Goal: Task Accomplishment & Management: Complete application form

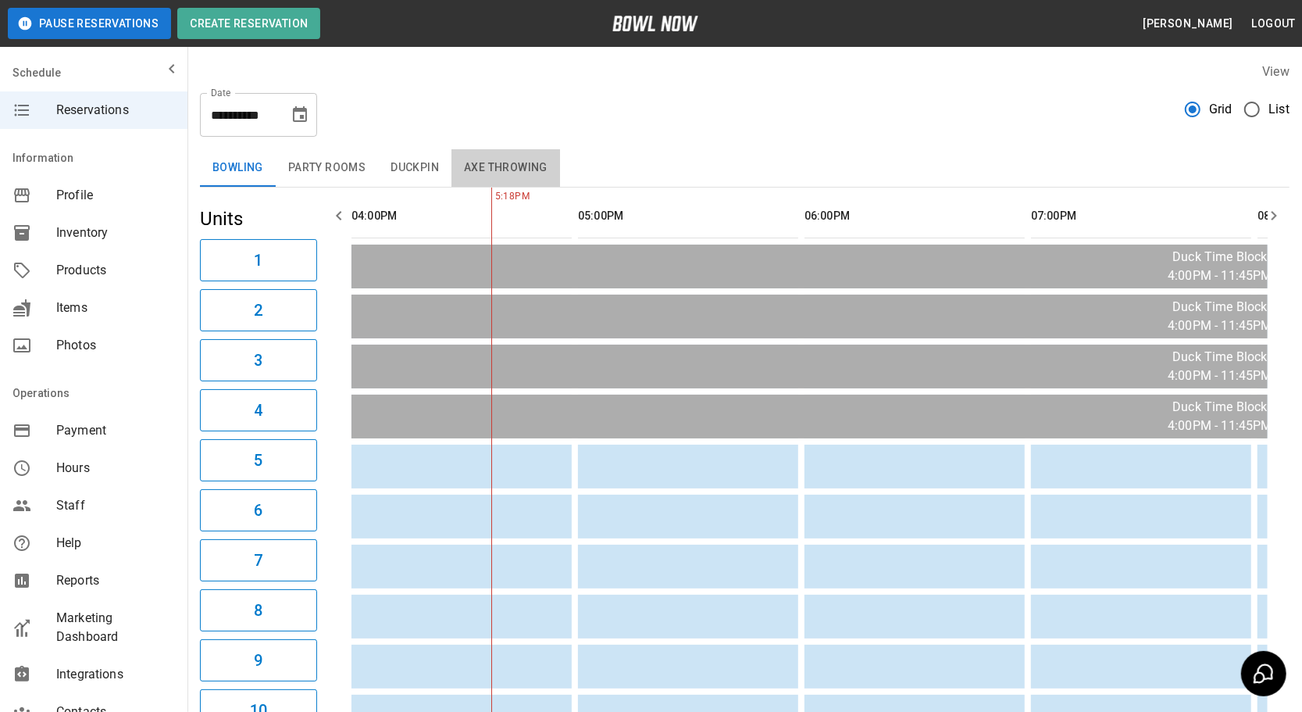
click at [488, 163] on button "Axe Throwing" at bounding box center [505, 167] width 109 height 37
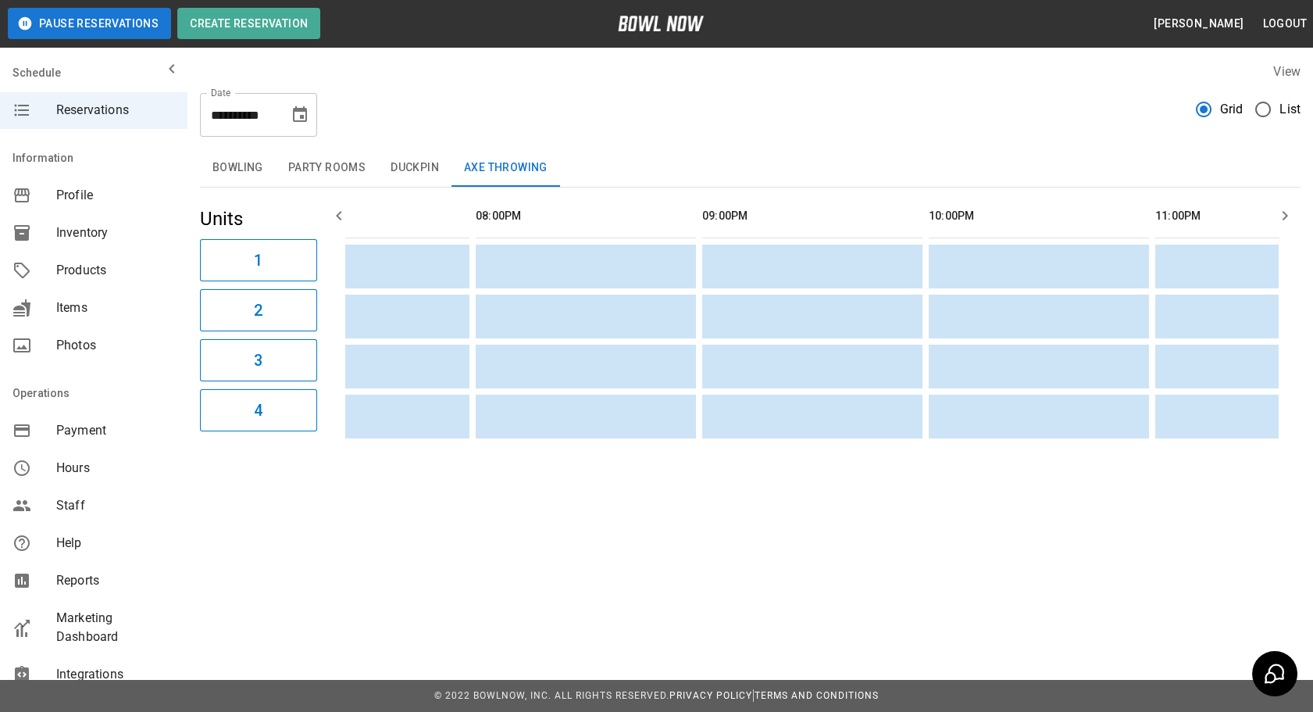
scroll to position [0, 593]
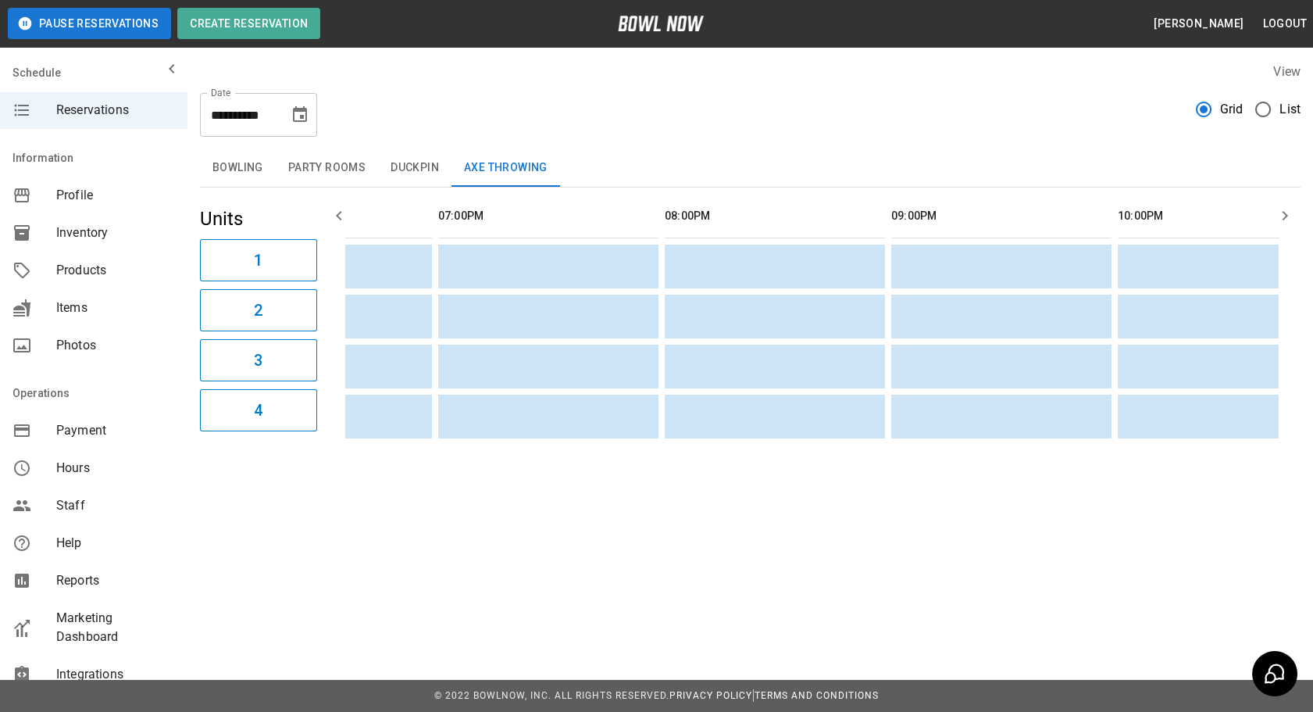
drag, startPoint x: 626, startPoint y: 334, endPoint x: 303, endPoint y: 306, distance: 324.6
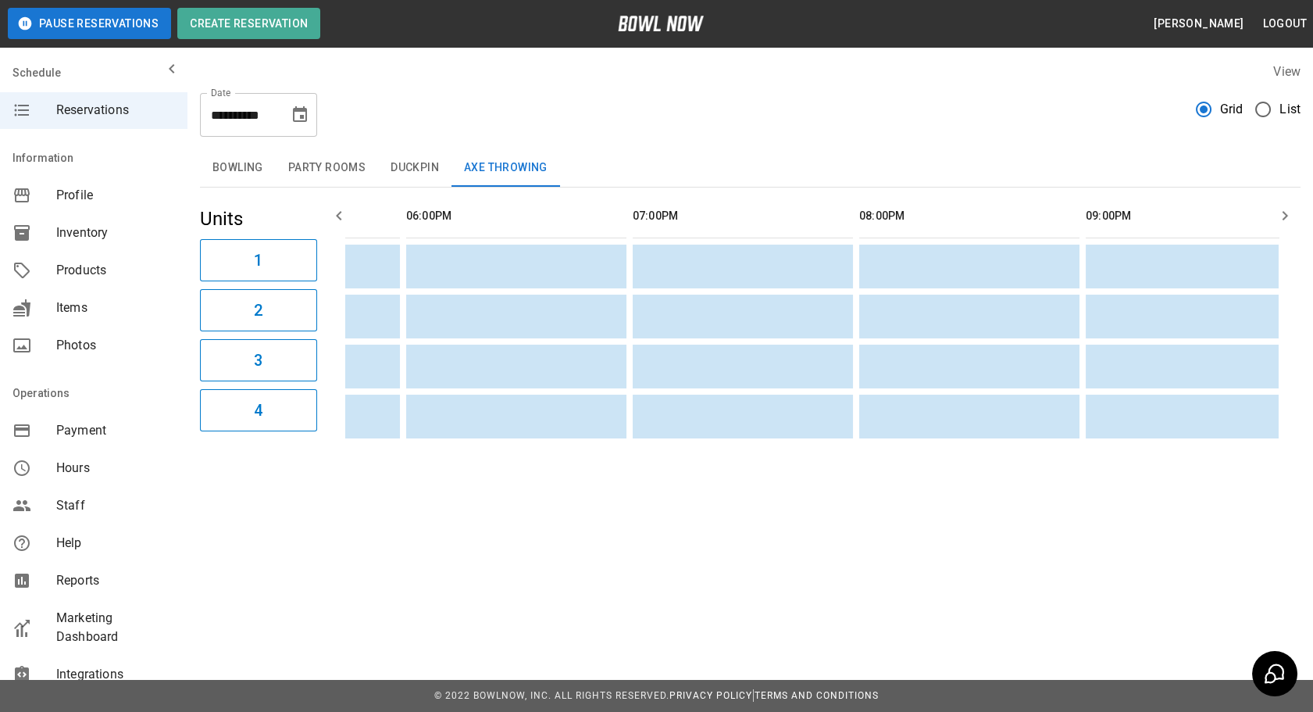
click at [296, 105] on icon "Choose date, selected date is Sep 23, 2025" at bounding box center [300, 114] width 19 height 19
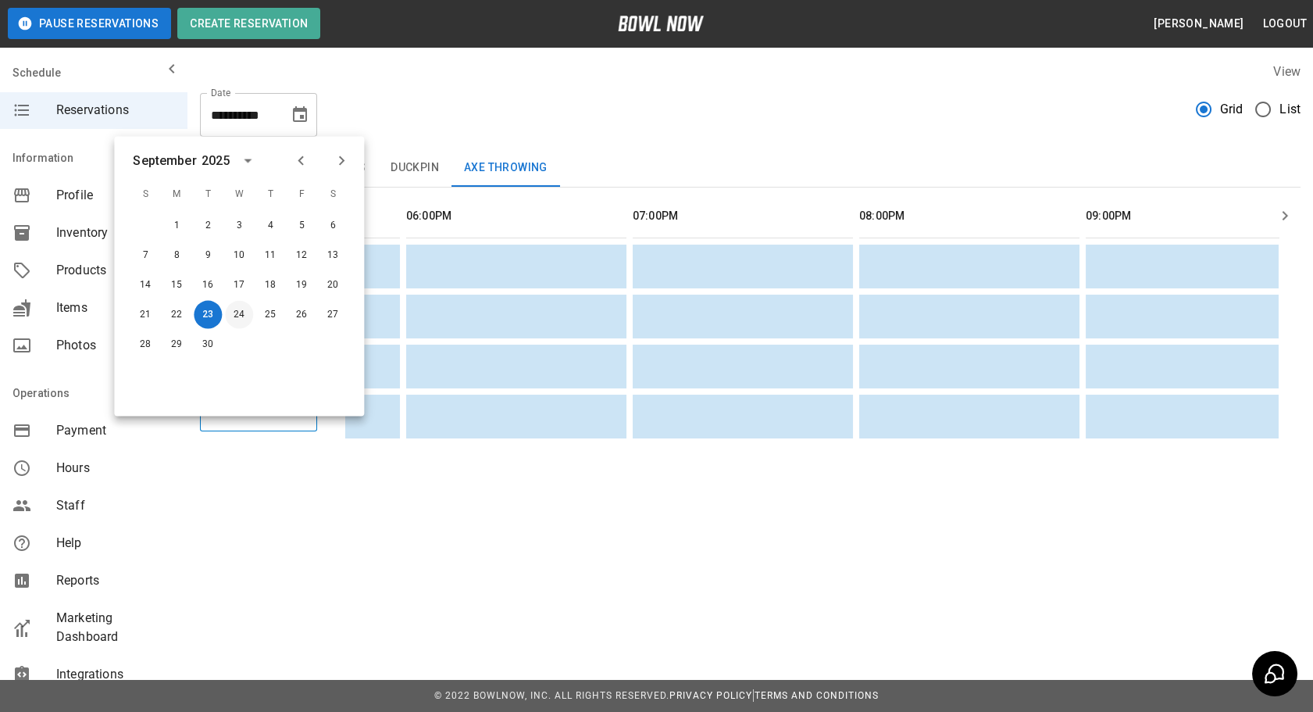
click at [237, 321] on button "24" at bounding box center [239, 315] width 28 height 28
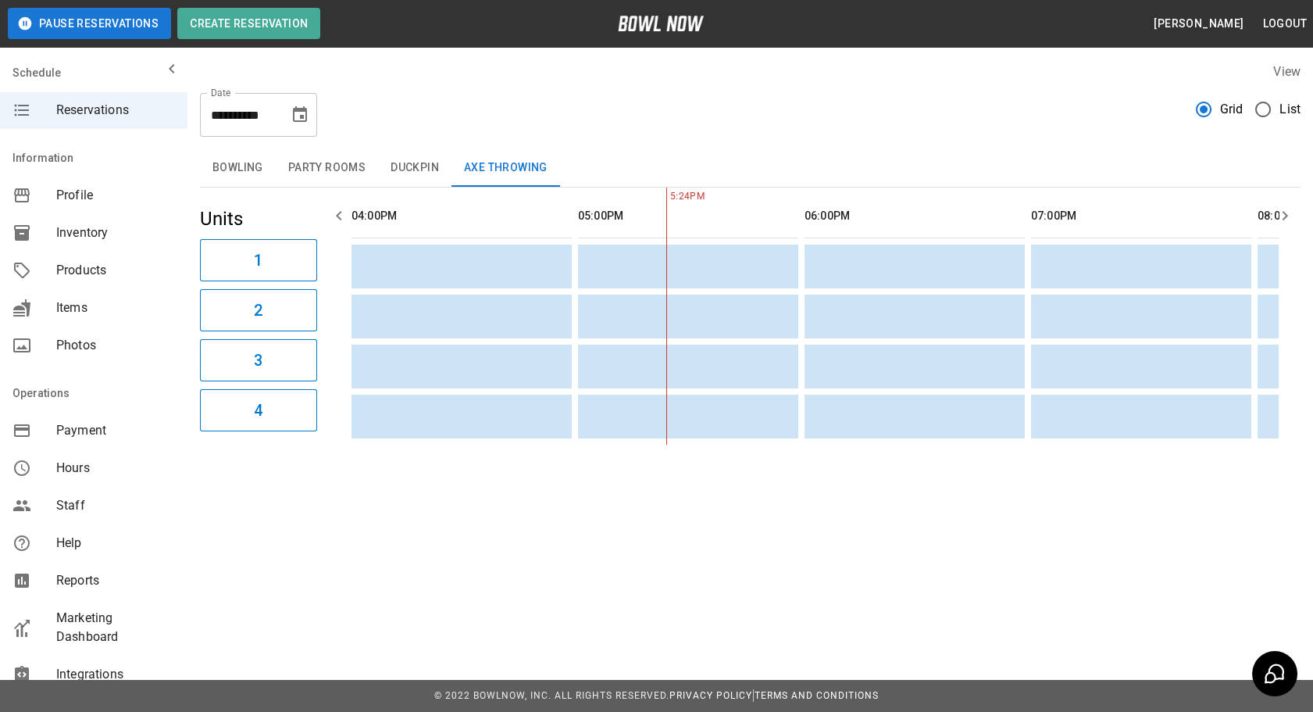
drag, startPoint x: 793, startPoint y: 338, endPoint x: 301, endPoint y: 273, distance: 496.3
click at [254, 170] on button "Bowling" at bounding box center [238, 167] width 76 height 37
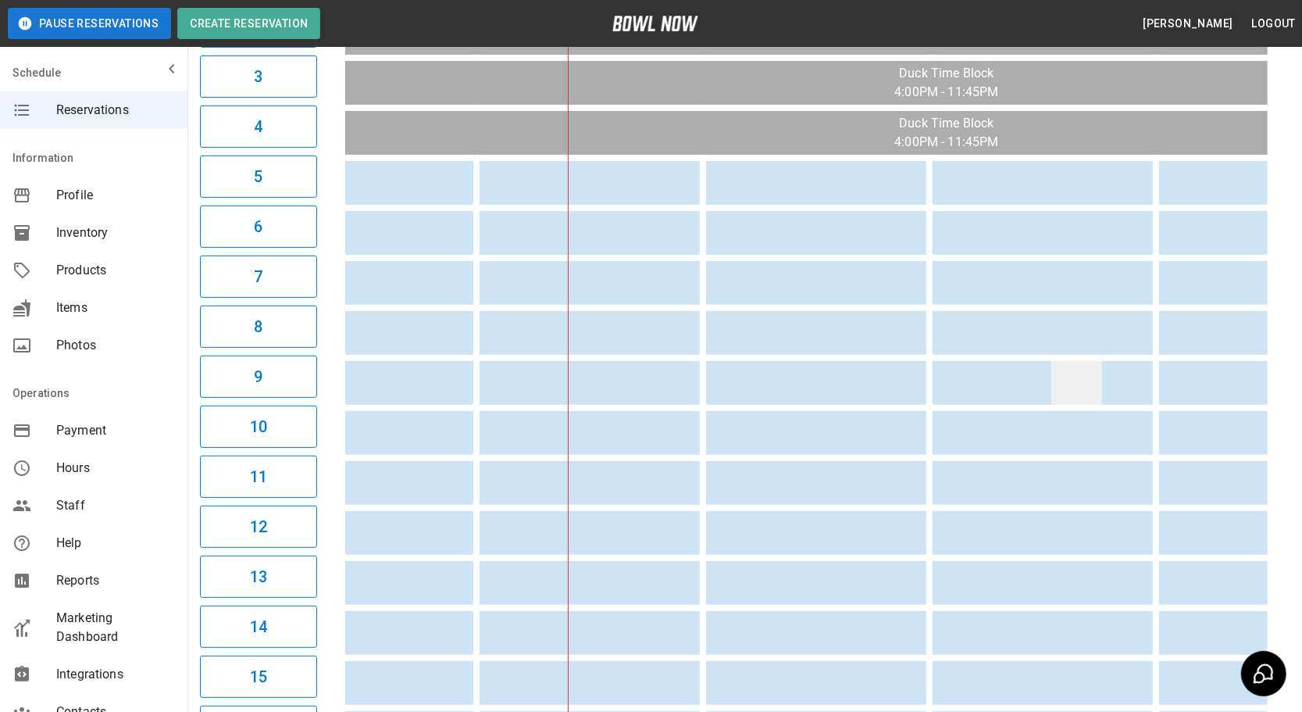
scroll to position [0, 437]
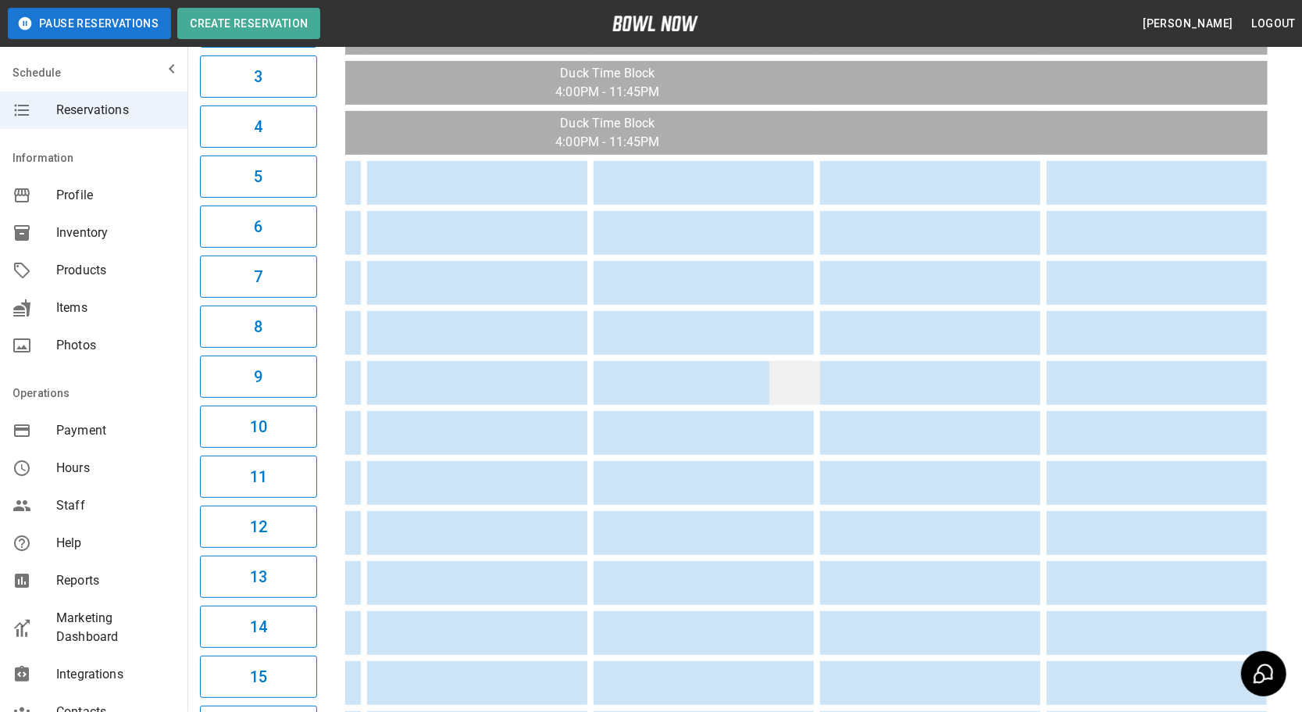
drag, startPoint x: 515, startPoint y: 395, endPoint x: 765, endPoint y: 381, distance: 250.3
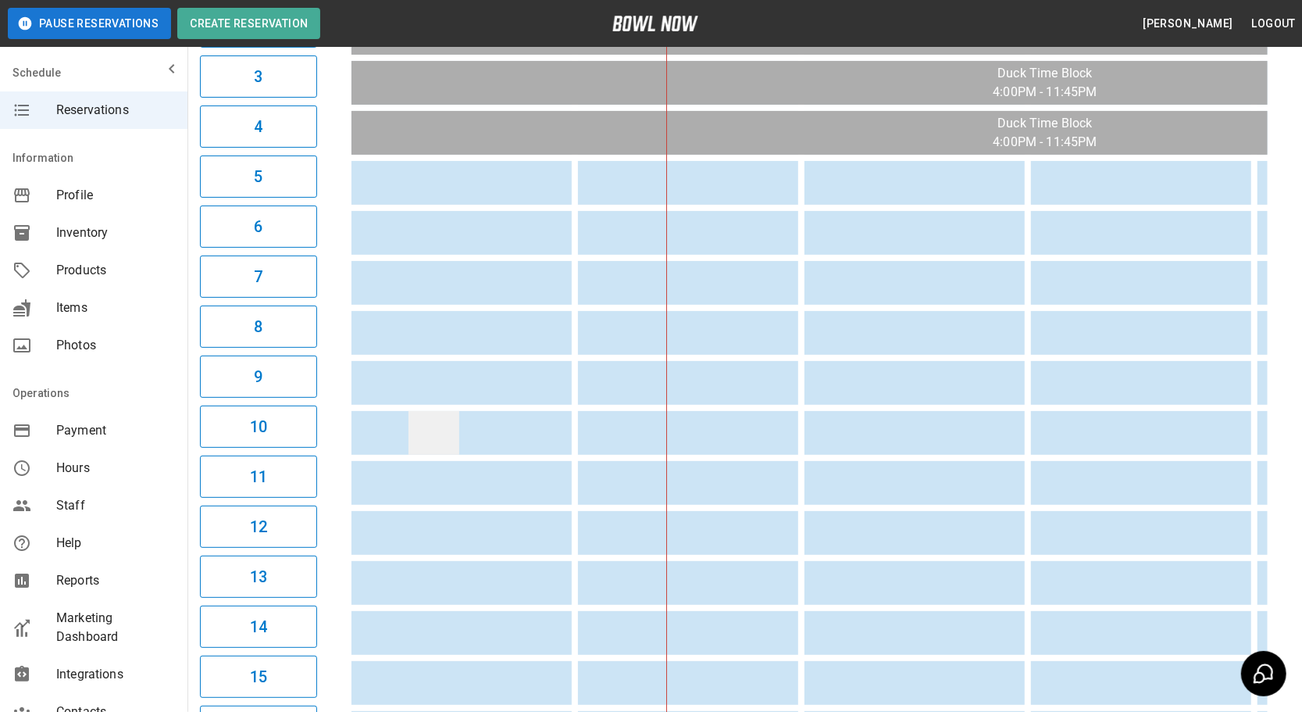
drag, startPoint x: 765, startPoint y: 381, endPoint x: 451, endPoint y: 412, distance: 315.5
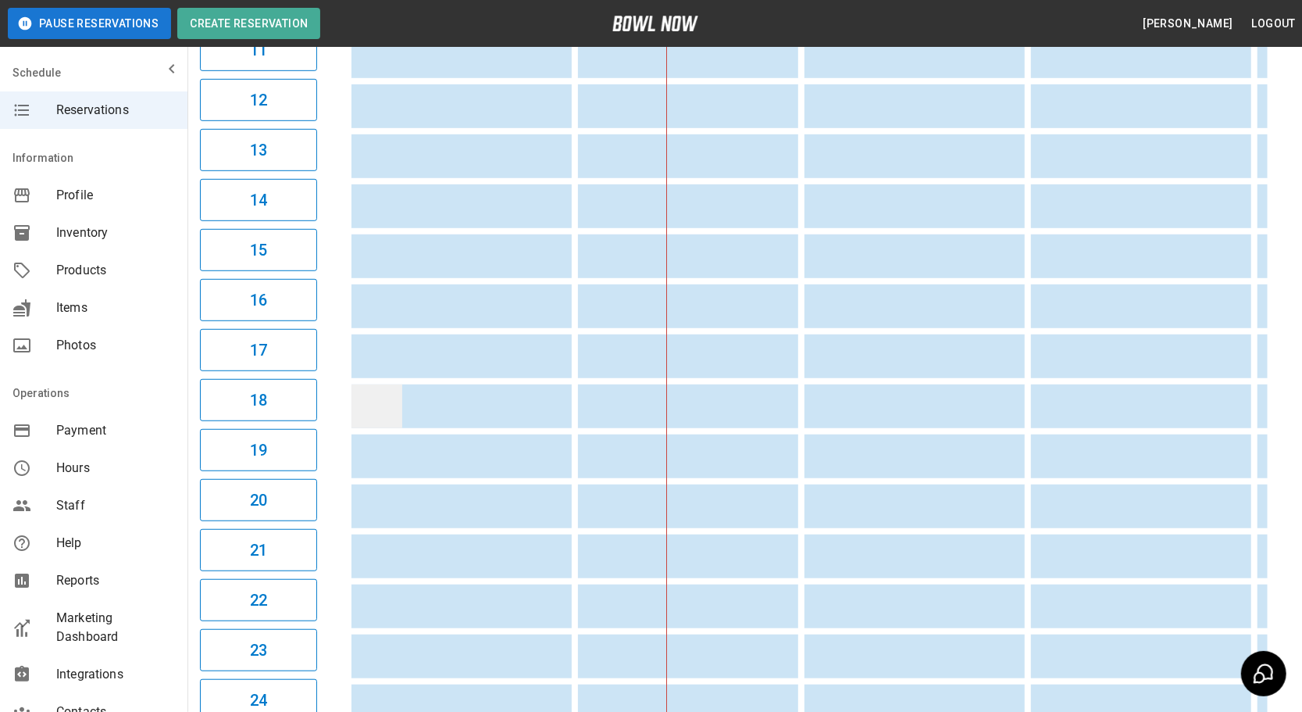
drag, startPoint x: 451, startPoint y: 412, endPoint x: 382, endPoint y: 422, distance: 69.5
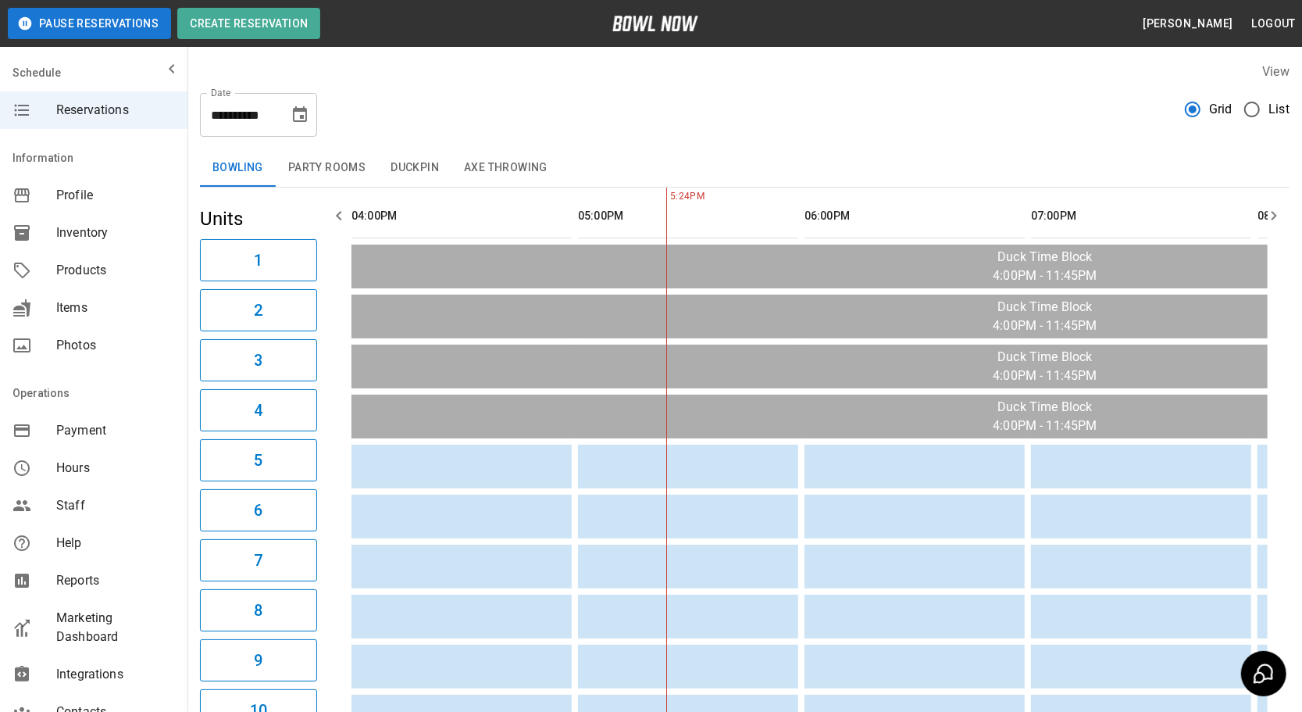
click at [368, 175] on button "Party Rooms" at bounding box center [327, 167] width 102 height 37
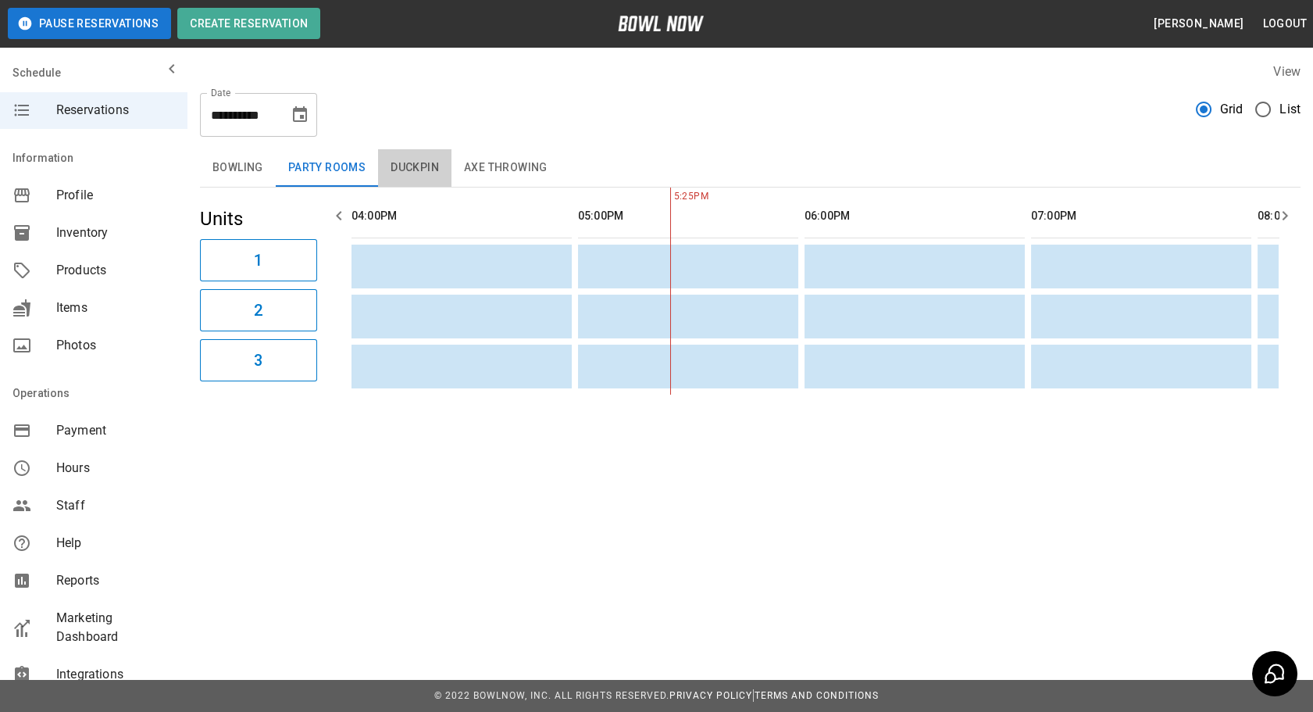
click at [388, 158] on button "Duckpin" at bounding box center [414, 167] width 73 height 37
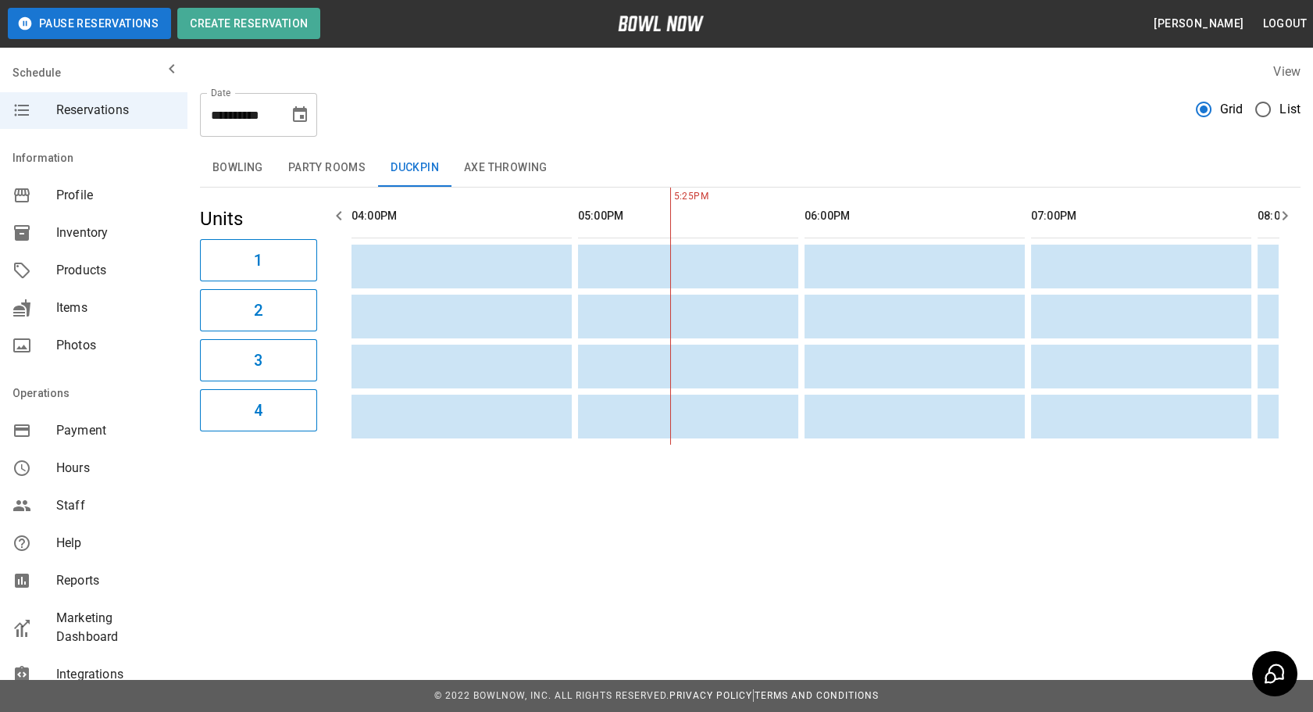
drag, startPoint x: 482, startPoint y: 359, endPoint x: 299, endPoint y: 348, distance: 183.1
click at [303, 112] on icon "Choose date, selected date is Sep 24, 2025" at bounding box center [300, 114] width 19 height 19
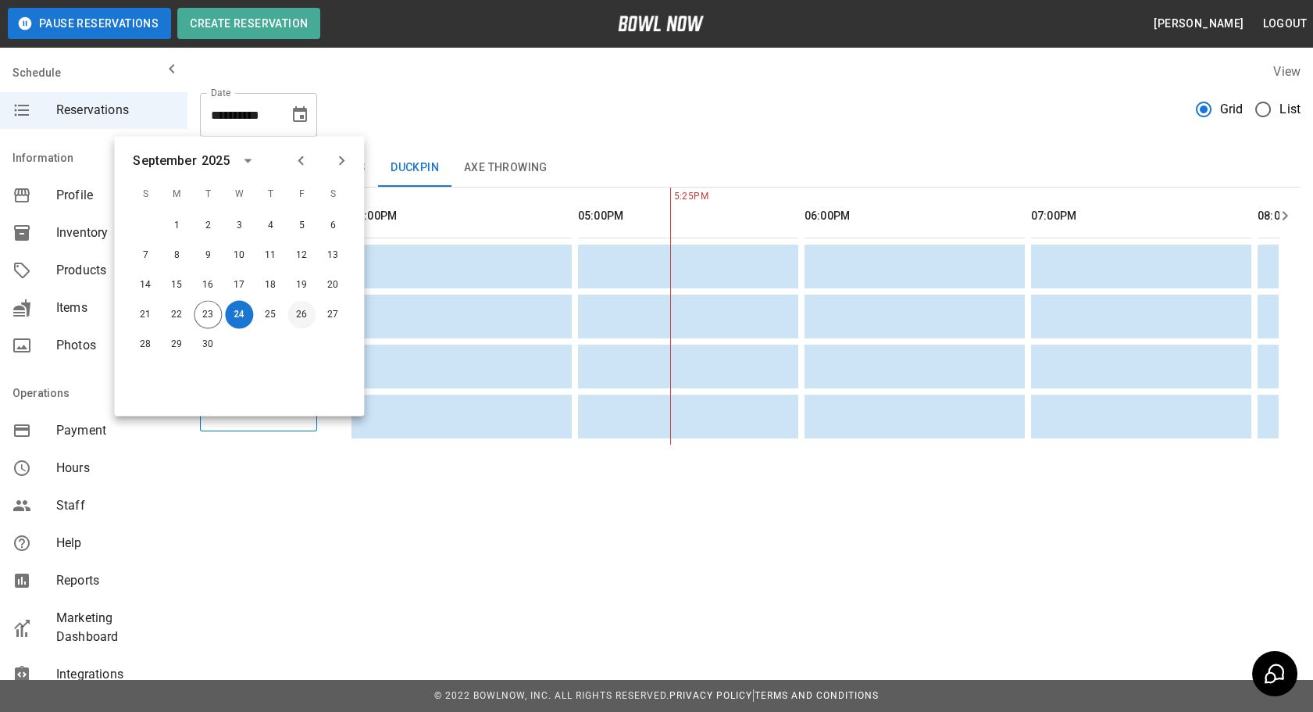
click at [304, 316] on button "26" at bounding box center [301, 315] width 28 height 28
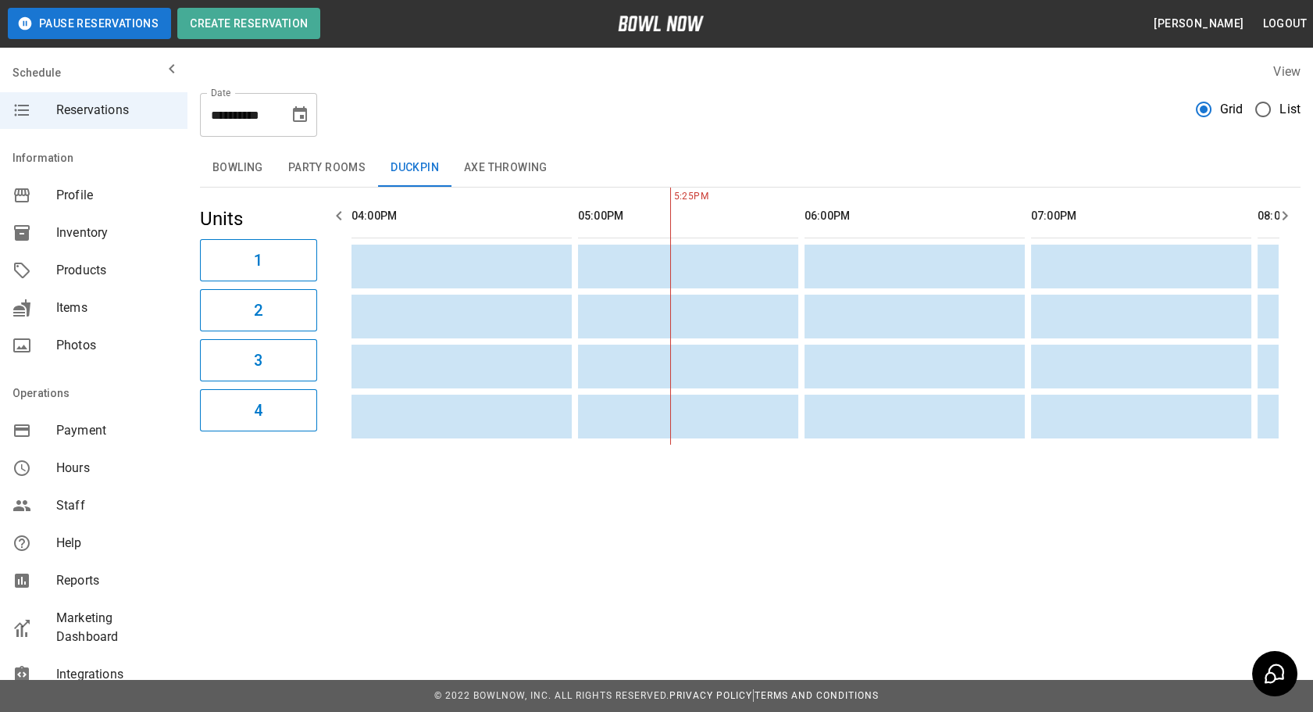
click at [244, 176] on button "Bowling" at bounding box center [238, 167] width 76 height 37
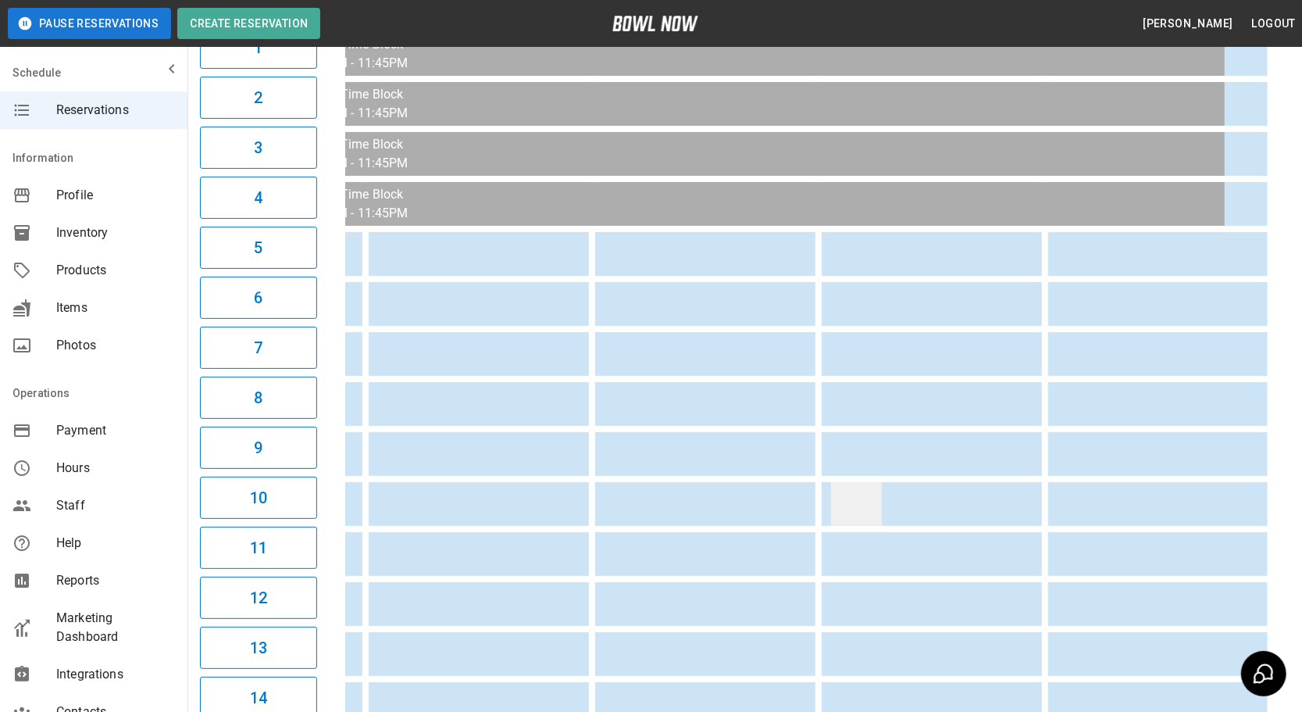
drag, startPoint x: 551, startPoint y: 481, endPoint x: 840, endPoint y: 500, distance: 290.4
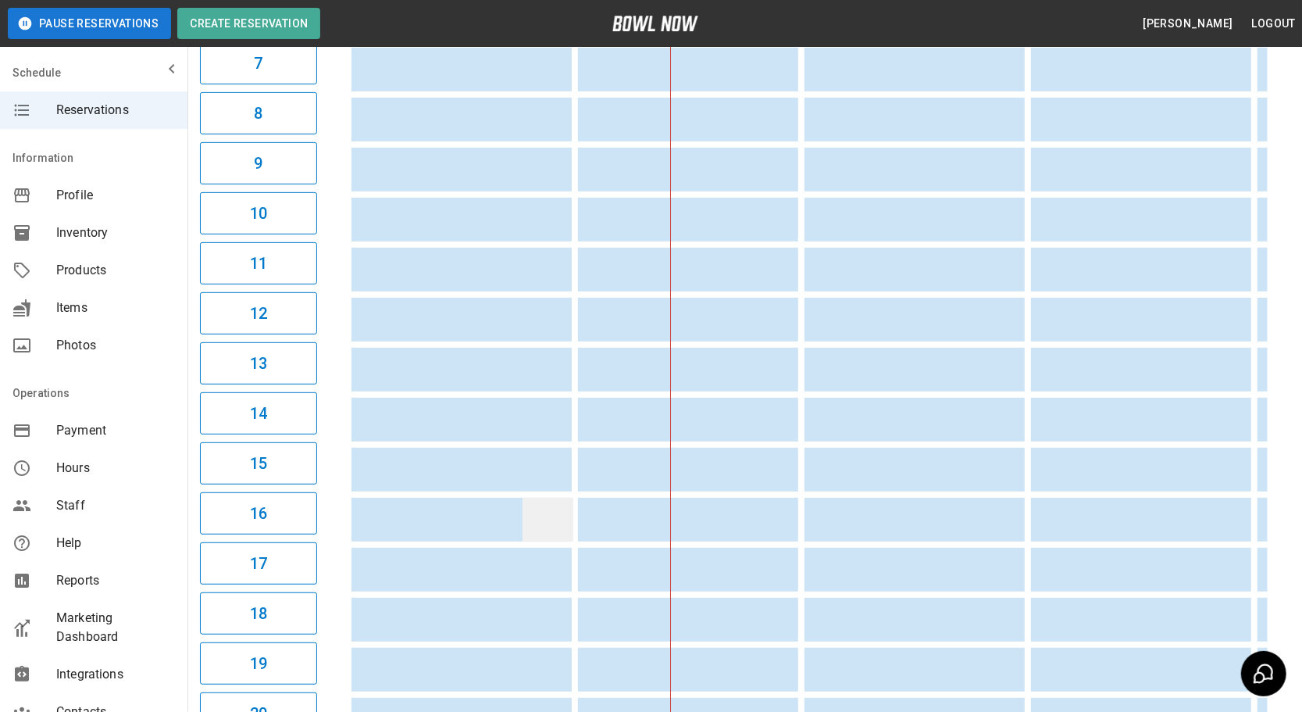
drag, startPoint x: 840, startPoint y: 469, endPoint x: 558, endPoint y: 491, distance: 282.8
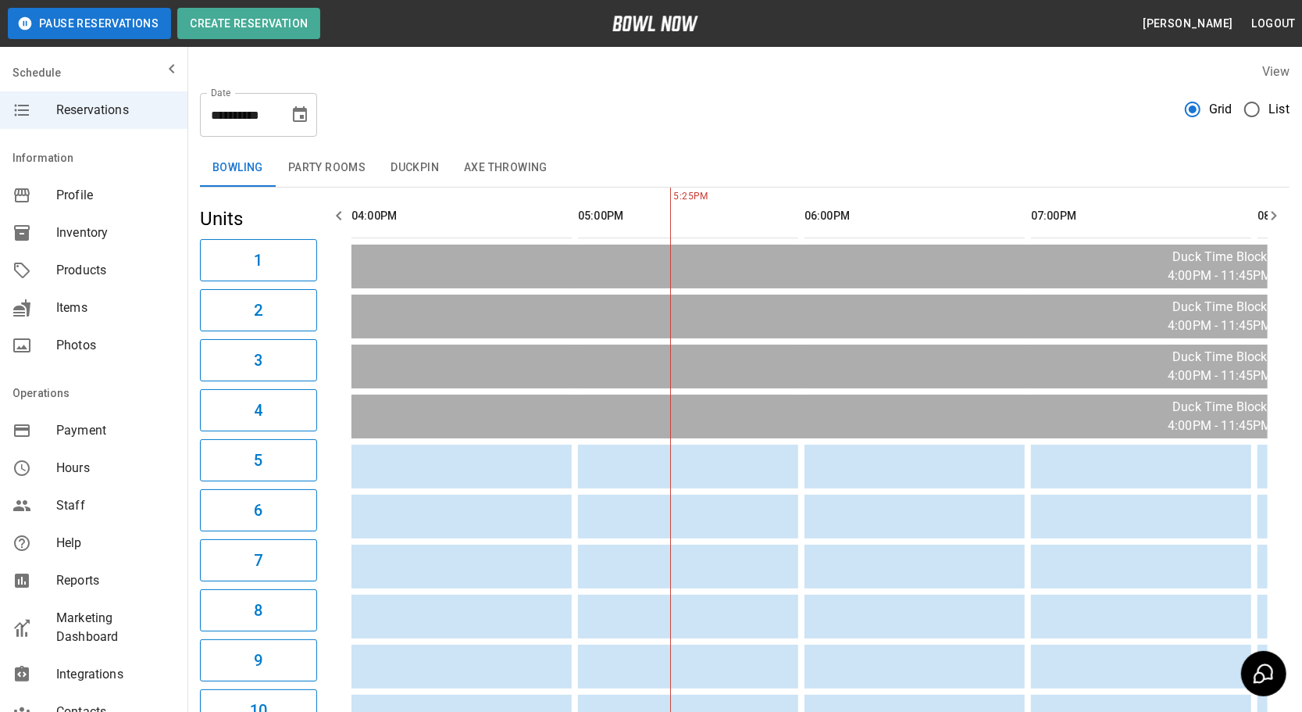
click at [423, 178] on button "Duckpin" at bounding box center [414, 167] width 73 height 37
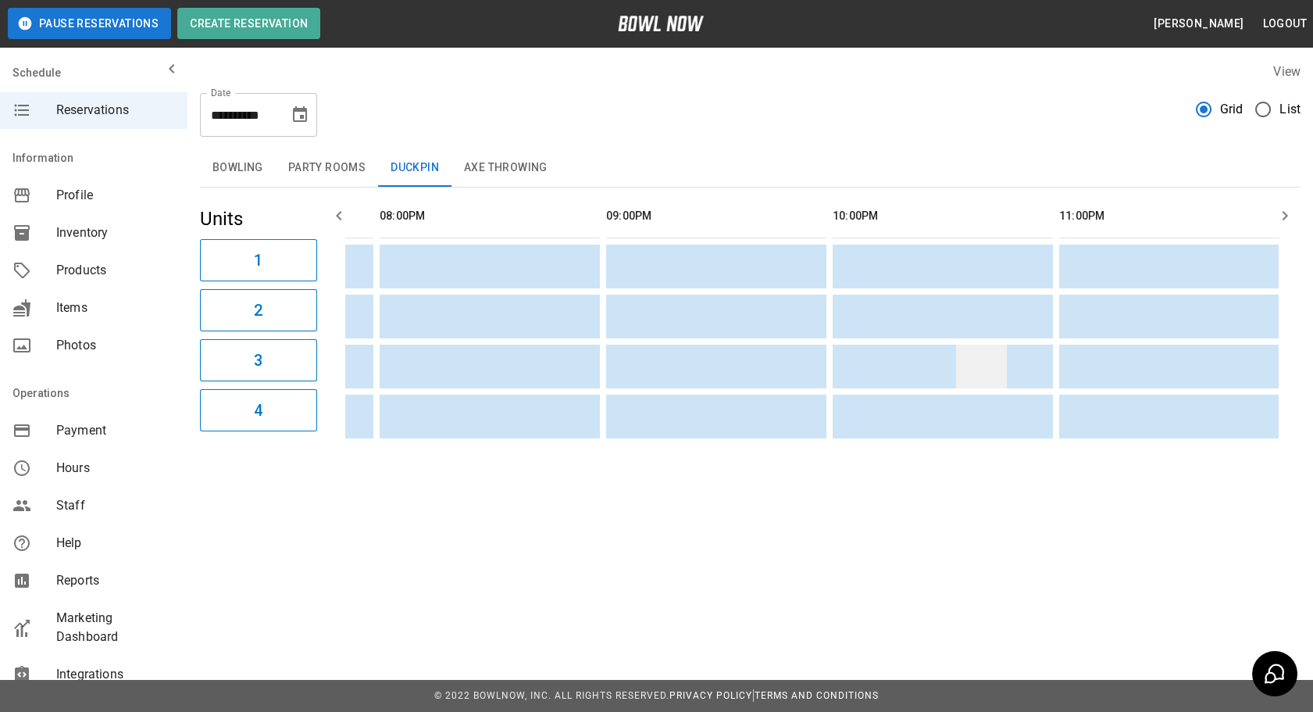
drag, startPoint x: 689, startPoint y: 369, endPoint x: 950, endPoint y: 351, distance: 261.6
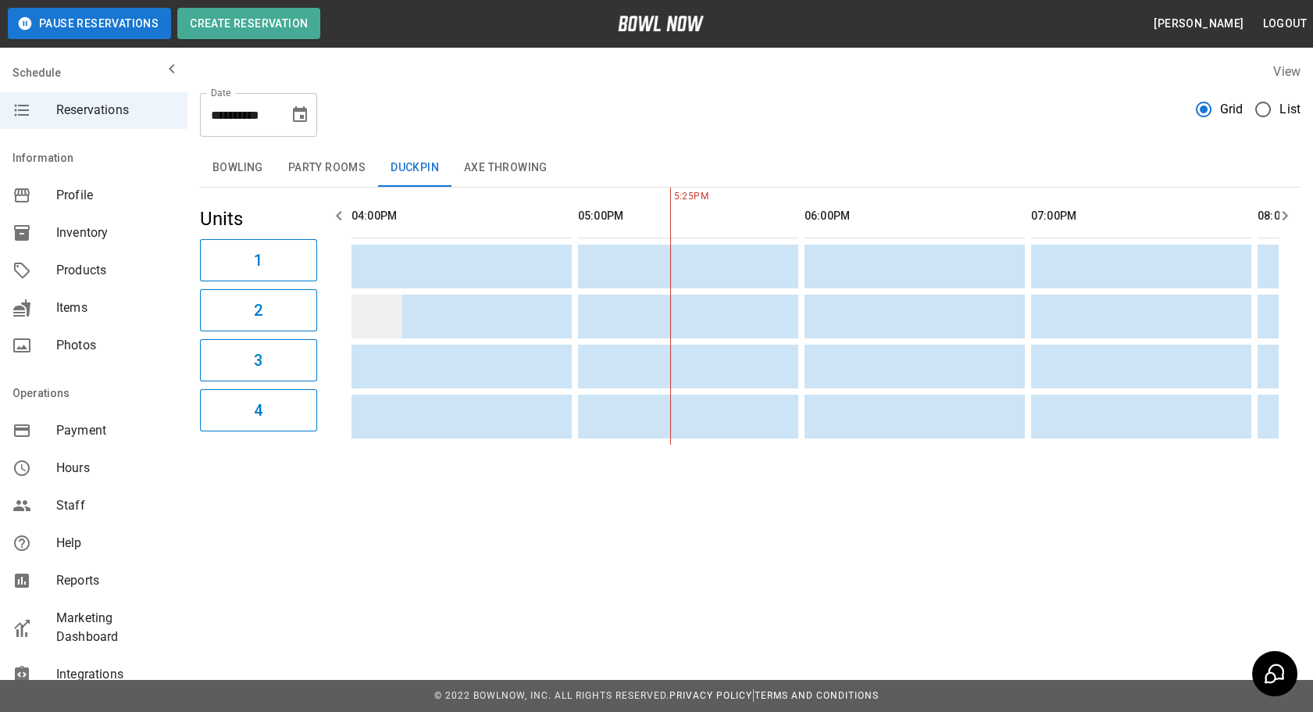
drag, startPoint x: 1002, startPoint y: 351, endPoint x: 399, endPoint y: 314, distance: 604.1
click at [301, 111] on icon "Choose date, selected date is Sep 26, 2025" at bounding box center [300, 114] width 14 height 16
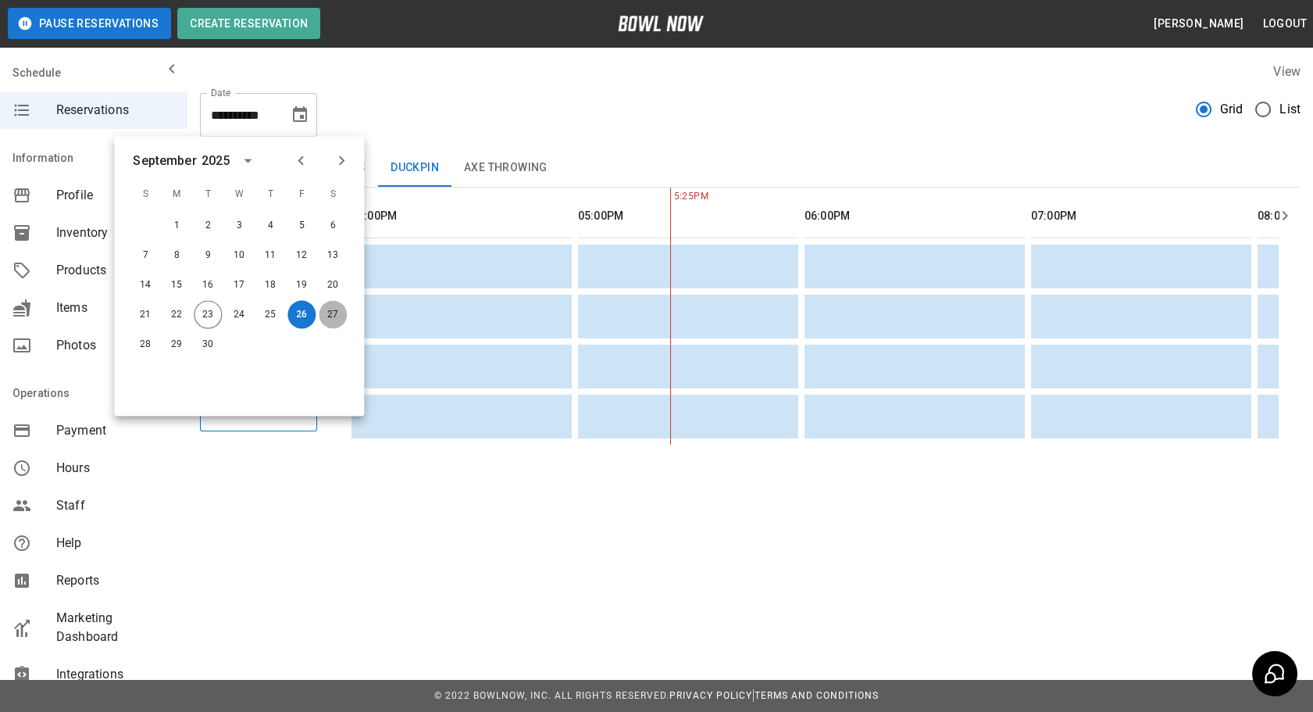
click at [323, 316] on button "27" at bounding box center [333, 315] width 28 height 28
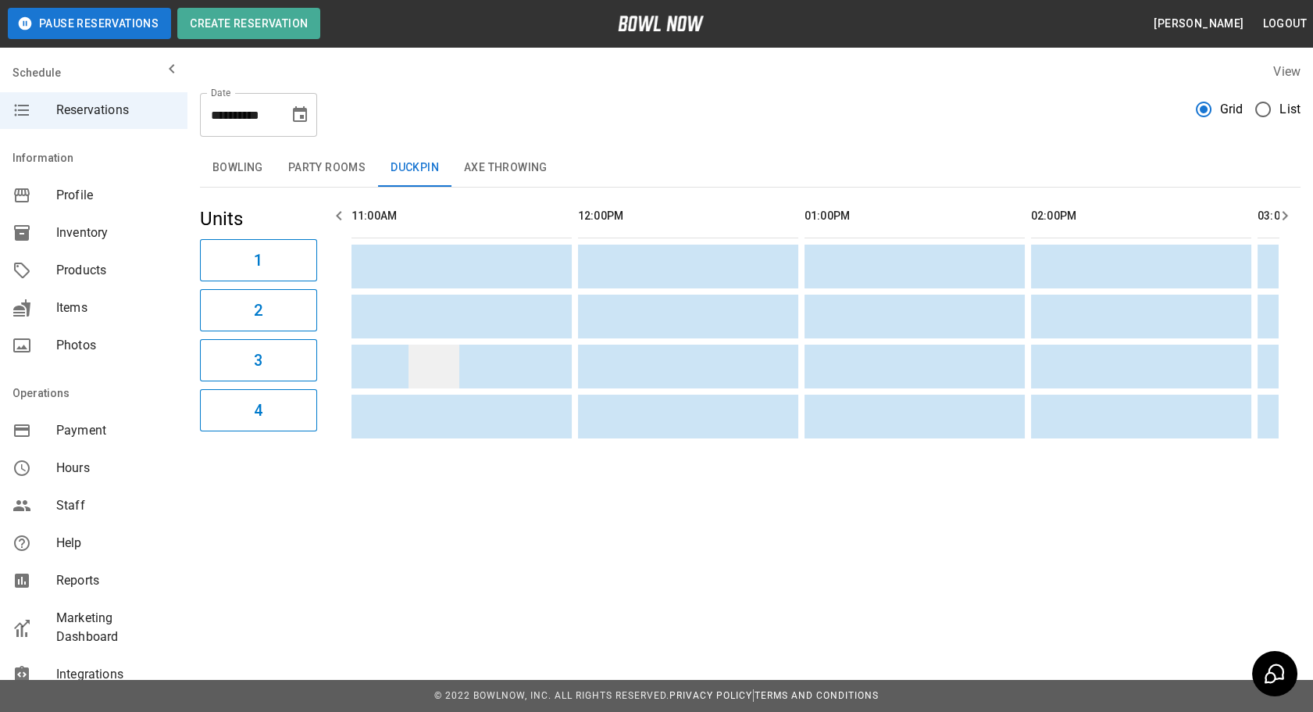
drag, startPoint x: 655, startPoint y: 382, endPoint x: 415, endPoint y: 343, distance: 243.7
click at [253, 178] on button "Bowling" at bounding box center [238, 167] width 76 height 37
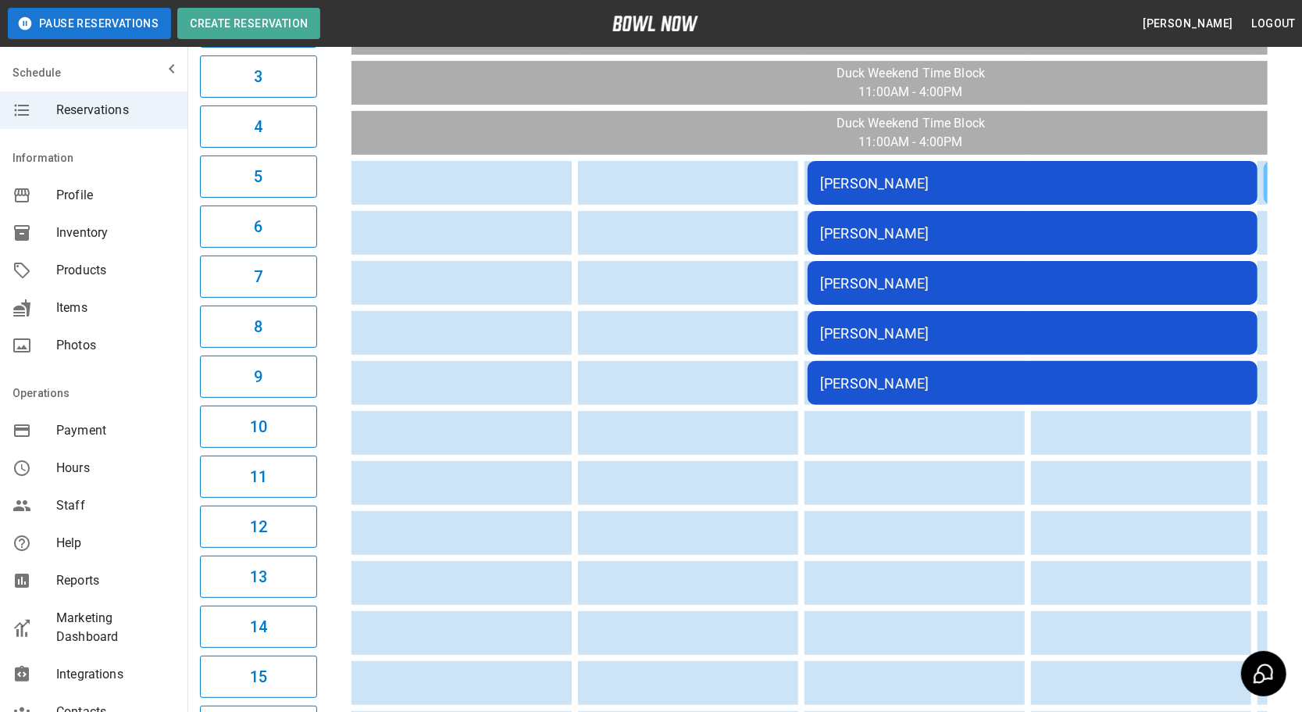
click at [975, 278] on div "[PERSON_NAME]" at bounding box center [1032, 283] width 425 height 16
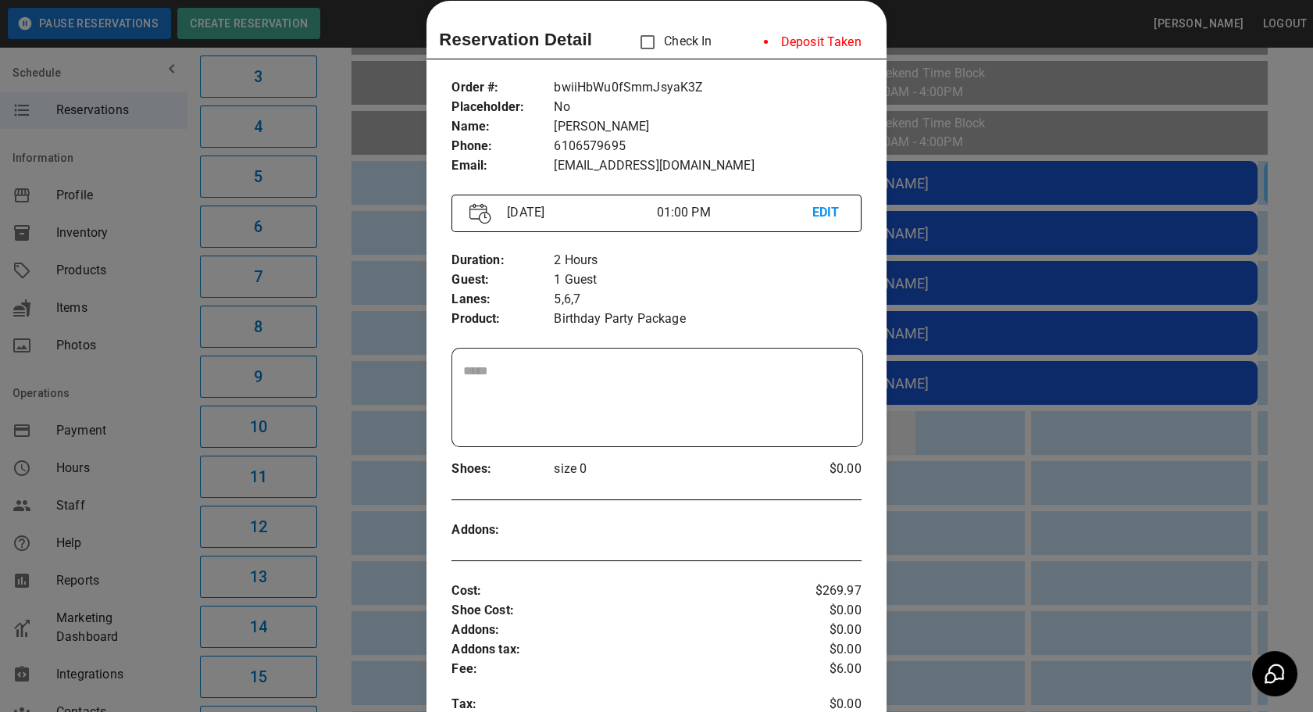
click at [966, 516] on div at bounding box center [656, 356] width 1313 height 712
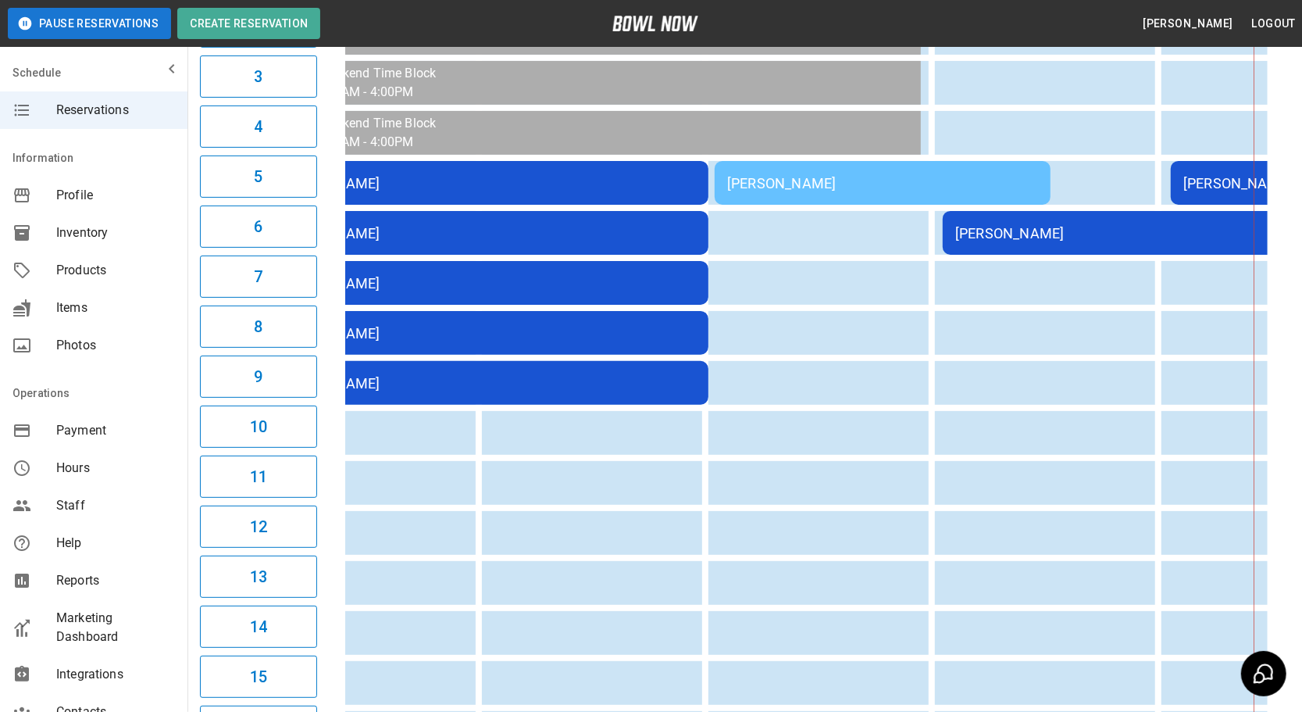
drag, startPoint x: 645, startPoint y: 541, endPoint x: 741, endPoint y: 548, distance: 96.3
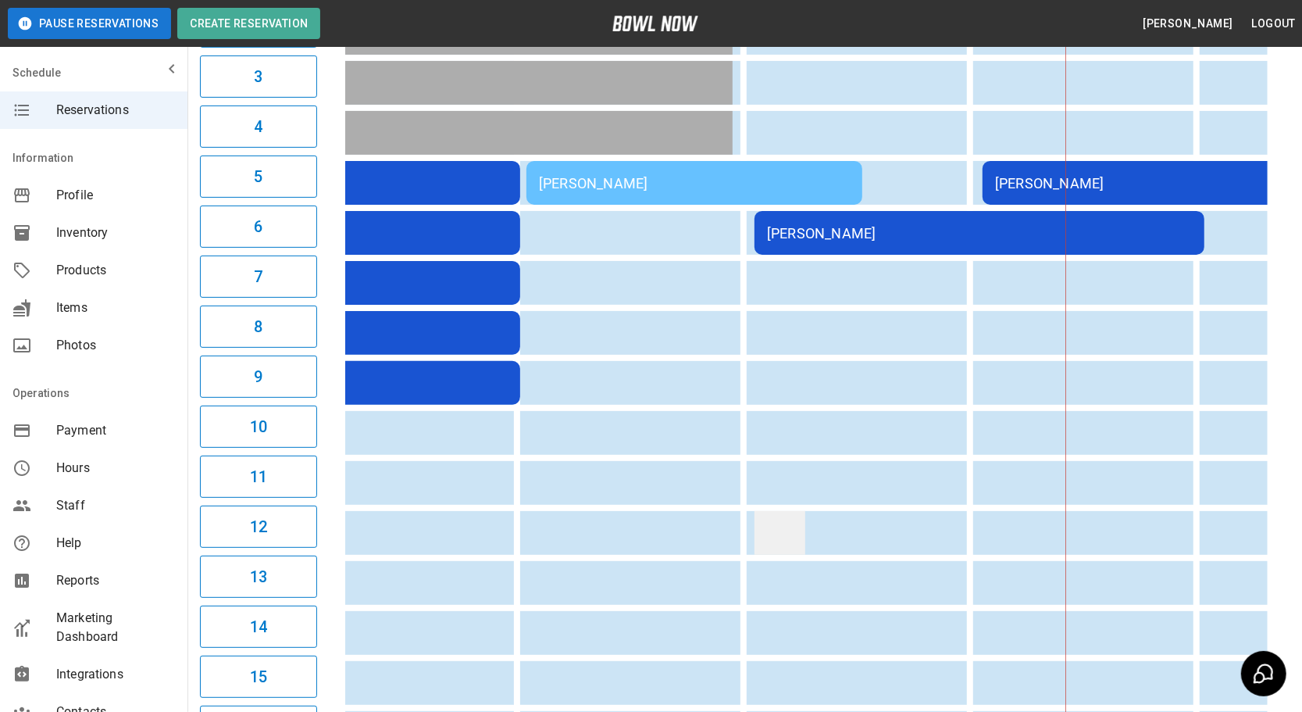
drag, startPoint x: 741, startPoint y: 548, endPoint x: 830, endPoint y: 531, distance: 89.8
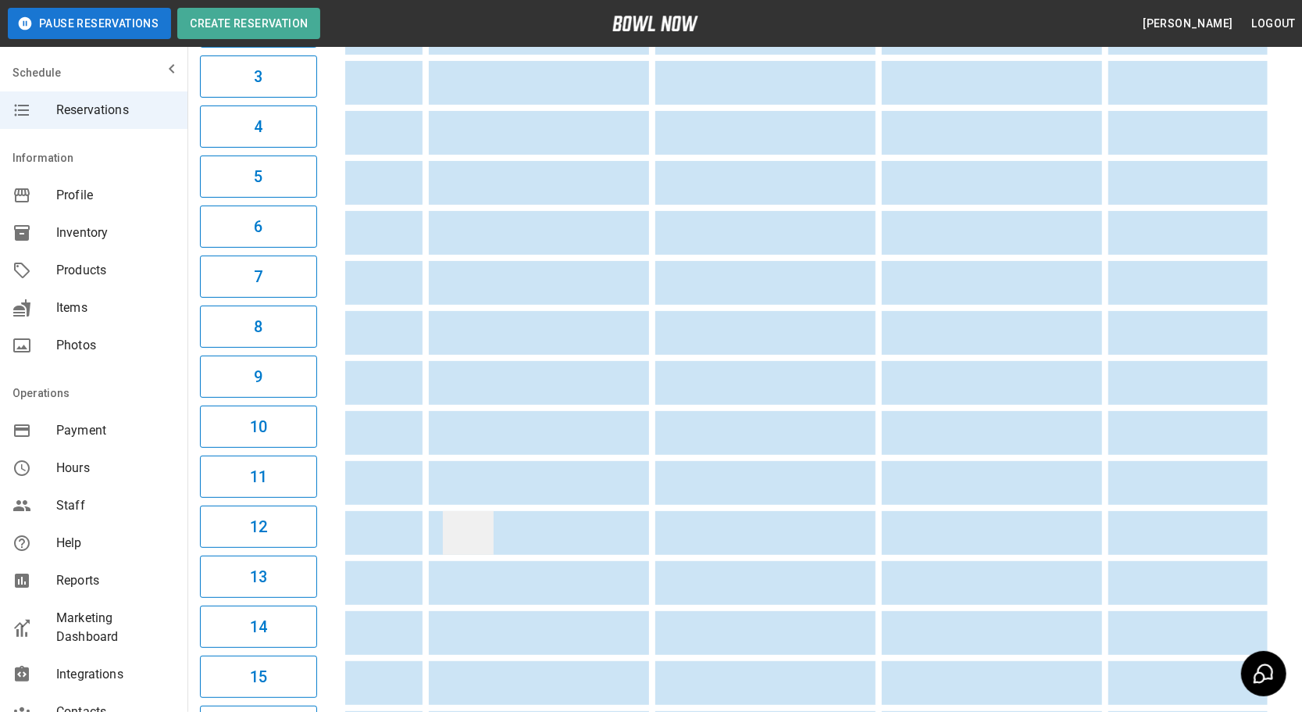
drag, startPoint x: 876, startPoint y: 523, endPoint x: 1001, endPoint y: 516, distance: 125.1
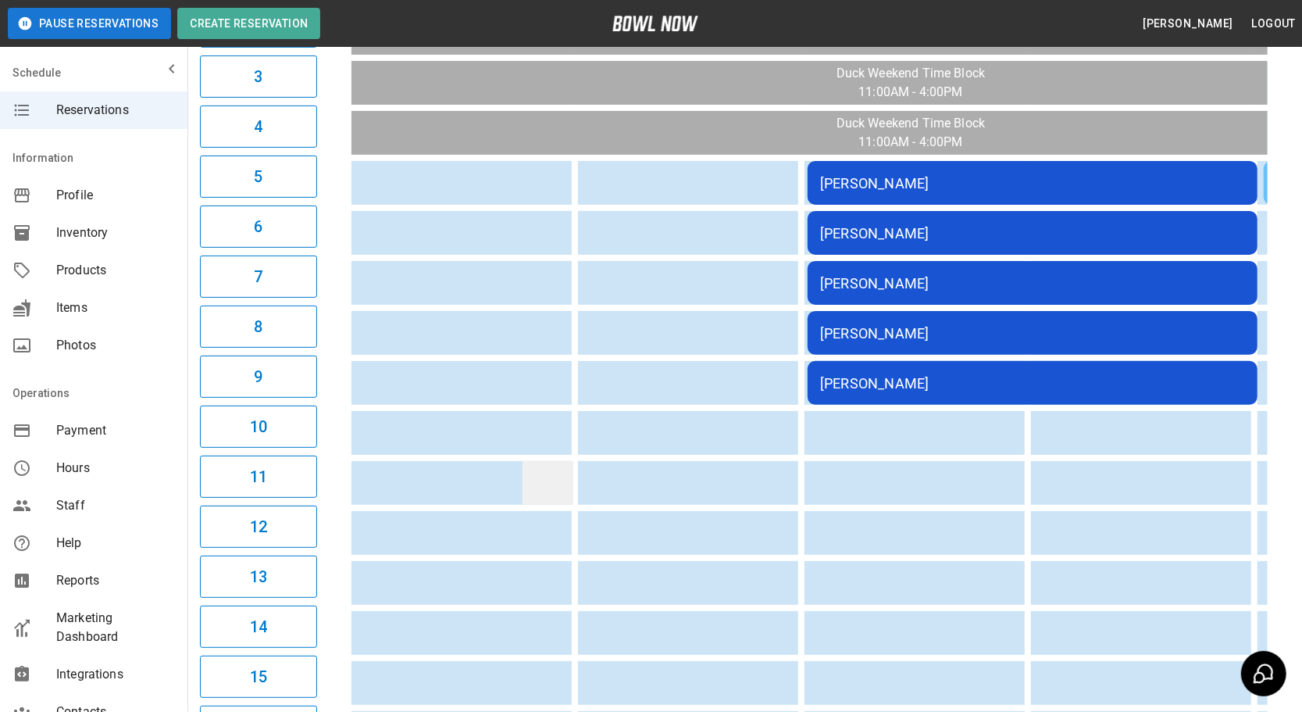
drag, startPoint x: 927, startPoint y: 507, endPoint x: 528, endPoint y: 491, distance: 399.4
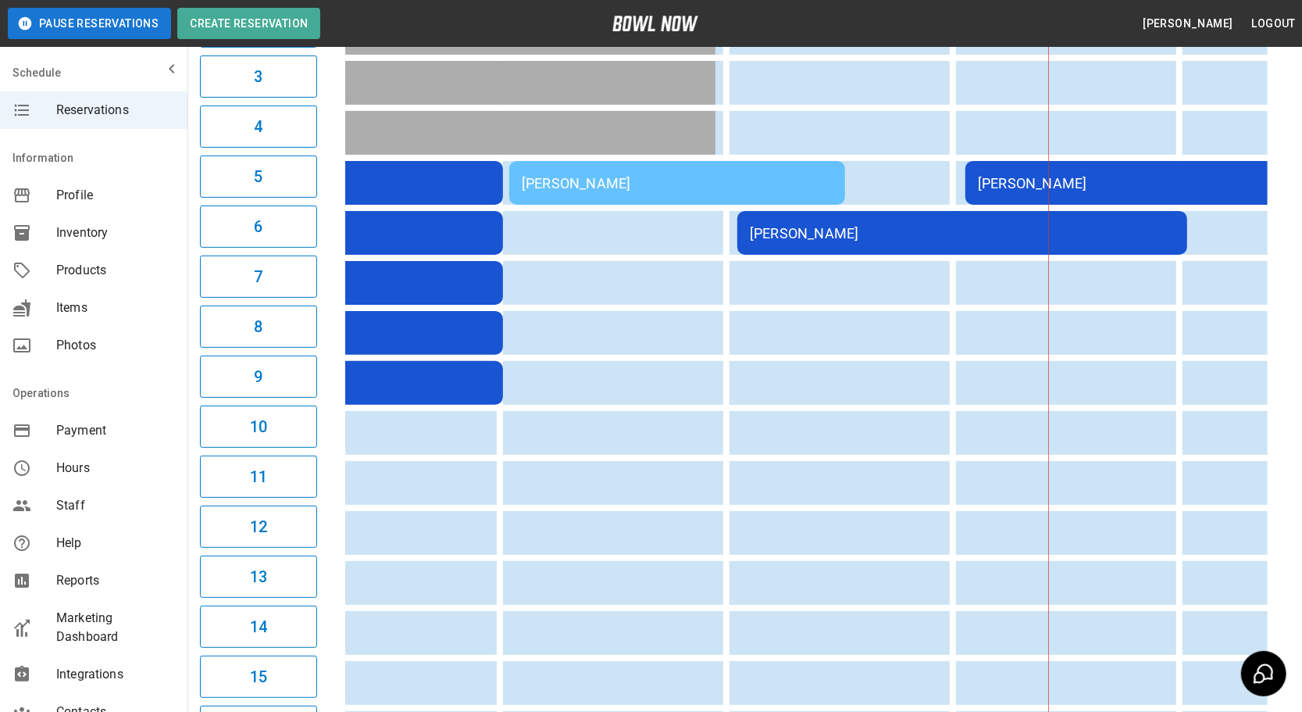
drag, startPoint x: 716, startPoint y: 491, endPoint x: 913, endPoint y: 497, distance: 196.9
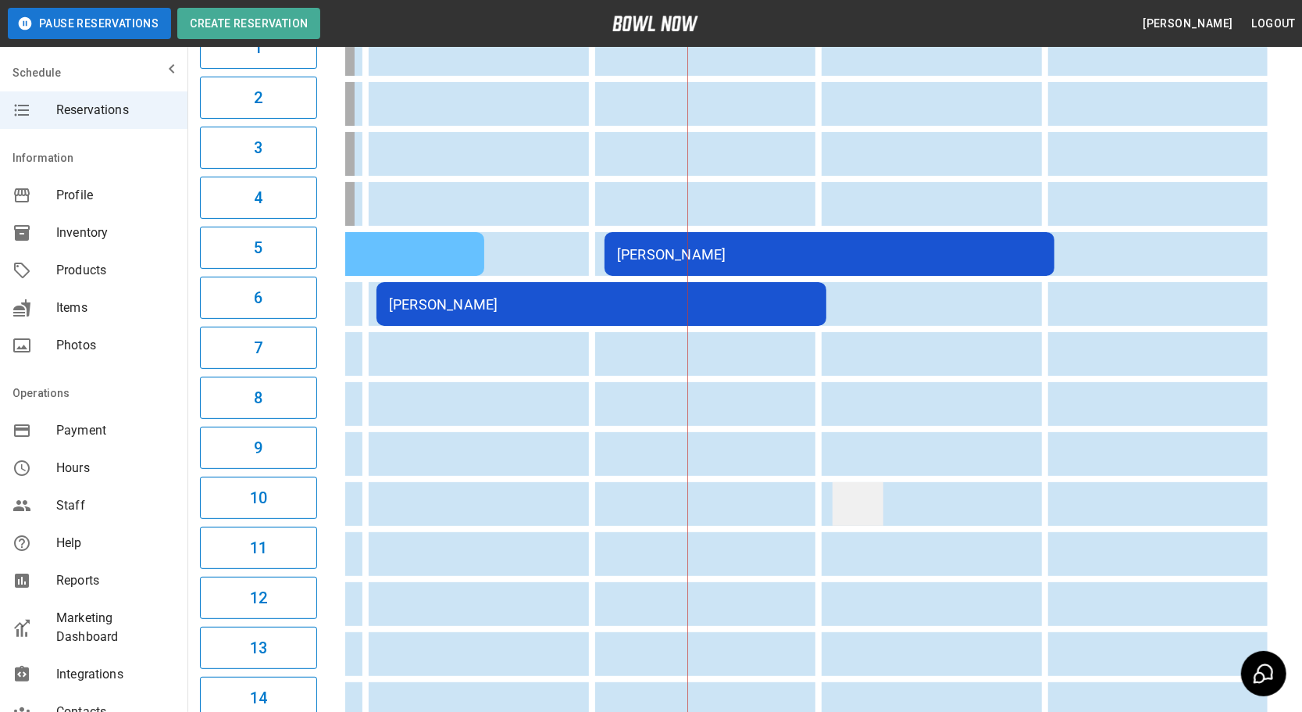
drag, startPoint x: 716, startPoint y: 483, endPoint x: 664, endPoint y: 483, distance: 52.3
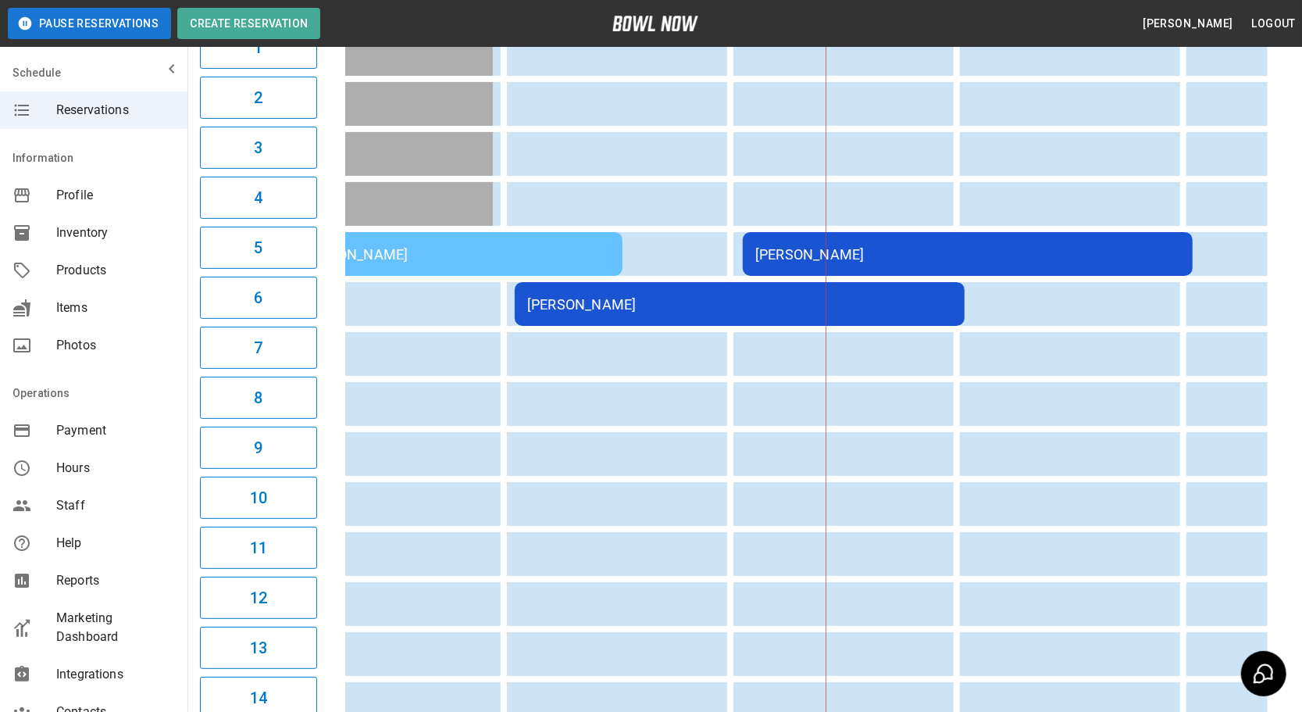
click at [687, 308] on td "[PERSON_NAME]" at bounding box center [740, 304] width 450 height 44
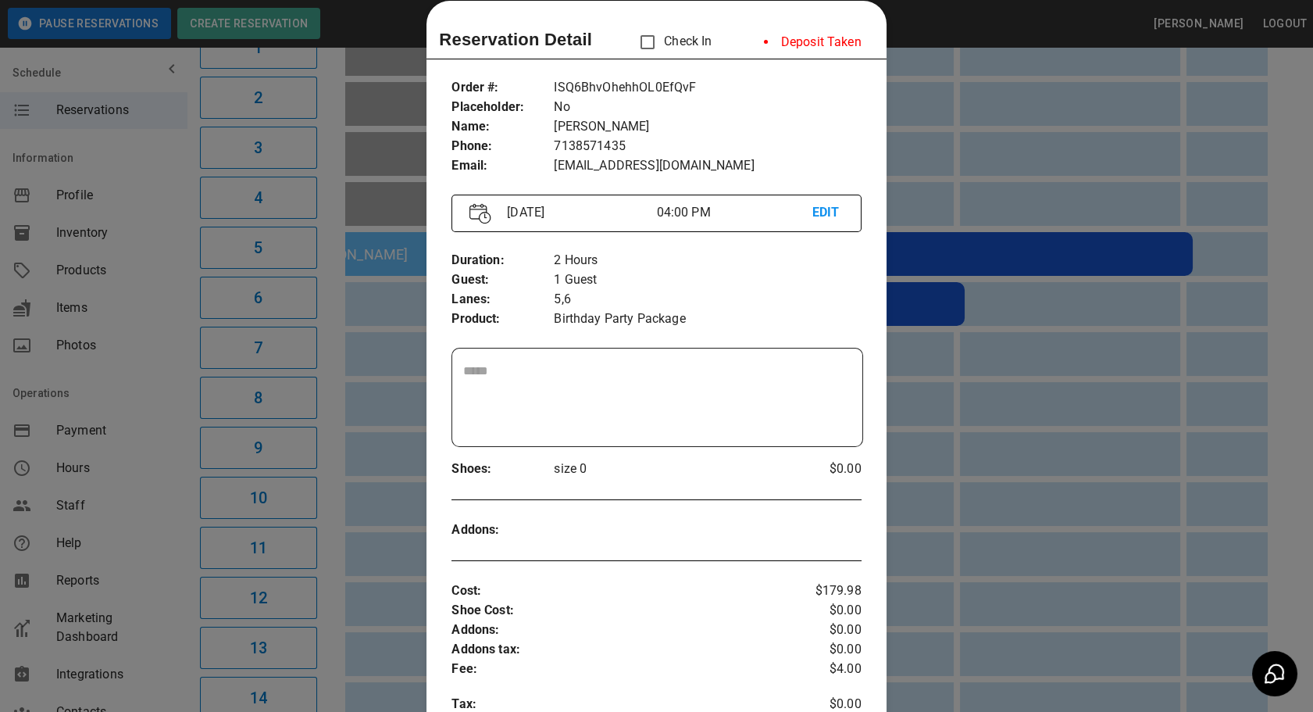
click at [912, 492] on div at bounding box center [656, 356] width 1313 height 712
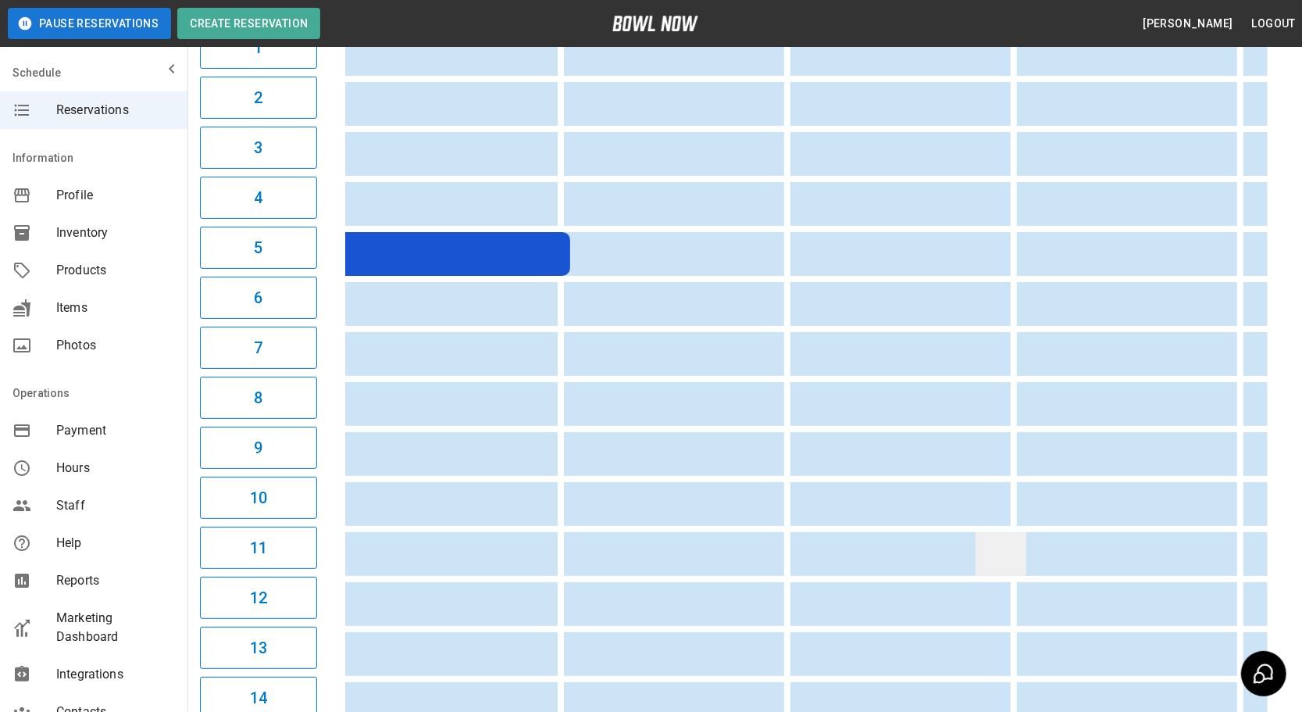
drag, startPoint x: 757, startPoint y: 528, endPoint x: 908, endPoint y: 529, distance: 150.8
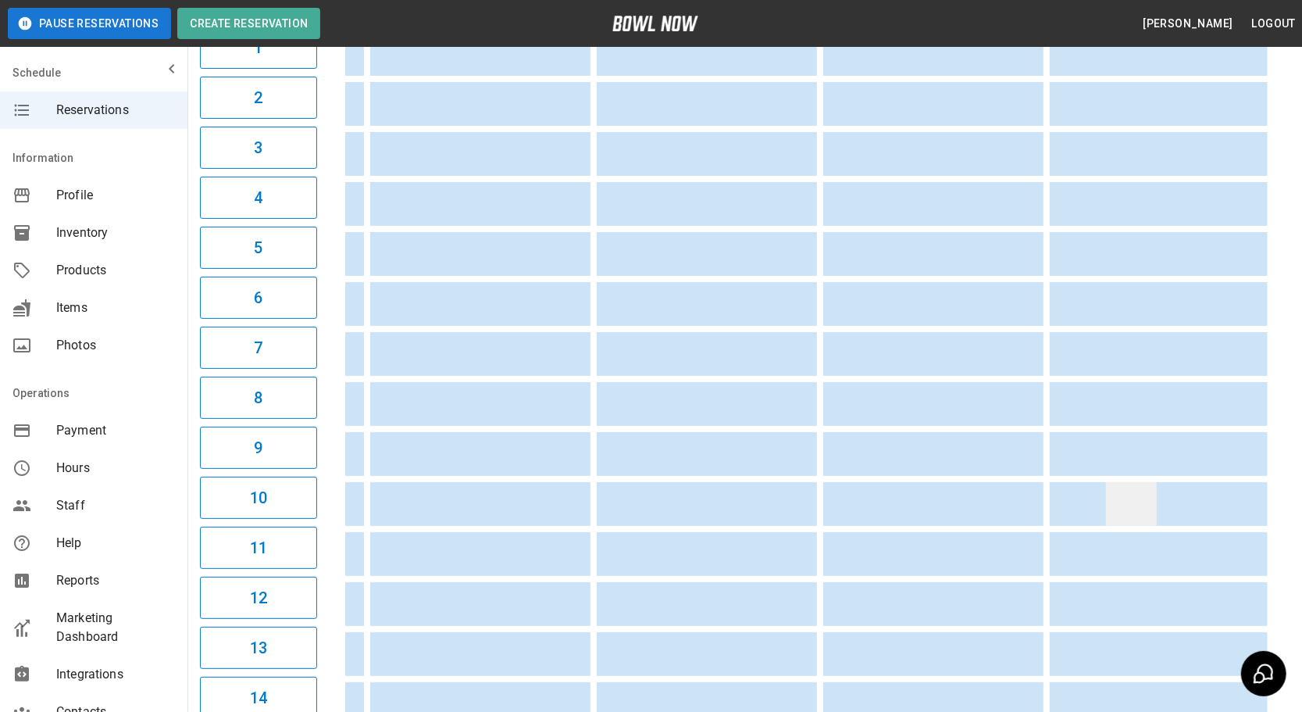
drag, startPoint x: 984, startPoint y: 525, endPoint x: 1102, endPoint y: 508, distance: 119.1
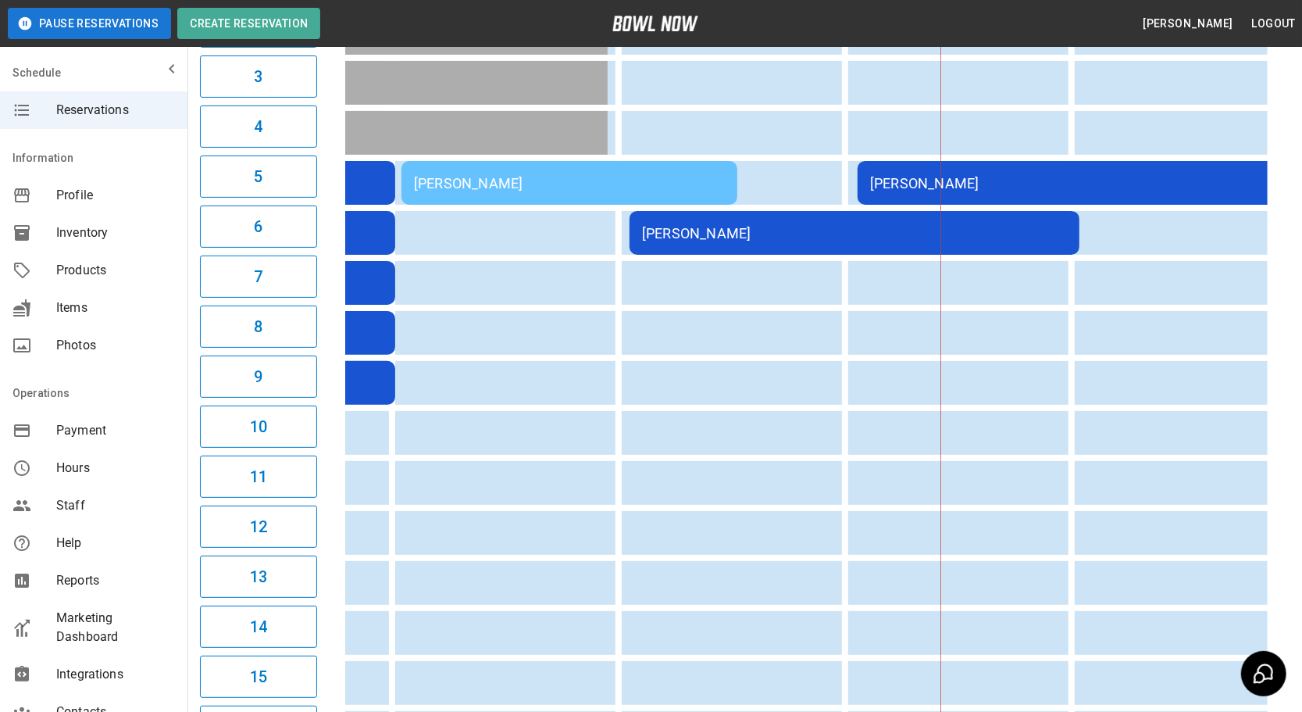
drag, startPoint x: 999, startPoint y: 517, endPoint x: 764, endPoint y: 516, distance: 235.1
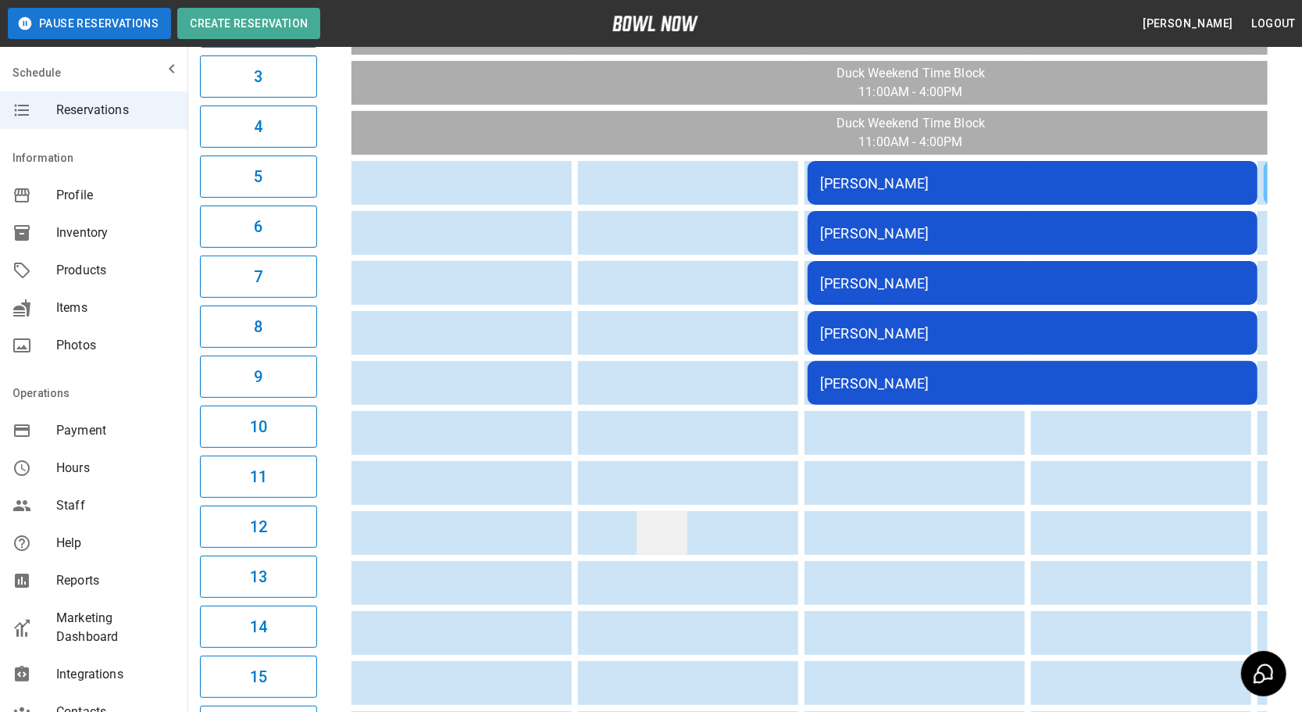
drag, startPoint x: 763, startPoint y: 516, endPoint x: 659, endPoint y: 522, distance: 104.1
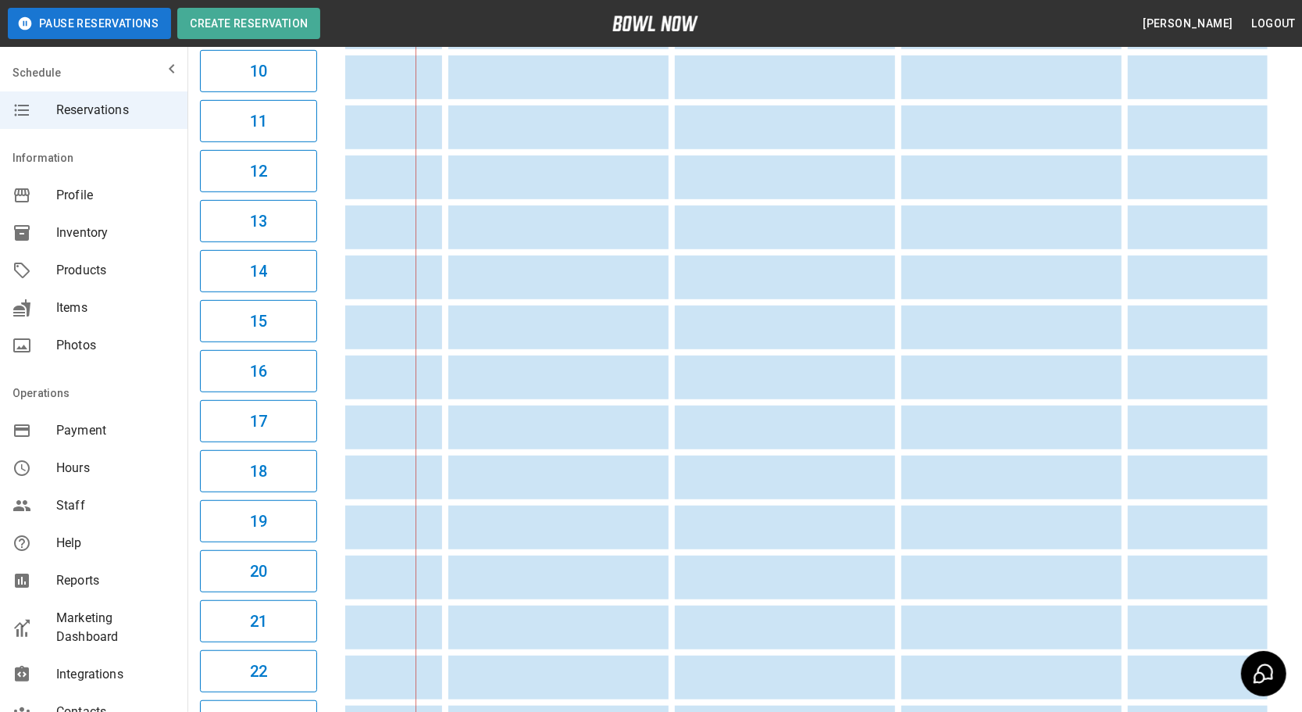
drag, startPoint x: 648, startPoint y: 518, endPoint x: 523, endPoint y: 509, distance: 125.3
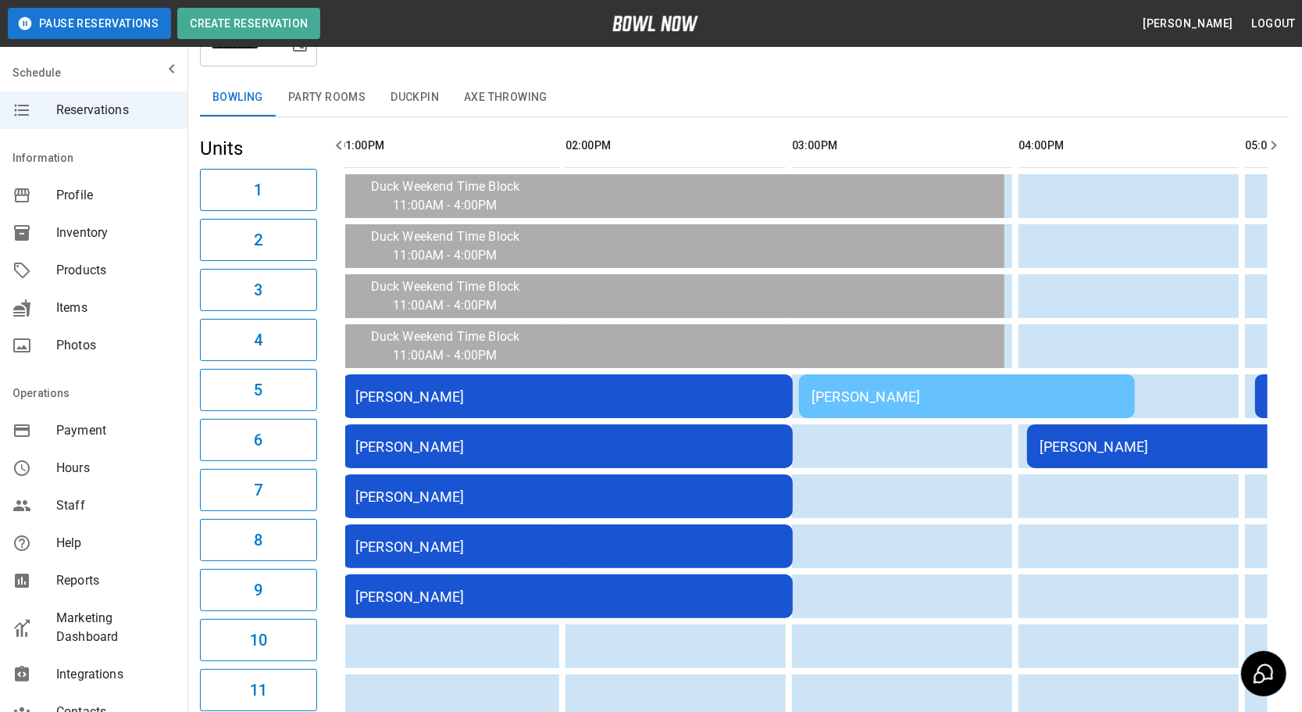
drag, startPoint x: 665, startPoint y: 498, endPoint x: 552, endPoint y: 508, distance: 112.9
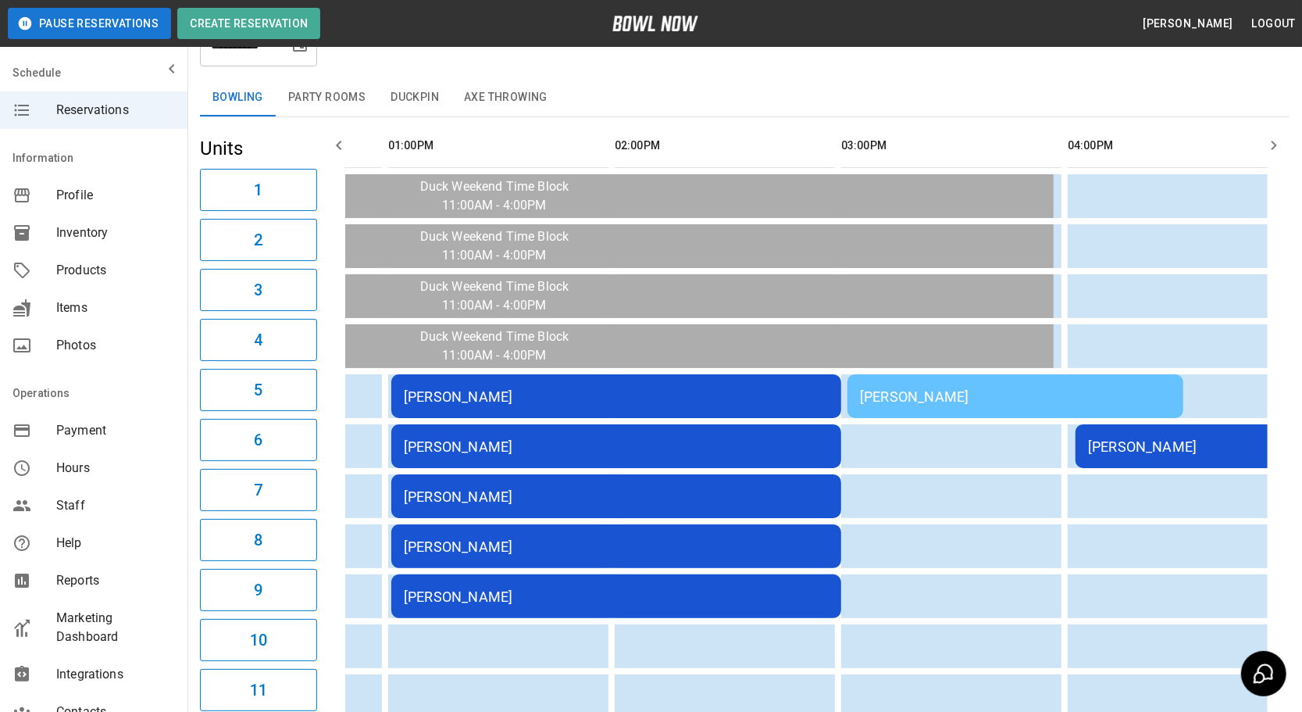
click at [317, 91] on button "Party Rooms" at bounding box center [327, 97] width 102 height 37
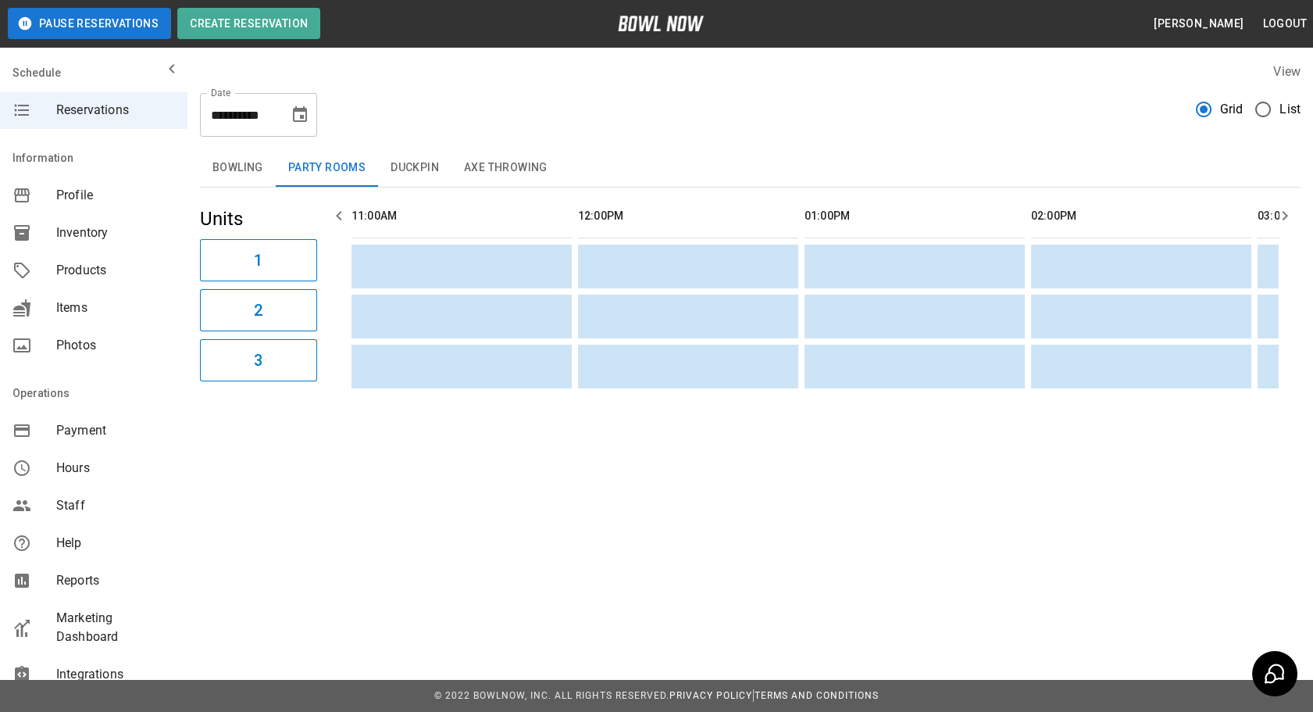
drag, startPoint x: 479, startPoint y: 288, endPoint x: 187, endPoint y: 279, distance: 292.3
click at [409, 162] on button "Duckpin" at bounding box center [414, 167] width 73 height 37
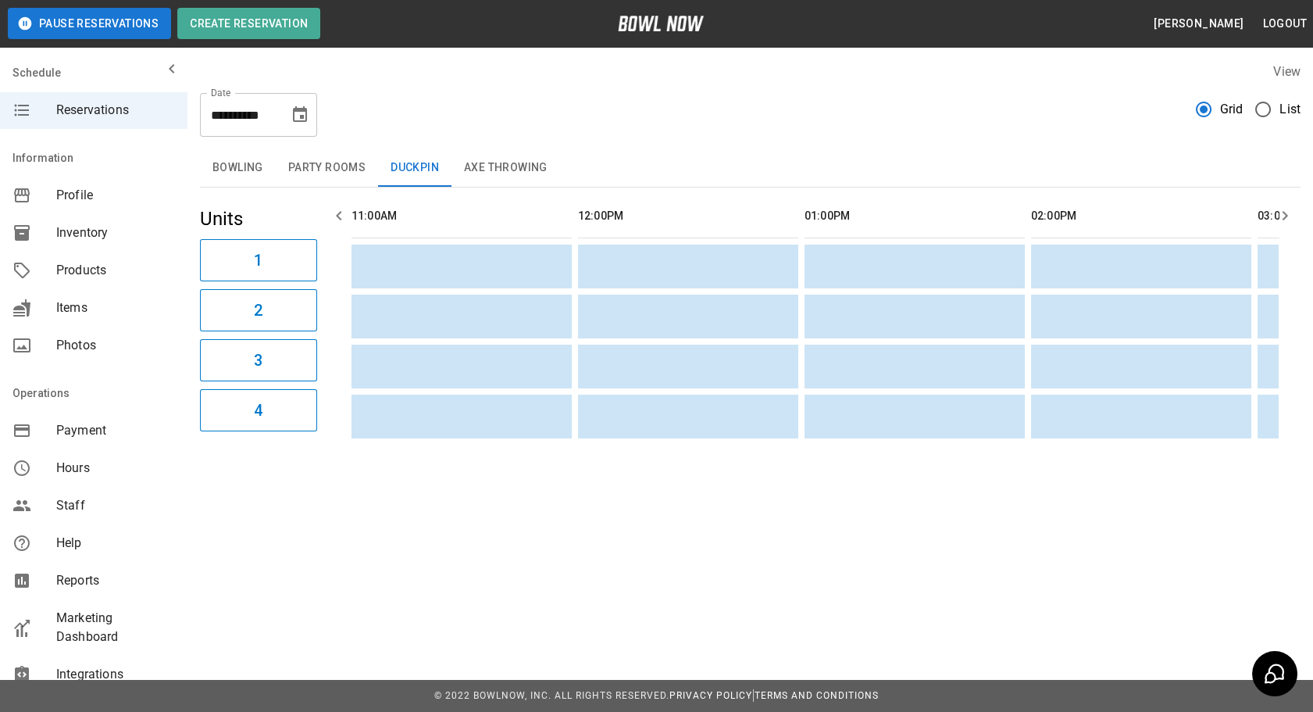
drag, startPoint x: 491, startPoint y: 354, endPoint x: 287, endPoint y: 318, distance: 207.0
click at [481, 167] on button "Axe Throwing" at bounding box center [505, 167] width 109 height 37
drag, startPoint x: 486, startPoint y: 345, endPoint x: 324, endPoint y: 333, distance: 162.2
click at [230, 180] on button "Bowling" at bounding box center [238, 167] width 76 height 37
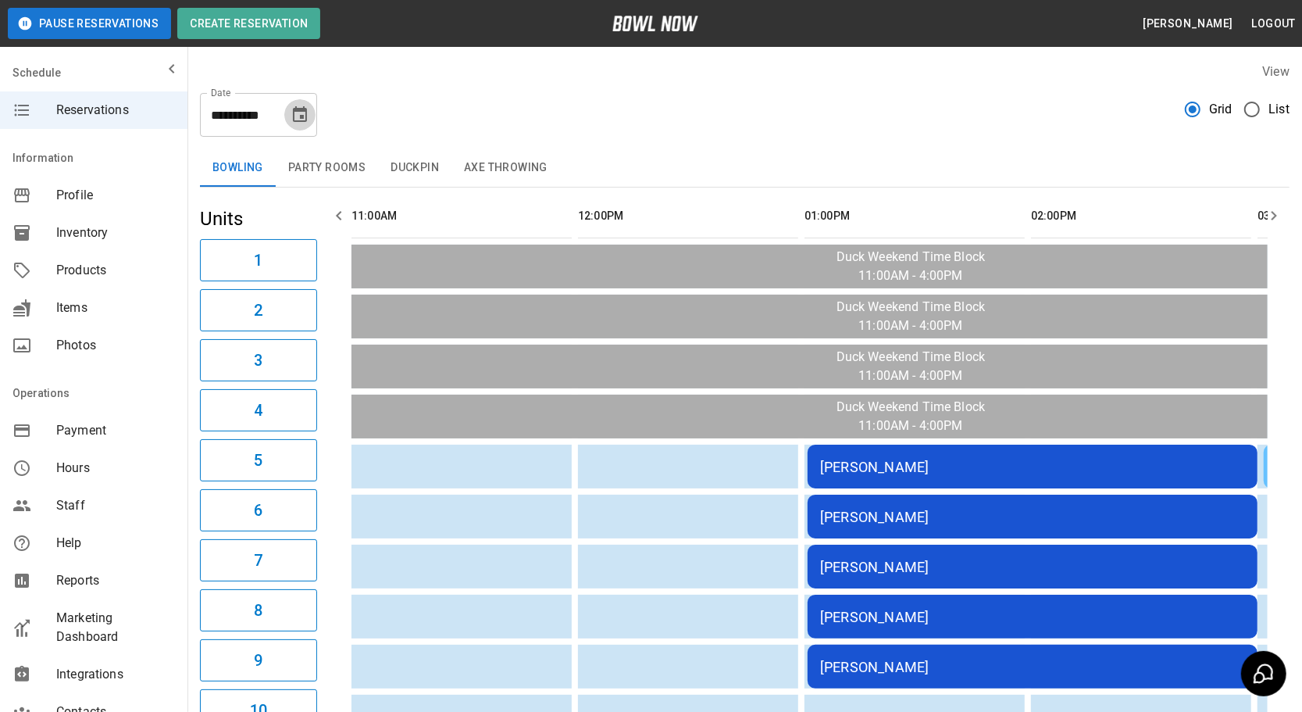
click at [308, 110] on icon "Choose date, selected date is Sep 27, 2025" at bounding box center [300, 114] width 19 height 19
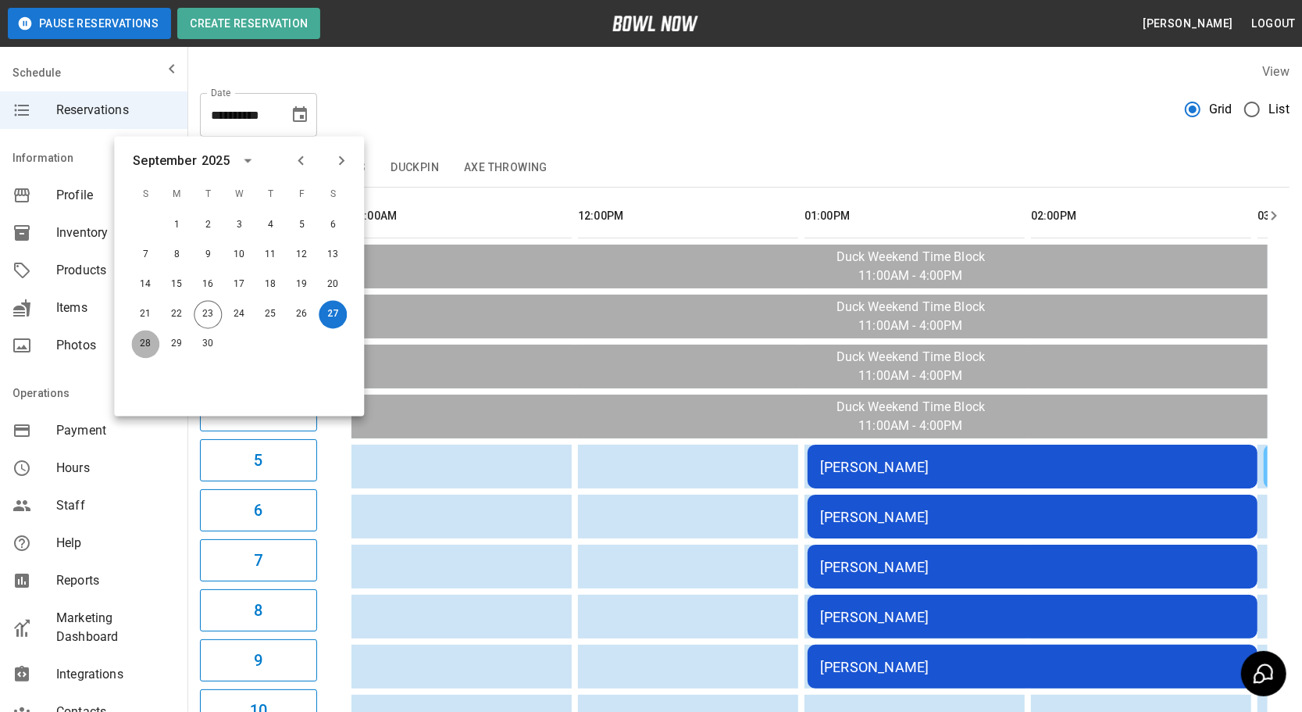
click at [139, 343] on button "28" at bounding box center [145, 344] width 28 height 28
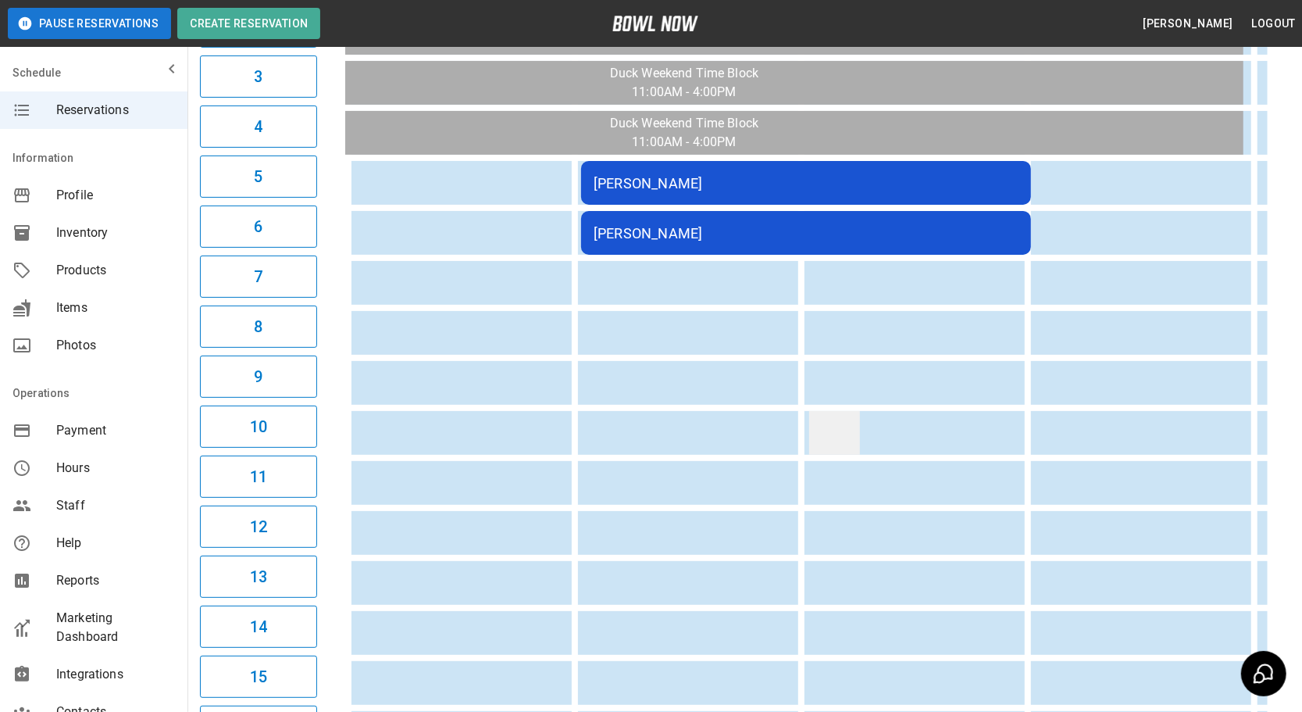
drag, startPoint x: 505, startPoint y: 461, endPoint x: 665, endPoint y: 446, distance: 160.8
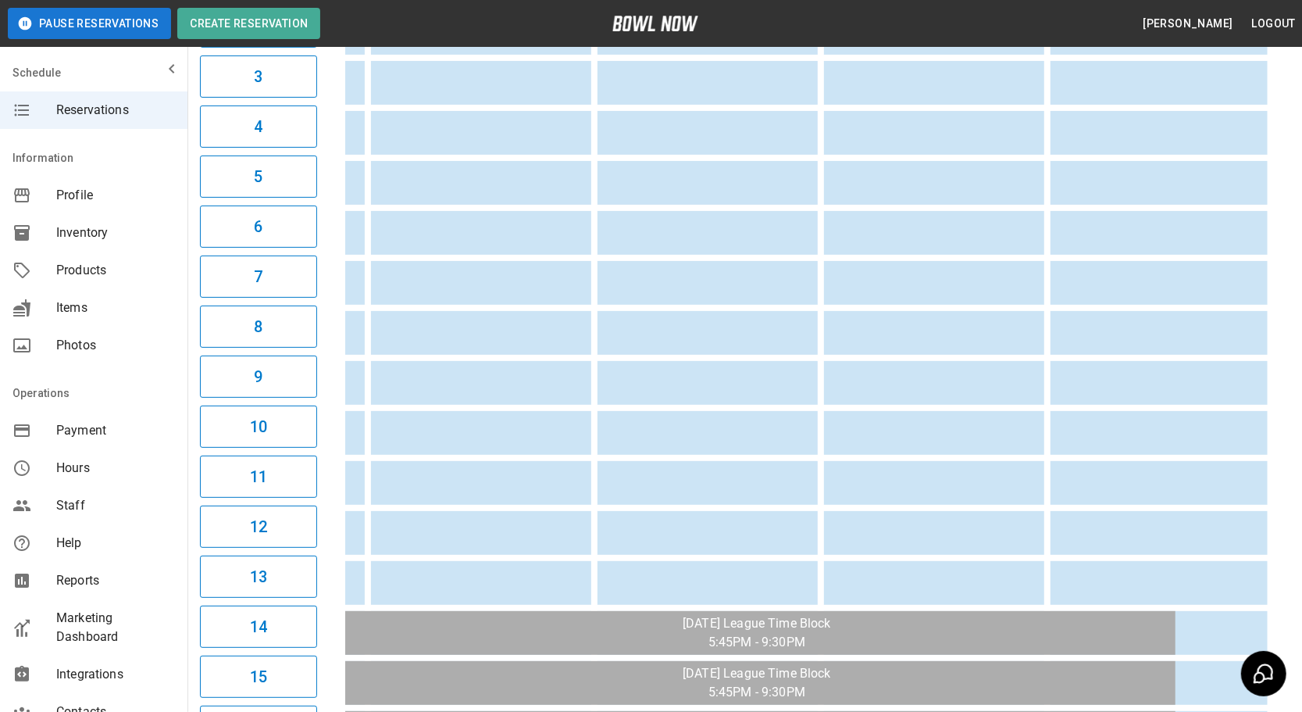
drag, startPoint x: 665, startPoint y: 446, endPoint x: 827, endPoint y: 446, distance: 162.5
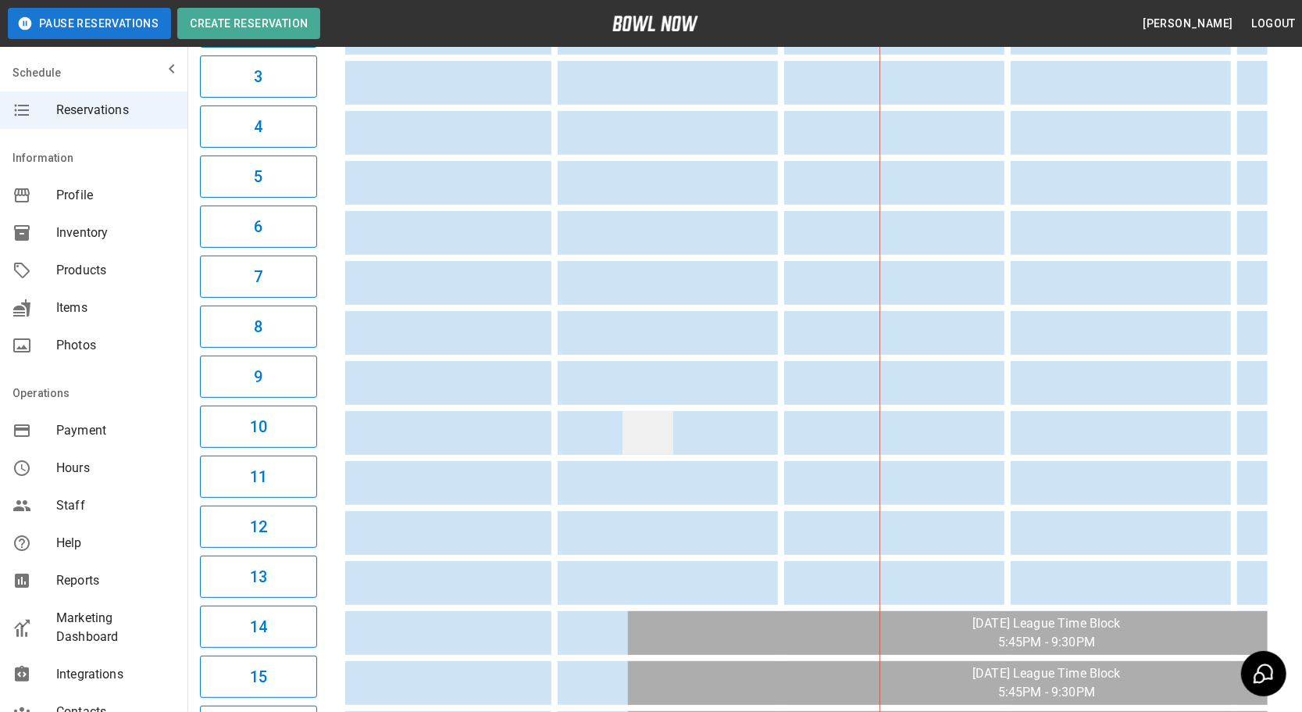
drag, startPoint x: 866, startPoint y: 446, endPoint x: 639, endPoint y: 435, distance: 227.6
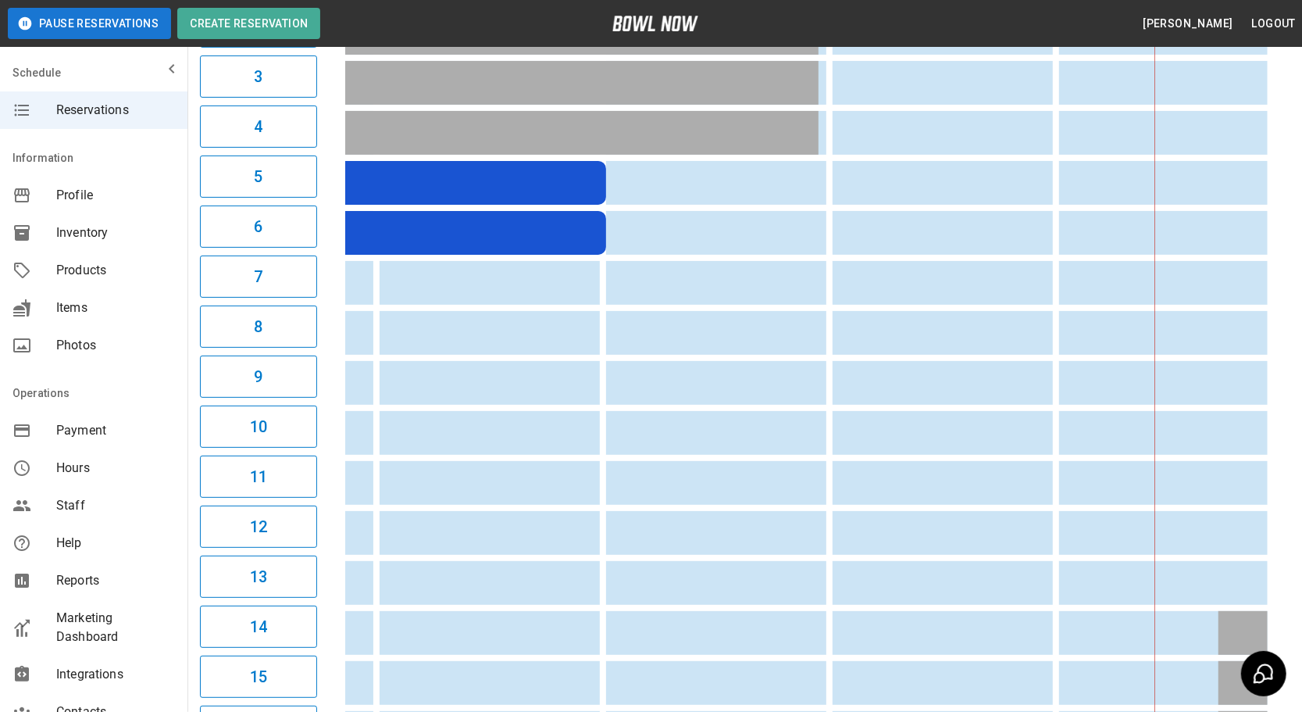
click at [512, 253] on table "[PERSON_NAME] [PERSON_NAME]" at bounding box center [951, 632] width 2515 height 1457
click at [519, 230] on div "[PERSON_NAME]" at bounding box center [381, 233] width 425 height 16
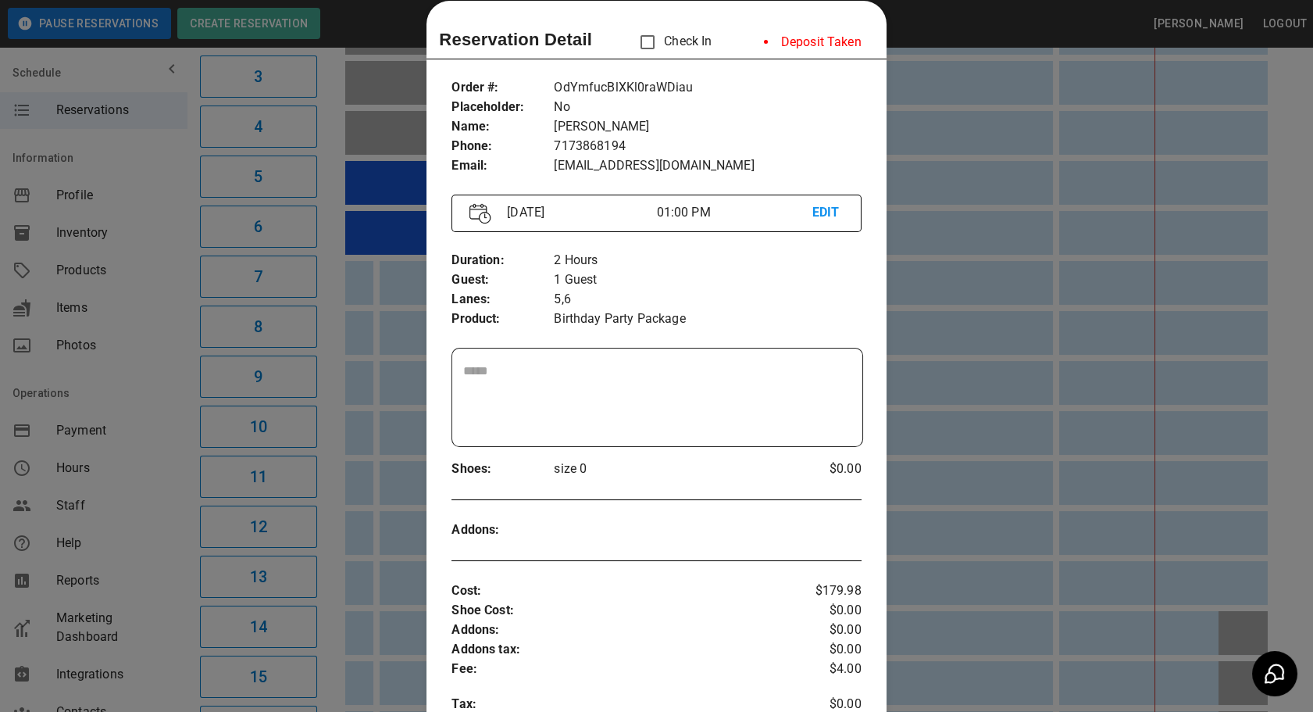
click at [977, 464] on div at bounding box center [656, 356] width 1313 height 712
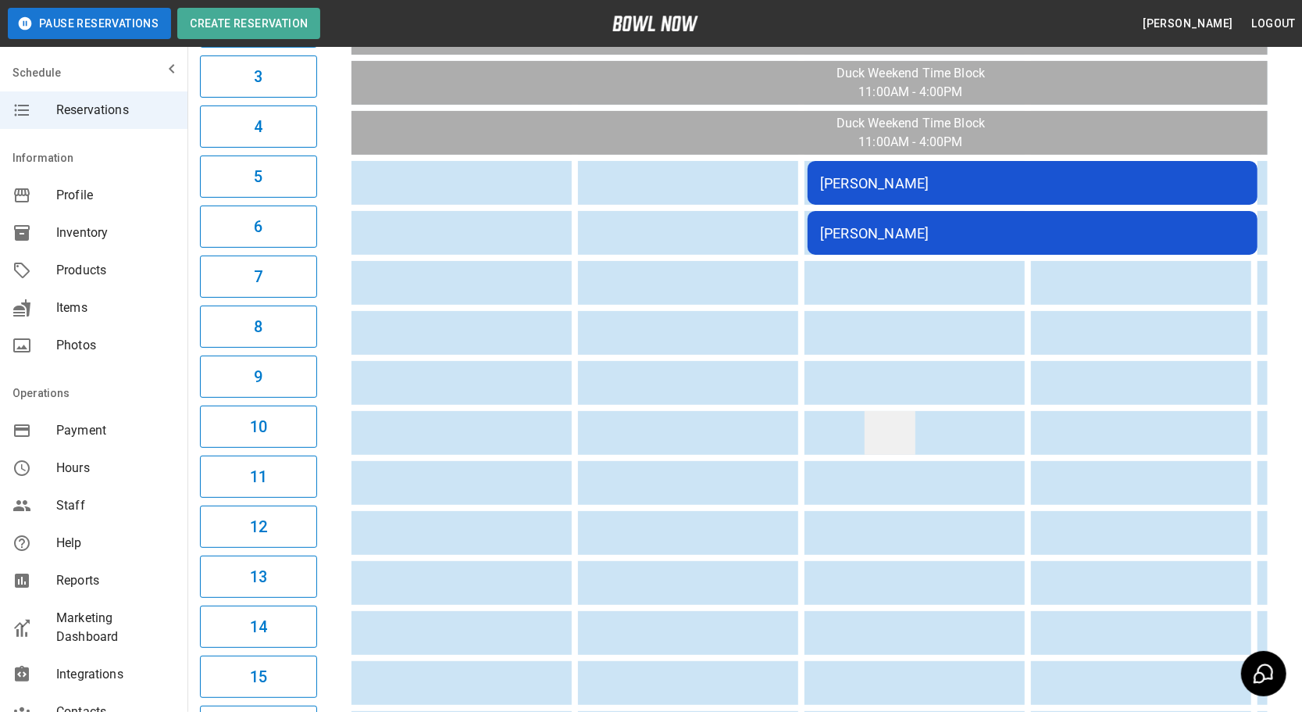
drag, startPoint x: 591, startPoint y: 449, endPoint x: 428, endPoint y: 445, distance: 163.3
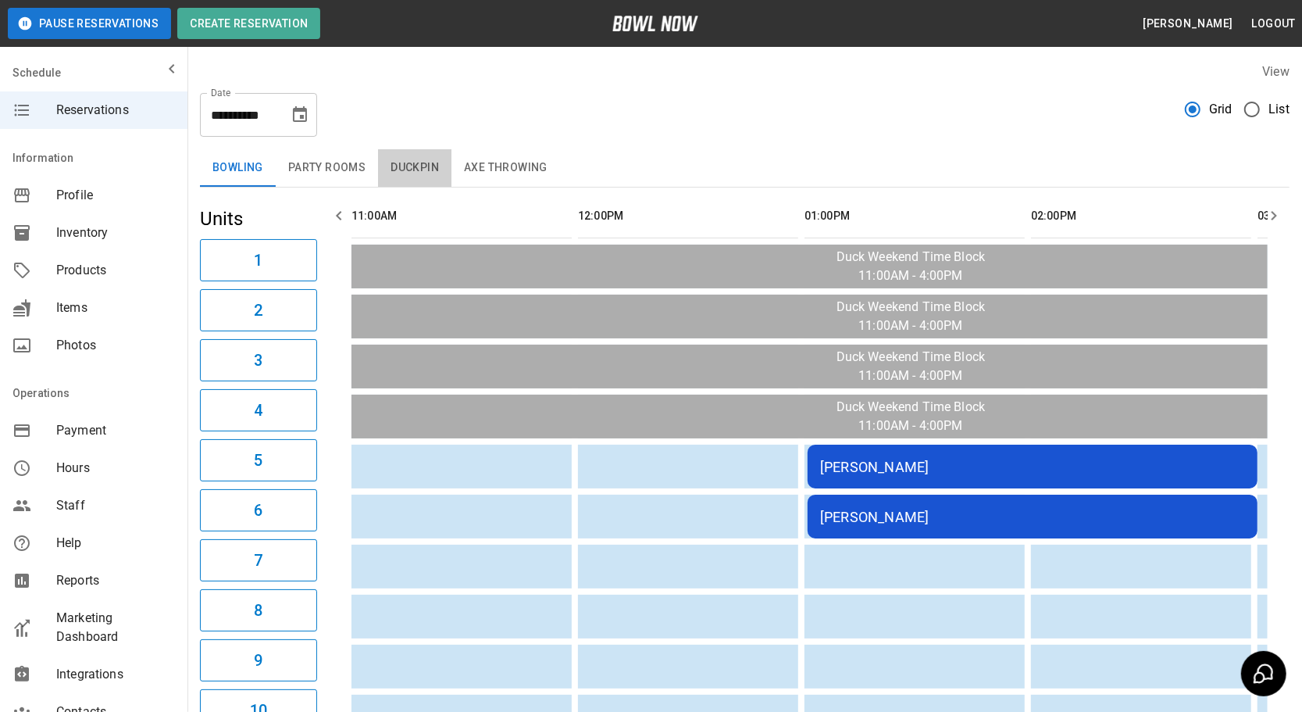
click at [406, 164] on button "Duckpin" at bounding box center [414, 167] width 73 height 37
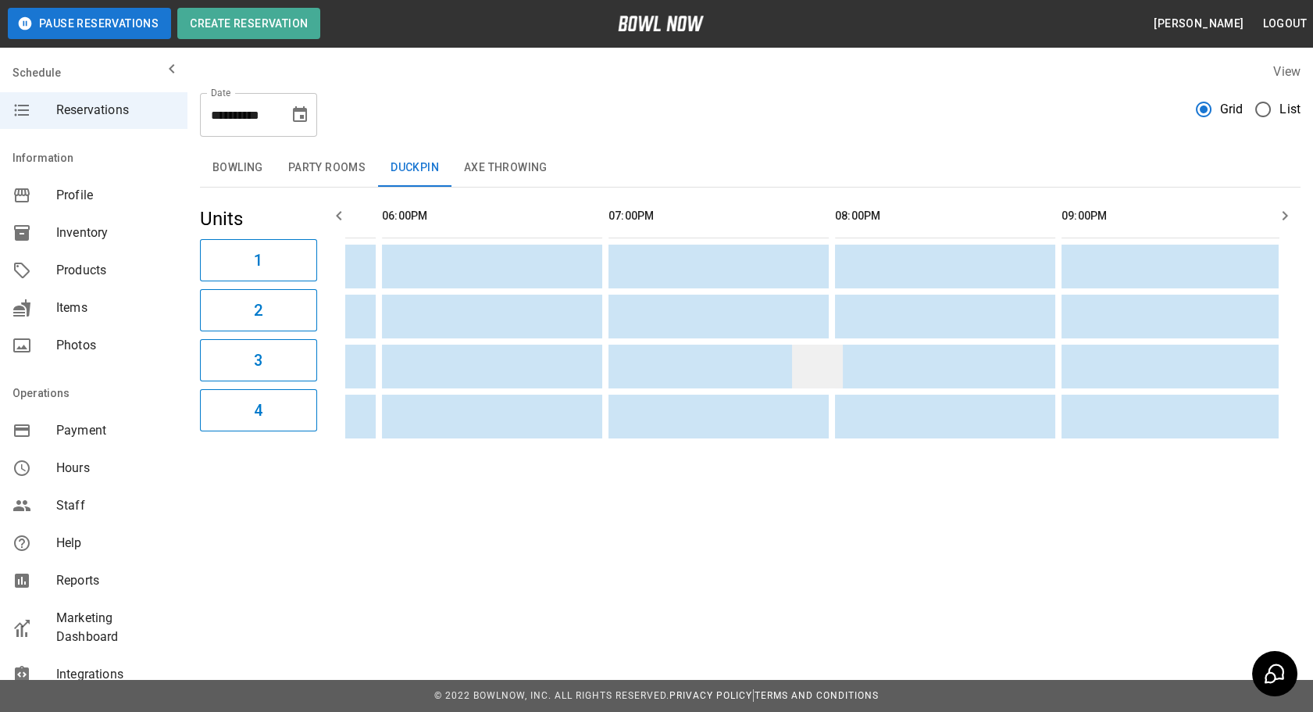
drag, startPoint x: 455, startPoint y: 357, endPoint x: 794, endPoint y: 362, distance: 338.2
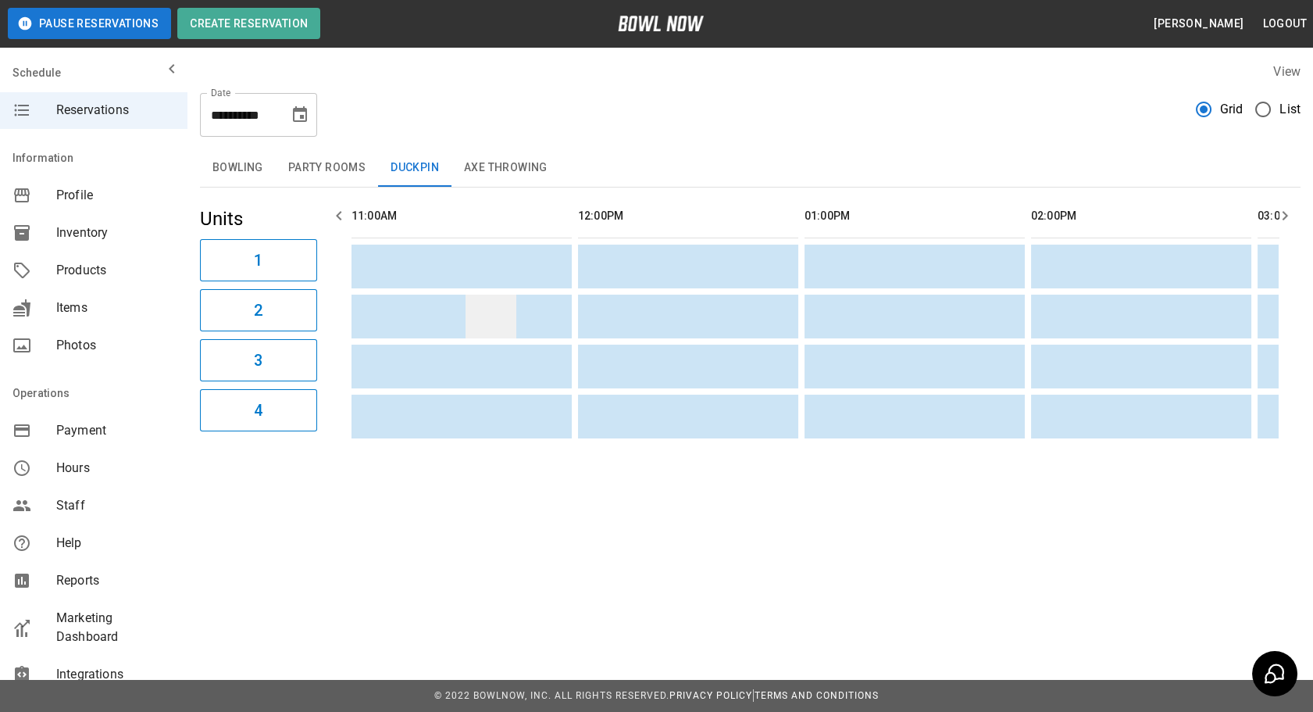
drag, startPoint x: 767, startPoint y: 350, endPoint x: 458, endPoint y: 322, distance: 309.8
click at [498, 178] on button "Axe Throwing" at bounding box center [505, 167] width 109 height 37
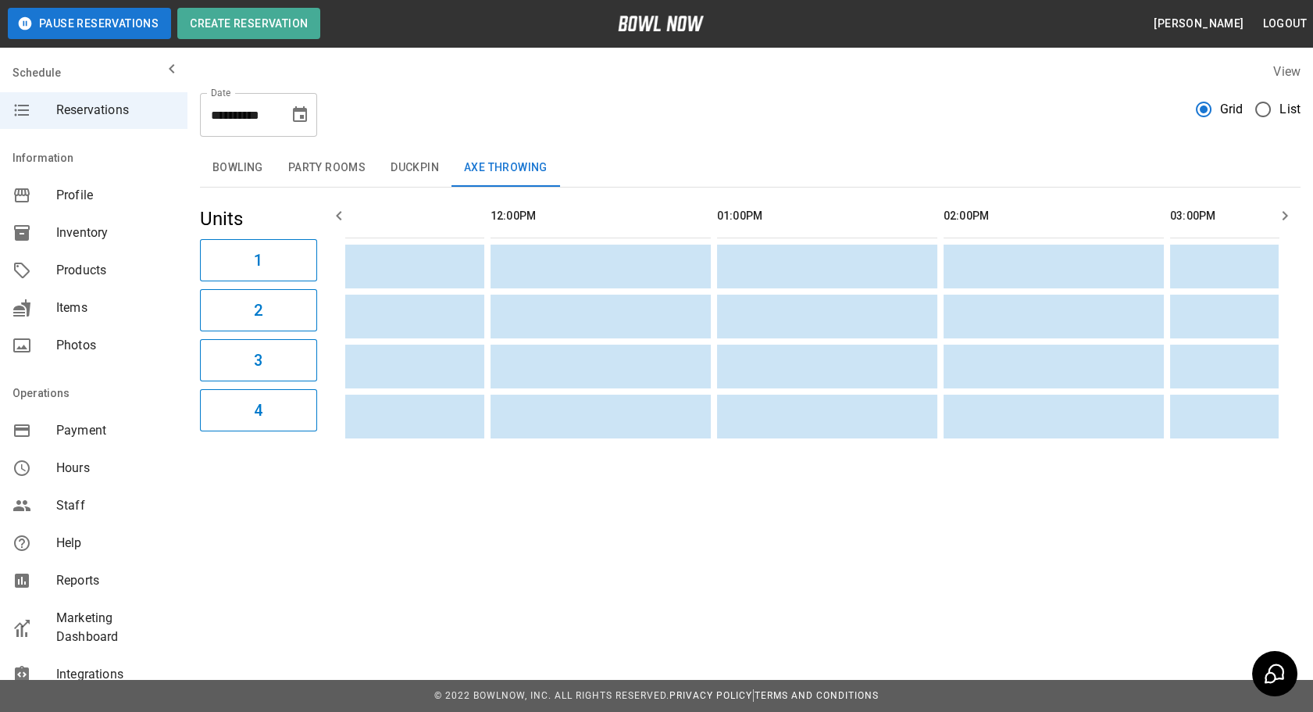
drag, startPoint x: 468, startPoint y: 371, endPoint x: 255, endPoint y: 227, distance: 257.6
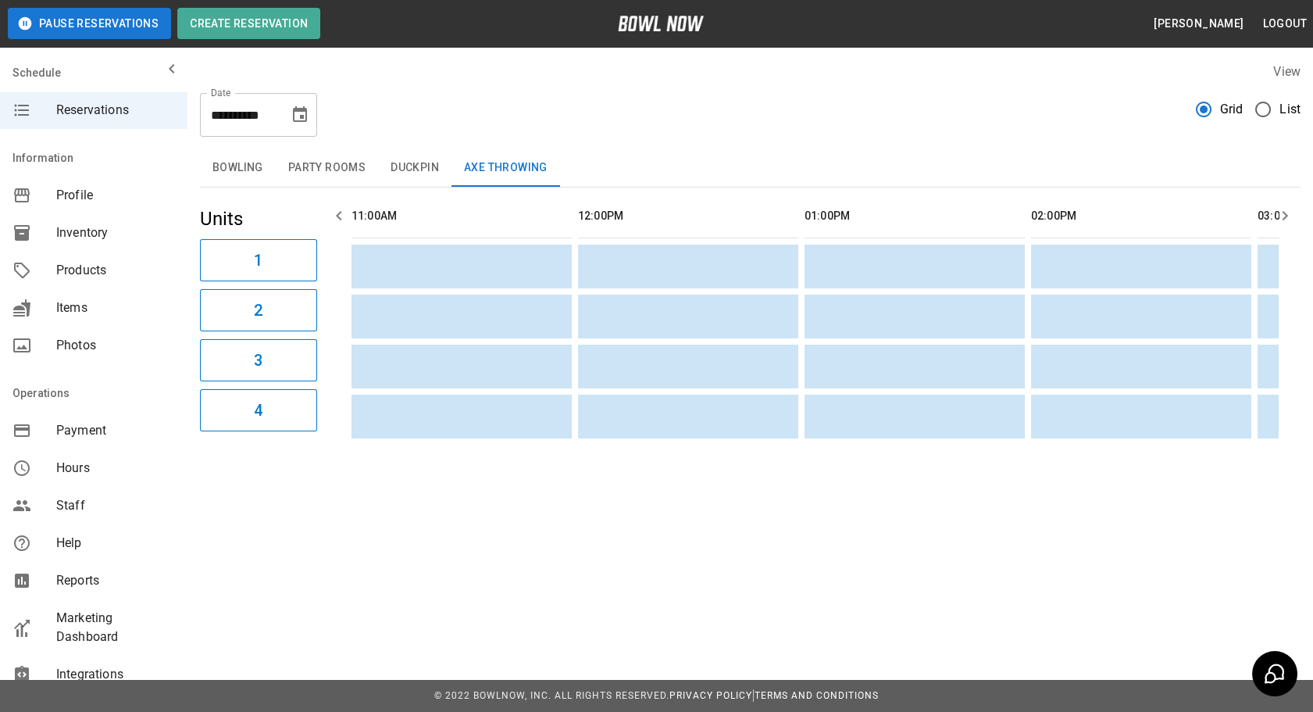
click at [250, 171] on button "Bowling" at bounding box center [238, 167] width 76 height 37
click at [305, 104] on button "Choose date, selected date is Sep 28, 2025" at bounding box center [299, 114] width 31 height 31
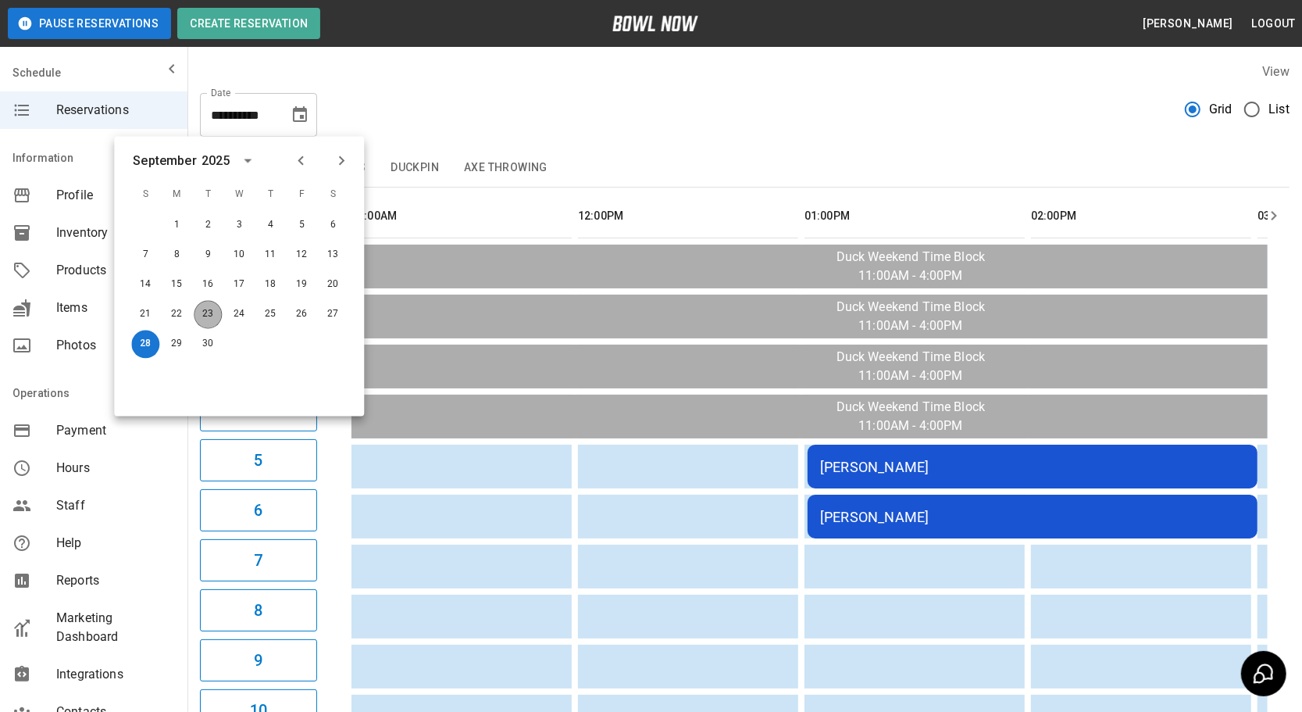
click at [212, 302] on button "23" at bounding box center [208, 315] width 28 height 28
type input "**********"
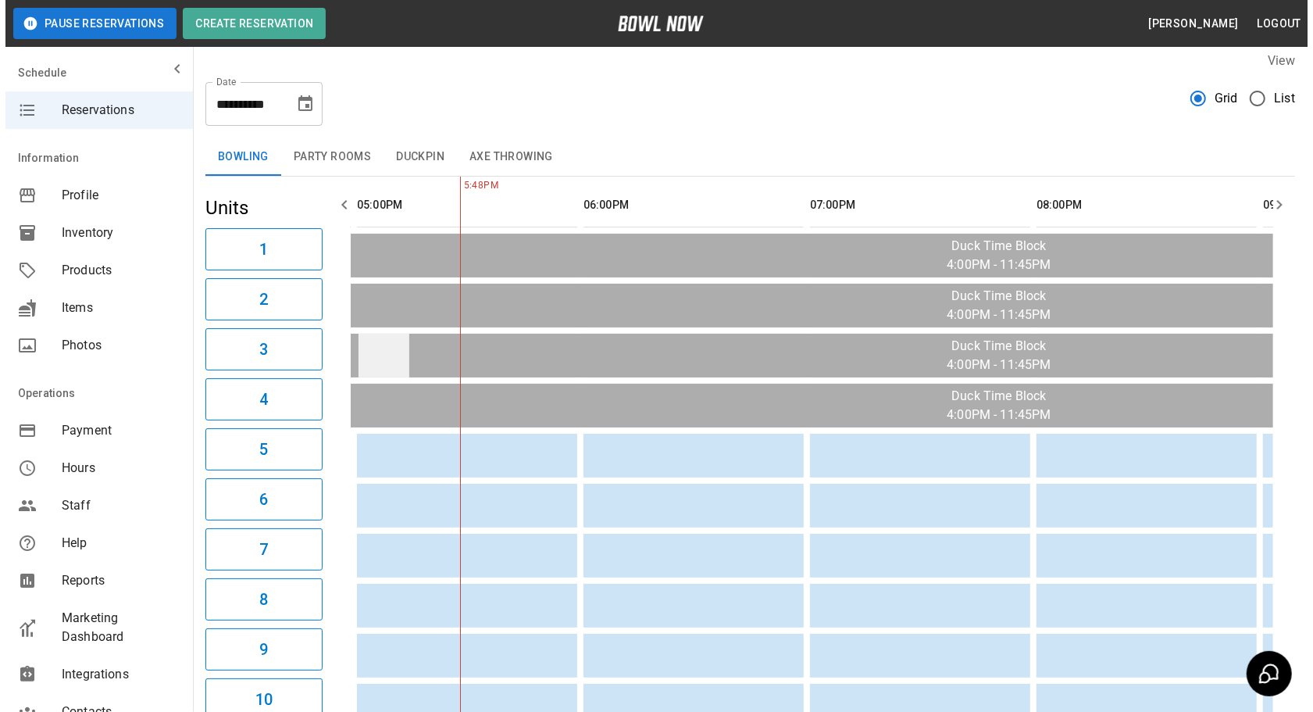
scroll to position [0, 0]
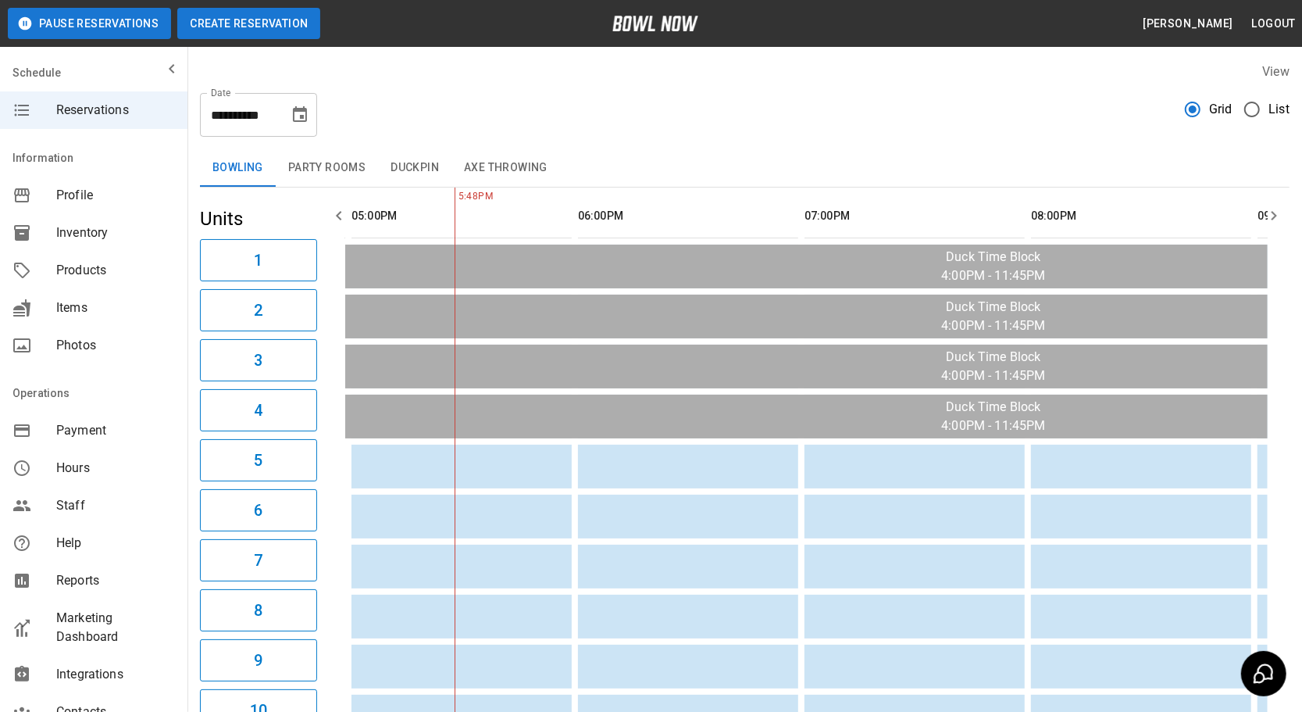
click at [266, 27] on button "Create Reservation" at bounding box center [248, 23] width 143 height 31
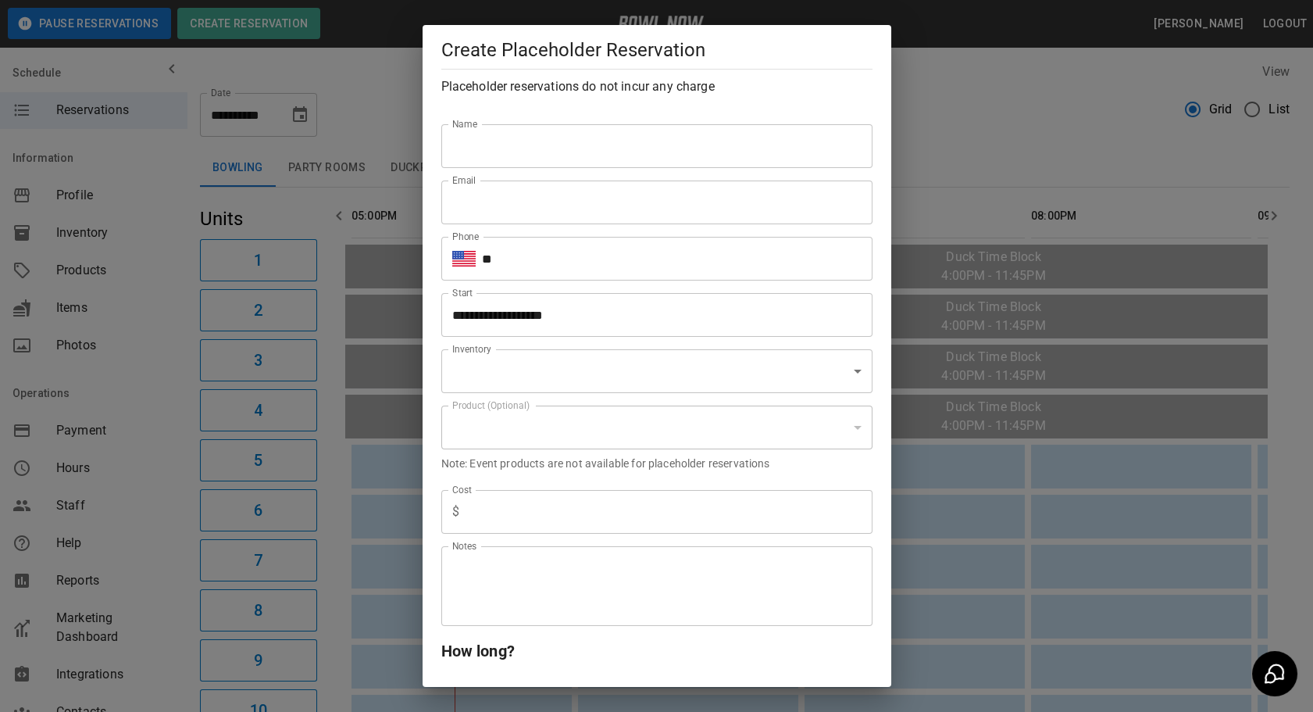
type input "**********"
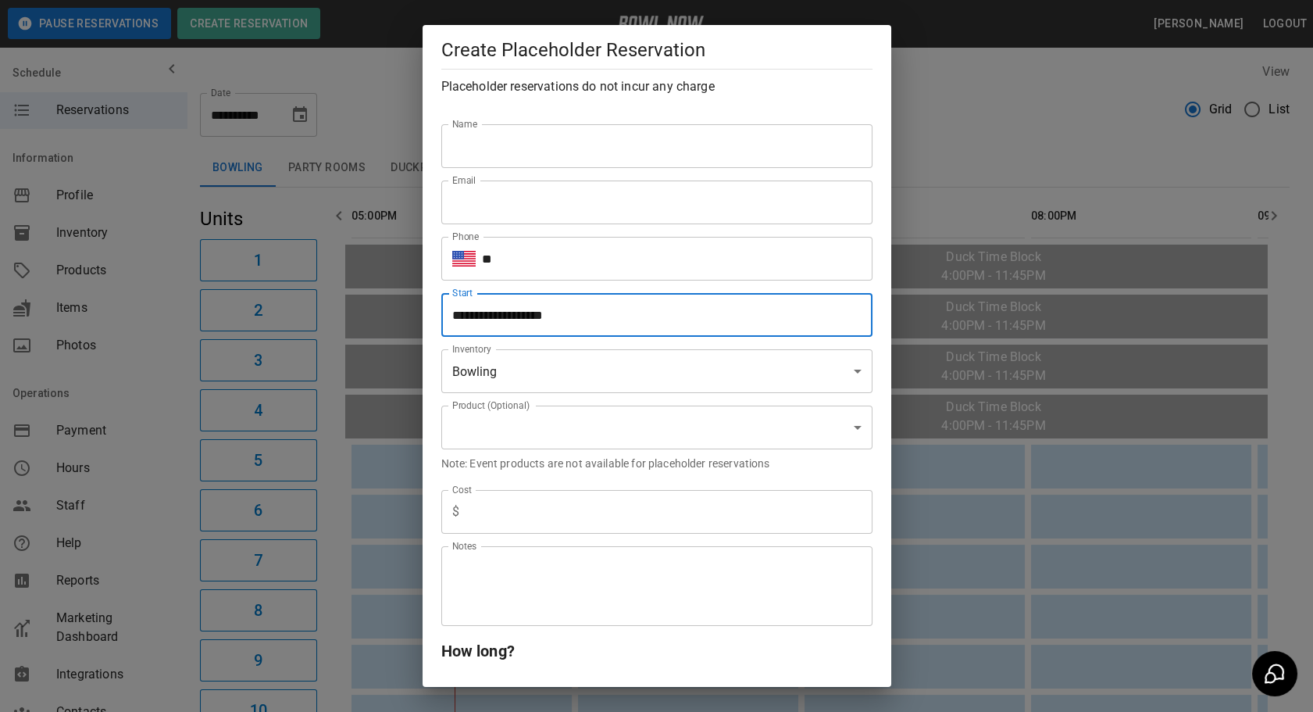
click at [601, 323] on input "**********" at bounding box center [651, 315] width 420 height 44
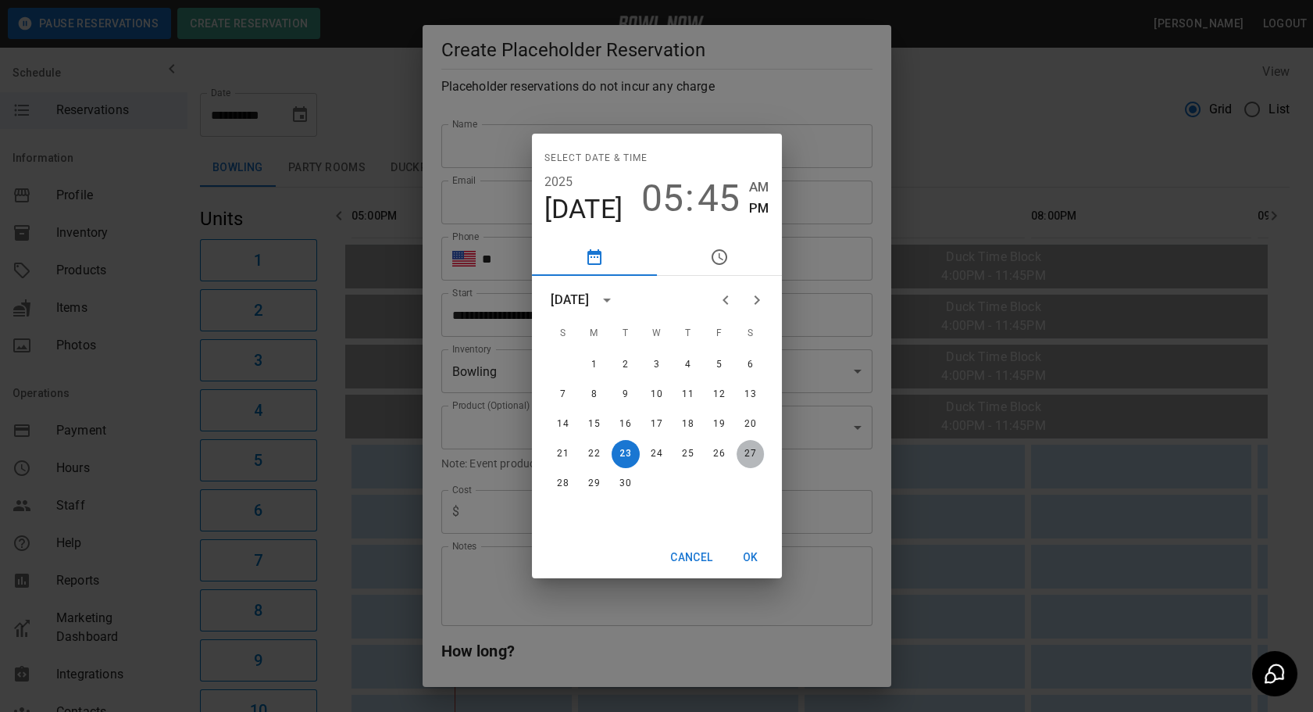
click at [741, 457] on button "27" at bounding box center [751, 454] width 28 height 28
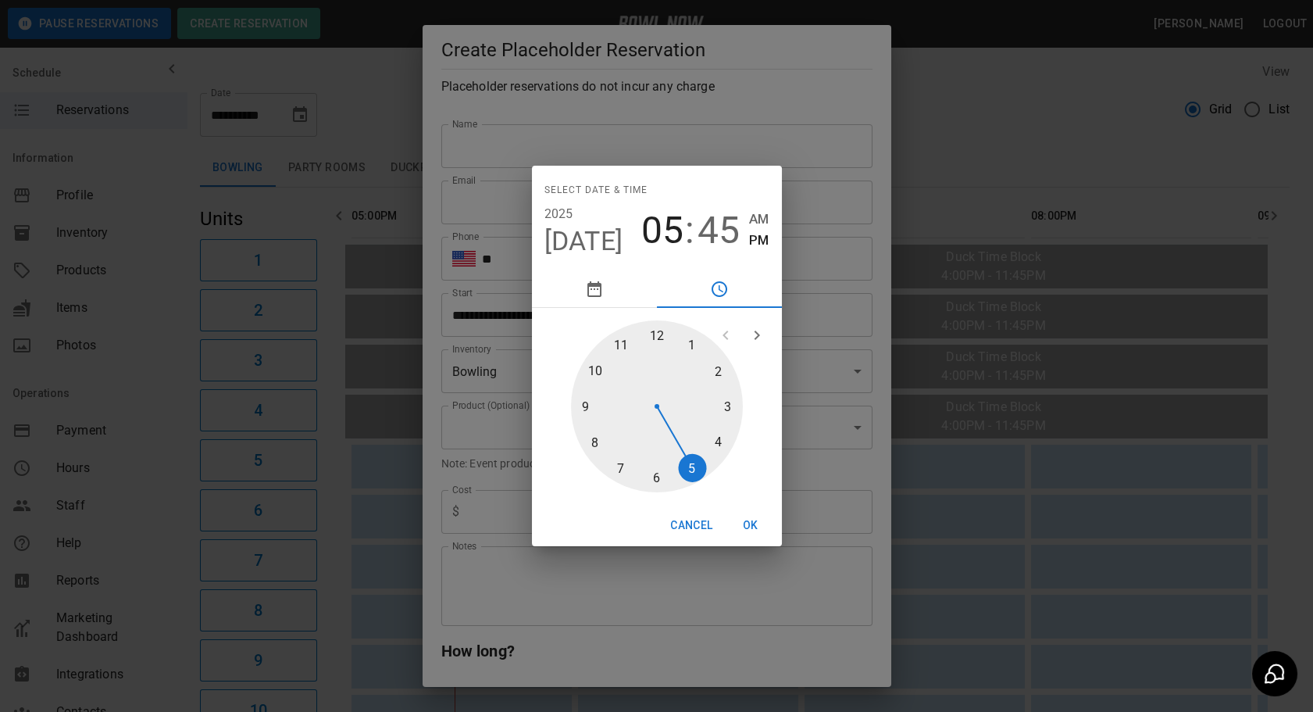
click at [720, 443] on div at bounding box center [657, 406] width 172 height 172
click at [664, 480] on div at bounding box center [657, 406] width 172 height 172
type input "**********"
click at [751, 521] on button "OK" at bounding box center [751, 525] width 50 height 29
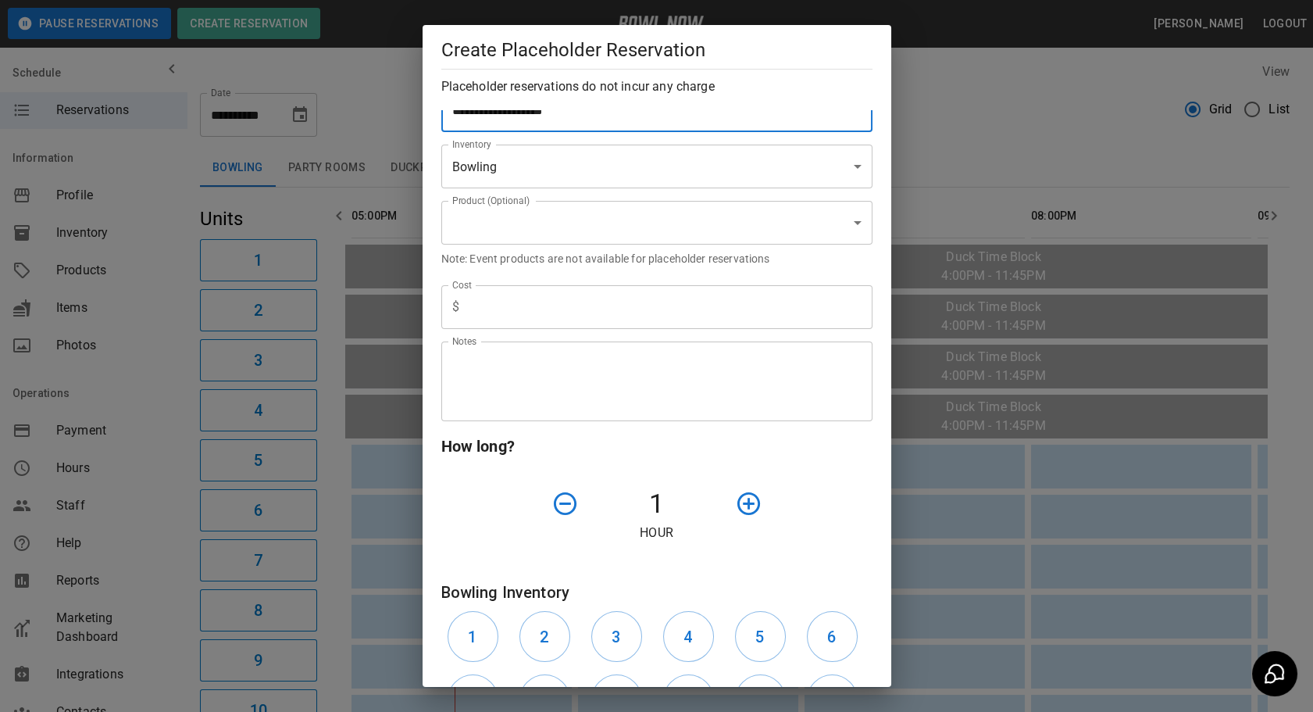
scroll to position [355, 0]
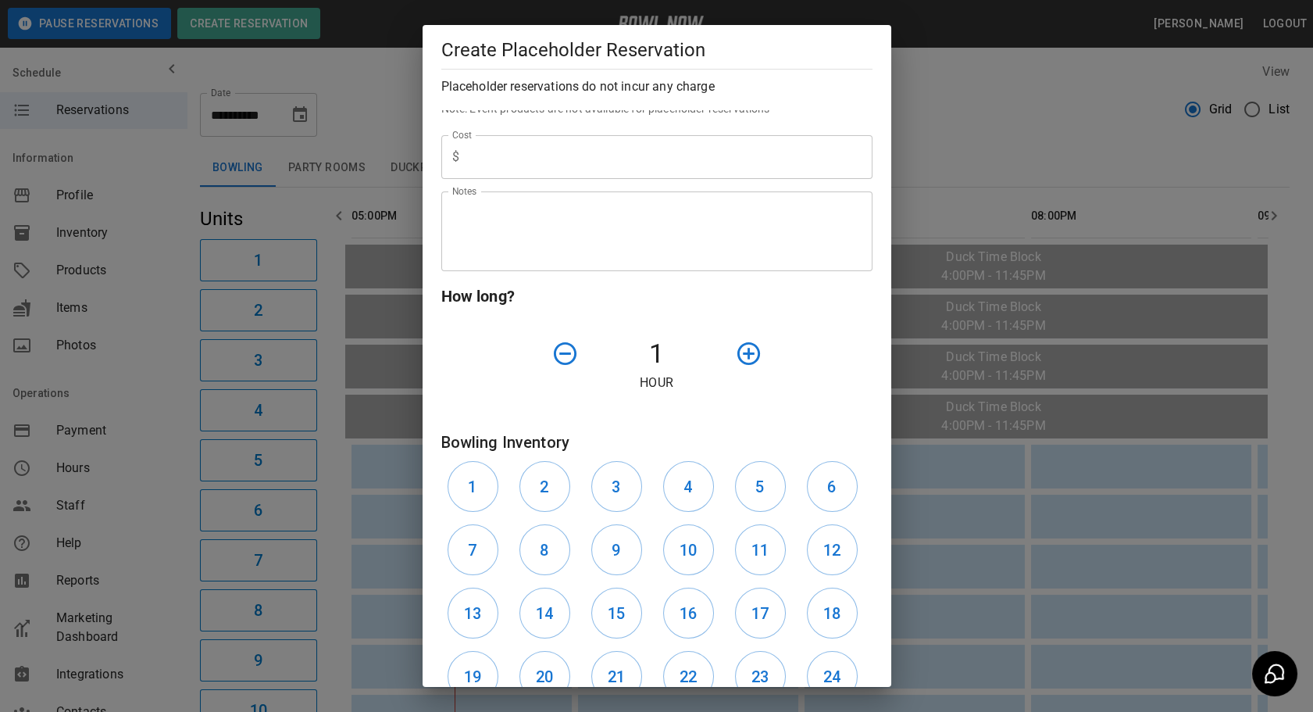
click at [735, 344] on icon "button" at bounding box center [748, 353] width 27 height 27
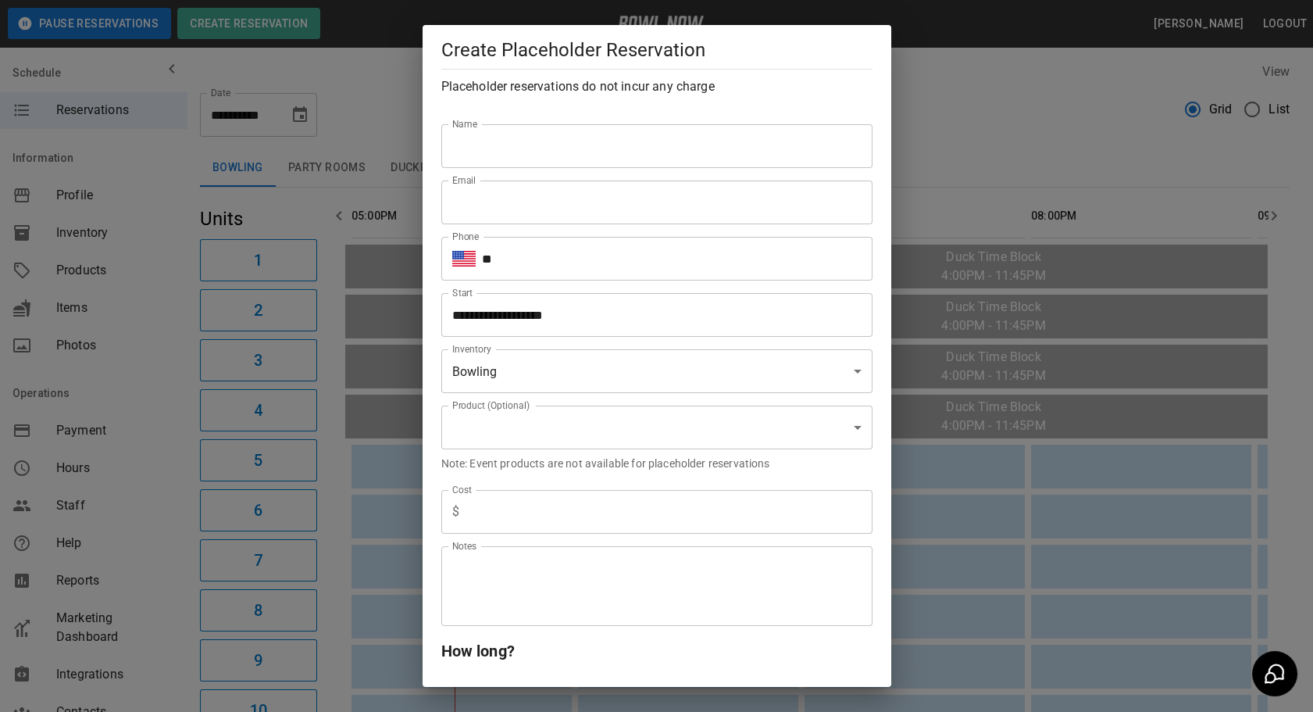
drag, startPoint x: 574, startPoint y: 145, endPoint x: 565, endPoint y: 163, distance: 20.3
click at [574, 145] on input "Name" at bounding box center [656, 146] width 431 height 44
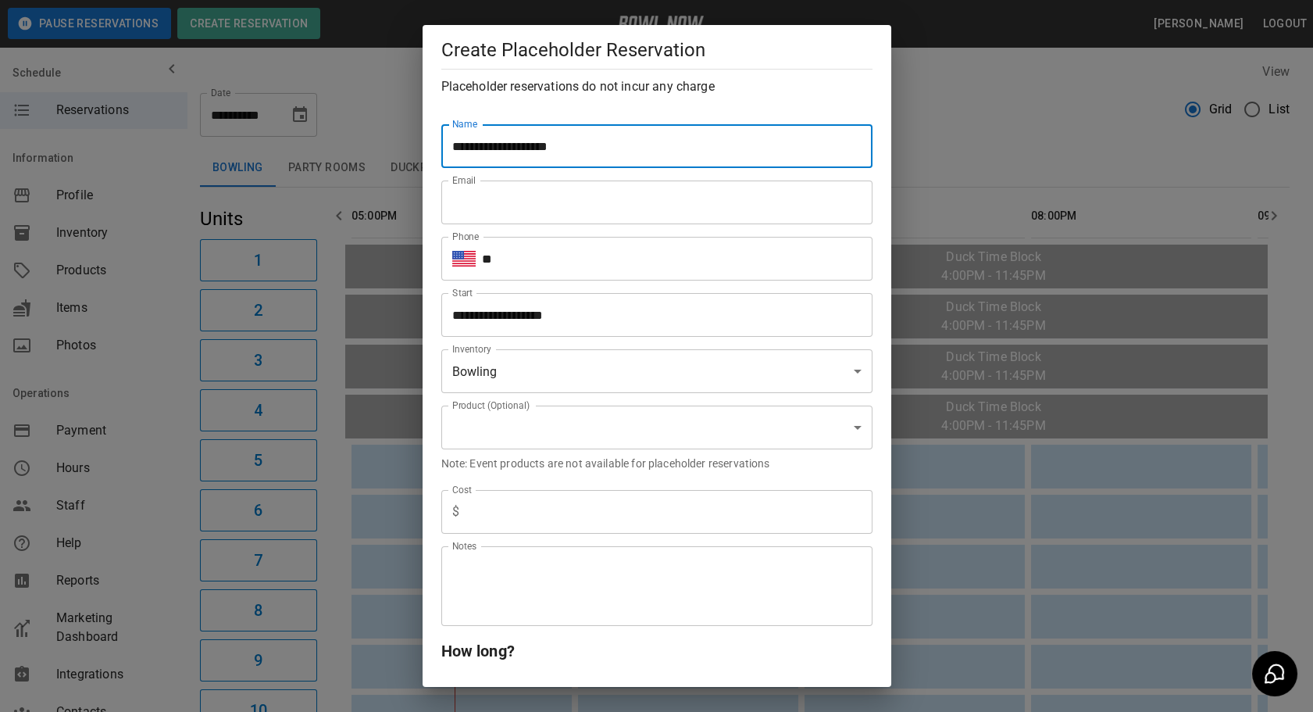
type input "**********"
click at [556, 199] on input "Email" at bounding box center [656, 202] width 431 height 44
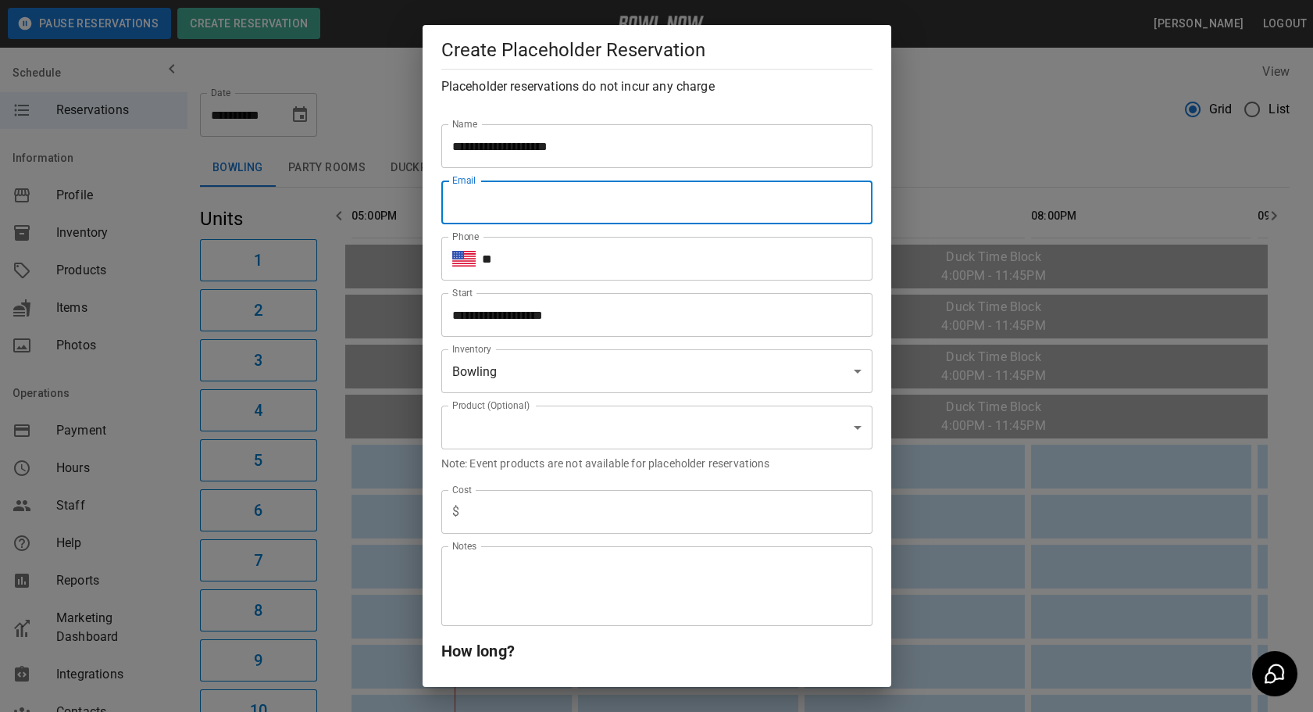
type input "*********"
type input "*"
click at [549, 259] on input "**" at bounding box center [677, 259] width 391 height 44
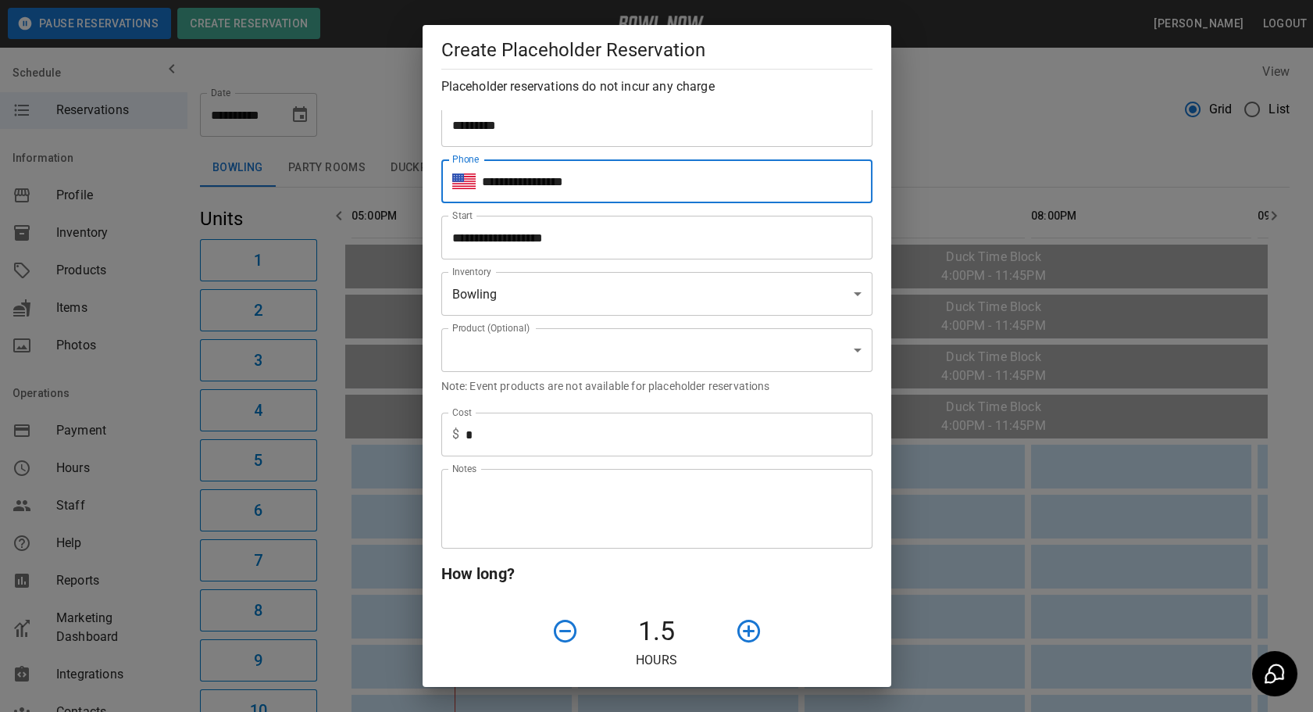
scroll to position [212, 0]
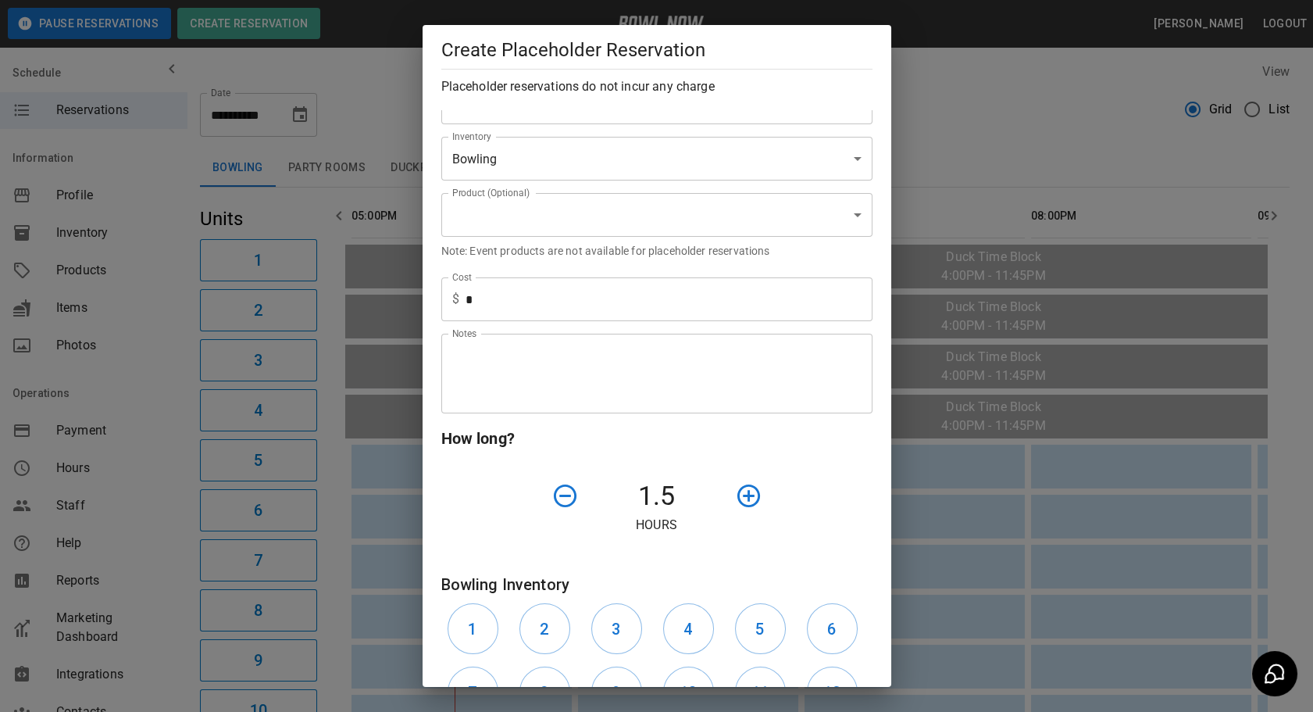
type input "**********"
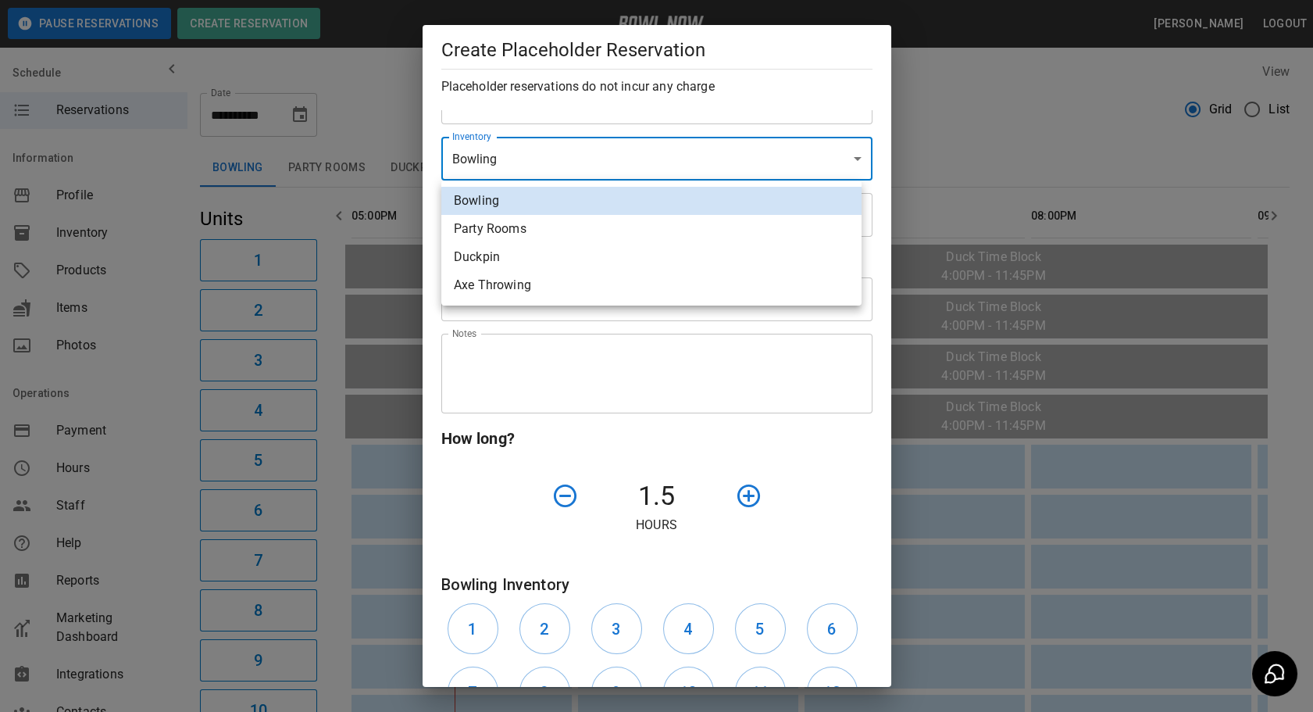
click at [571, 159] on div at bounding box center [656, 356] width 1313 height 712
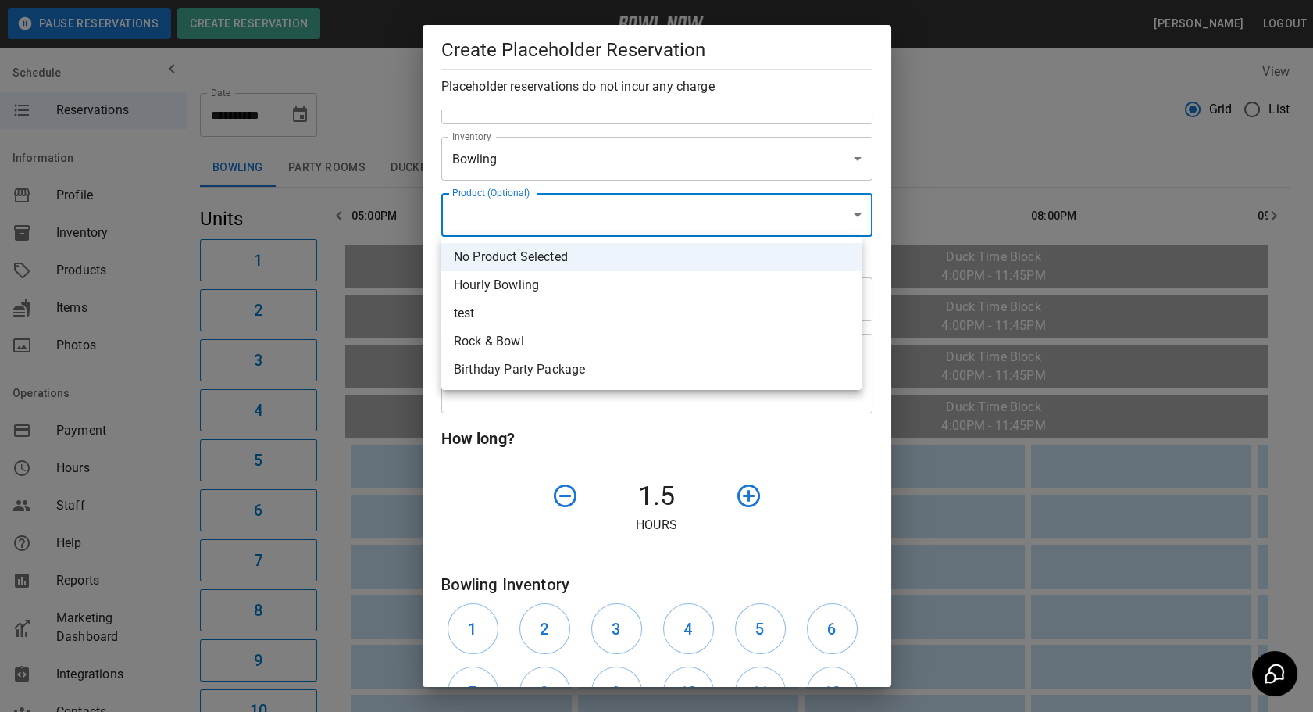
click at [516, 288] on li "Hourly Bowling" at bounding box center [651, 285] width 420 height 28
type input "**********"
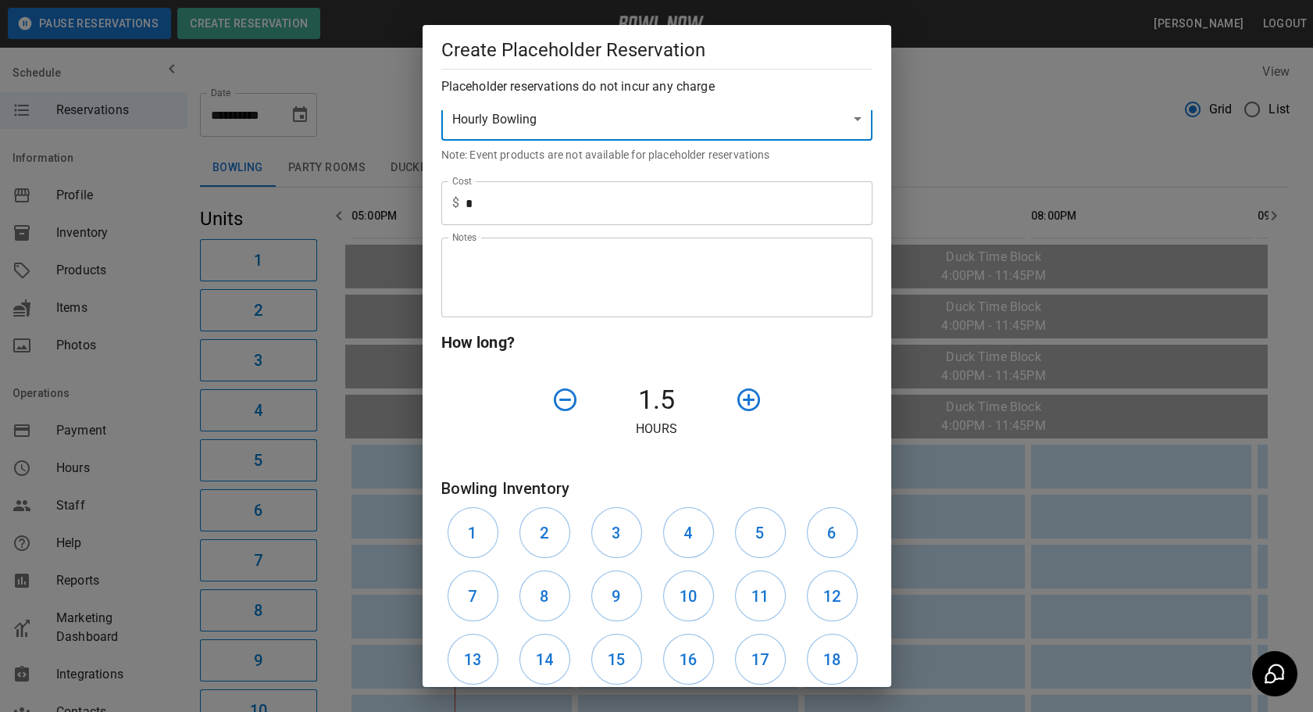
scroll to position [284, 0]
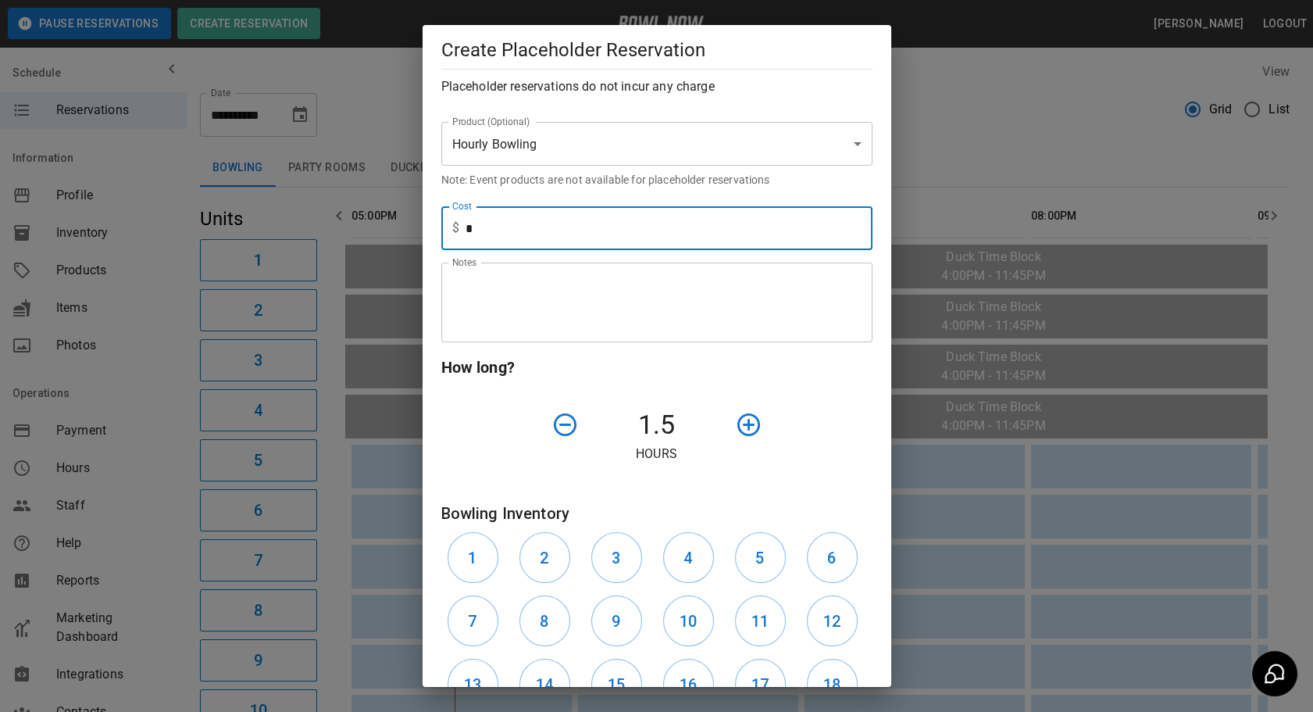
click at [555, 240] on input "*" at bounding box center [669, 228] width 407 height 44
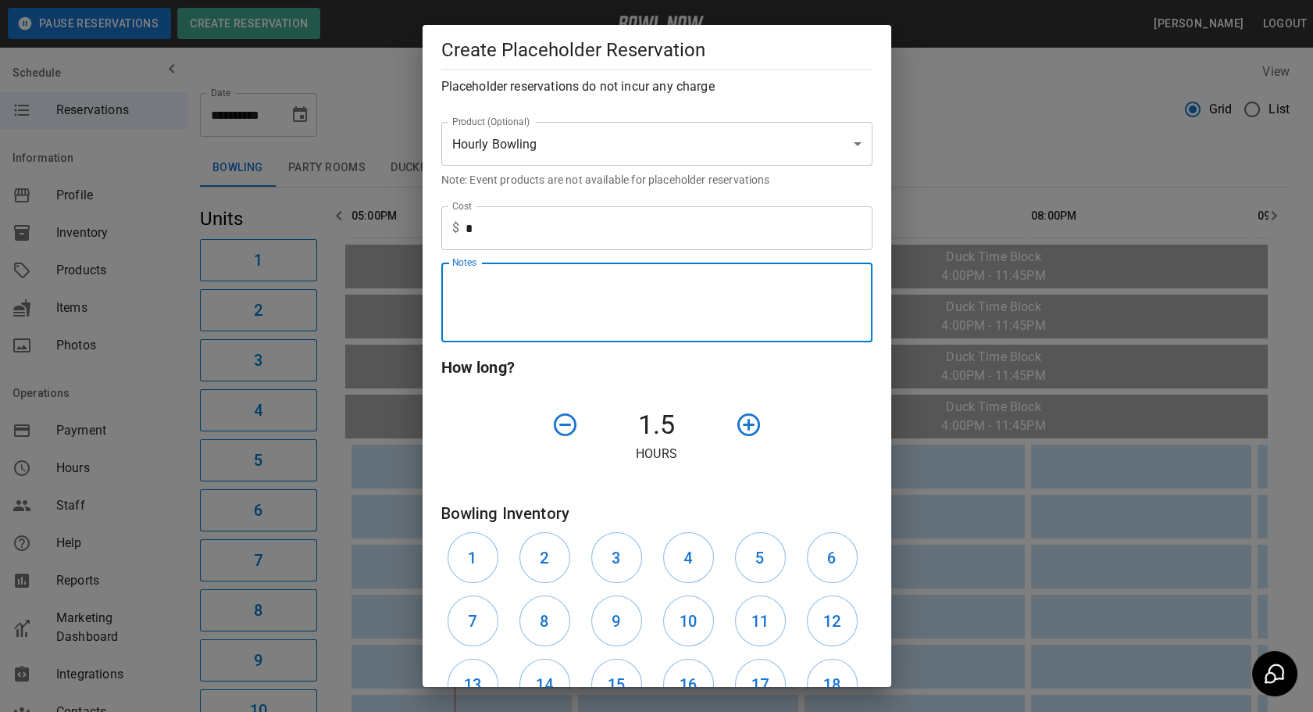
click at [529, 298] on textarea "Notes" at bounding box center [656, 303] width 409 height 54
click at [555, 283] on textarea "*******" at bounding box center [651, 303] width 398 height 54
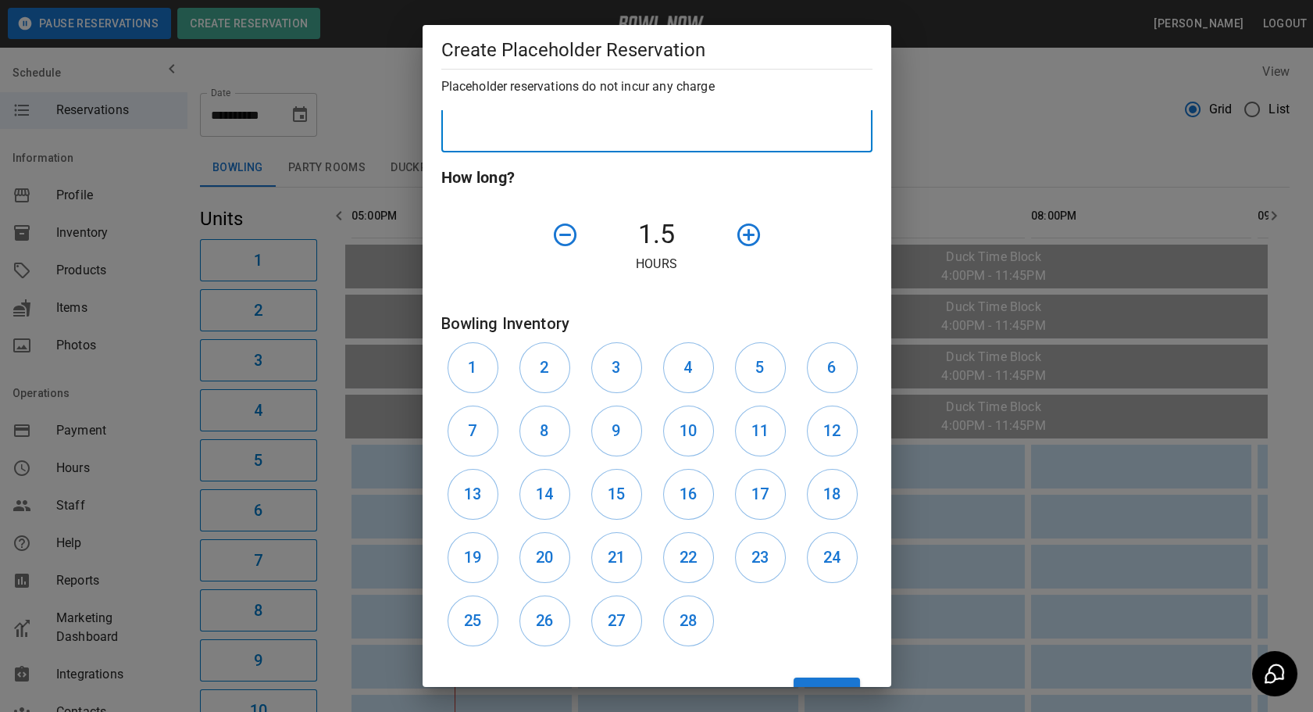
scroll to position [531, 0]
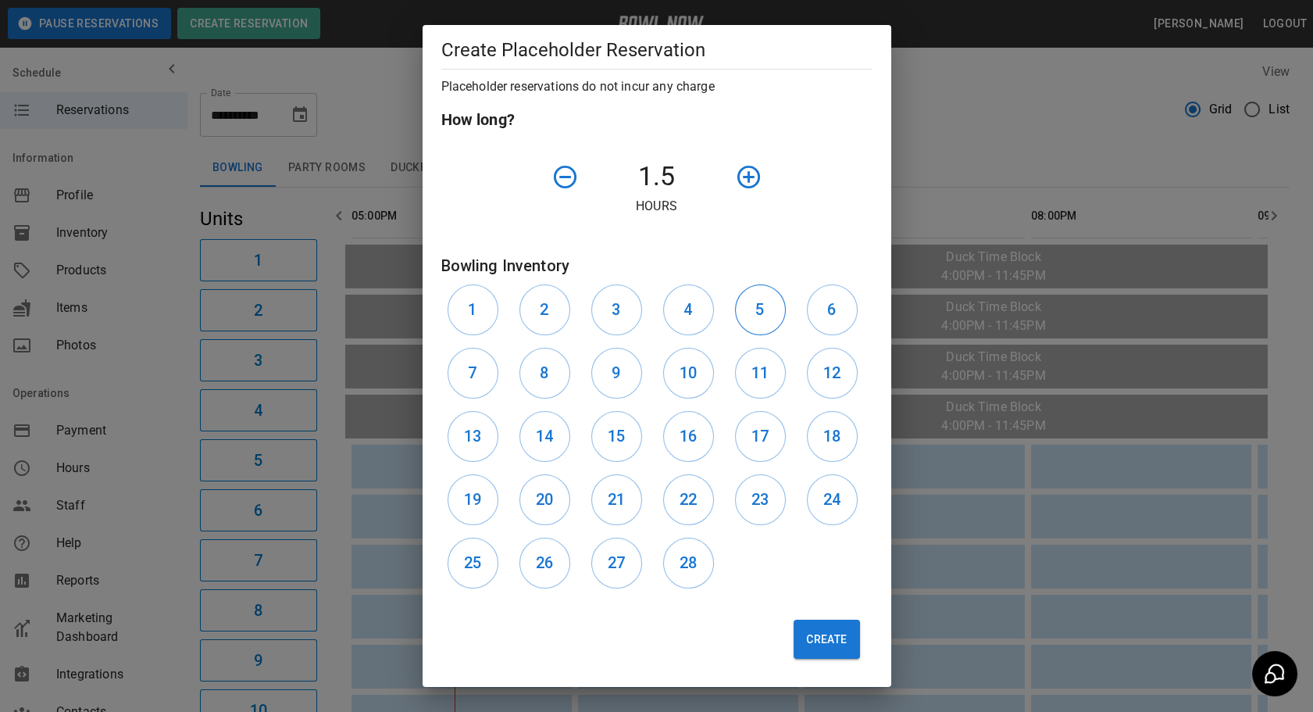
type textarea "*******"
click at [758, 305] on button "5" at bounding box center [760, 309] width 51 height 51
click at [827, 310] on h6 "6" at bounding box center [831, 309] width 9 height 25
click at [473, 360] on h6 "7" at bounding box center [472, 372] width 9 height 25
click at [567, 378] on button "8" at bounding box center [544, 373] width 51 height 51
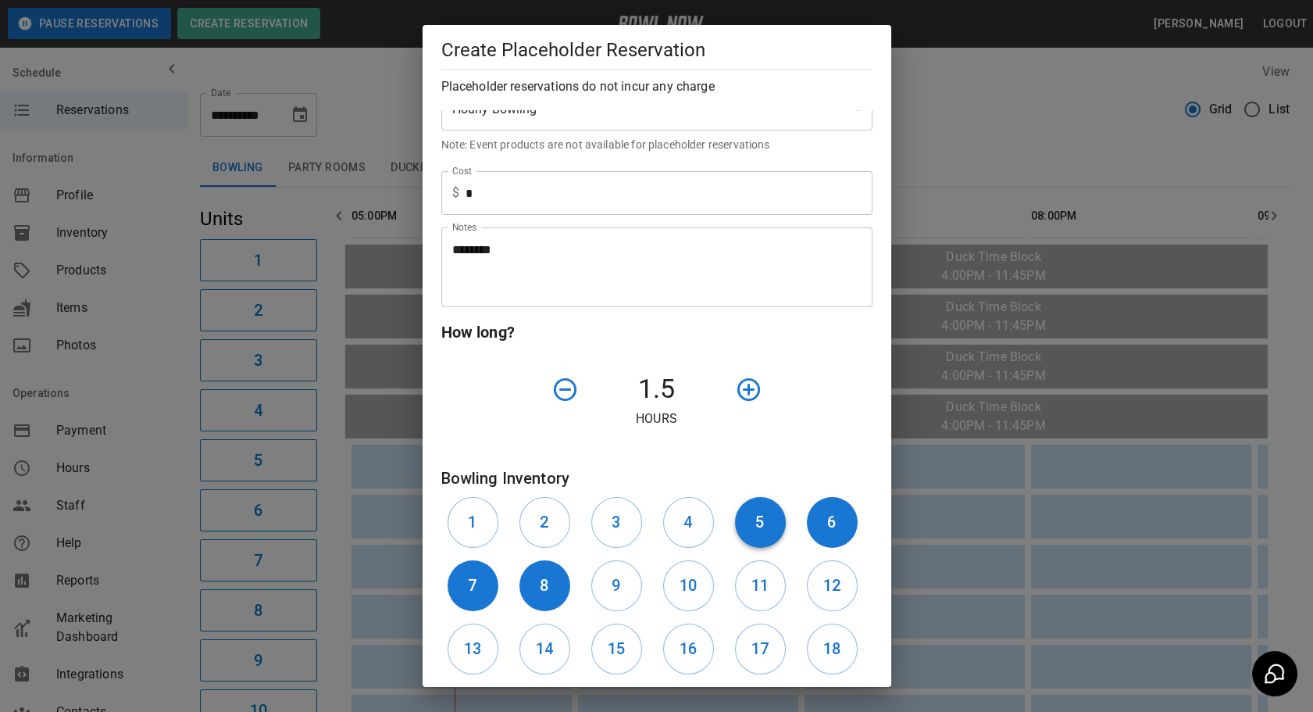
scroll to position [461, 0]
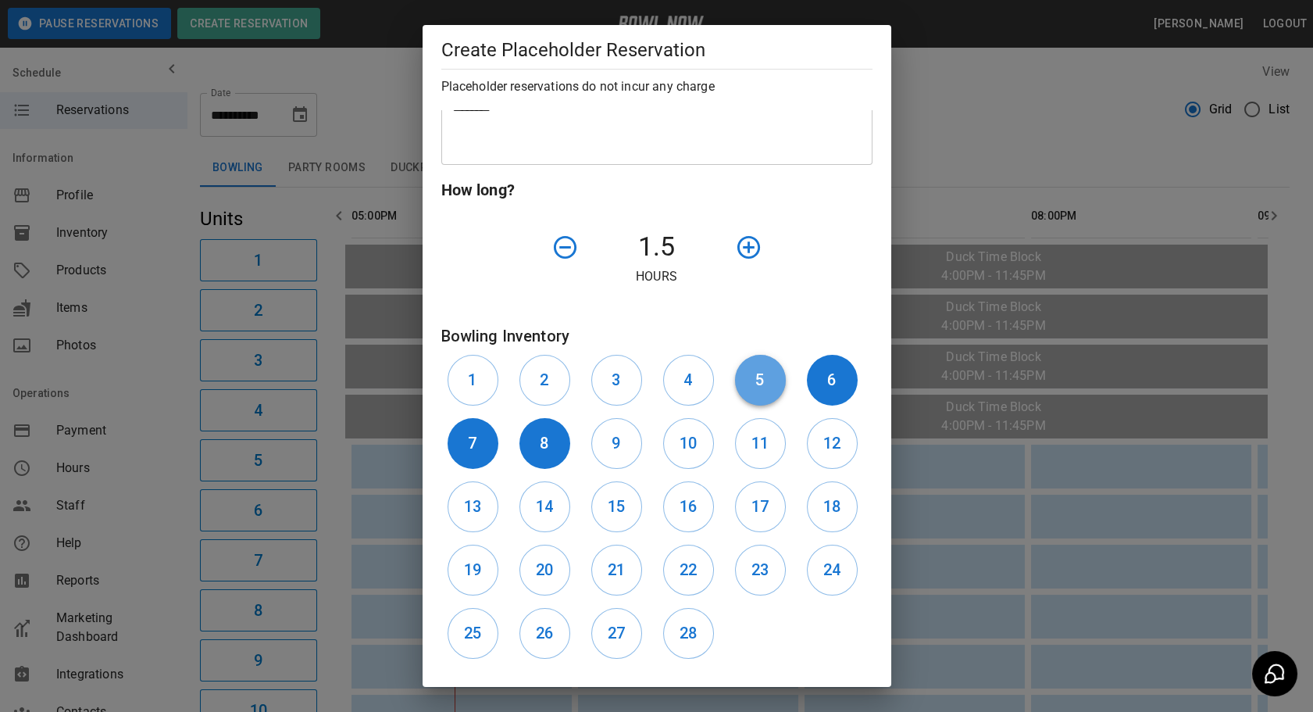
click at [762, 383] on button "5" at bounding box center [760, 380] width 51 height 51
click at [827, 369] on h6 "6" at bounding box center [831, 379] width 9 height 25
drag, startPoint x: 476, startPoint y: 443, endPoint x: 533, endPoint y: 448, distance: 56.4
click at [476, 443] on h6 "7" at bounding box center [472, 442] width 9 height 25
click at [533, 448] on button "8" at bounding box center [544, 443] width 51 height 51
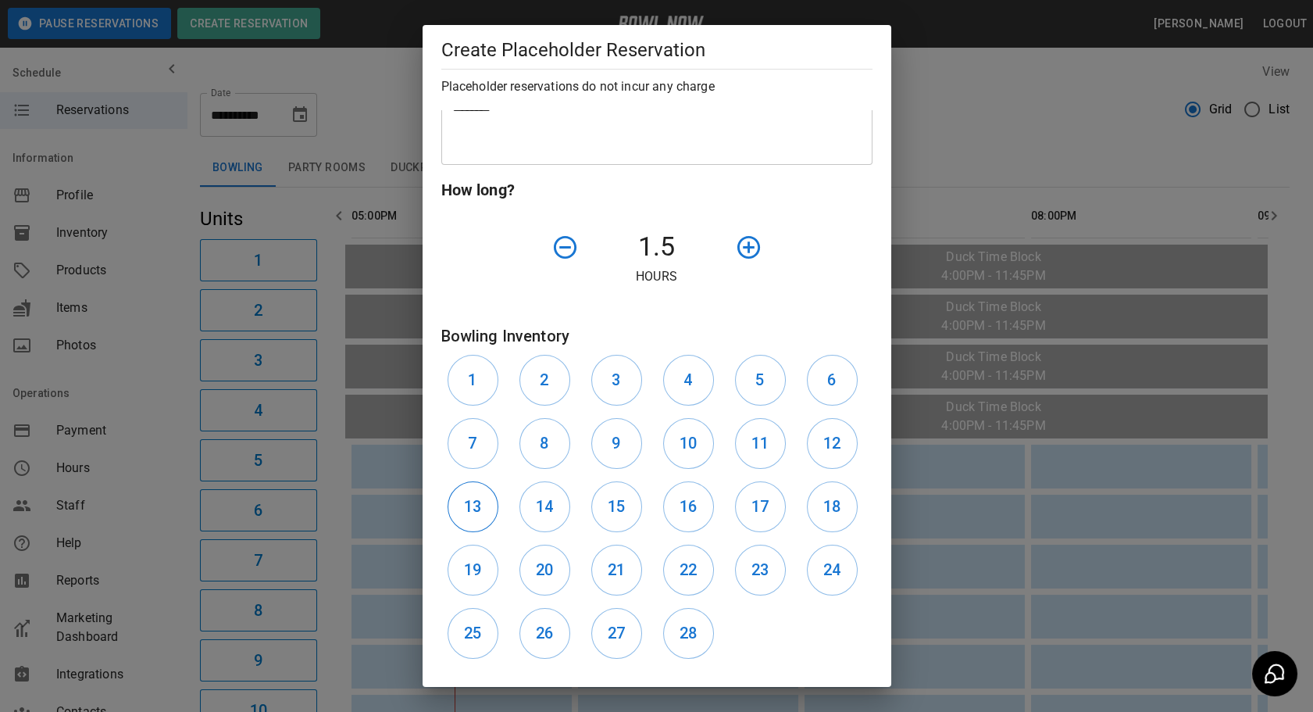
click at [480, 508] on h6 "13" at bounding box center [472, 506] width 17 height 25
click at [548, 515] on h6 "14" at bounding box center [544, 506] width 17 height 25
click at [625, 513] on button "15" at bounding box center [616, 506] width 51 height 51
click at [663, 499] on button "16" at bounding box center [688, 506] width 51 height 51
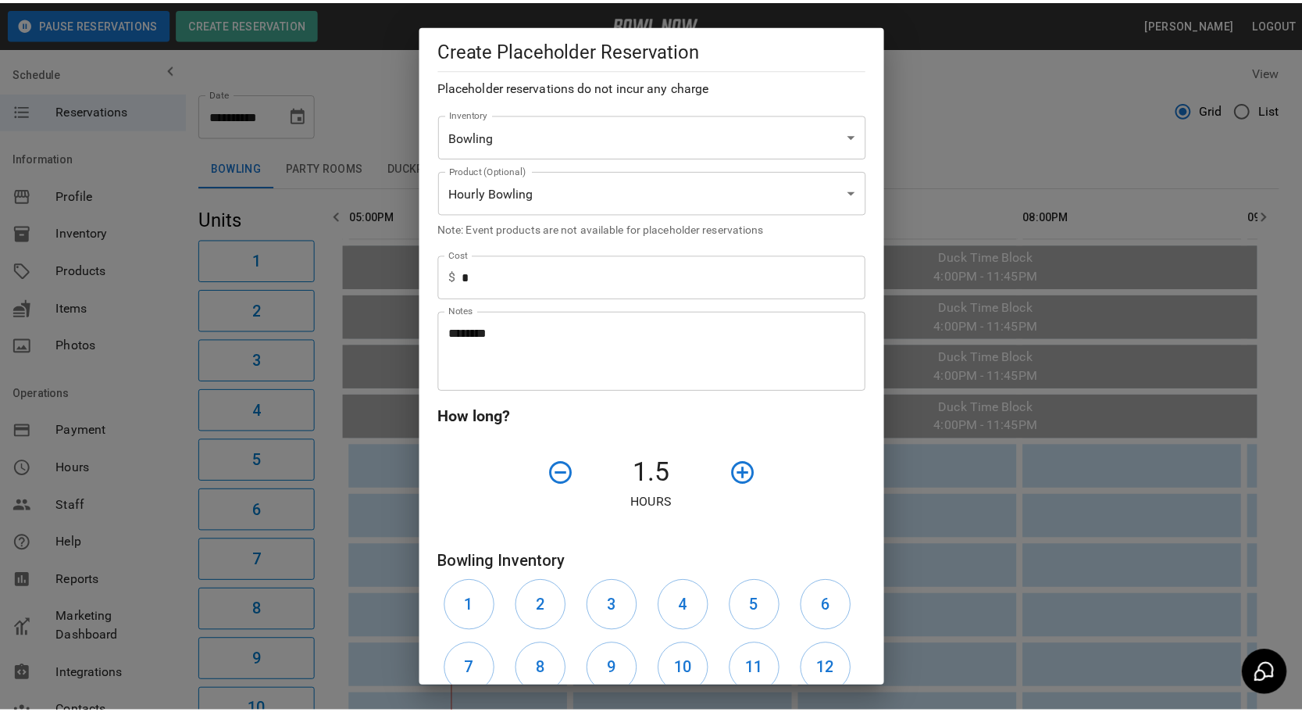
scroll to position [497, 0]
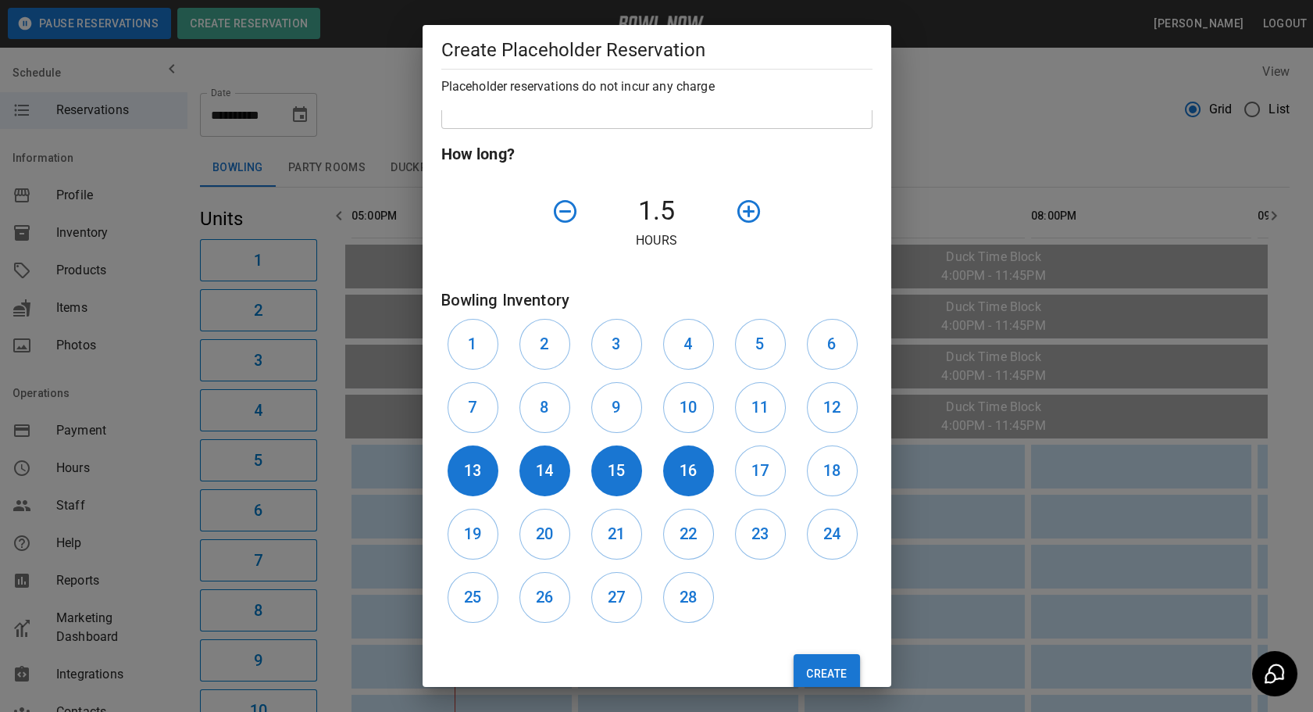
click at [800, 656] on button "Create" at bounding box center [827, 673] width 66 height 39
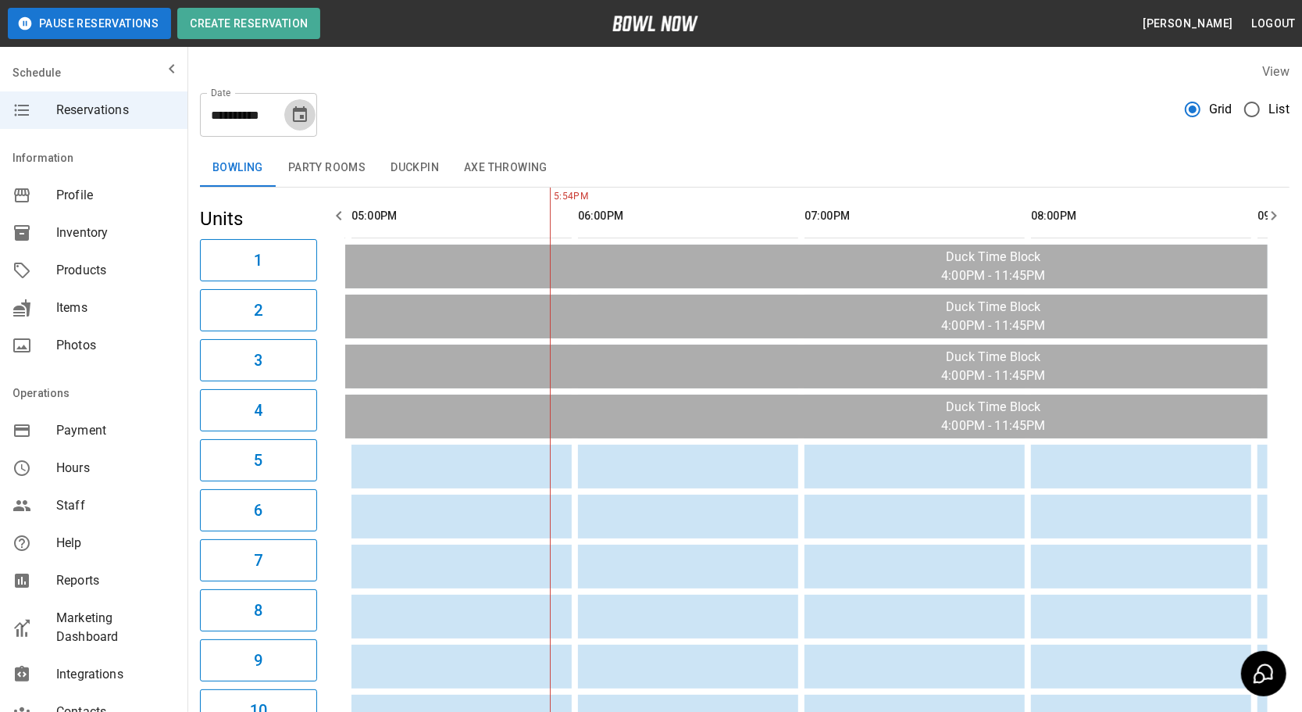
click at [303, 113] on icon "Choose date, selected date is Sep 23, 2025" at bounding box center [300, 114] width 19 height 19
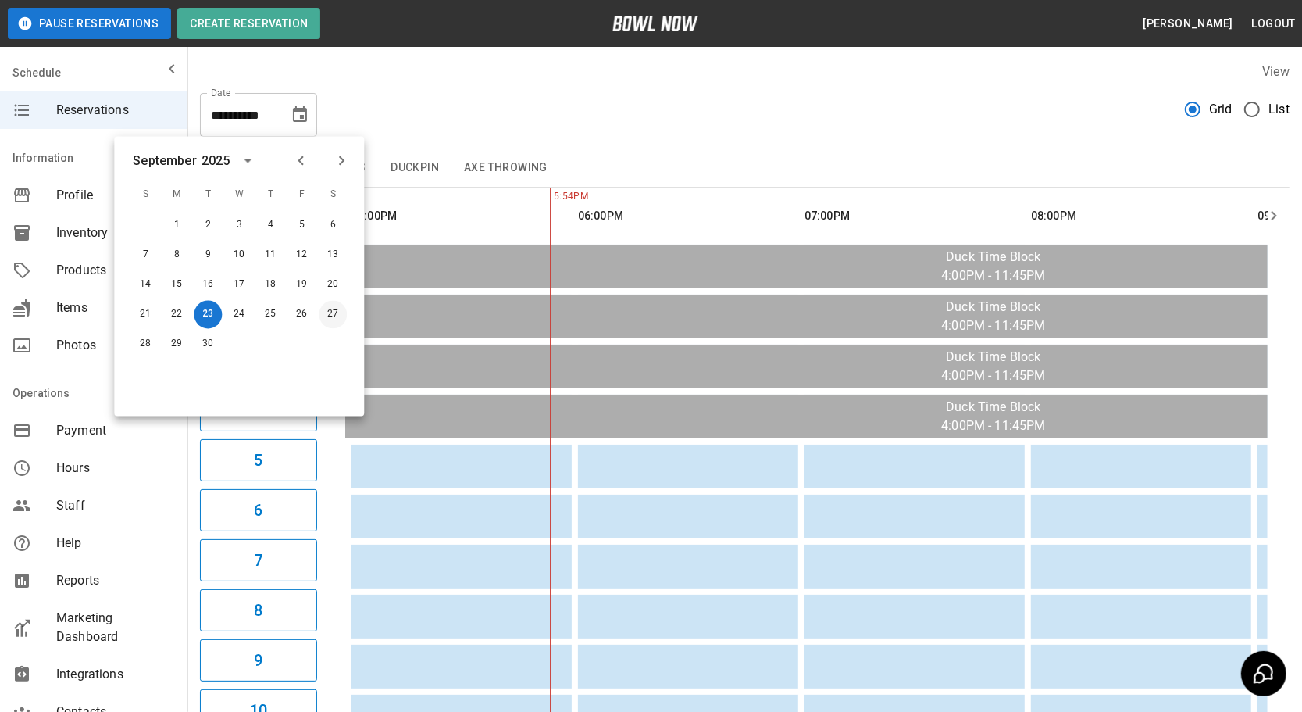
click at [338, 304] on button "27" at bounding box center [333, 315] width 28 height 28
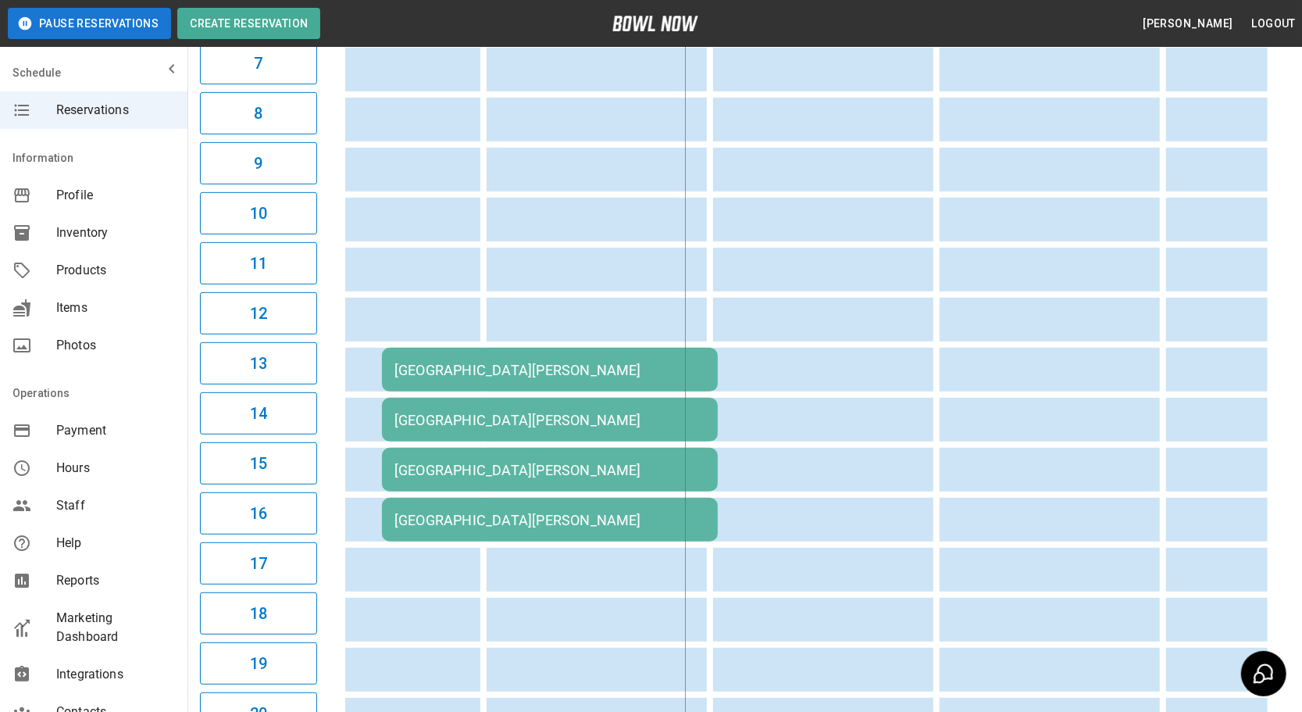
scroll to position [0, 1224]
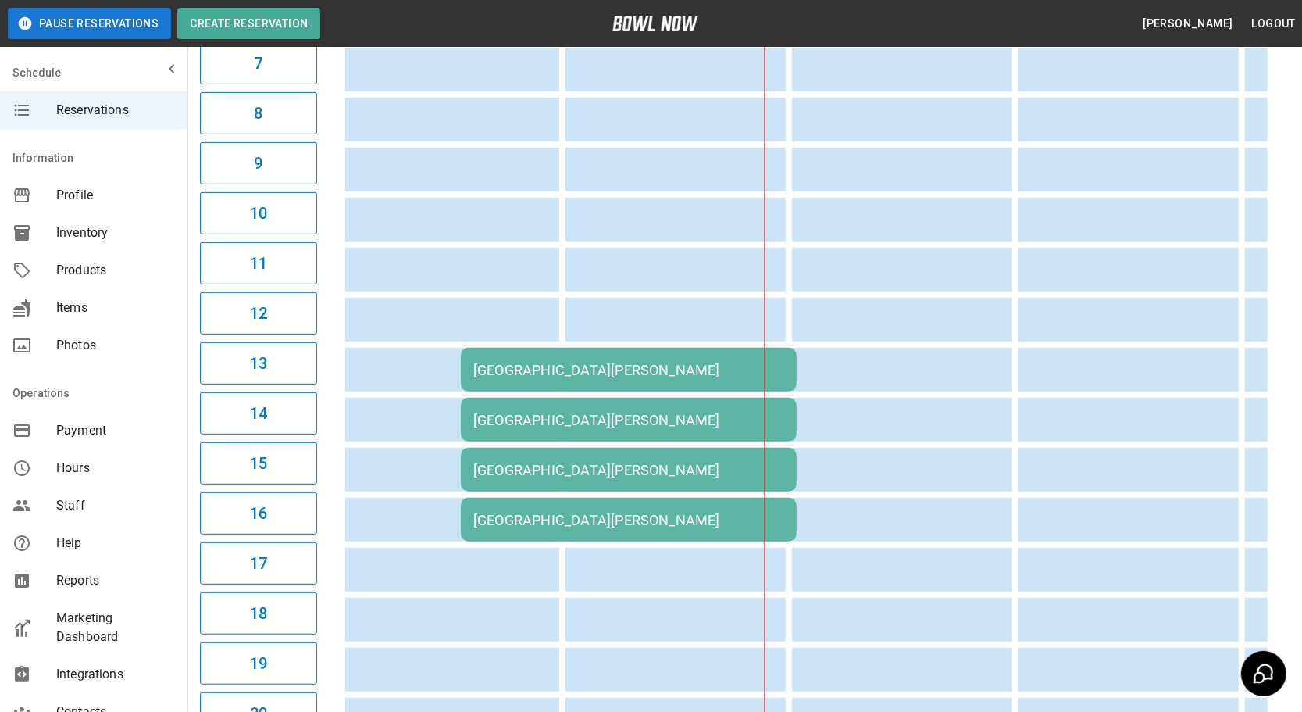
drag, startPoint x: 741, startPoint y: 392, endPoint x: 696, endPoint y: 382, distance: 46.4
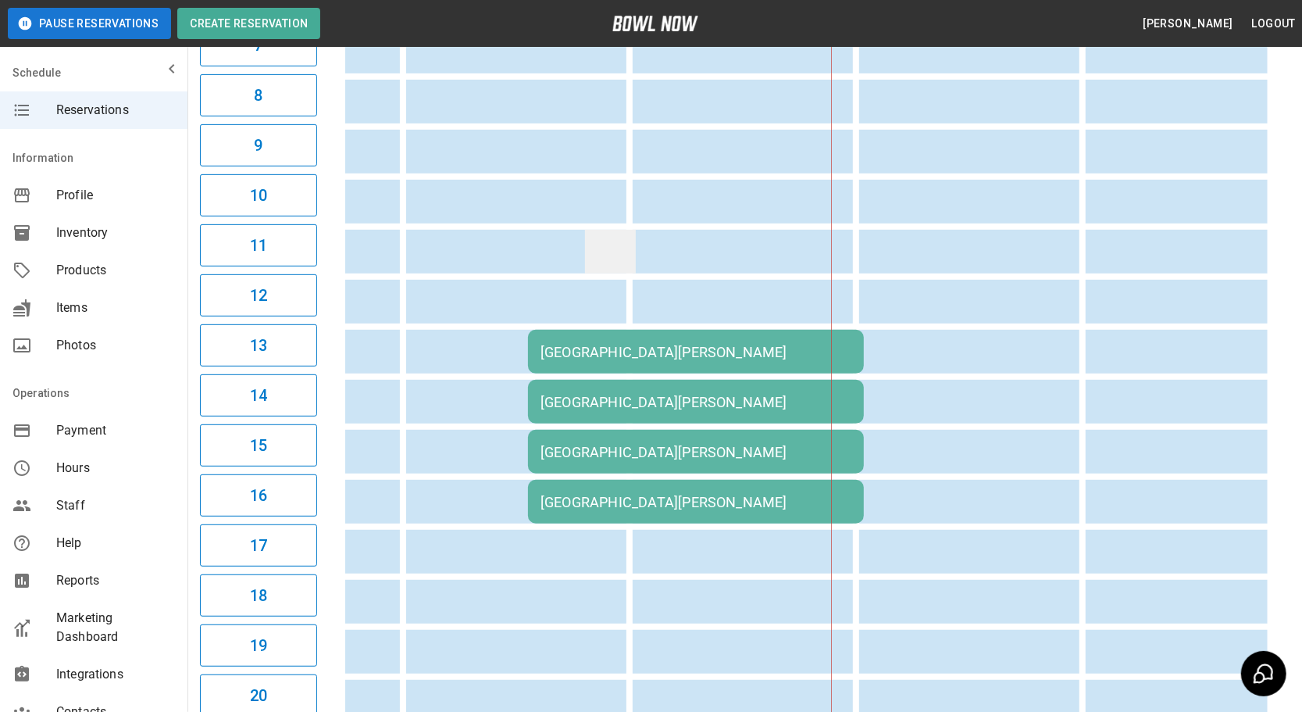
scroll to position [639, 0]
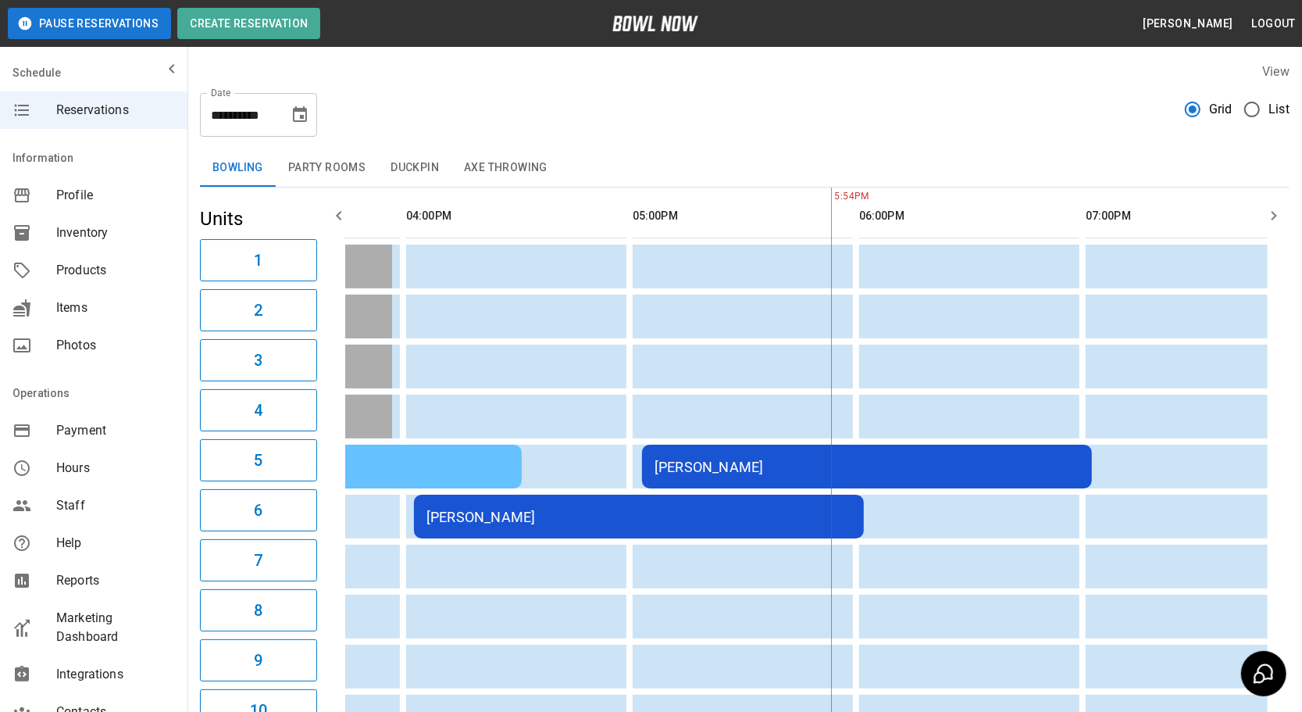
click at [301, 122] on icon "Choose date, selected date is Sep 27, 2025" at bounding box center [300, 114] width 19 height 19
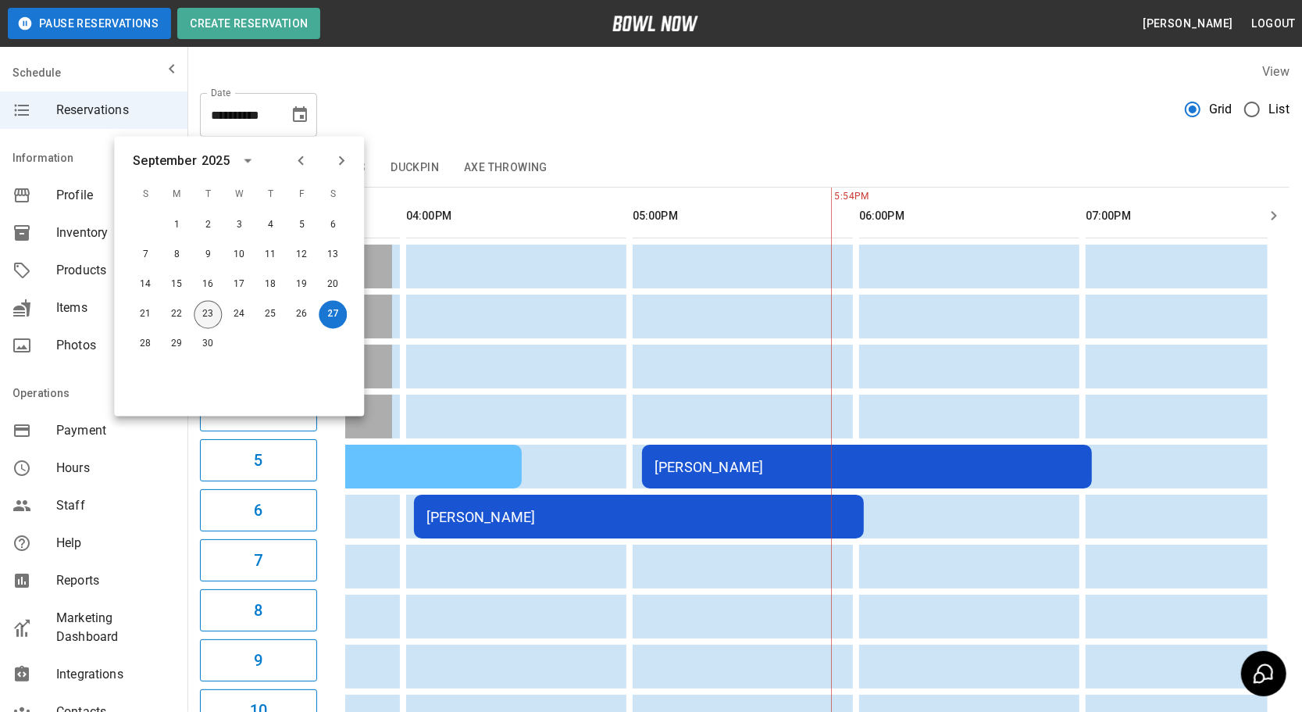
click at [203, 308] on button "23" at bounding box center [208, 315] width 28 height 28
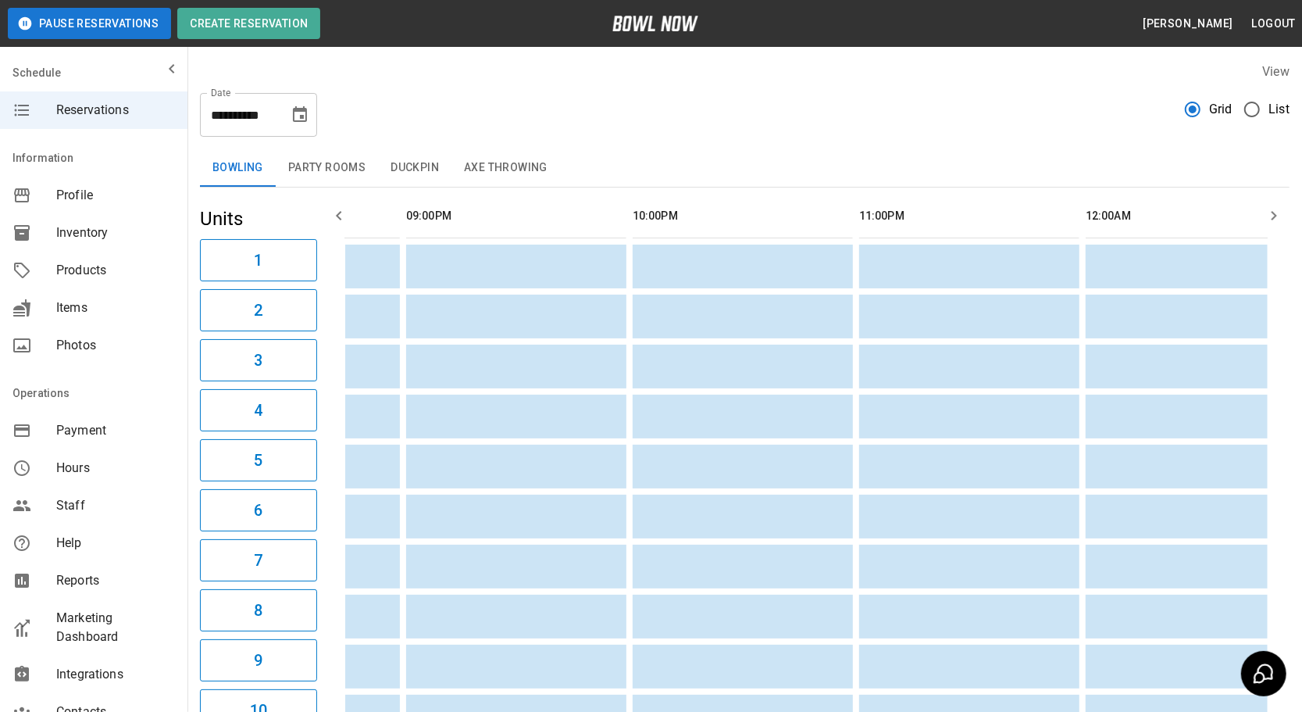
type input "**********"
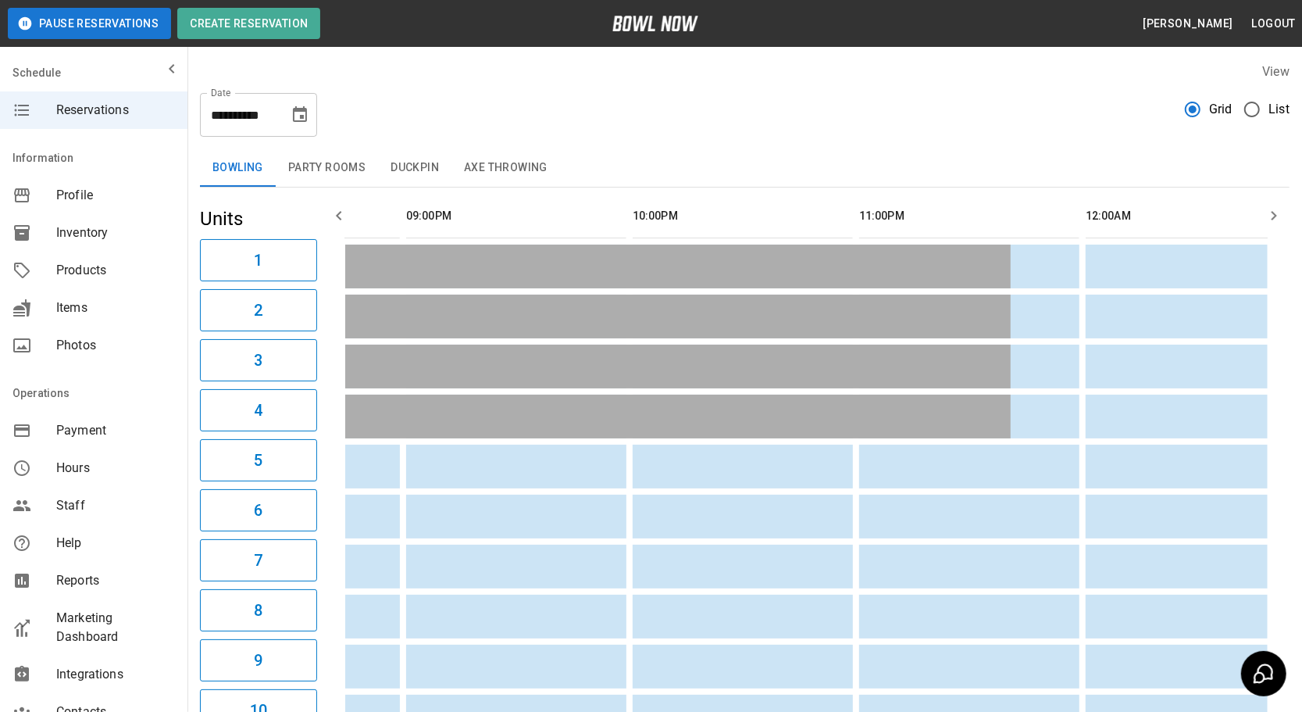
scroll to position [0, 227]
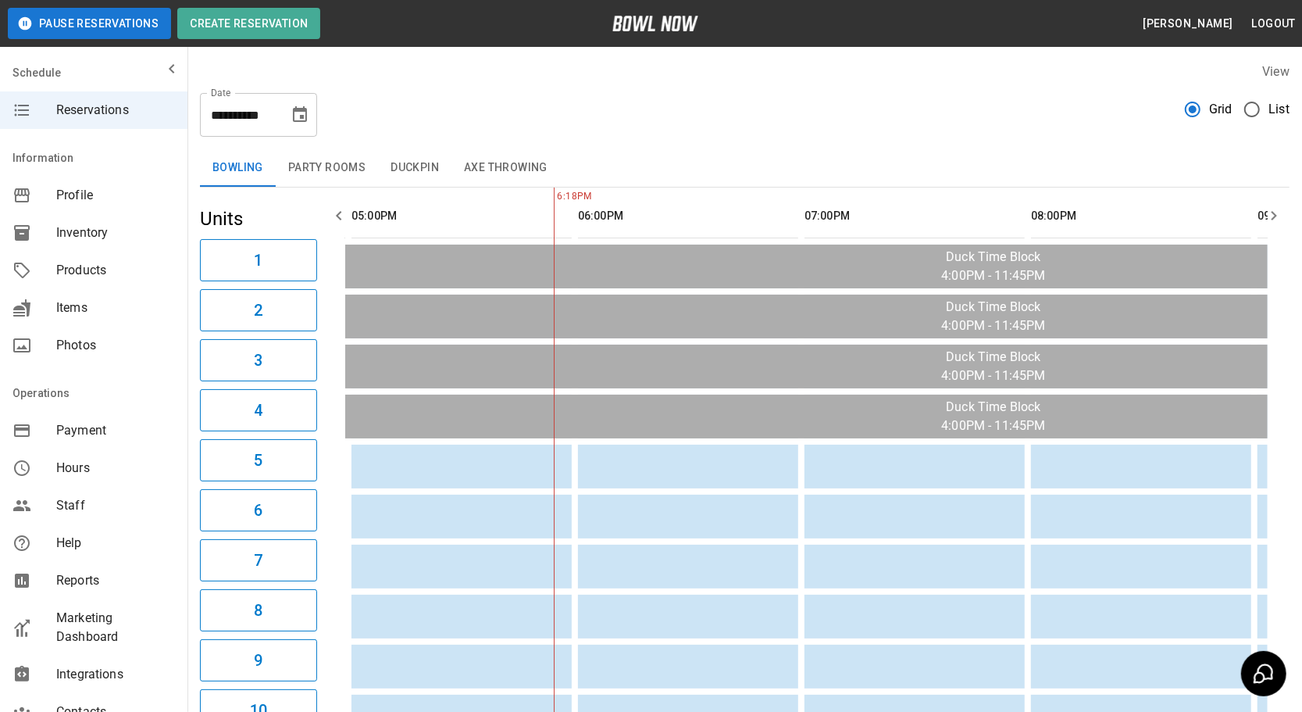
click at [307, 115] on icon "Choose date, selected date is Sep 23, 2025" at bounding box center [300, 114] width 19 height 19
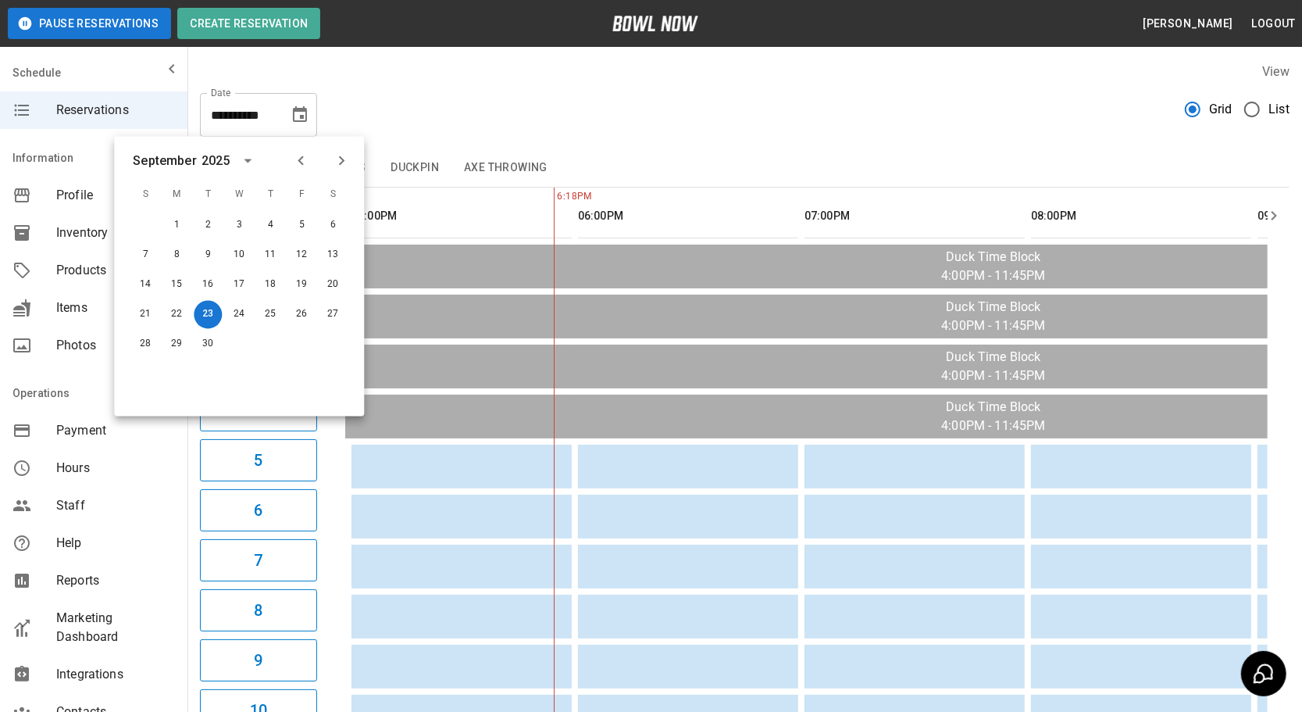
click at [244, 155] on icon "calendar view is open, switch to year view" at bounding box center [247, 161] width 19 height 19
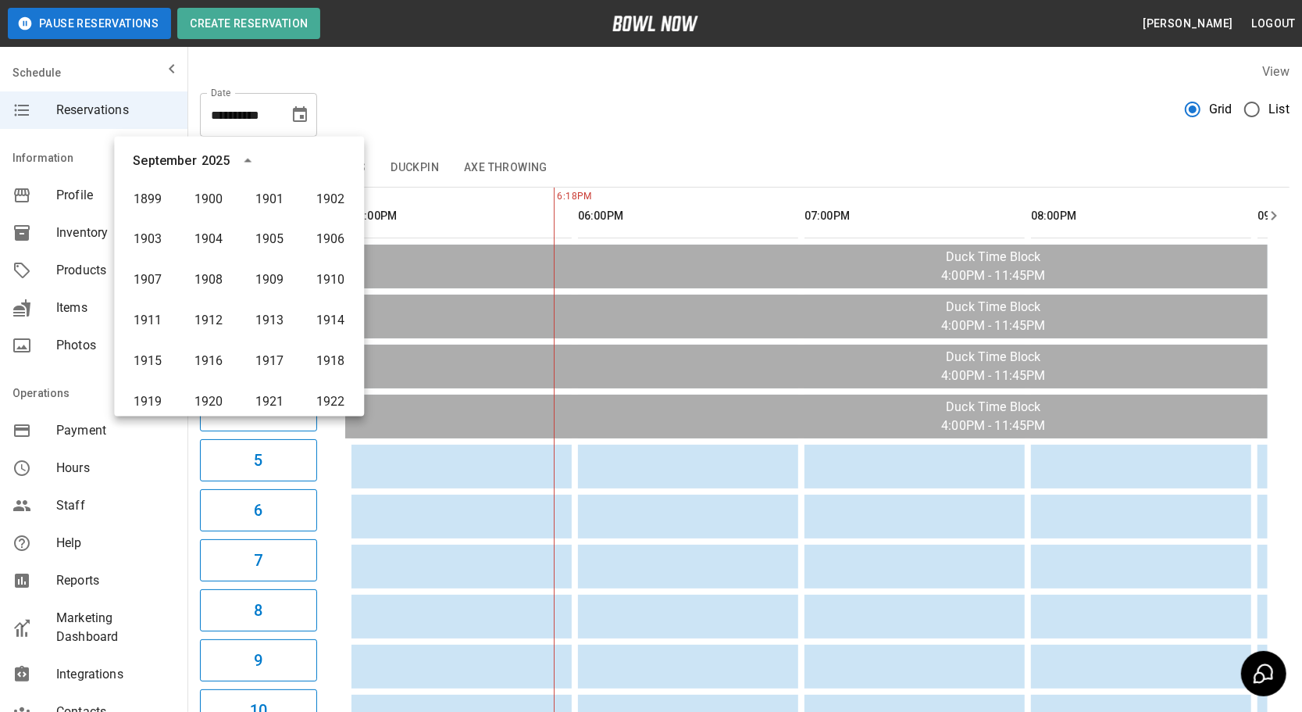
scroll to position [1160, 0]
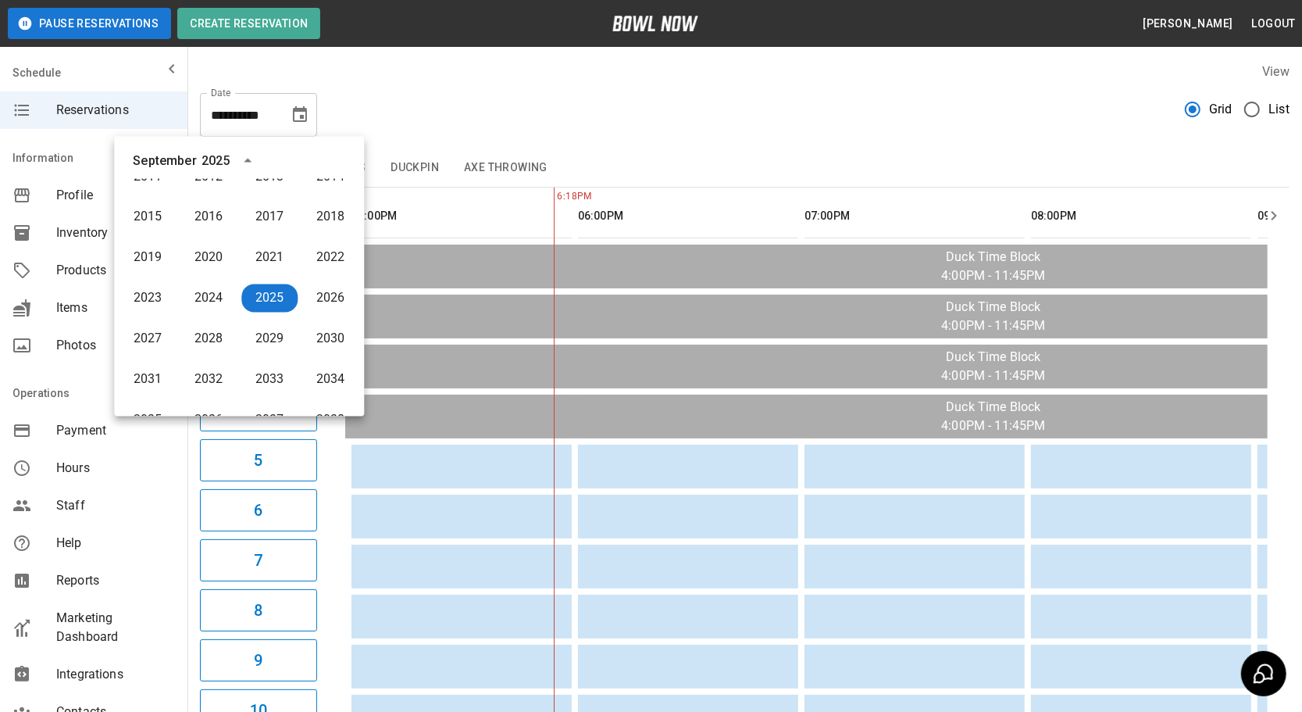
click at [153, 156] on div "September" at bounding box center [164, 161] width 63 height 19
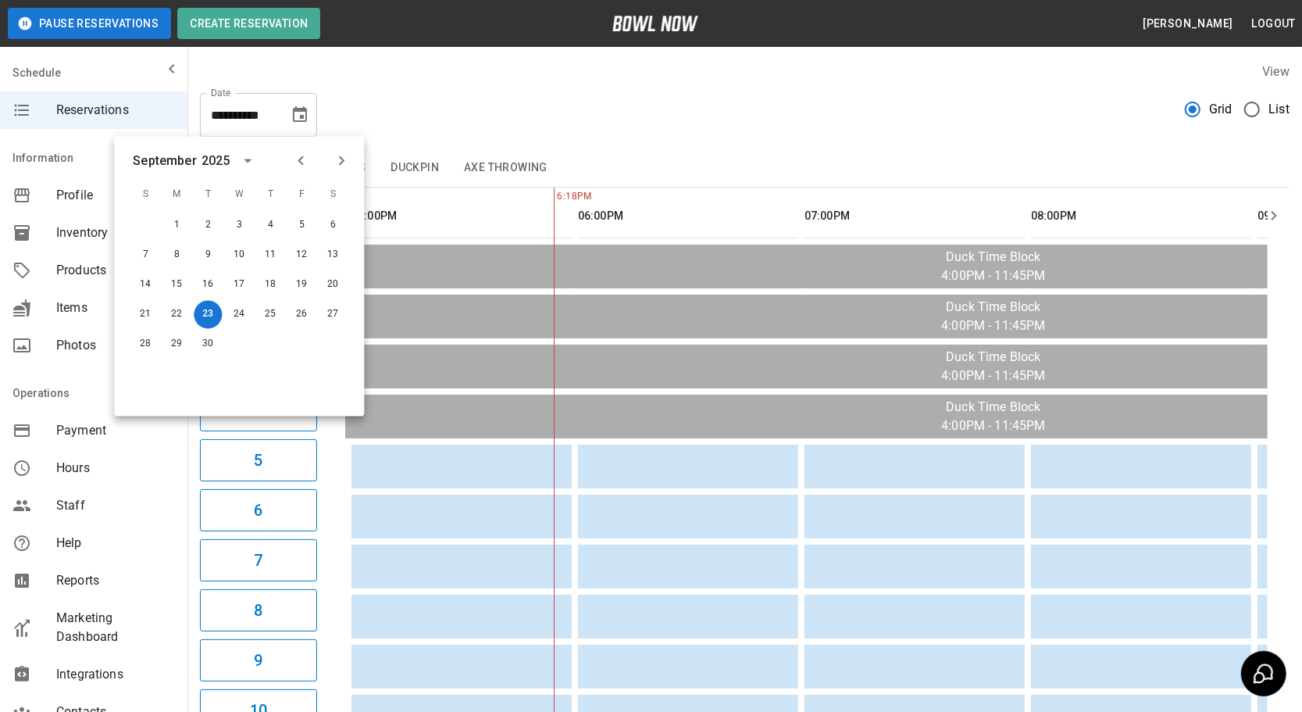
click at [341, 160] on icon "Next month" at bounding box center [341, 161] width 19 height 19
click at [144, 253] on button "5" at bounding box center [145, 255] width 28 height 28
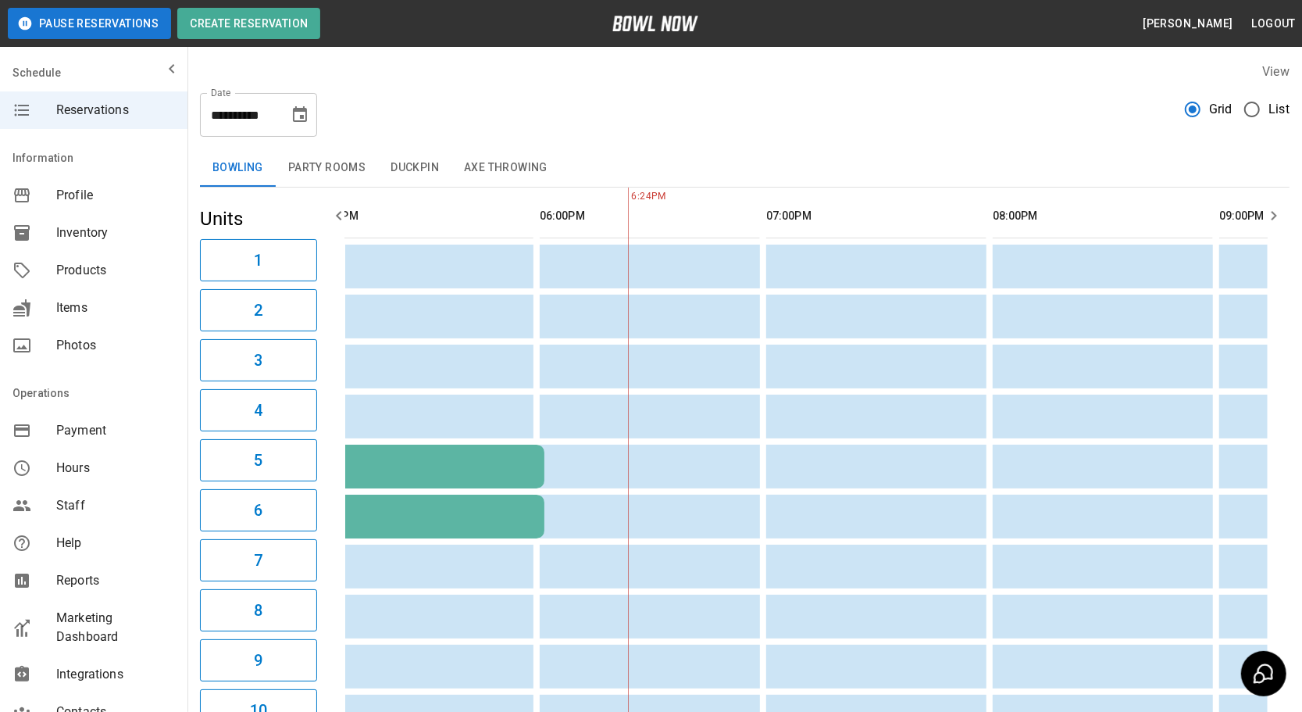
scroll to position [0, 1348]
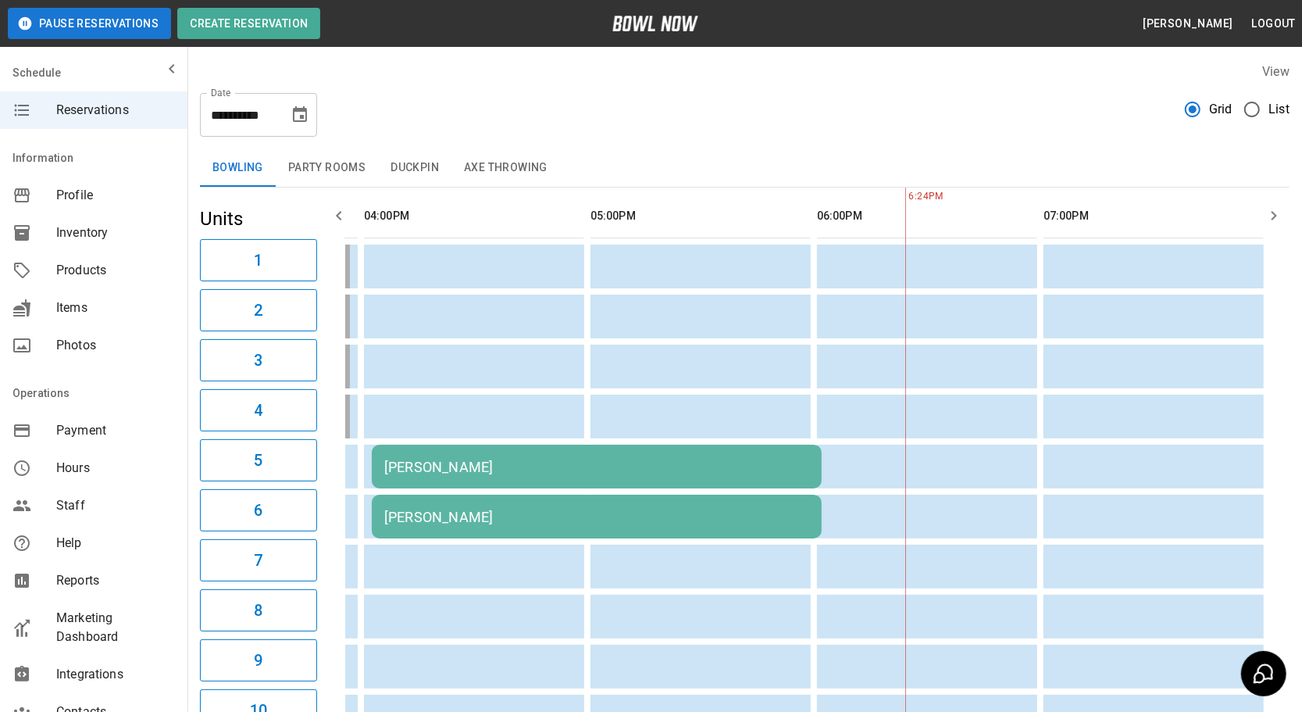
click at [506, 474] on td "[PERSON_NAME]" at bounding box center [597, 466] width 450 height 44
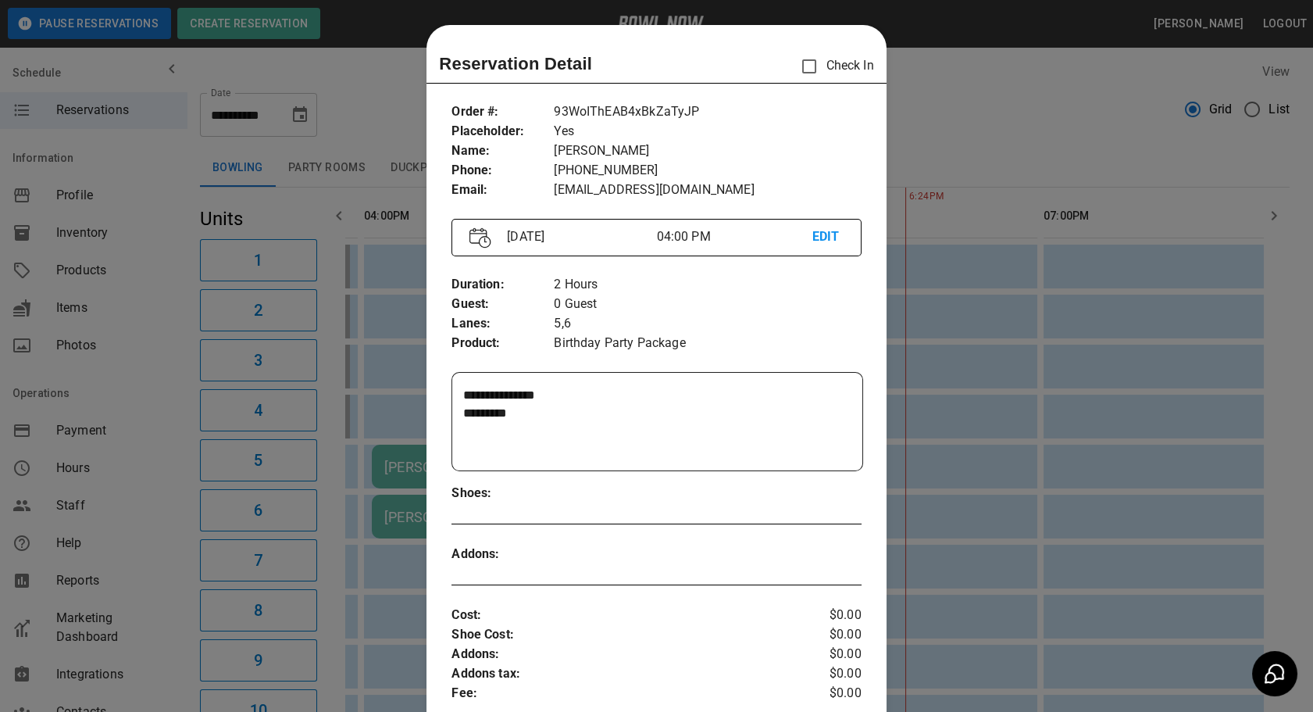
click at [812, 235] on p "EDIT" at bounding box center [827, 237] width 31 height 20
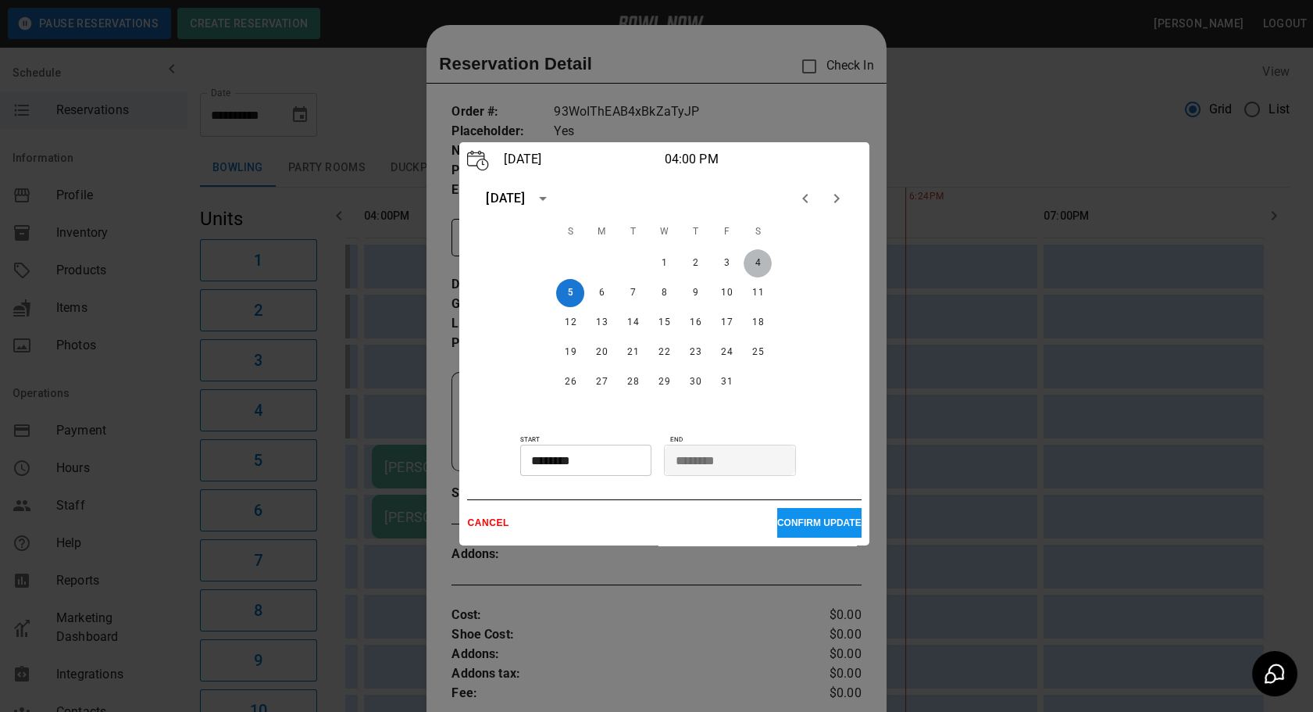
click at [752, 262] on button "4" at bounding box center [758, 263] width 28 height 28
click at [777, 512] on button "CONFIRM UPDATE" at bounding box center [819, 523] width 84 height 30
click at [807, 510] on button "CONFIRM UPDATE" at bounding box center [819, 523] width 84 height 30
click at [447, 355] on div at bounding box center [656, 356] width 1313 height 712
click at [494, 519] on p "CANCEL" at bounding box center [622, 522] width 310 height 11
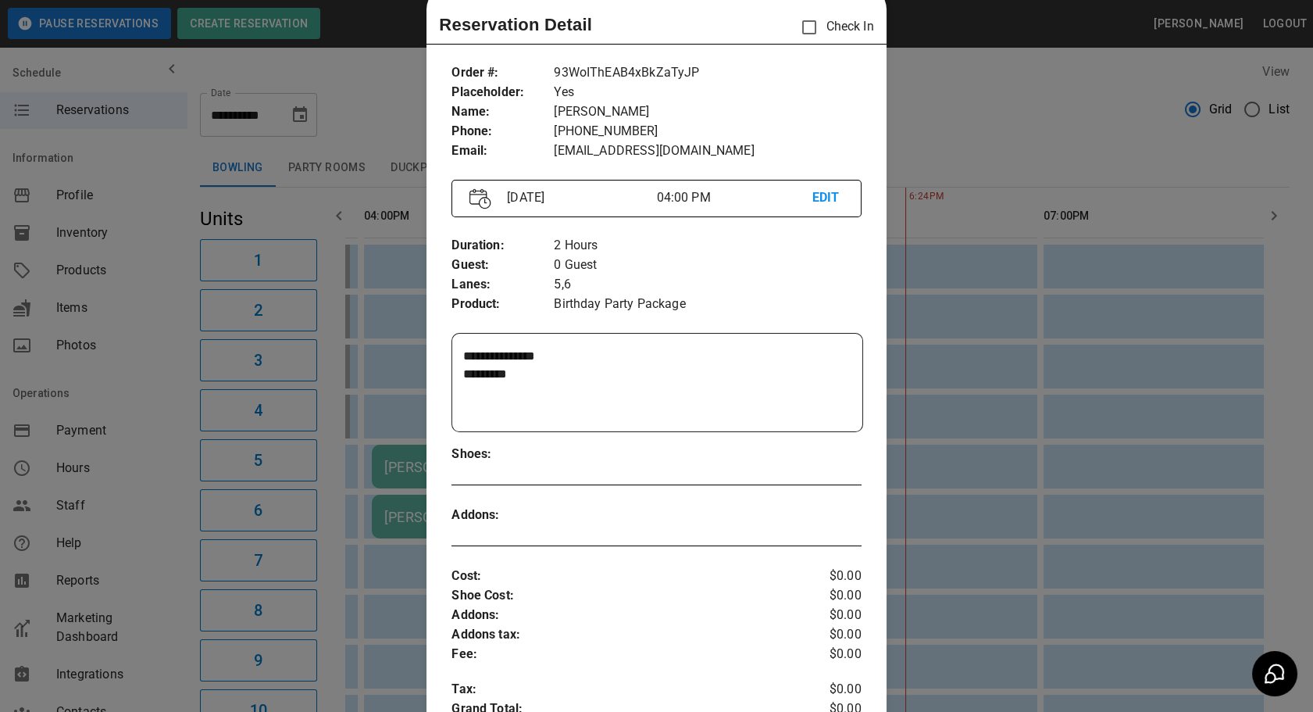
scroll to position [0, 0]
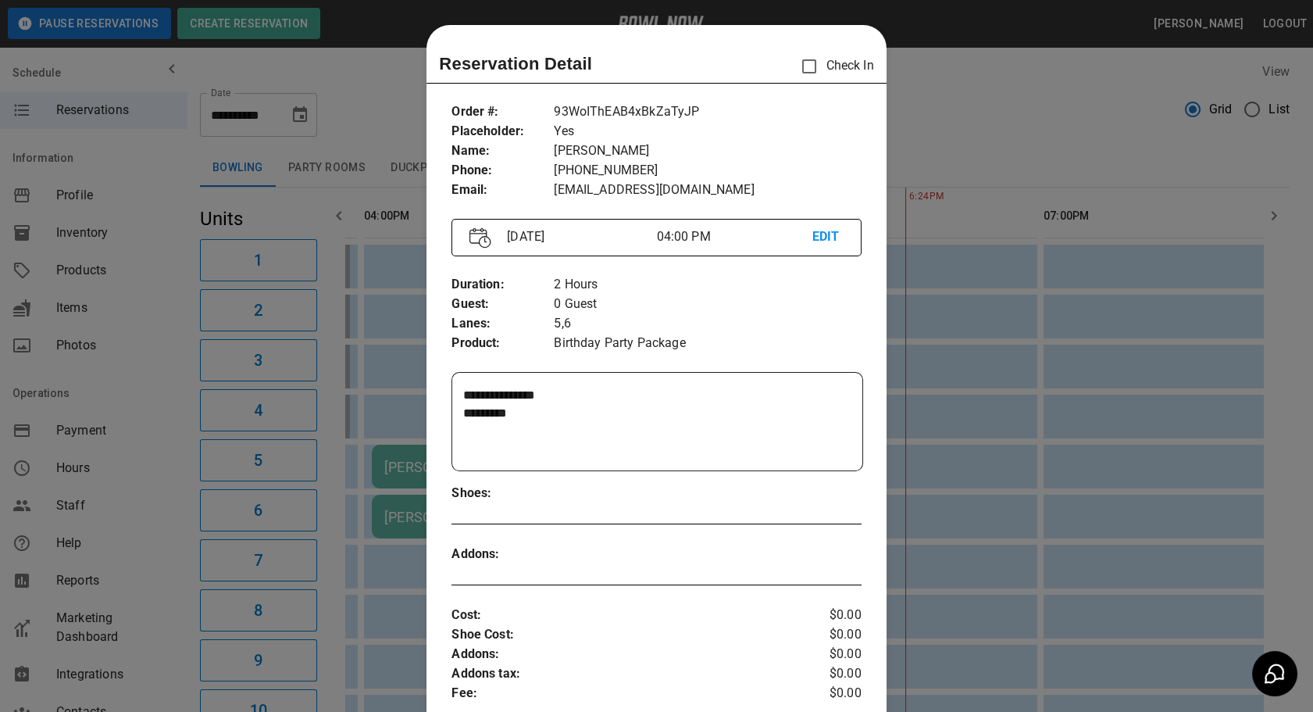
click at [820, 240] on p "EDIT" at bounding box center [827, 237] width 31 height 20
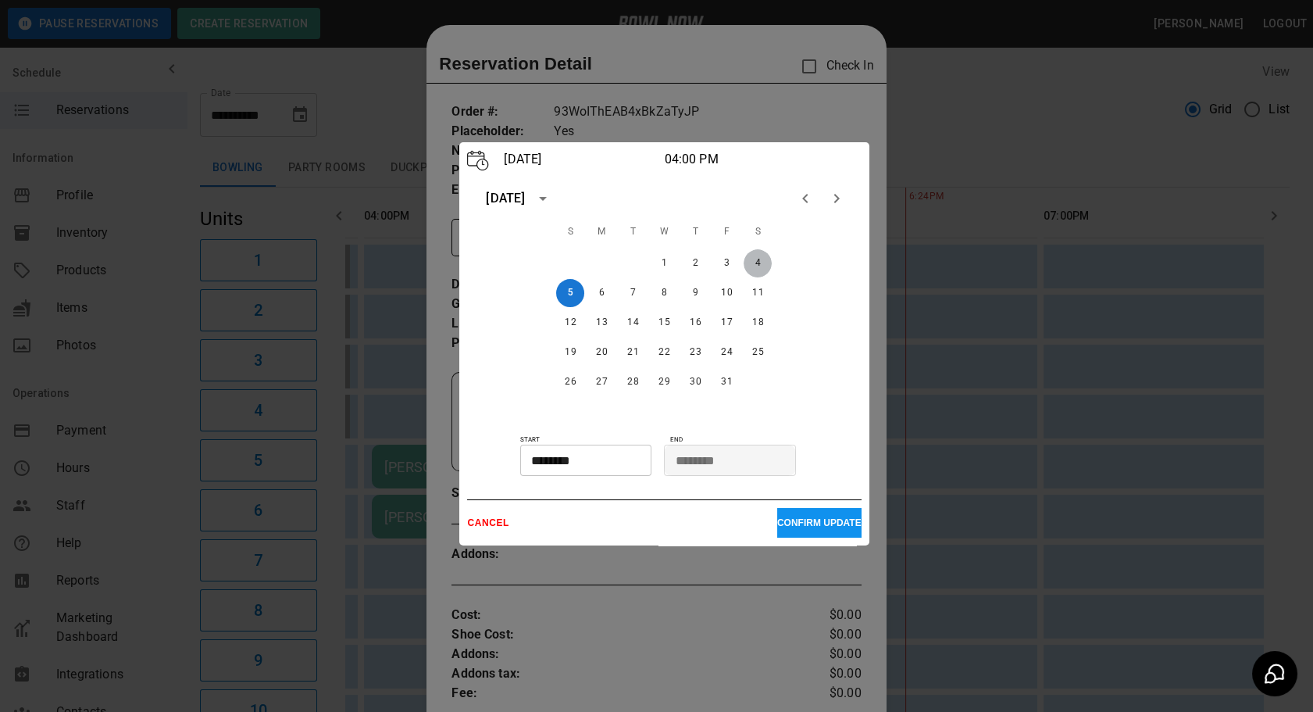
click at [755, 258] on button "4" at bounding box center [758, 263] width 28 height 28
click at [805, 522] on p "CONFIRM UPDATE" at bounding box center [819, 522] width 84 height 11
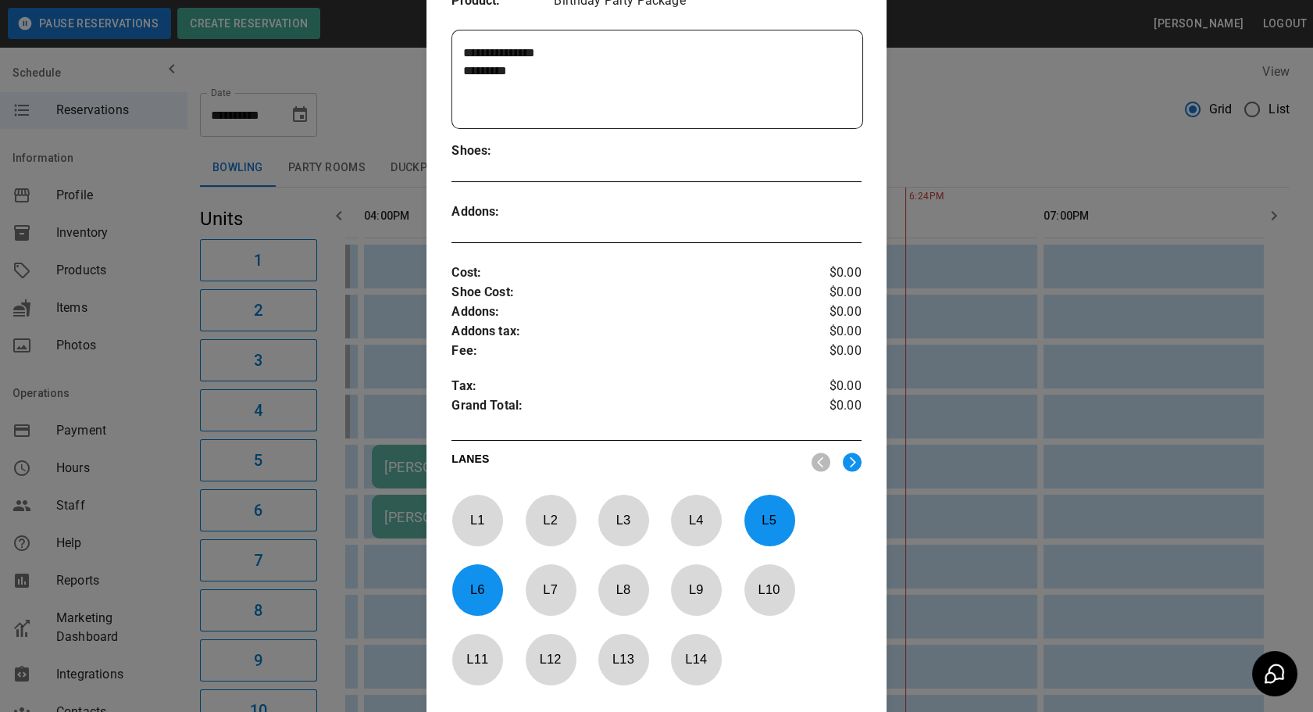
scroll to position [516, 0]
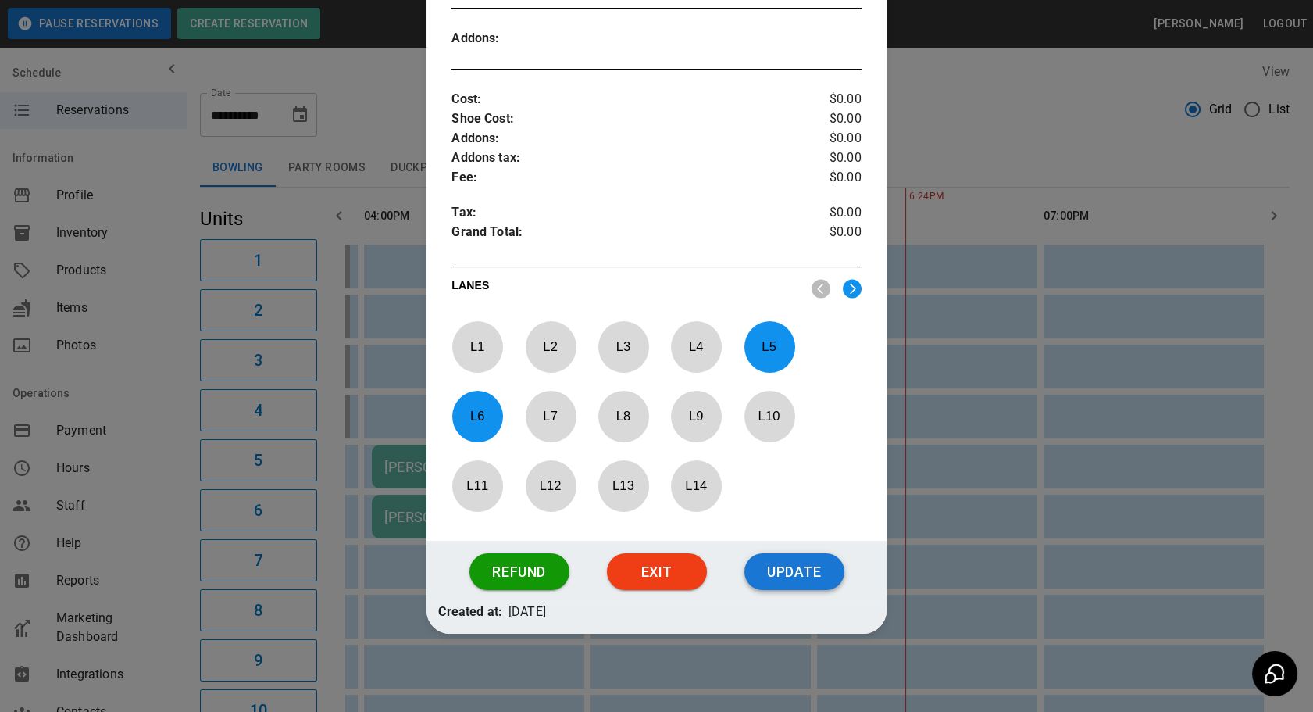
click at [798, 578] on button "Update" at bounding box center [794, 571] width 100 height 37
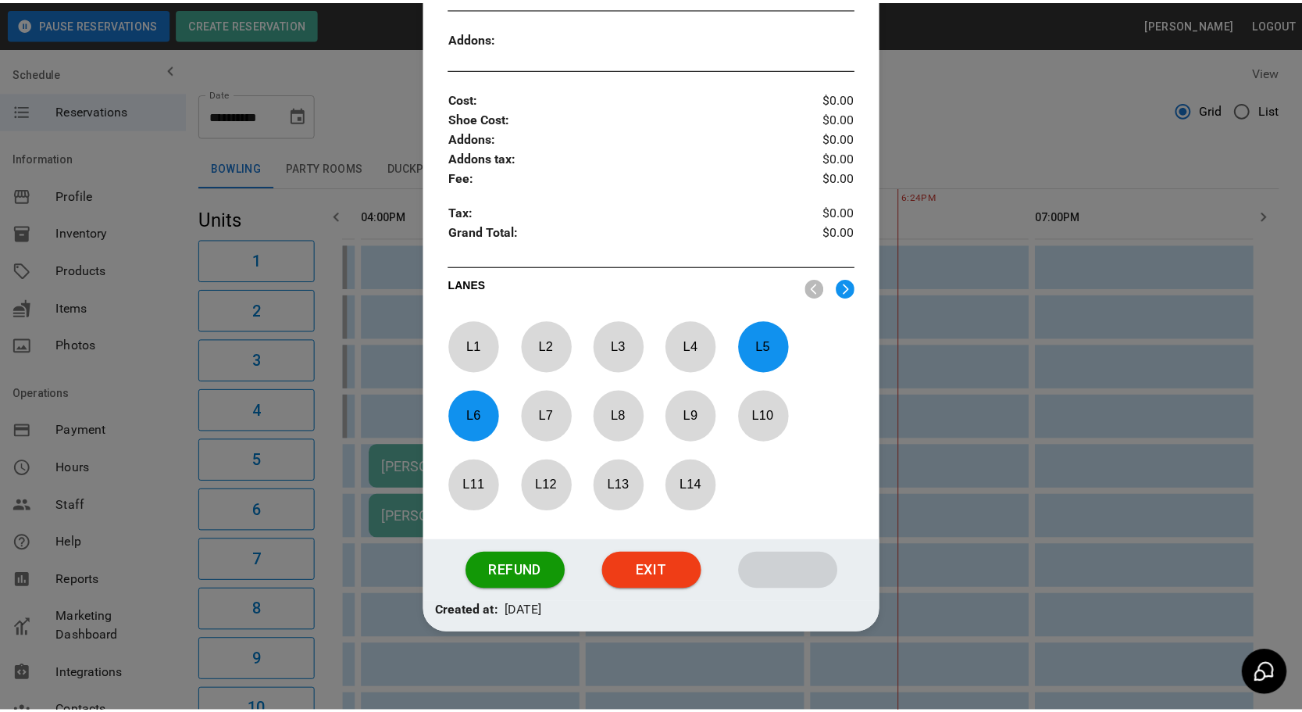
scroll to position [437, 0]
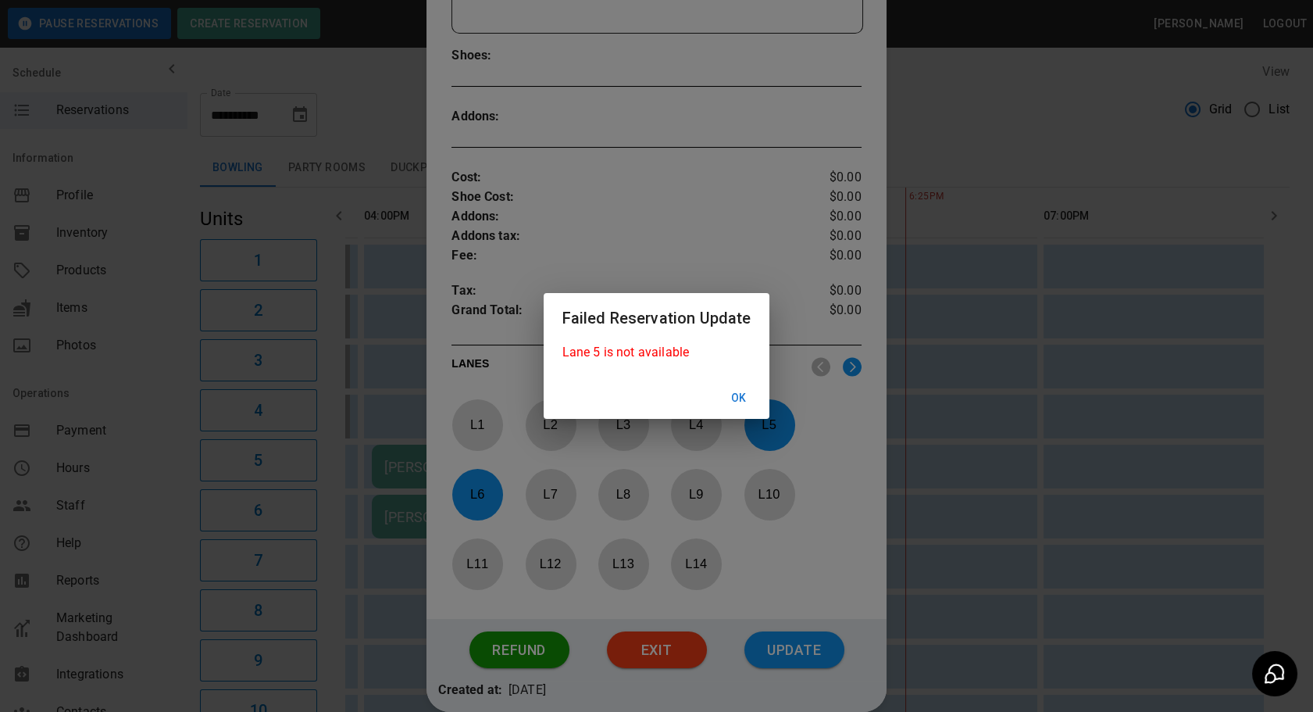
click at [744, 395] on button "Ok" at bounding box center [738, 398] width 50 height 29
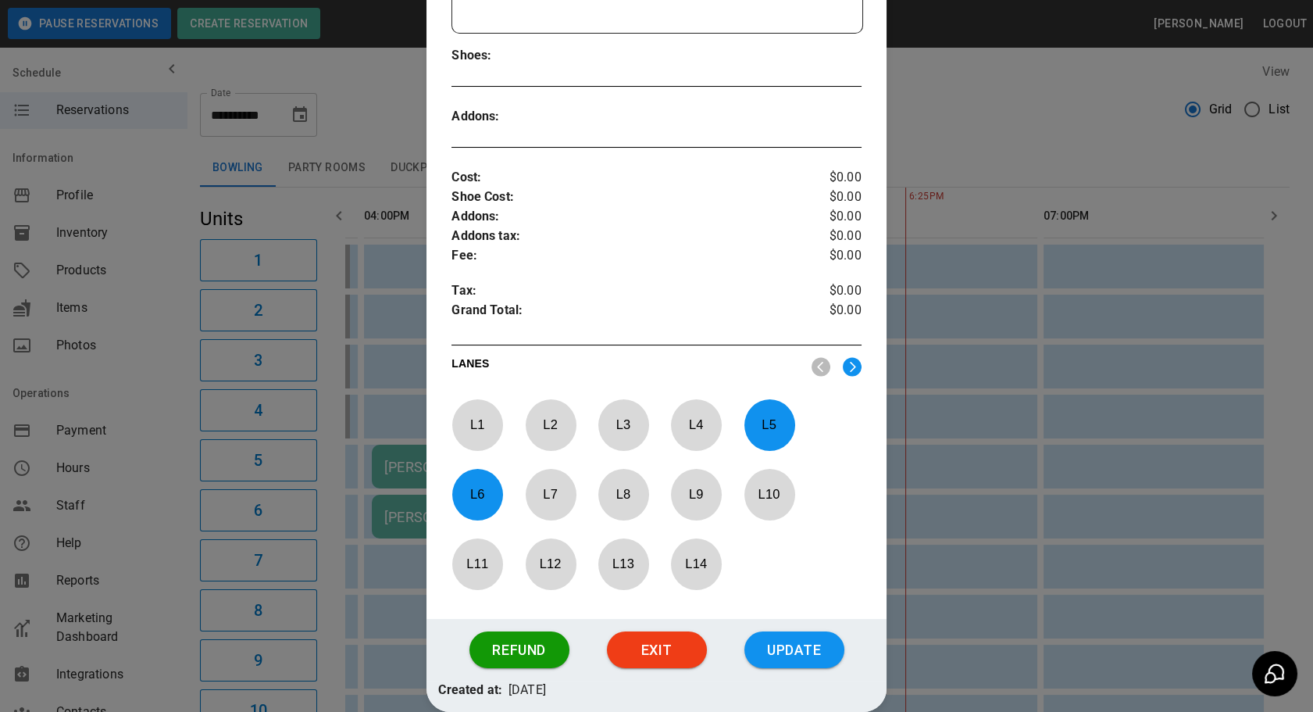
click at [772, 430] on p "L 5" at bounding box center [770, 424] width 52 height 37
click at [478, 505] on p "L 6" at bounding box center [477, 494] width 52 height 37
click at [698, 494] on p "L 9" at bounding box center [696, 494] width 52 height 37
click at [754, 485] on p "L 10" at bounding box center [770, 494] width 52 height 37
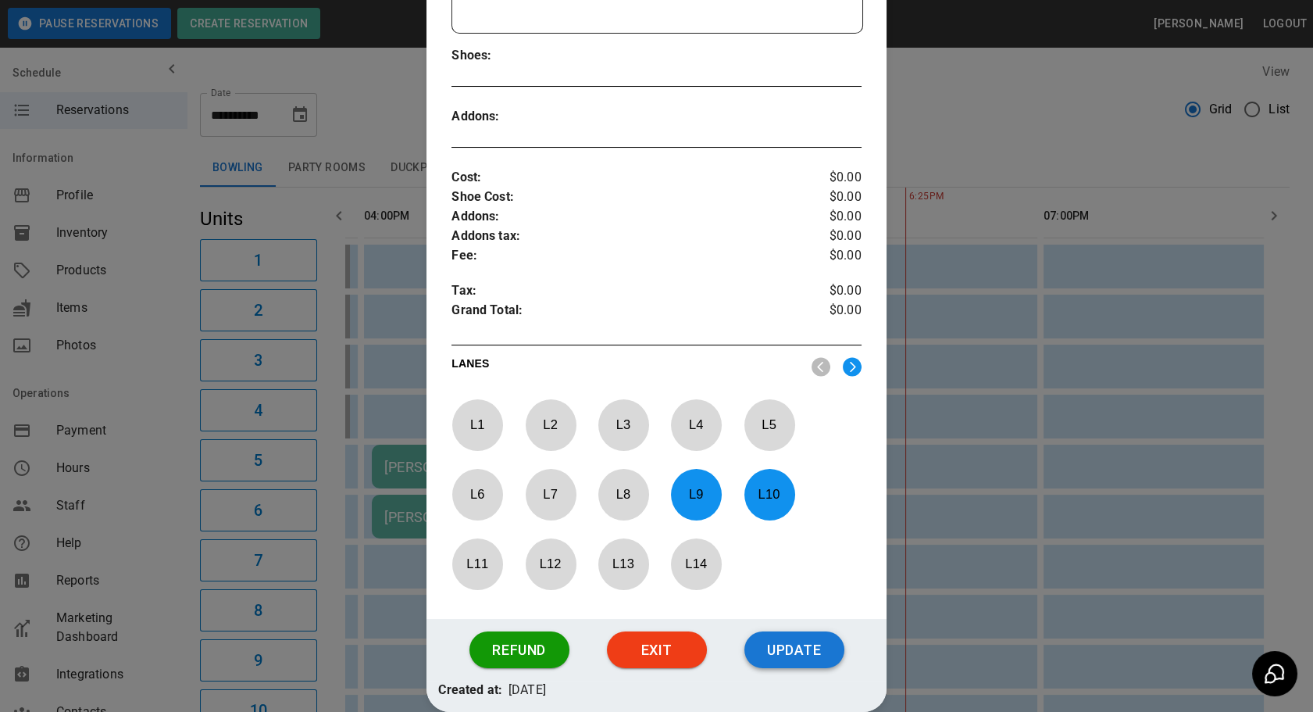
click at [797, 640] on button "Update" at bounding box center [794, 649] width 100 height 37
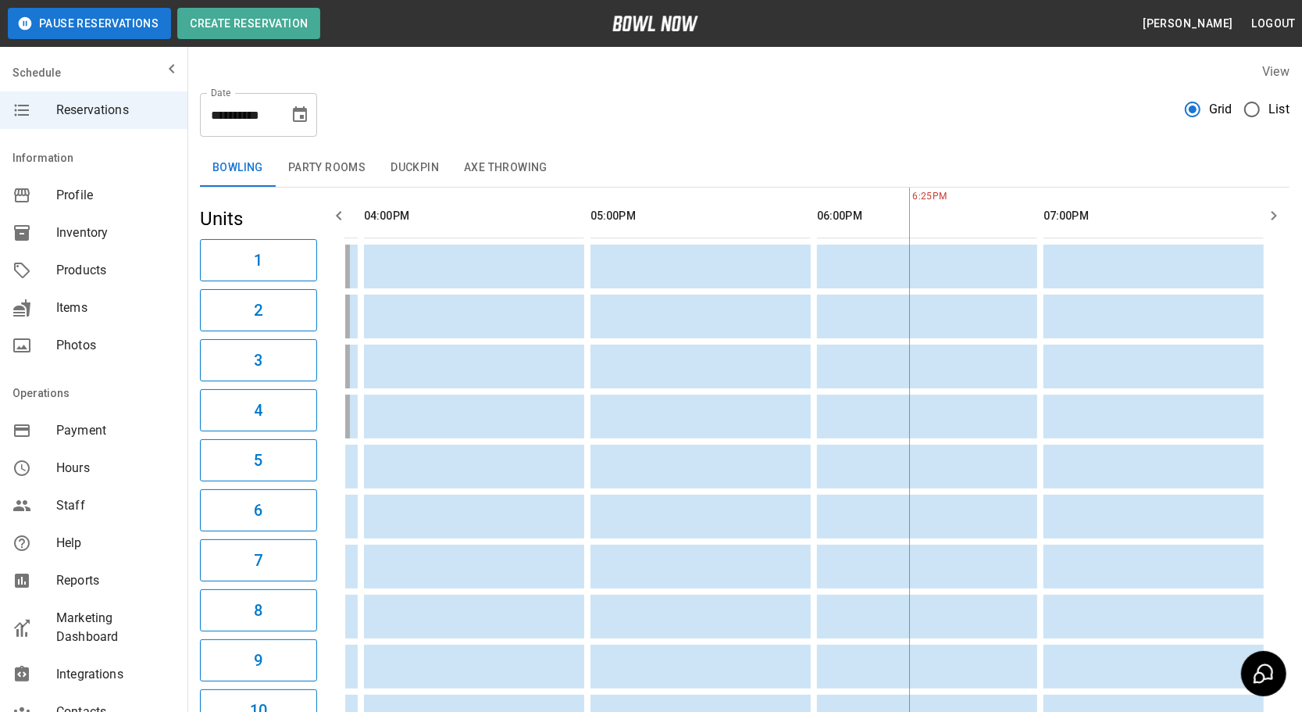
click at [299, 119] on icon "Choose date, selected date is Oct 5, 2025" at bounding box center [300, 114] width 19 height 19
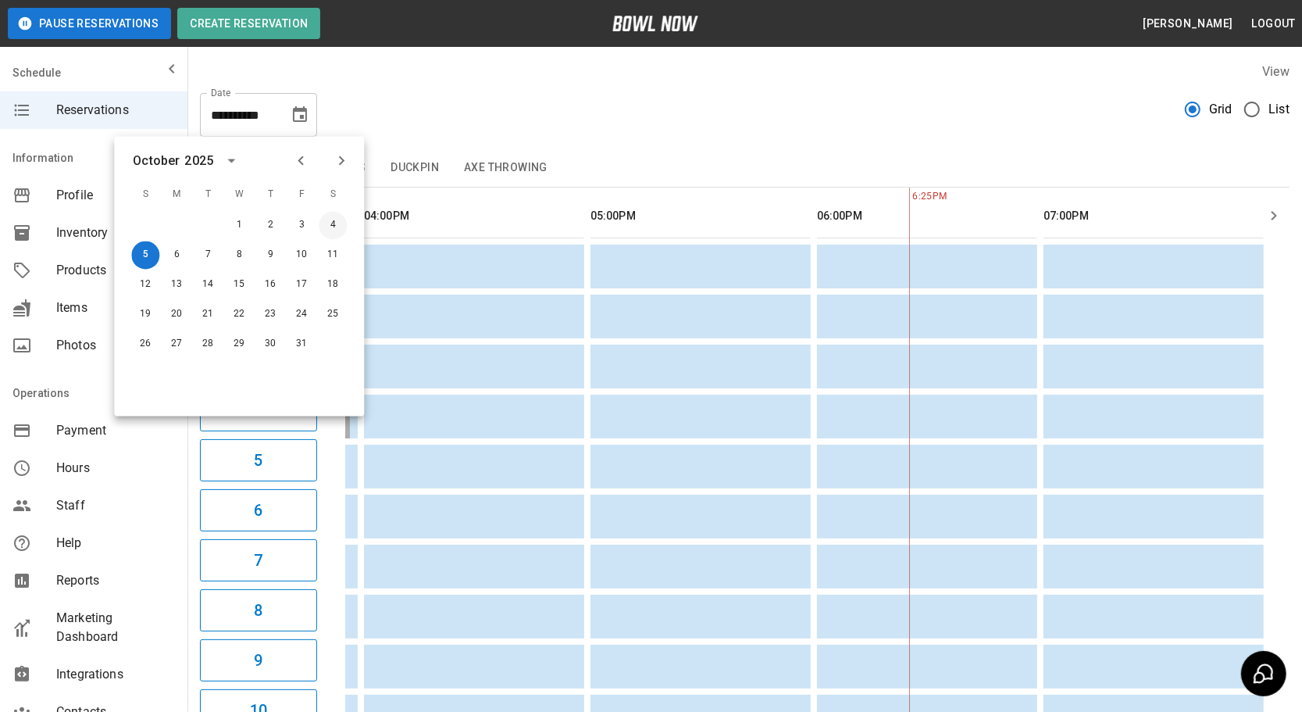
click at [339, 223] on button "4" at bounding box center [333, 226] width 28 height 28
type input "**********"
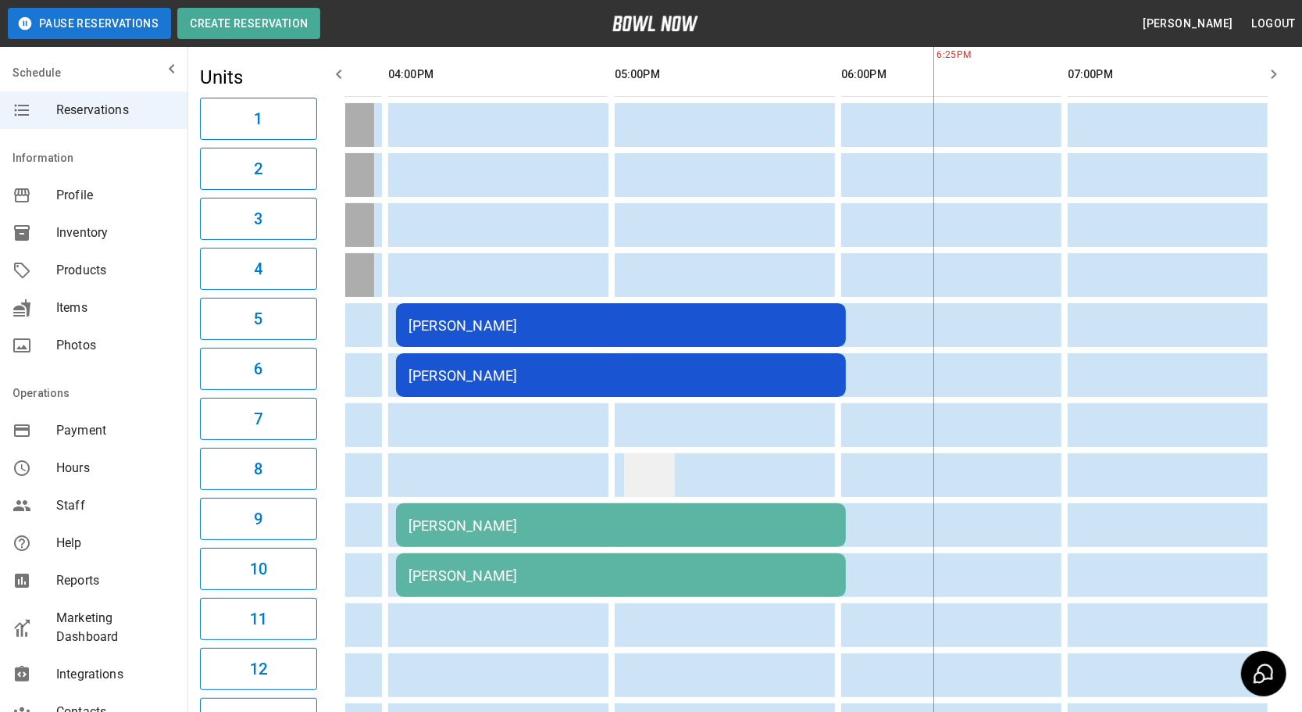
scroll to position [0, 1077]
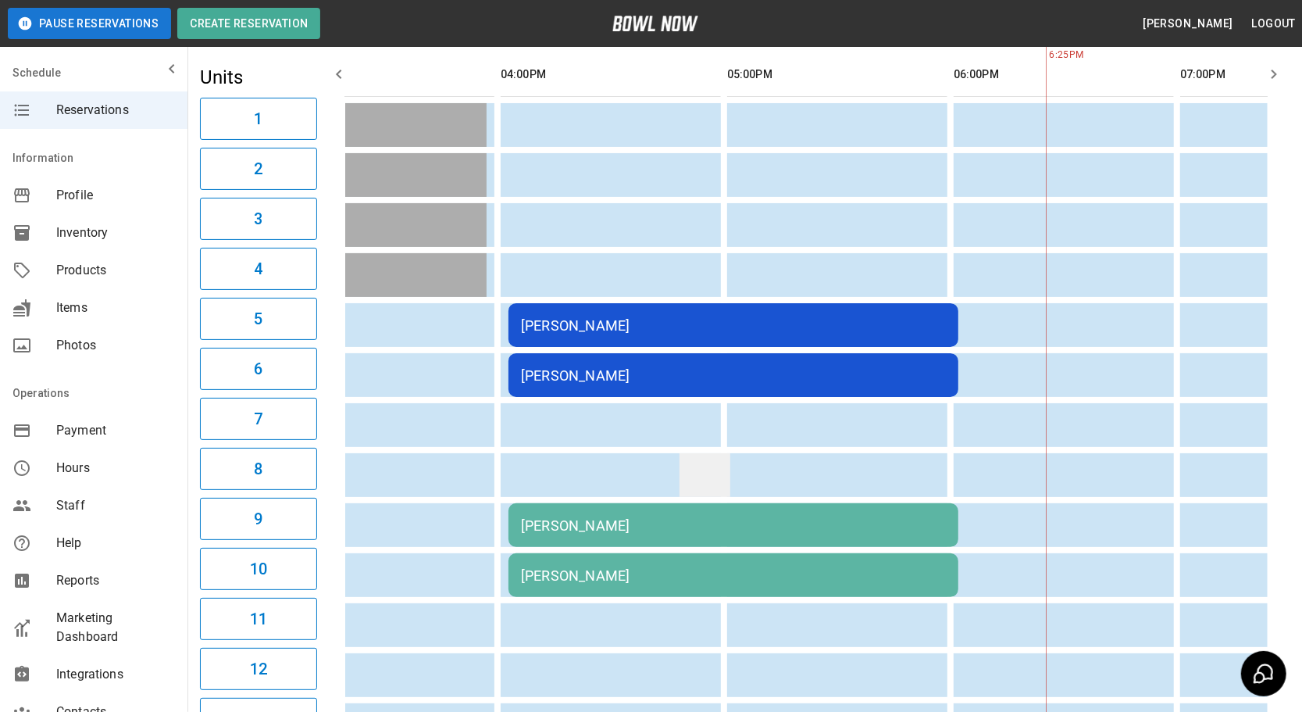
drag, startPoint x: 683, startPoint y: 453, endPoint x: 637, endPoint y: 455, distance: 45.3
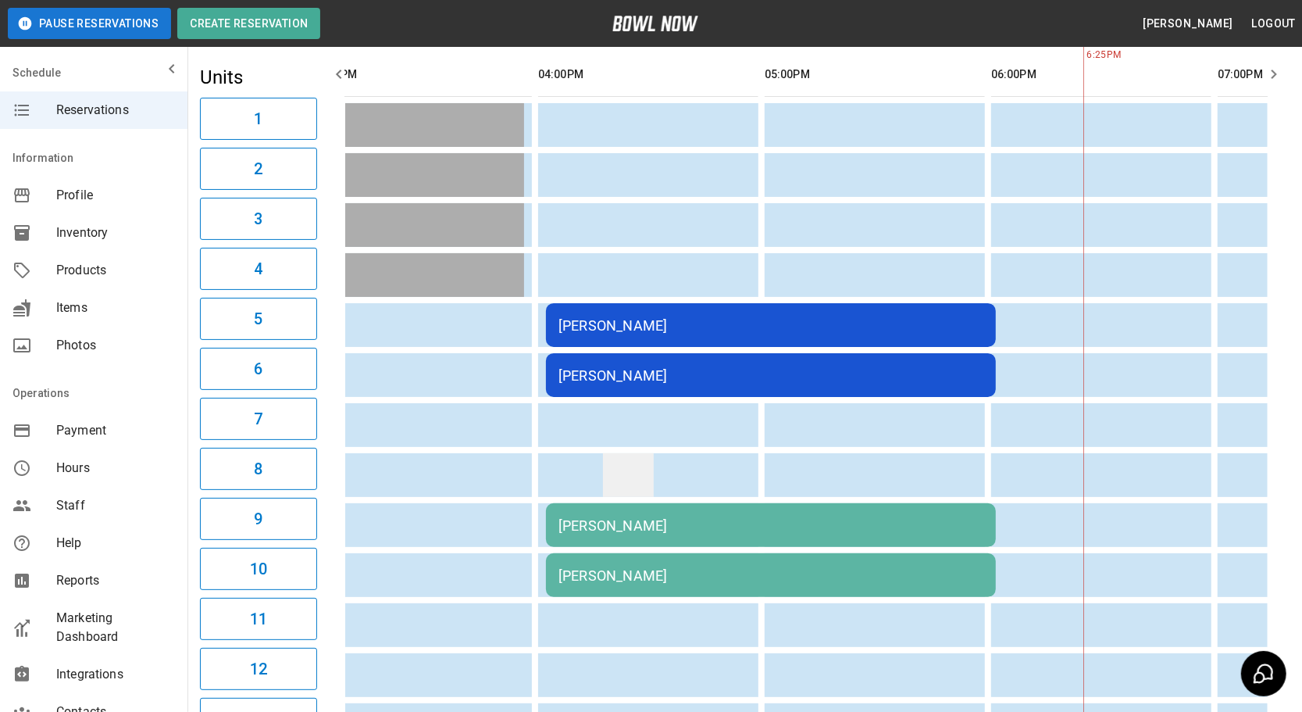
drag, startPoint x: 615, startPoint y: 453, endPoint x: 594, endPoint y: 449, distance: 22.2
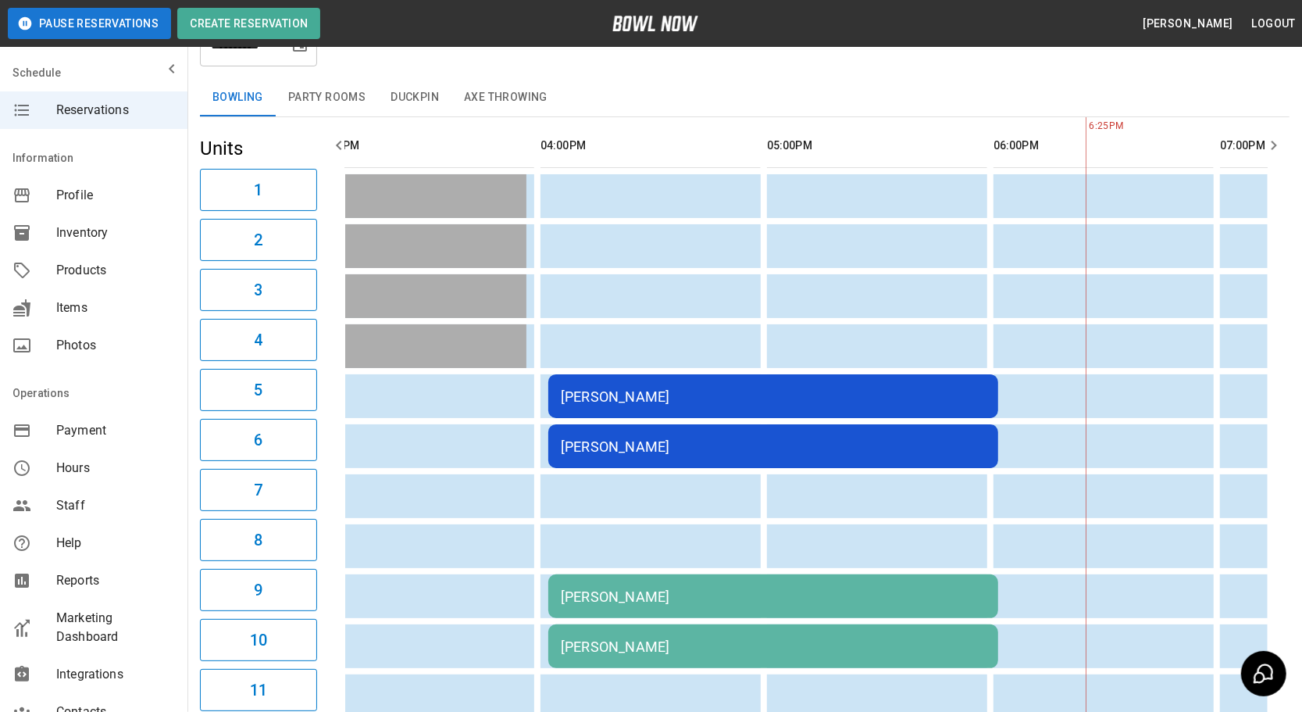
click at [595, 588] on div "[PERSON_NAME]" at bounding box center [773, 596] width 425 height 16
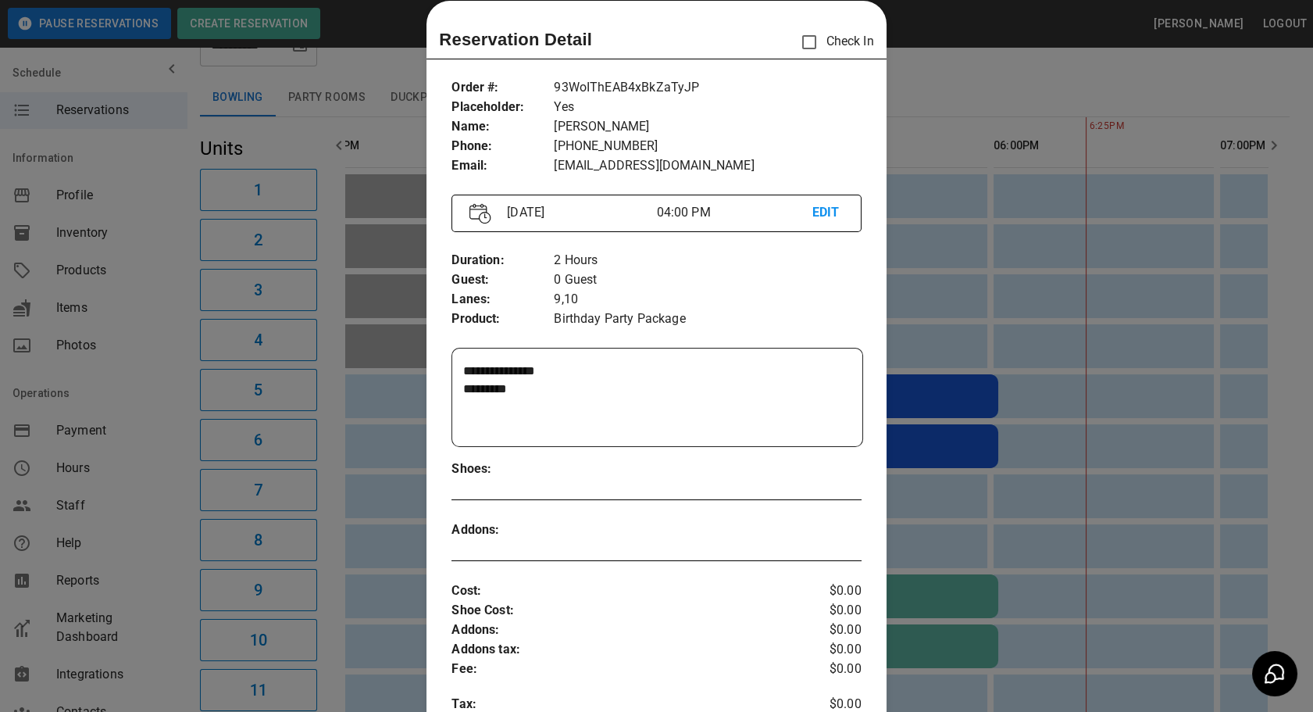
click at [816, 205] on p "EDIT" at bounding box center [827, 213] width 31 height 20
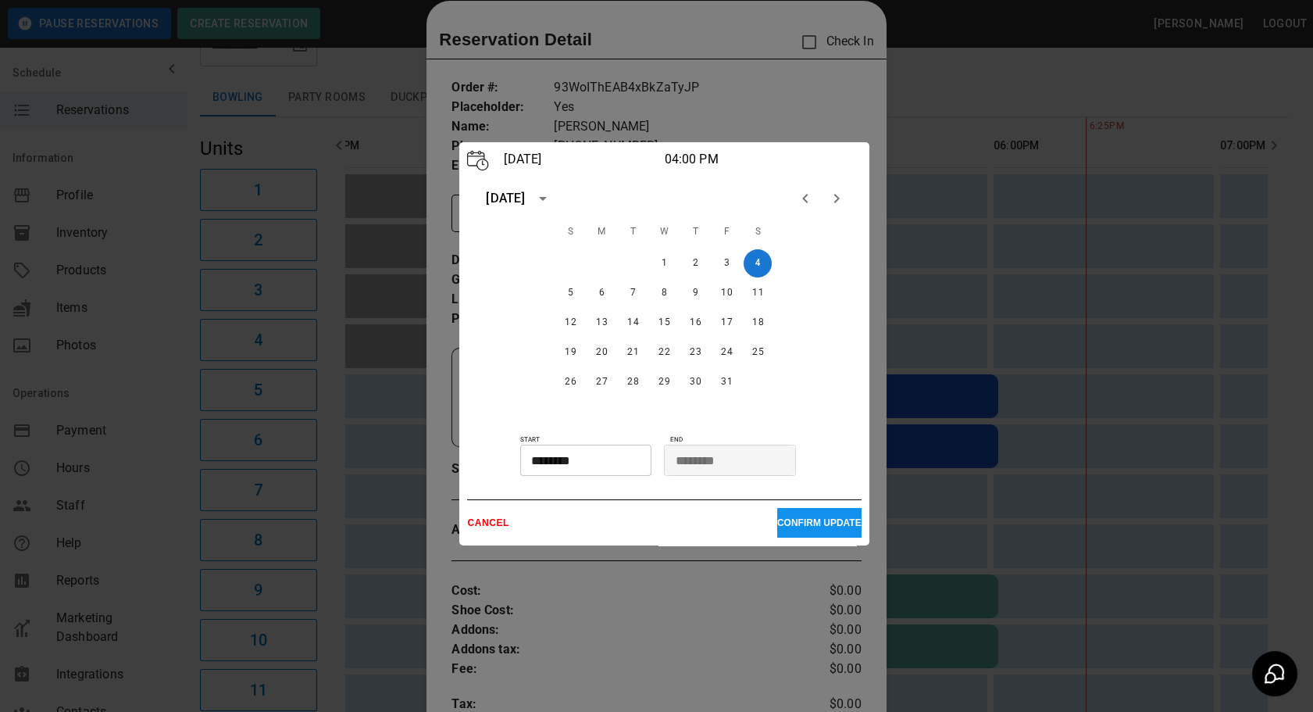
click at [494, 526] on p "CANCEL" at bounding box center [622, 522] width 310 height 11
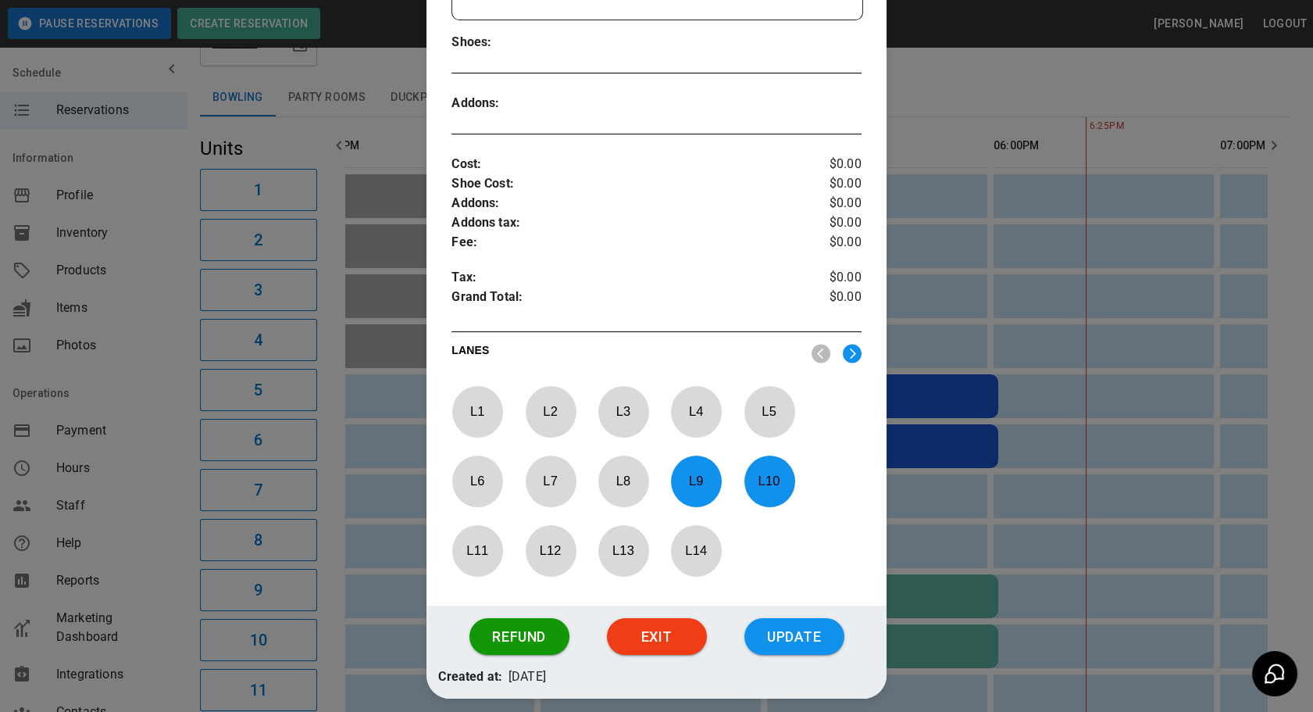
click at [701, 479] on p "L 9" at bounding box center [696, 480] width 52 height 37
click at [758, 479] on p "L 10" at bounding box center [770, 480] width 52 height 37
click at [537, 483] on p "L 7" at bounding box center [551, 480] width 52 height 37
click at [600, 471] on p "L 8" at bounding box center [624, 480] width 52 height 37
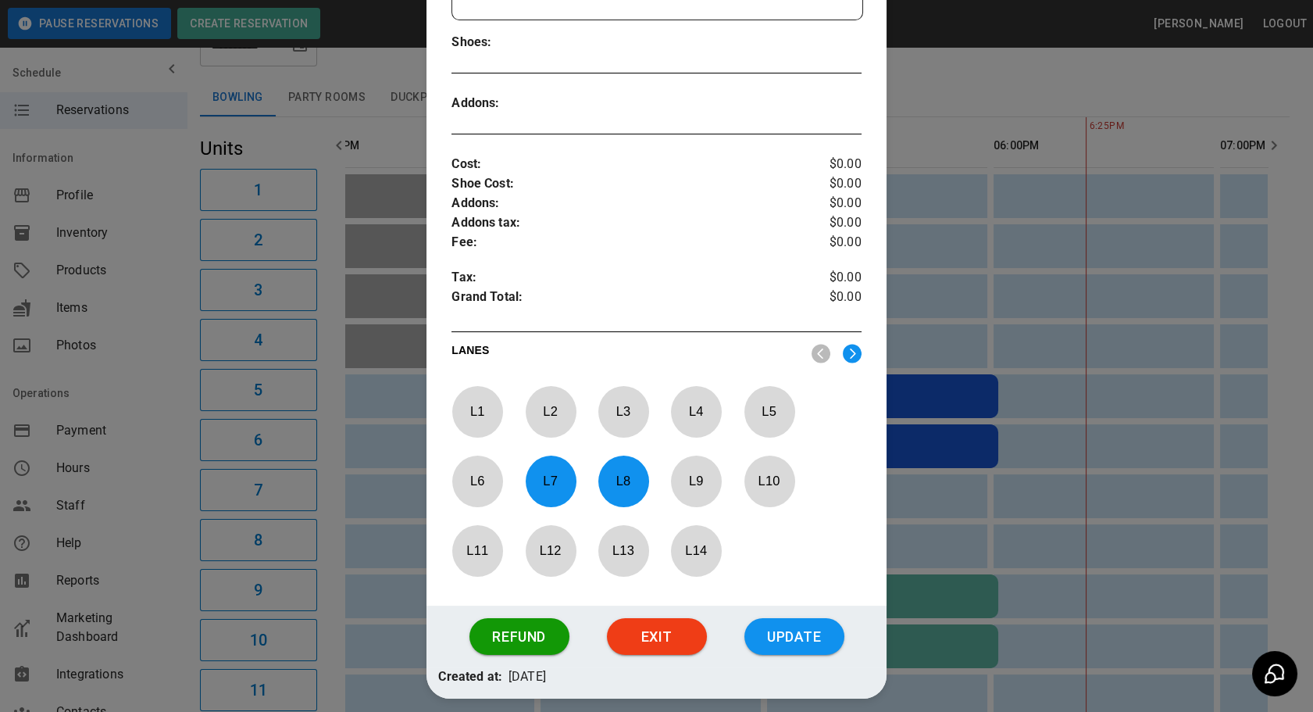
click at [684, 482] on p "L 9" at bounding box center [696, 480] width 52 height 37
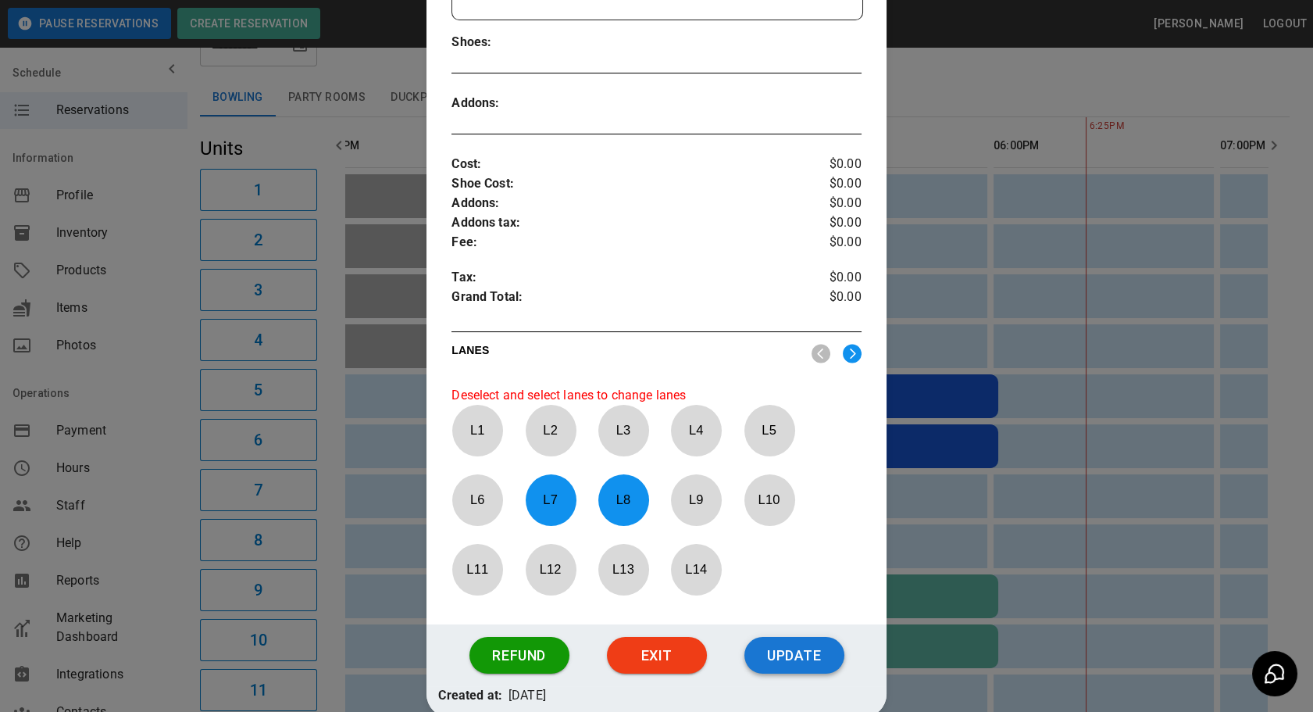
click at [780, 649] on button "Update" at bounding box center [794, 655] width 100 height 37
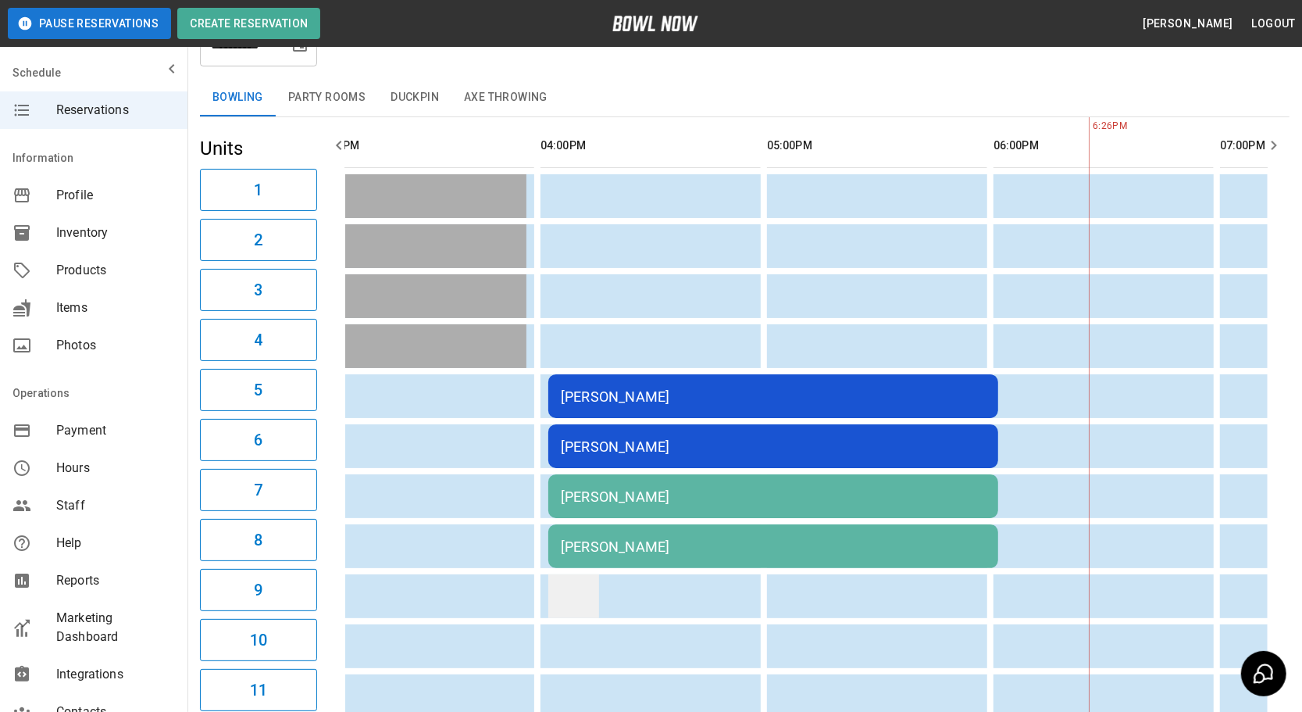
click at [550, 592] on td "sticky table" at bounding box center [573, 596] width 51 height 44
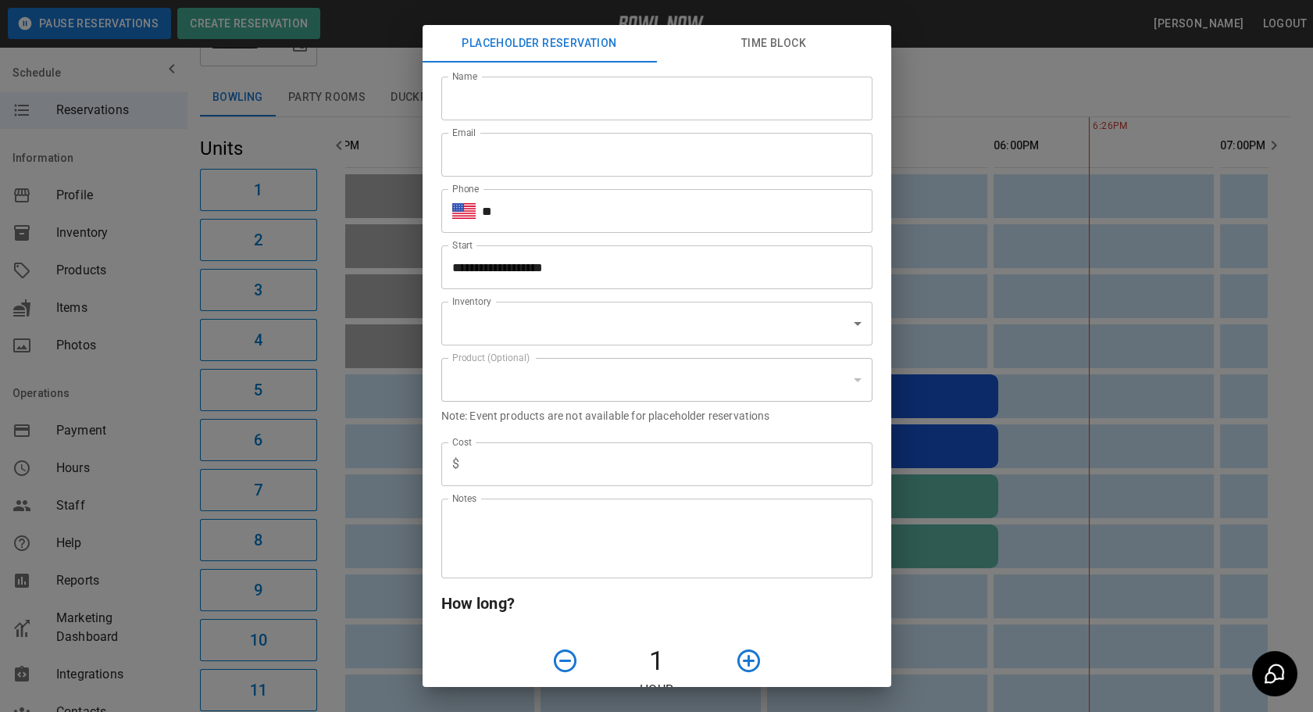
type input "**********"
click at [983, 462] on div "**********" at bounding box center [656, 356] width 1313 height 712
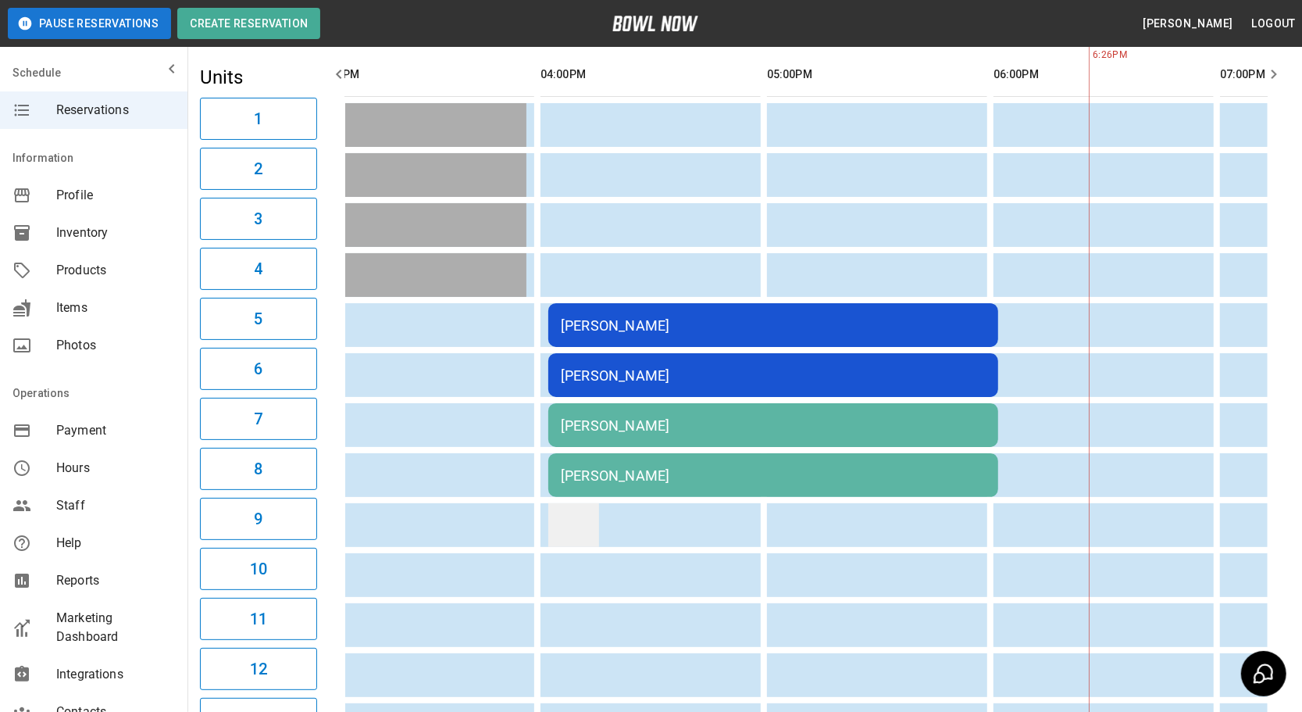
click at [568, 519] on td "sticky table" at bounding box center [573, 525] width 51 height 44
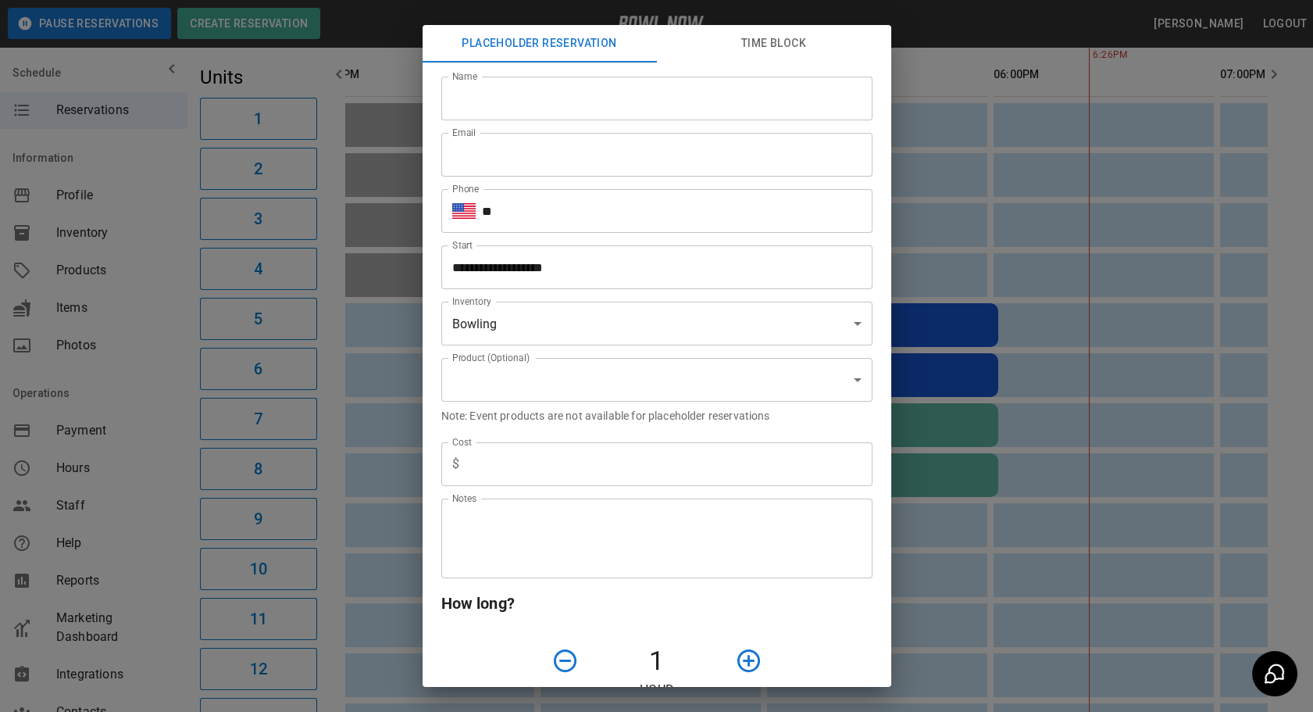
type input "**********"
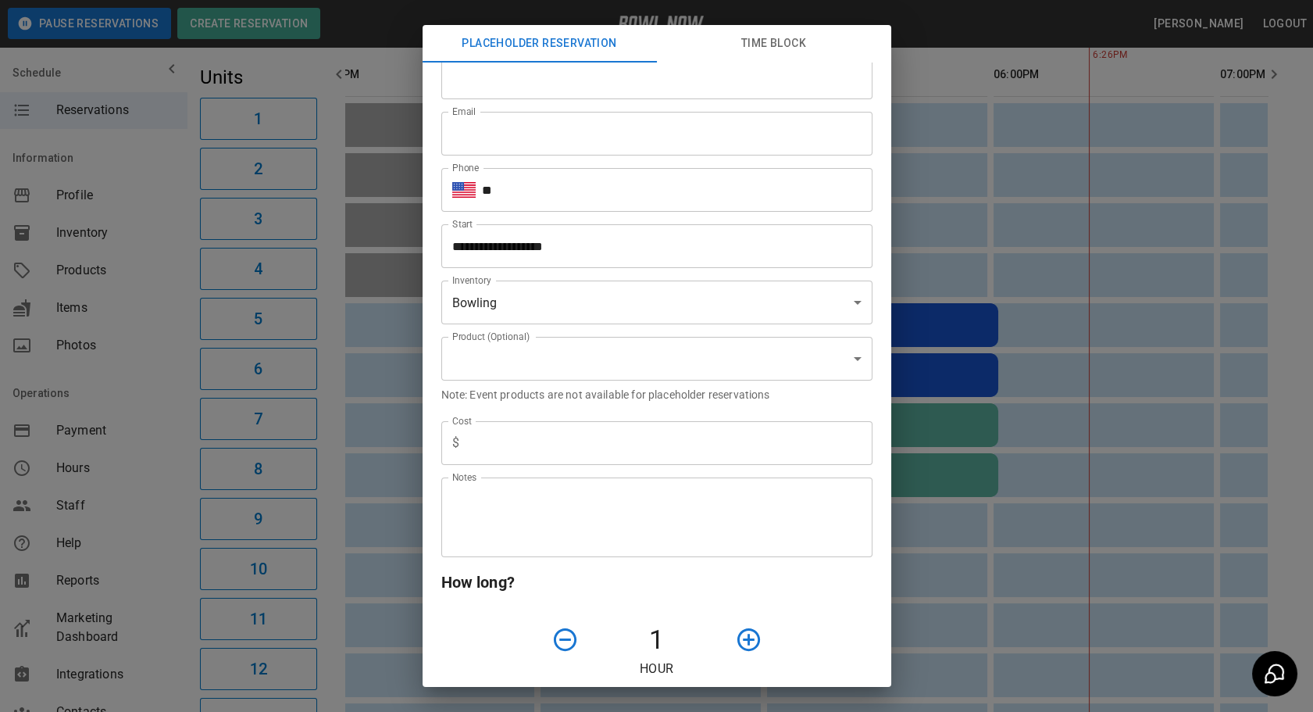
scroll to position [0, 0]
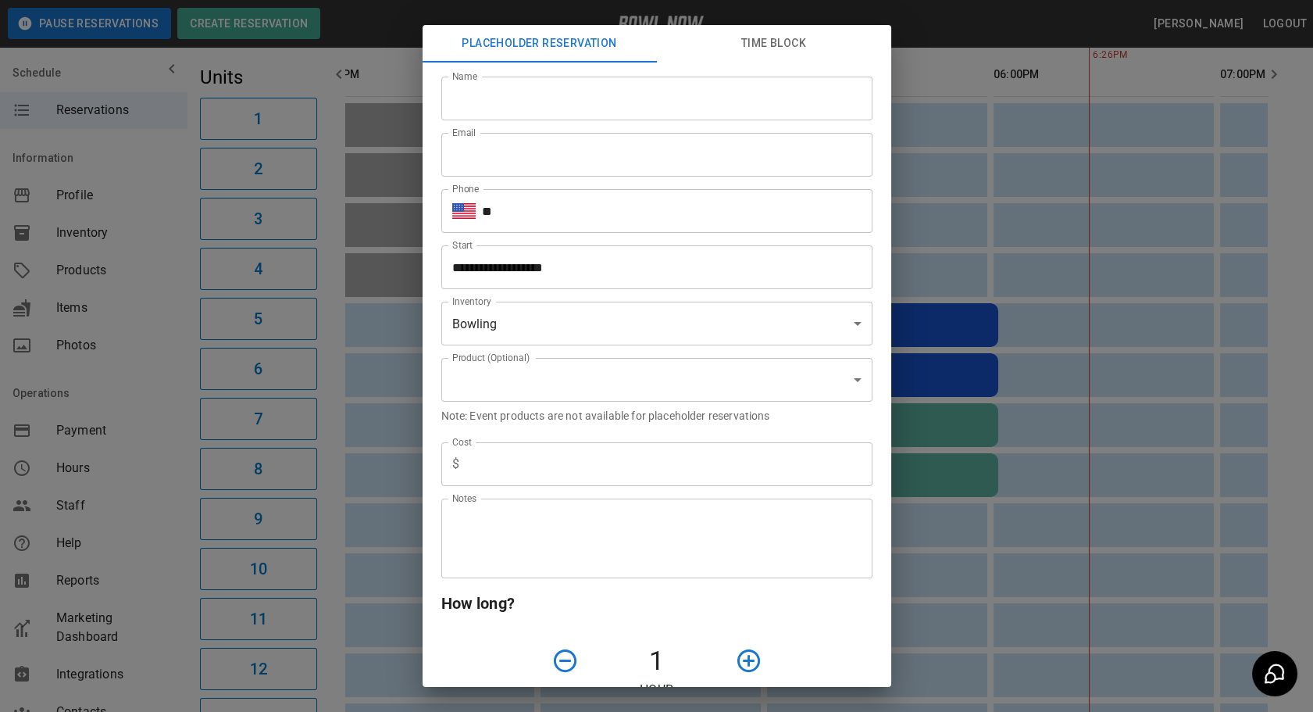
click at [1044, 312] on div "**********" at bounding box center [656, 356] width 1313 height 712
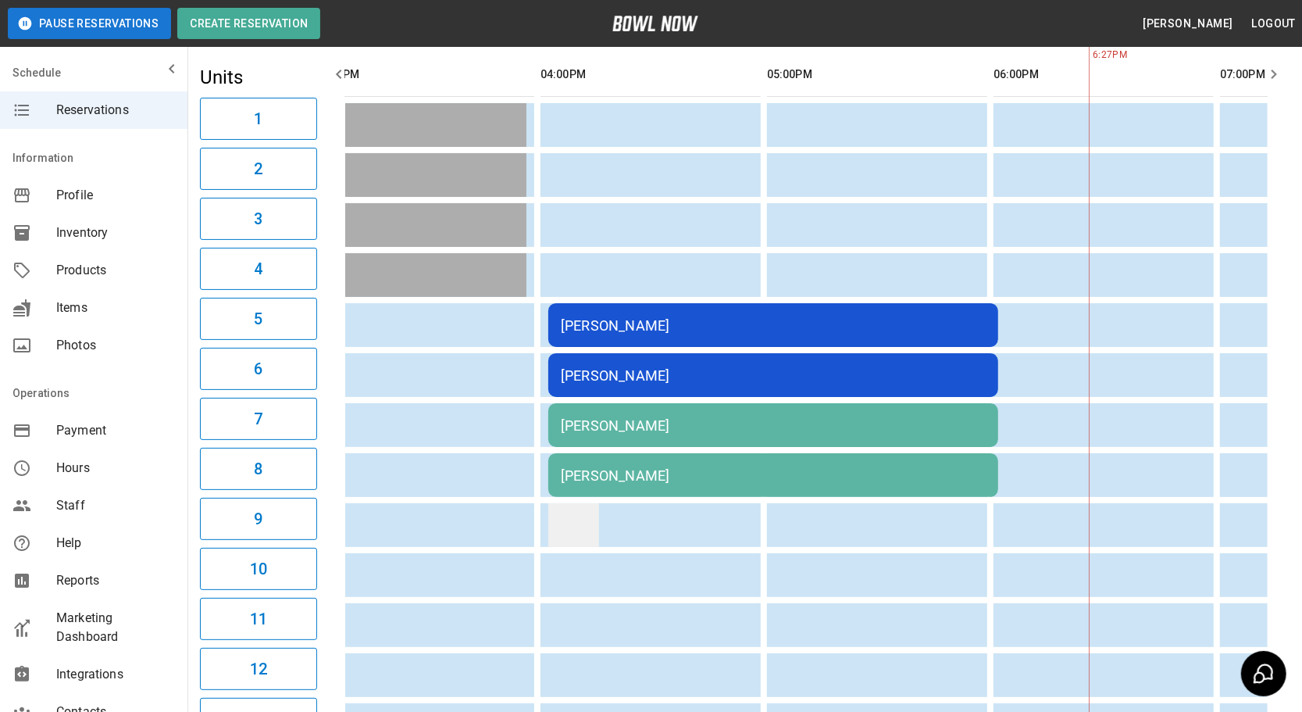
click at [580, 517] on td "sticky table" at bounding box center [573, 525] width 51 height 44
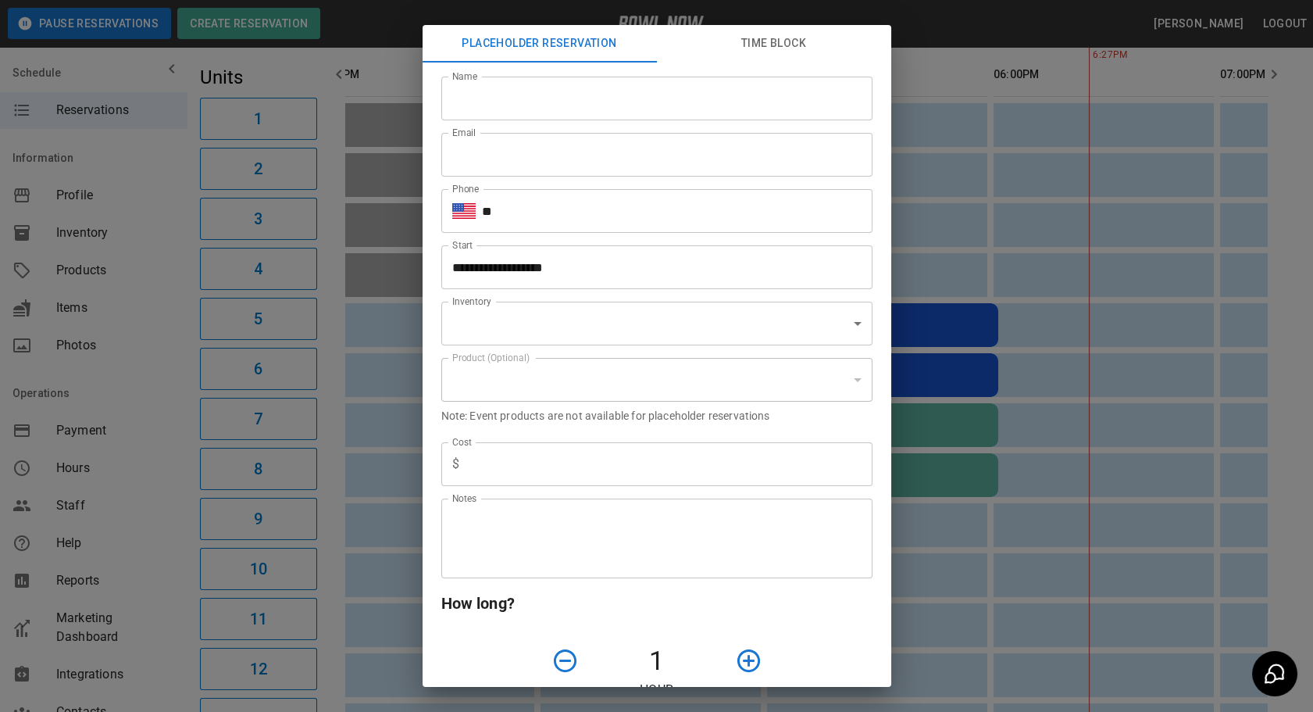
type input "**********"
click at [596, 102] on input "Name" at bounding box center [656, 99] width 431 height 44
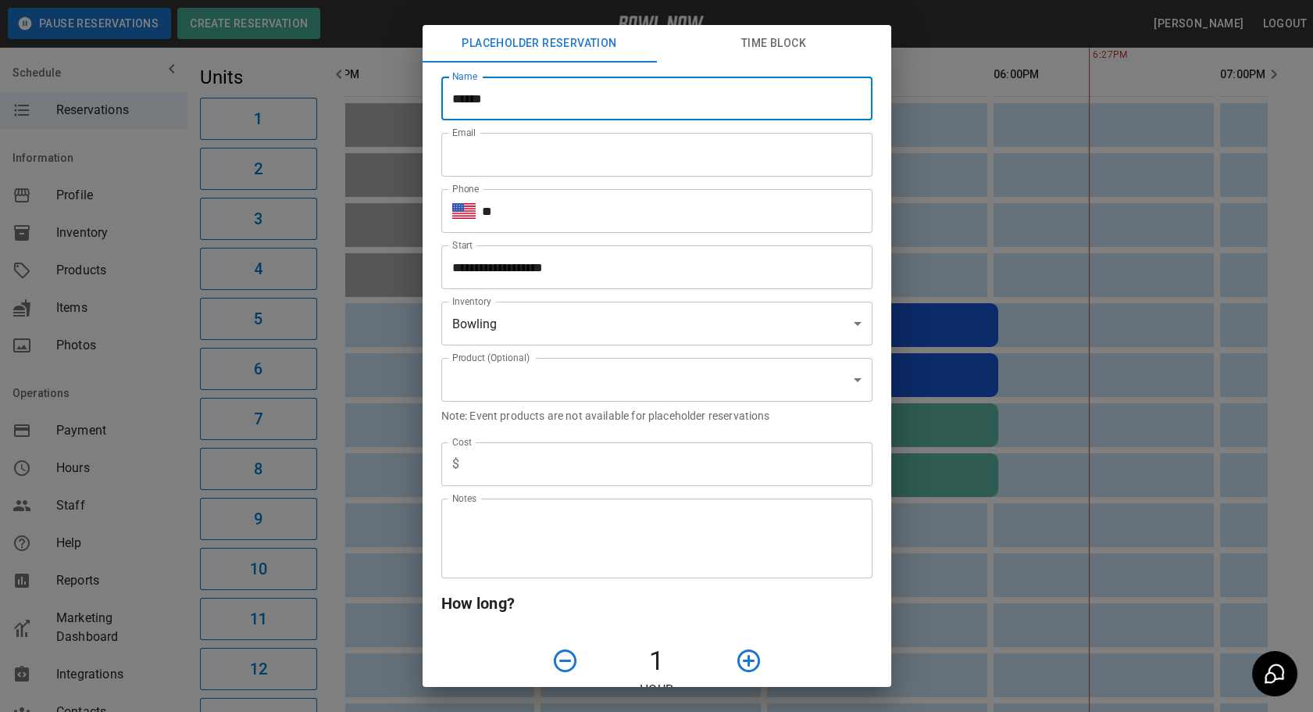
type input "**********"
type input "*********"
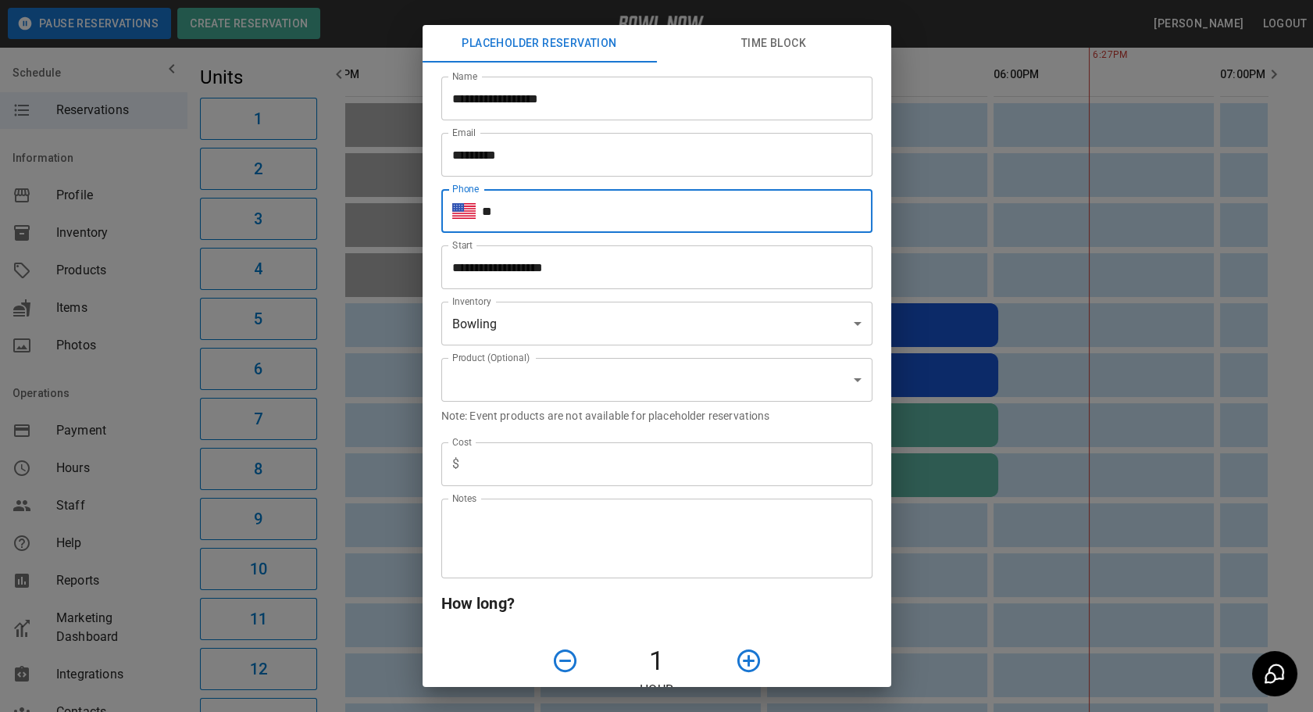
click at [538, 222] on input "**" at bounding box center [677, 211] width 391 height 44
click at [823, 426] on div "Note: Event products are not available for placeholder reservations" at bounding box center [651, 415] width 444 height 28
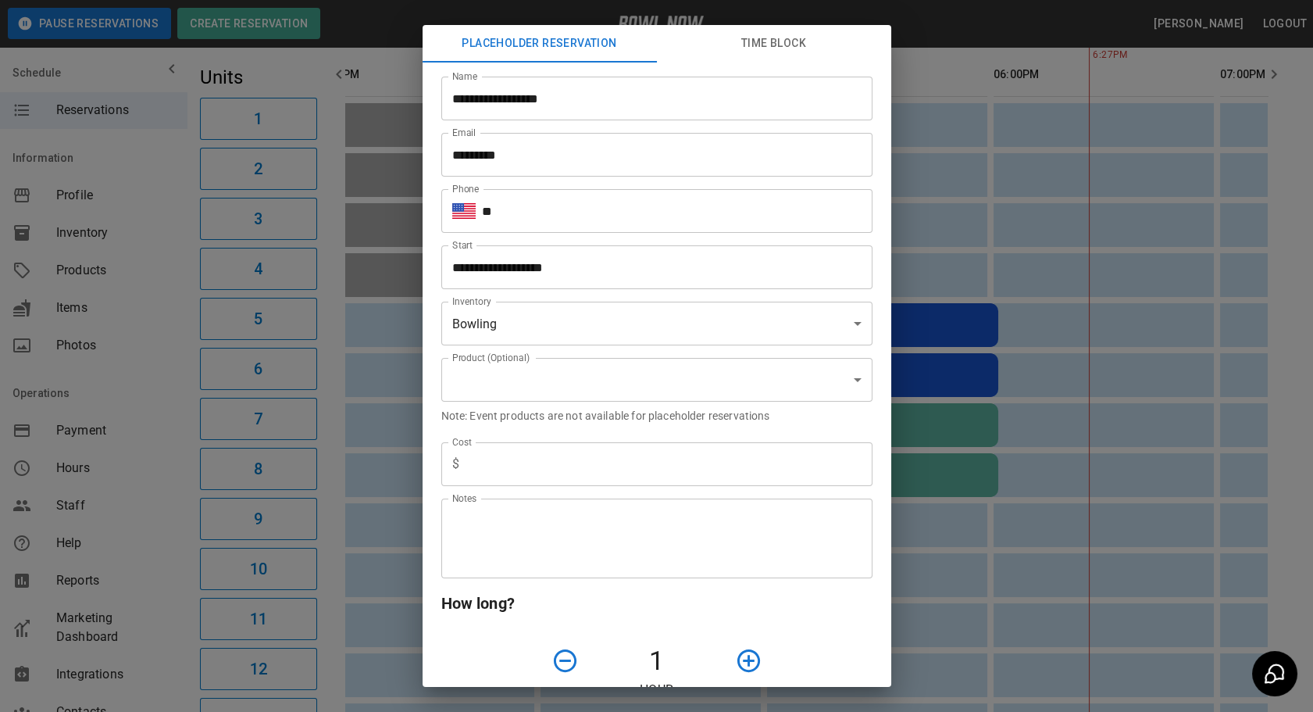
click at [555, 209] on input "**" at bounding box center [677, 211] width 391 height 44
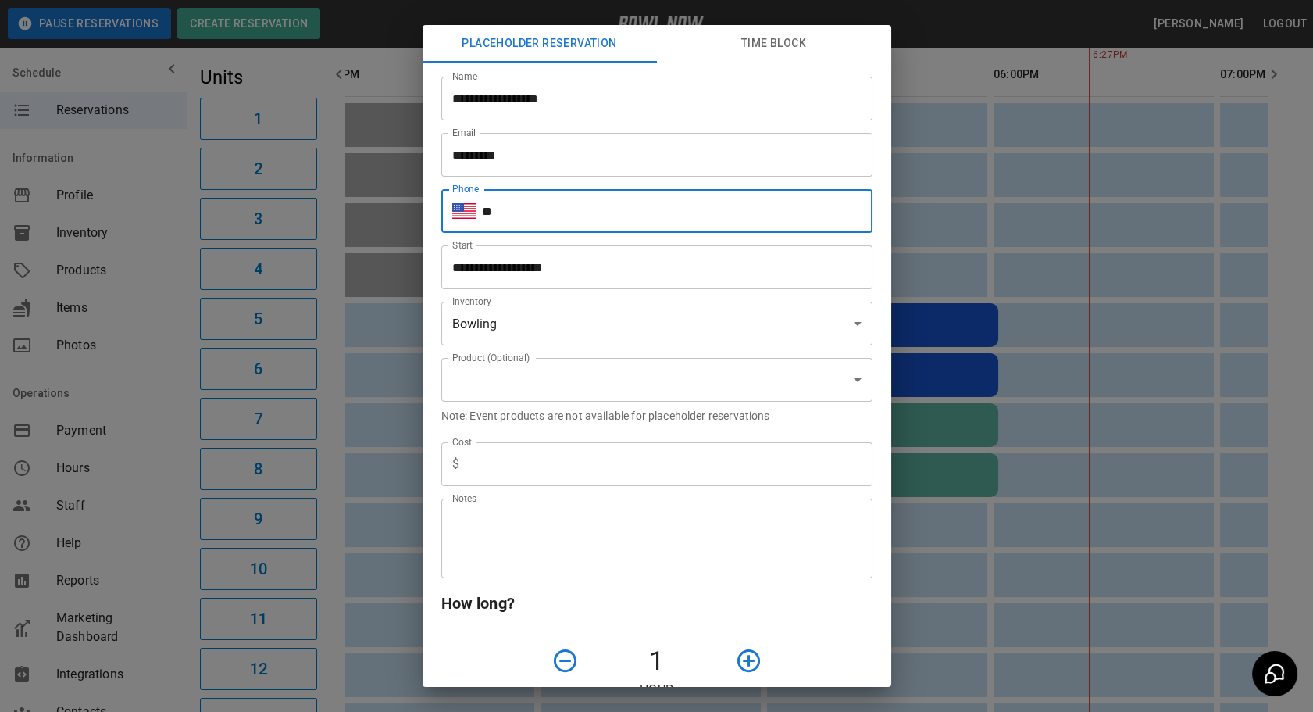
paste input "**********"
click at [512, 211] on input "**********" at bounding box center [677, 211] width 391 height 44
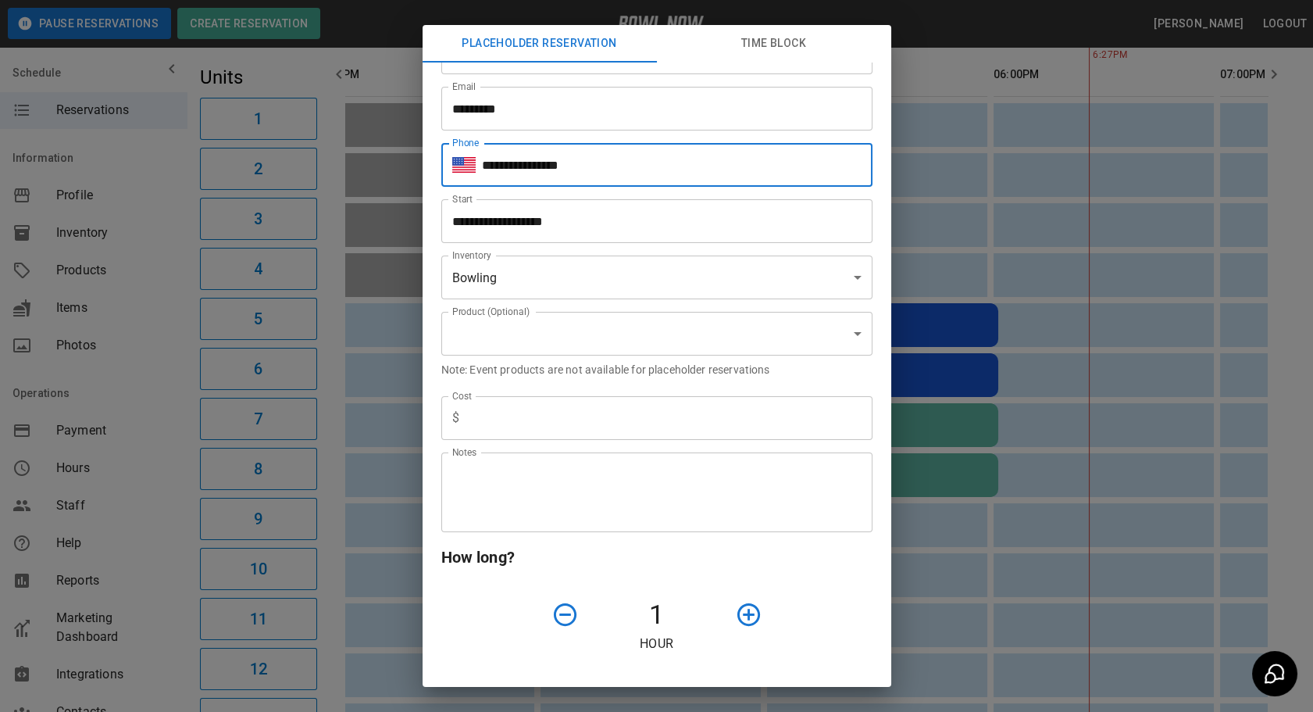
scroll to position [70, 0]
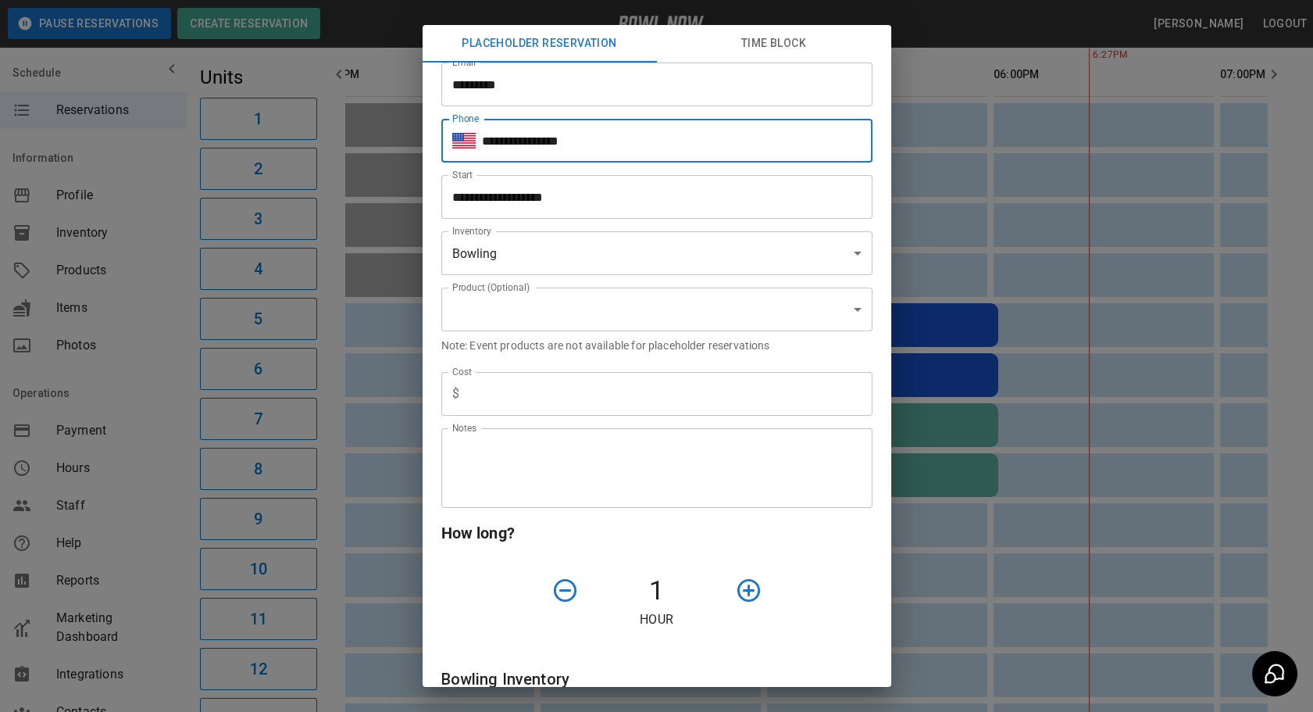
type input "**********"
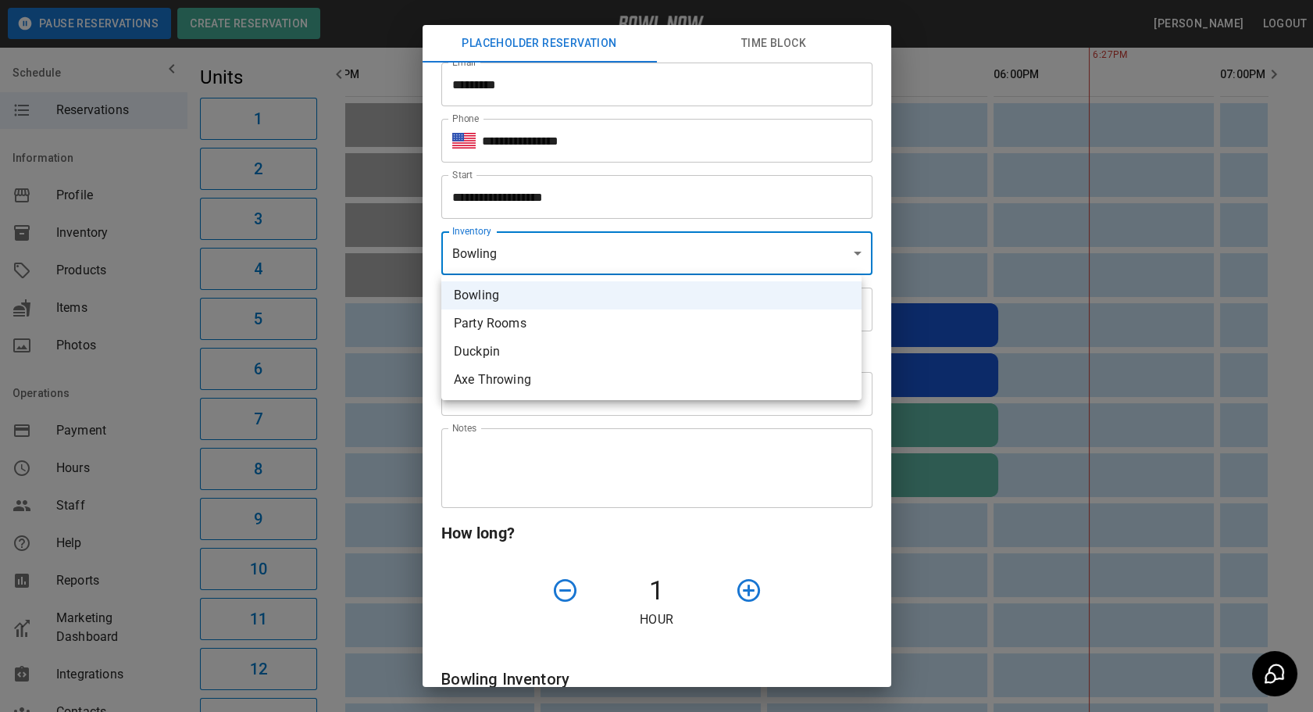
click at [556, 257] on div at bounding box center [656, 356] width 1313 height 712
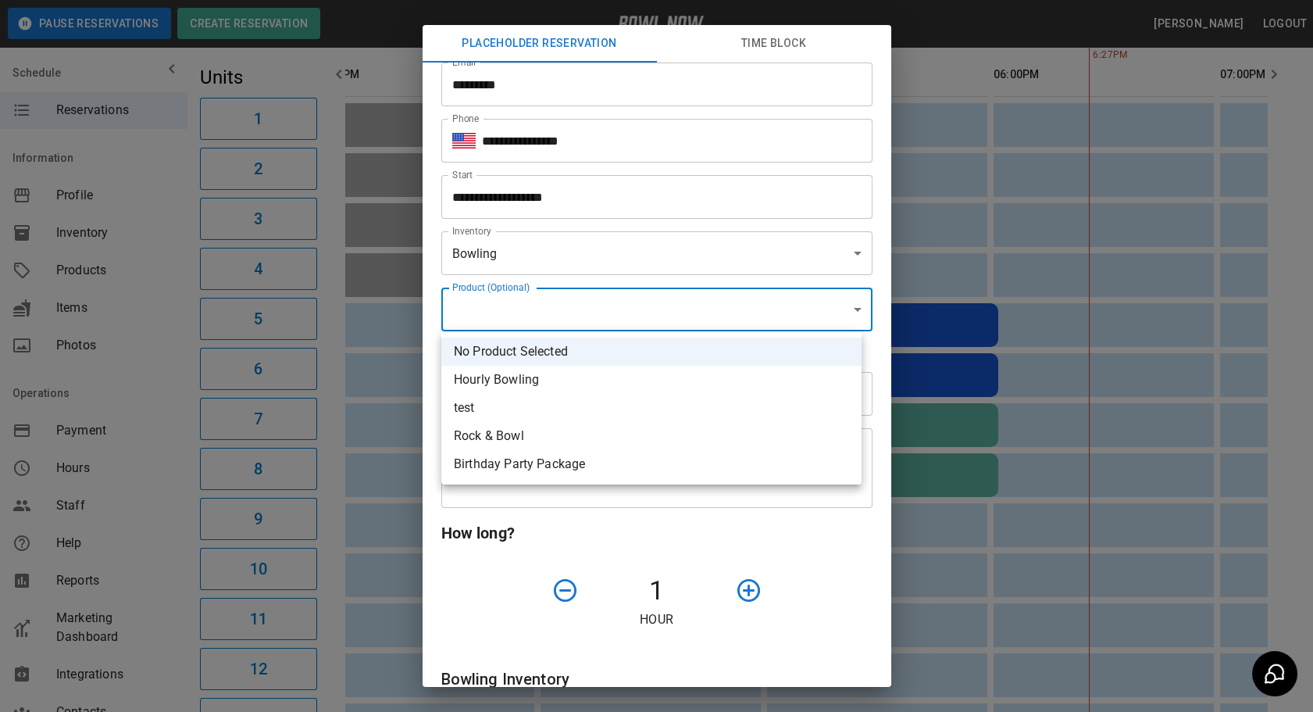
click at [506, 302] on div at bounding box center [656, 356] width 1313 height 712
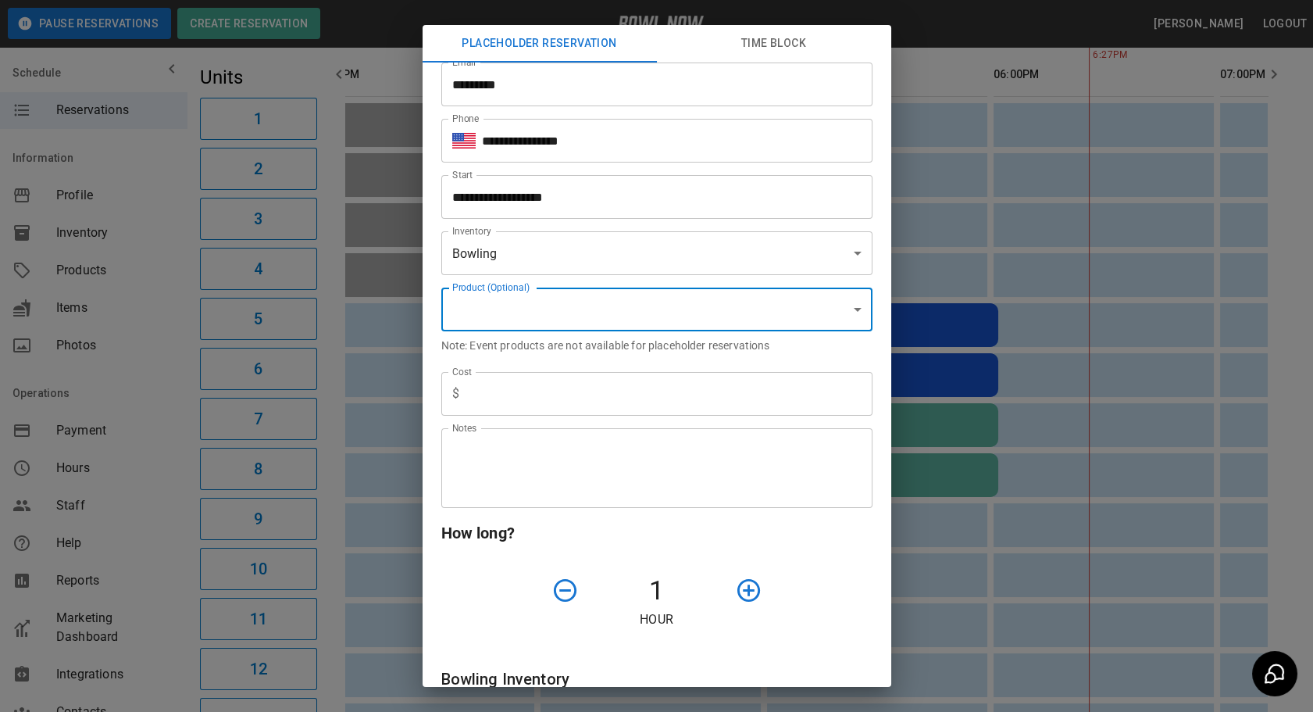
click at [499, 386] on input "text" at bounding box center [669, 394] width 407 height 44
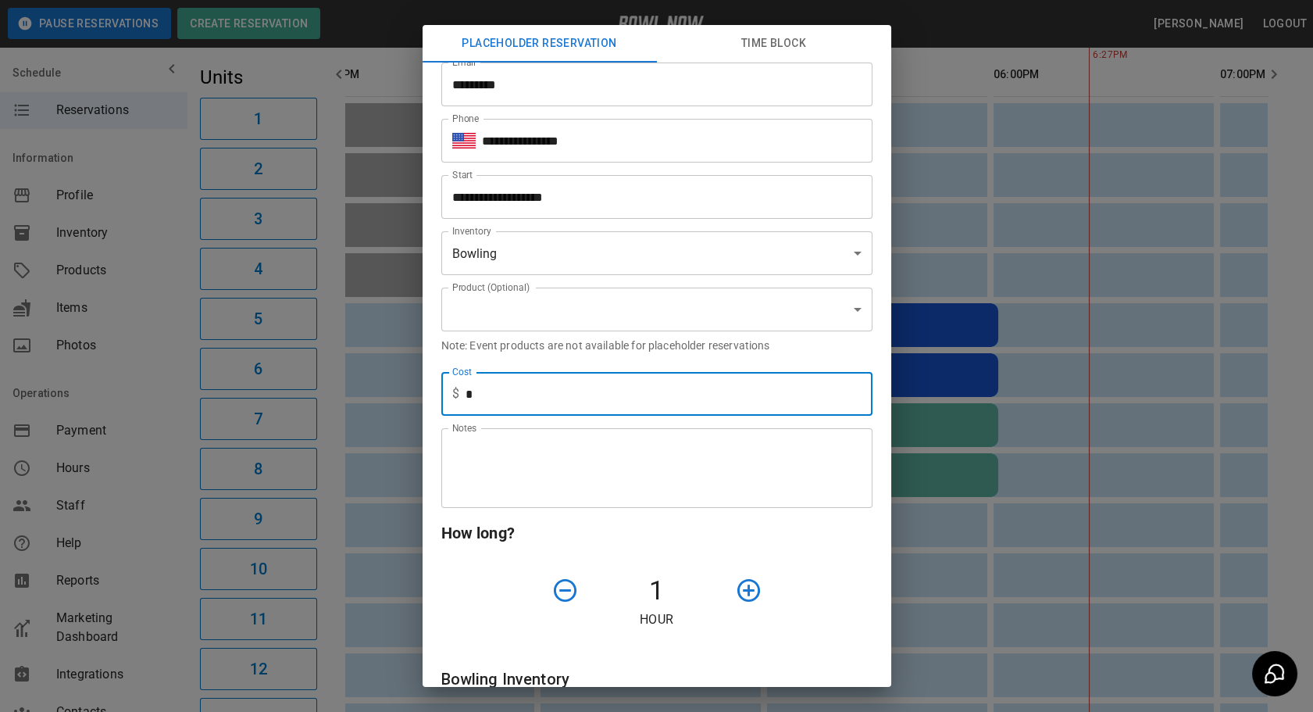
type input "*"
click at [460, 469] on textarea "Notes" at bounding box center [656, 468] width 409 height 54
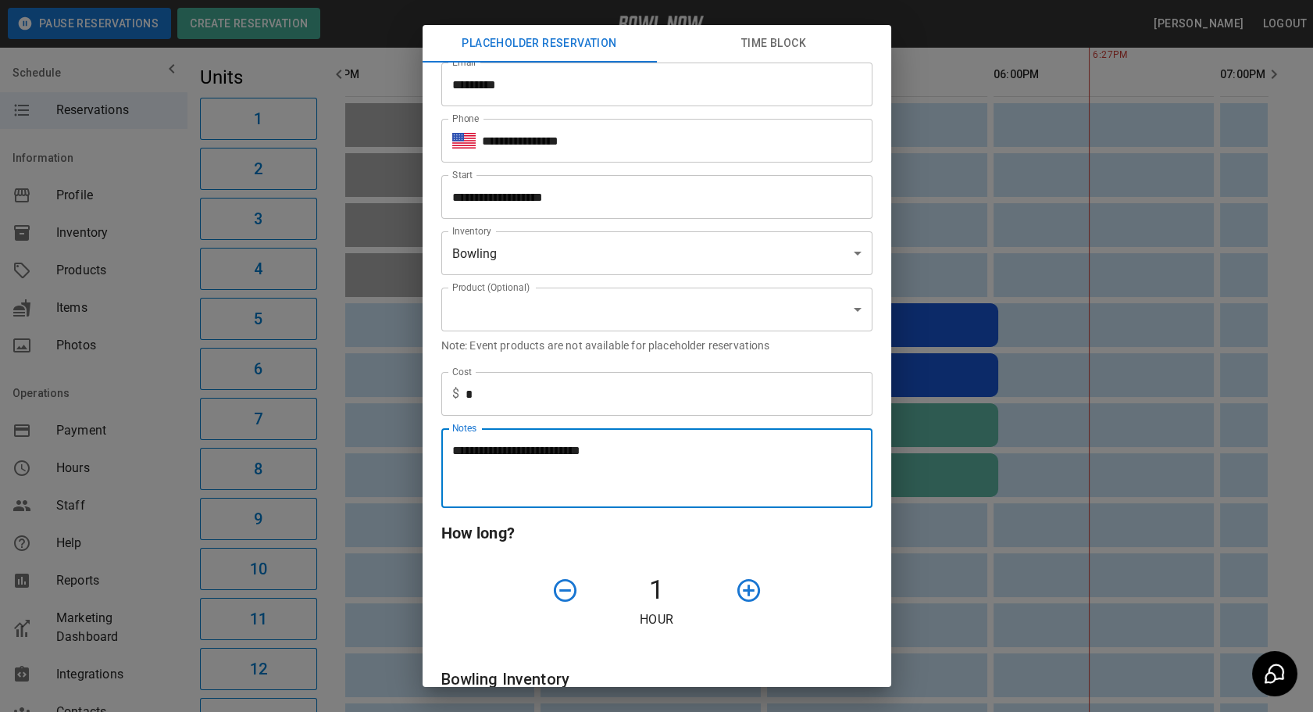
type textarea "**********"
click at [855, 522] on h6 "How long?" at bounding box center [656, 532] width 431 height 25
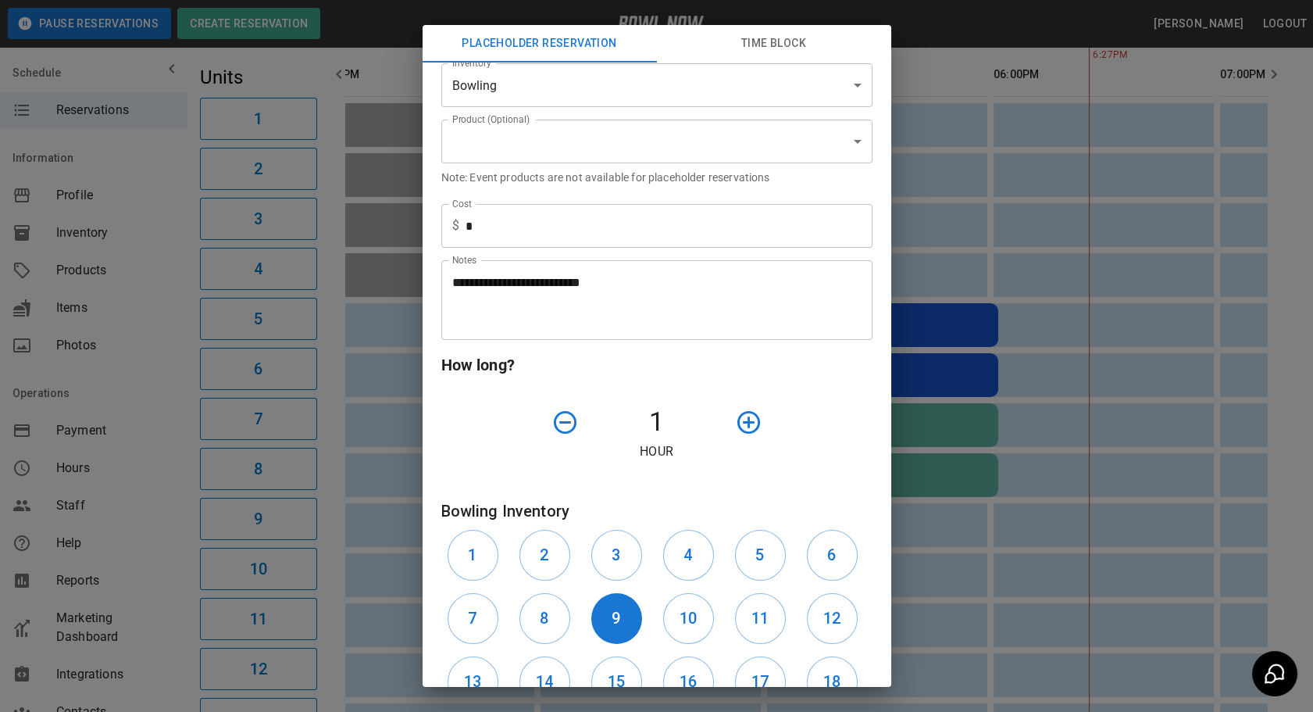
scroll to position [284, 0]
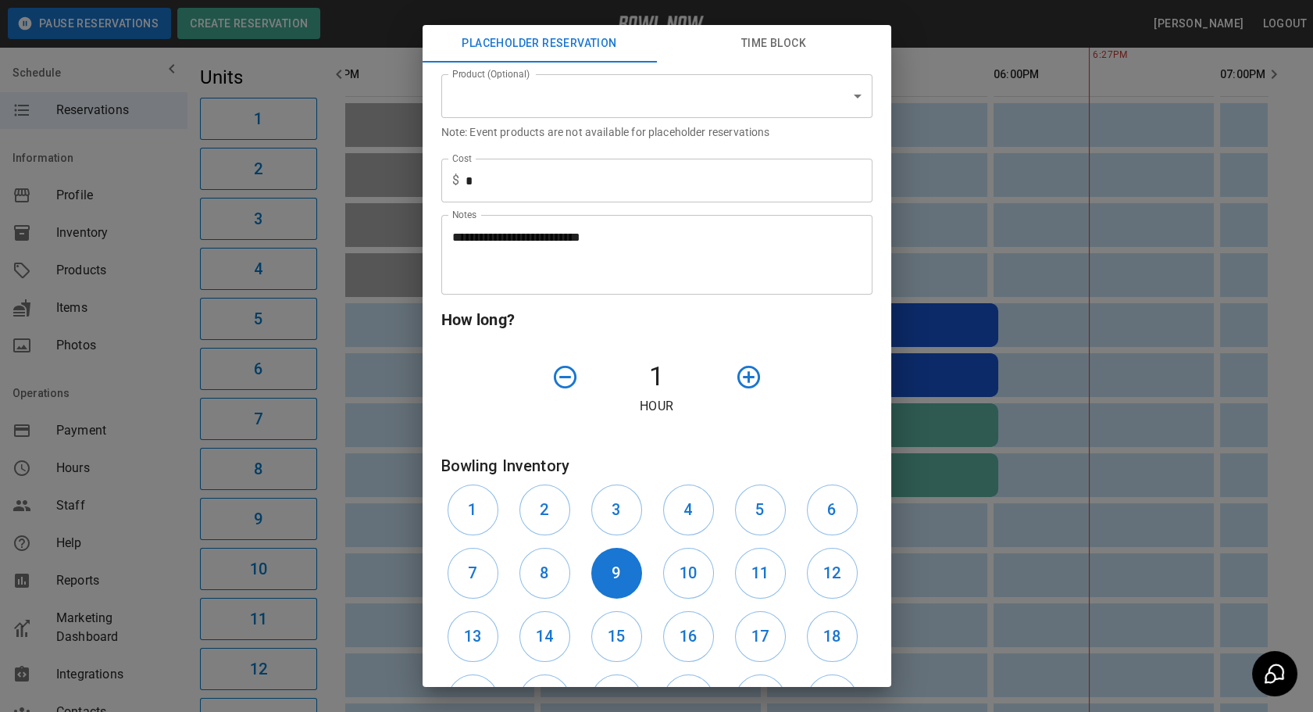
click at [750, 369] on icon "button" at bounding box center [748, 376] width 27 height 27
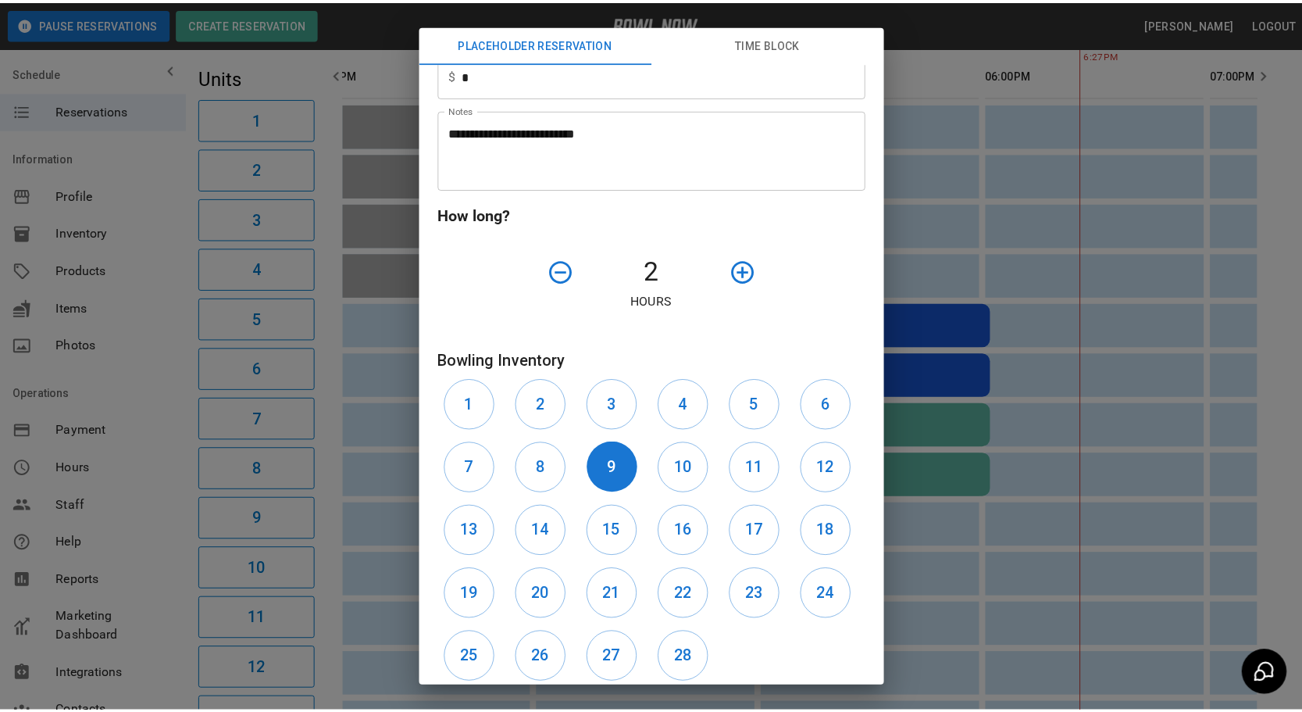
scroll to position [484, 0]
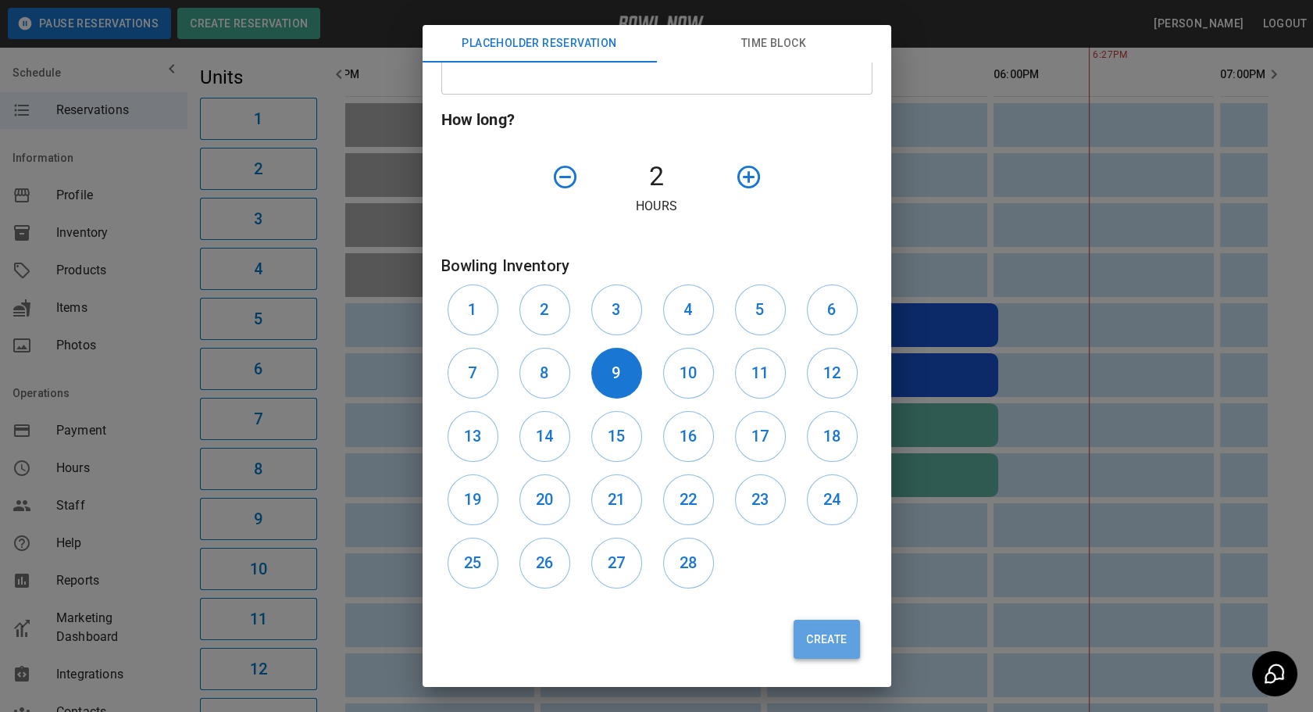
click at [812, 625] on button "Create" at bounding box center [827, 638] width 66 height 39
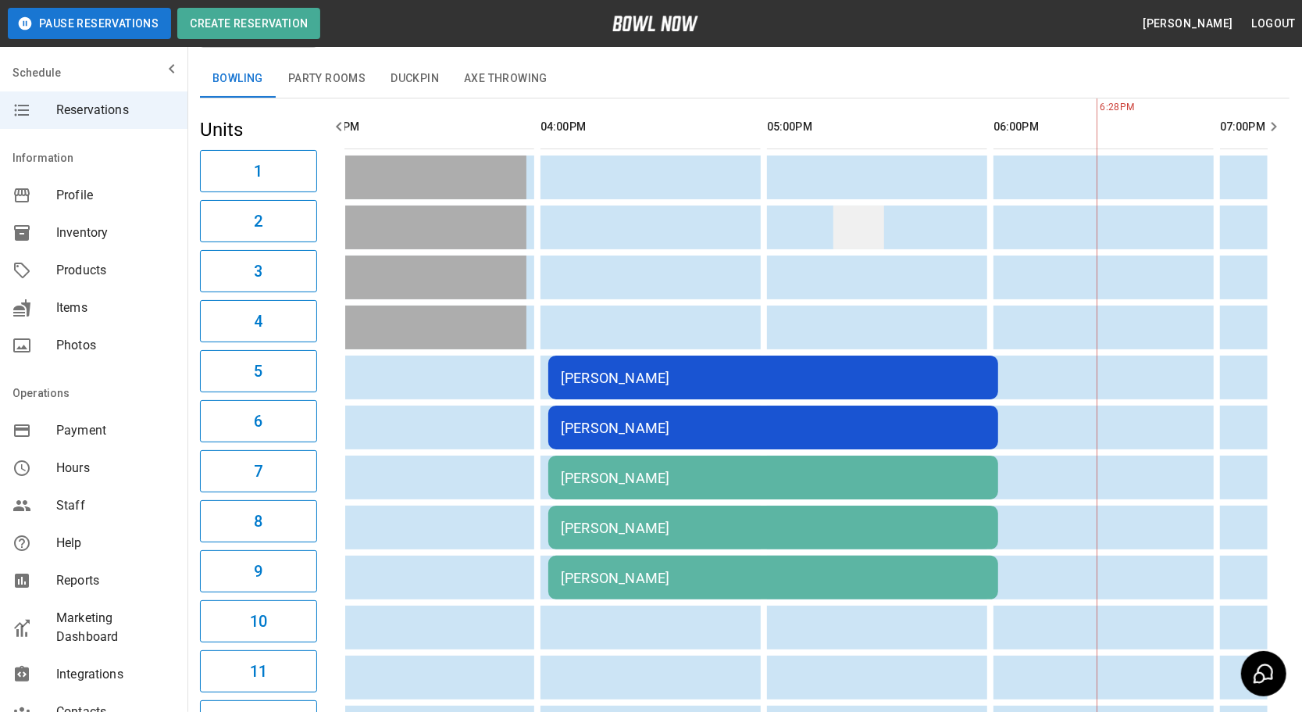
scroll to position [0, 0]
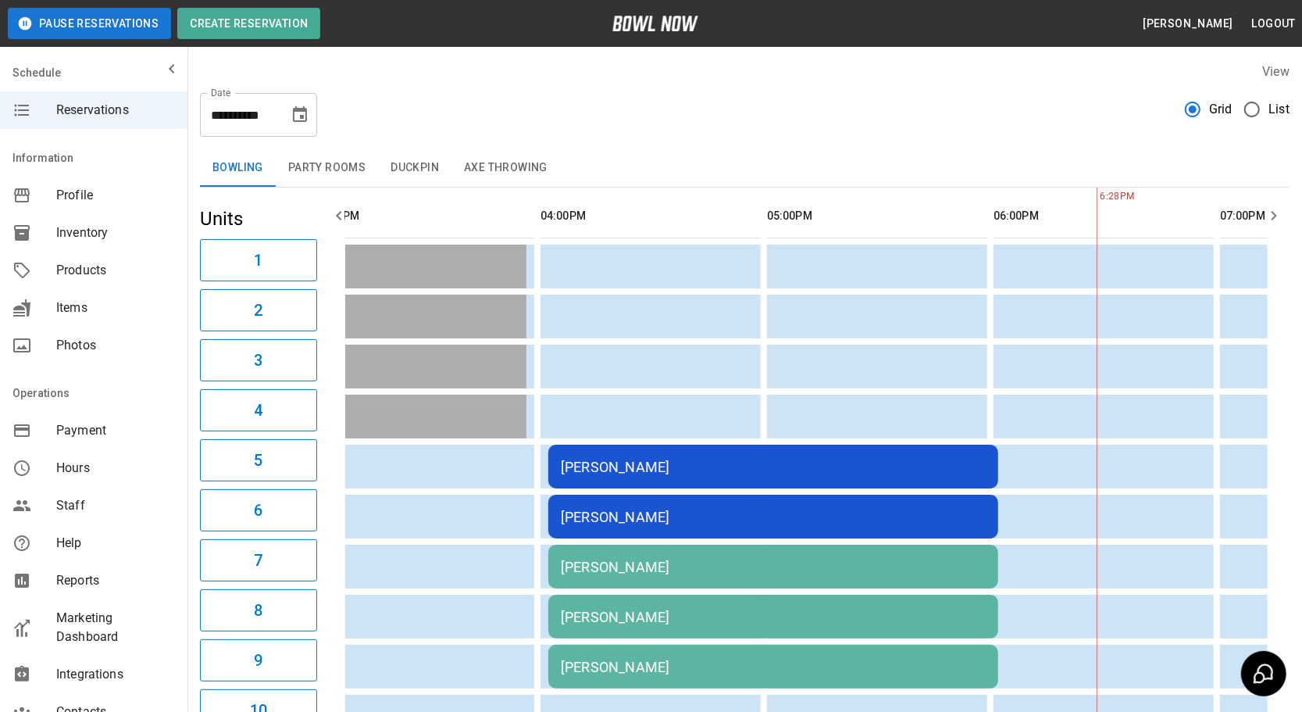
click at [574, 125] on div "**********" at bounding box center [745, 108] width 1090 height 56
click at [299, 115] on icon "Choose date, selected date is Oct 4, 2025" at bounding box center [300, 114] width 19 height 19
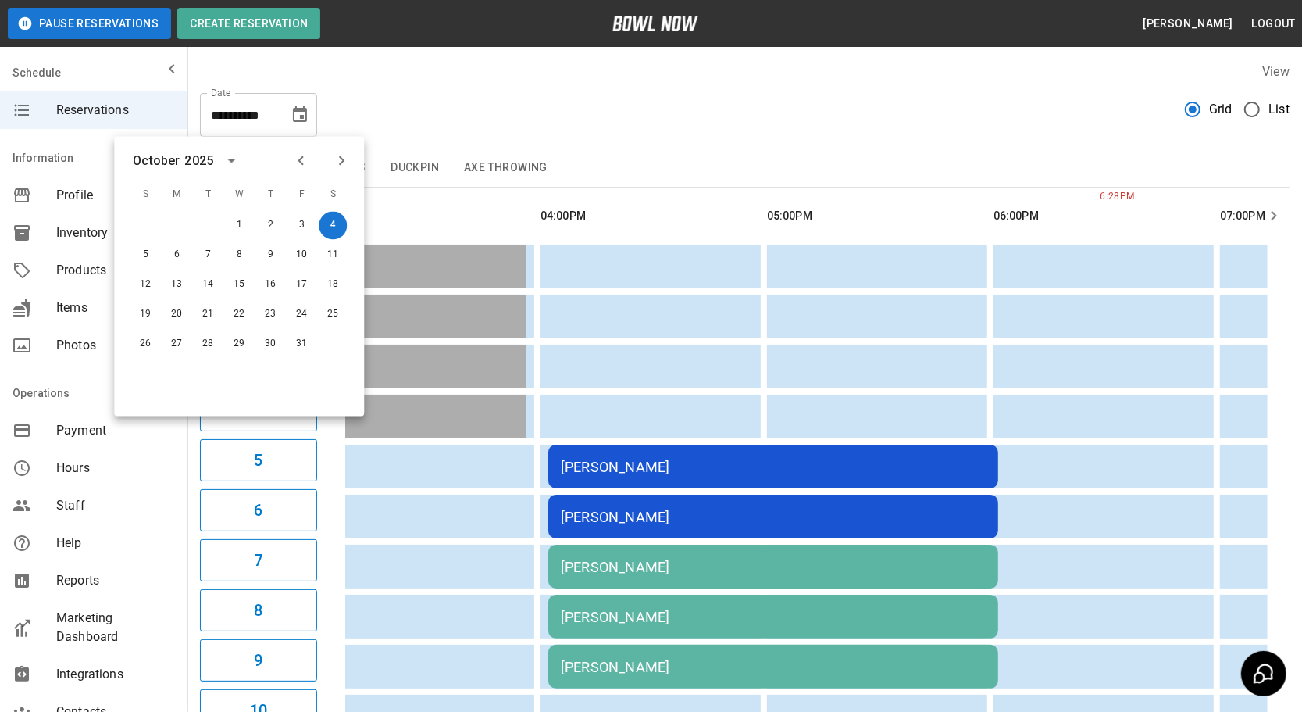
click at [306, 160] on icon "Previous month" at bounding box center [300, 161] width 19 height 19
click at [210, 311] on button "23" at bounding box center [208, 315] width 28 height 28
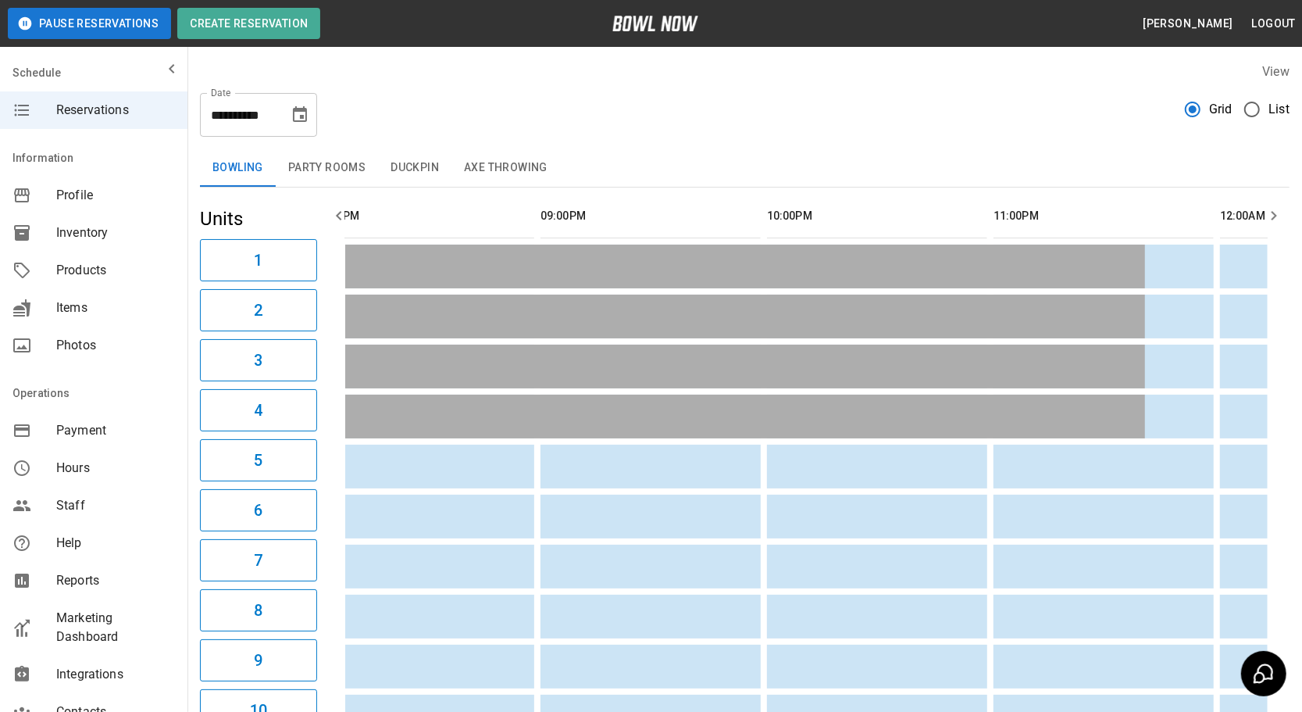
scroll to position [0, 453]
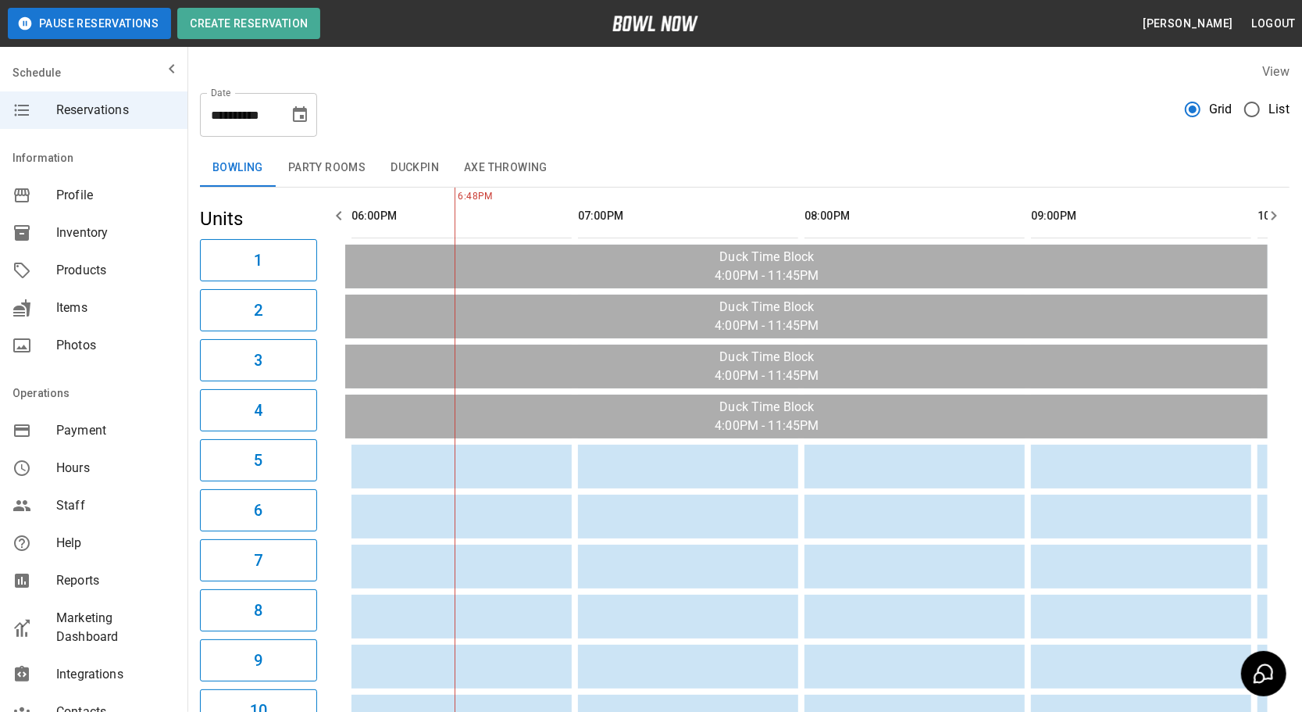
click at [433, 95] on div "**********" at bounding box center [745, 108] width 1090 height 56
click at [307, 120] on icon "Choose date, selected date is Sep 23, 2025" at bounding box center [300, 114] width 19 height 19
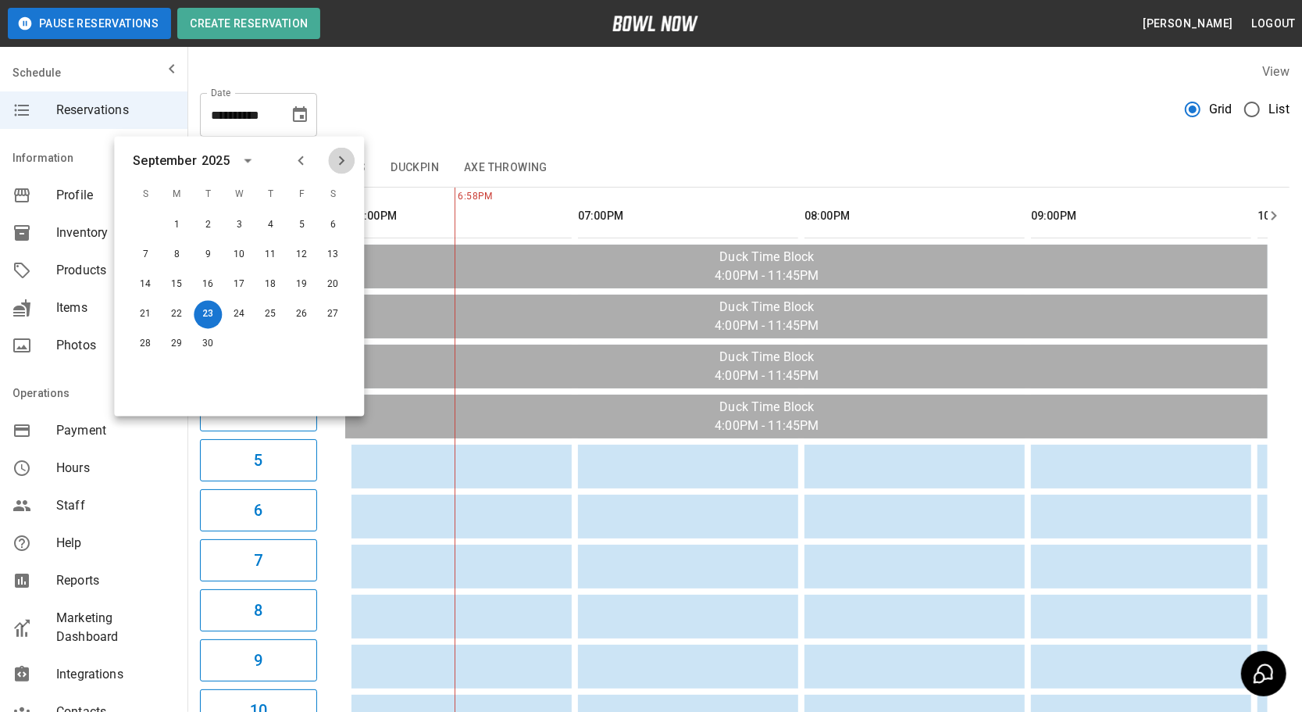
click at [340, 166] on icon "Next month" at bounding box center [341, 161] width 19 height 19
click at [234, 218] on button "1" at bounding box center [239, 226] width 28 height 28
type input "**********"
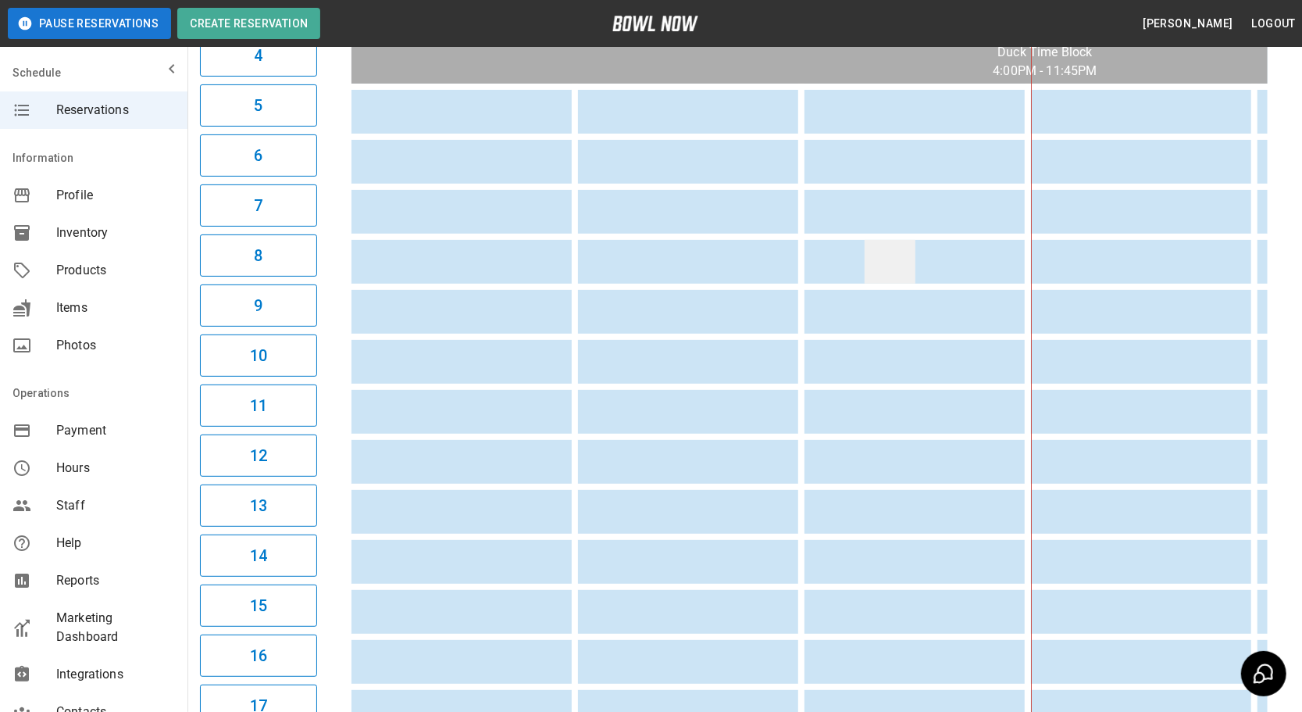
scroll to position [359, 0]
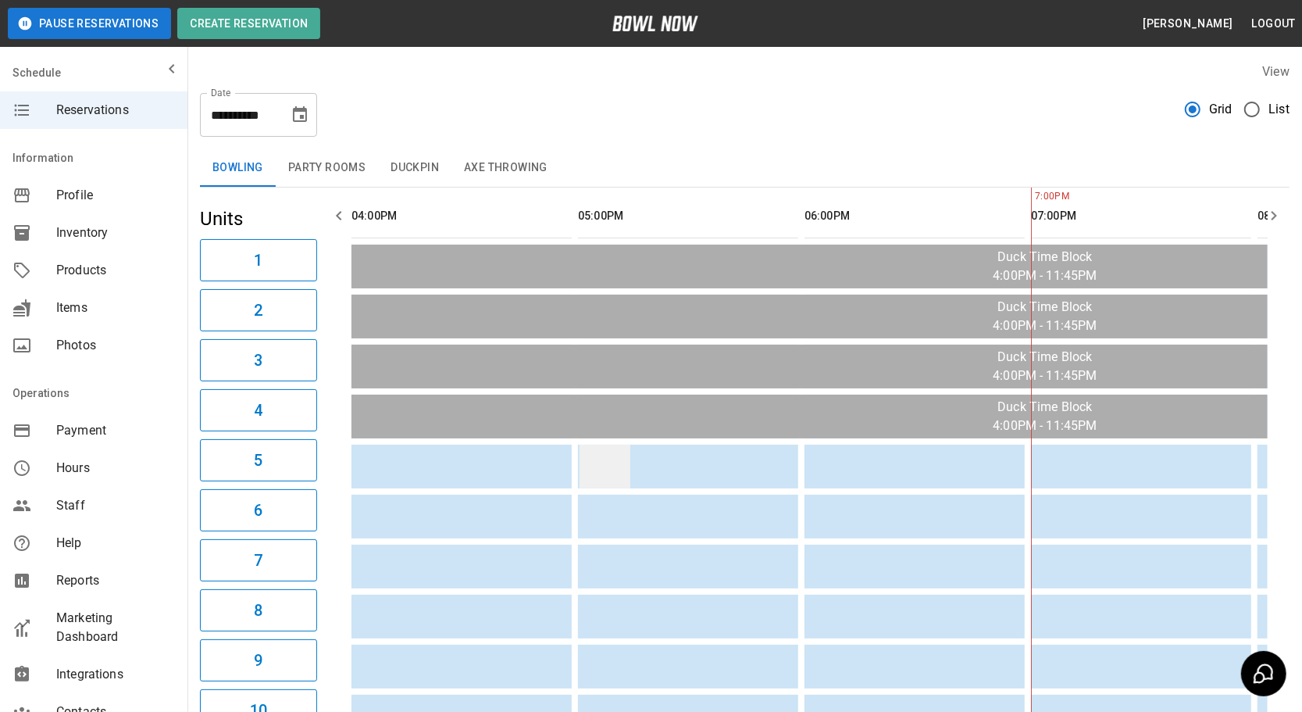
click at [594, 475] on td "sticky table" at bounding box center [605, 466] width 51 height 44
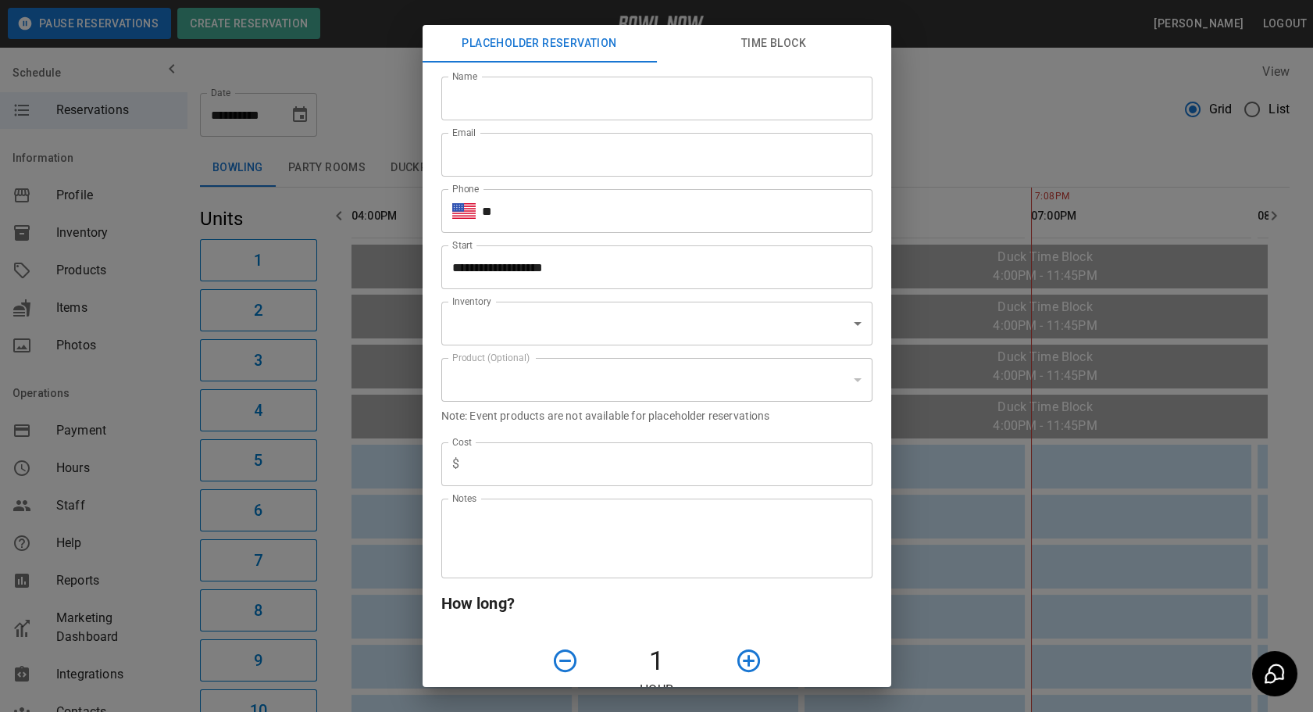
type input "**********"
click at [469, 107] on input "Name" at bounding box center [656, 99] width 431 height 44
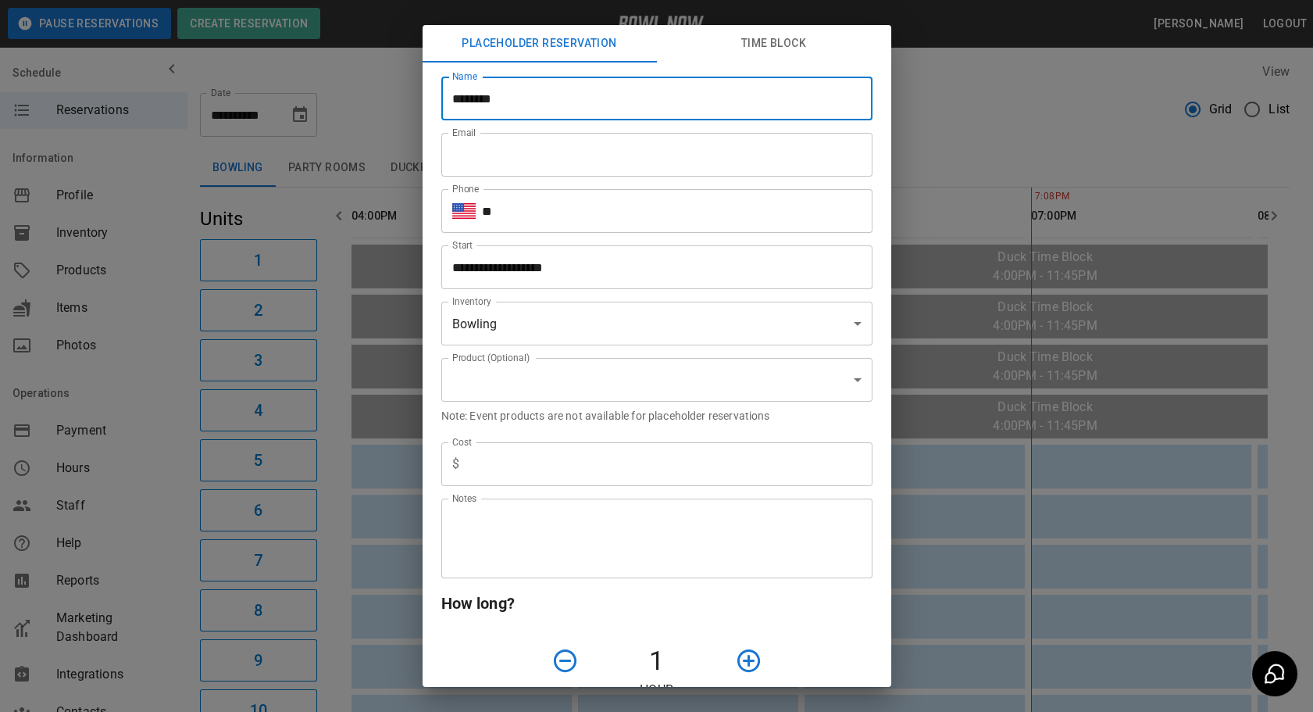
type input "********"
click at [614, 202] on input "**" at bounding box center [677, 211] width 391 height 44
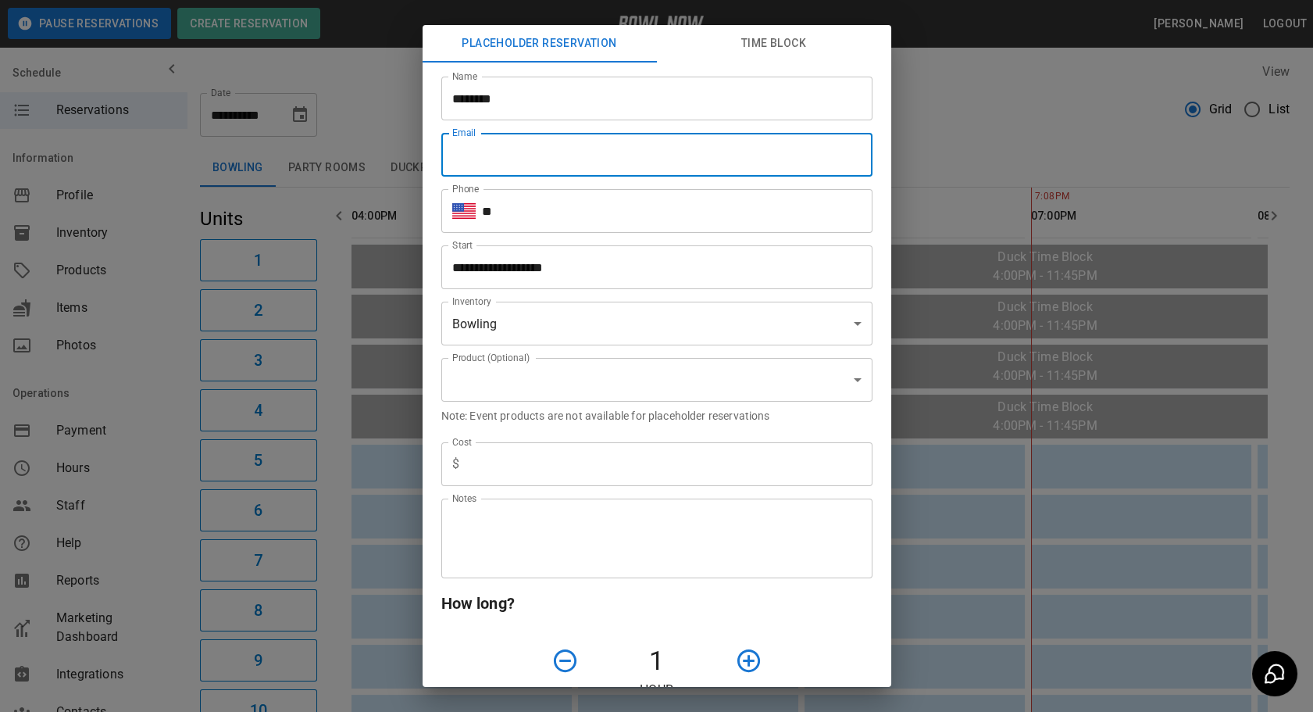
click at [521, 161] on input "Email" at bounding box center [656, 155] width 431 height 44
type input "*********"
type input "*"
click at [529, 223] on input "**" at bounding box center [677, 211] width 391 height 44
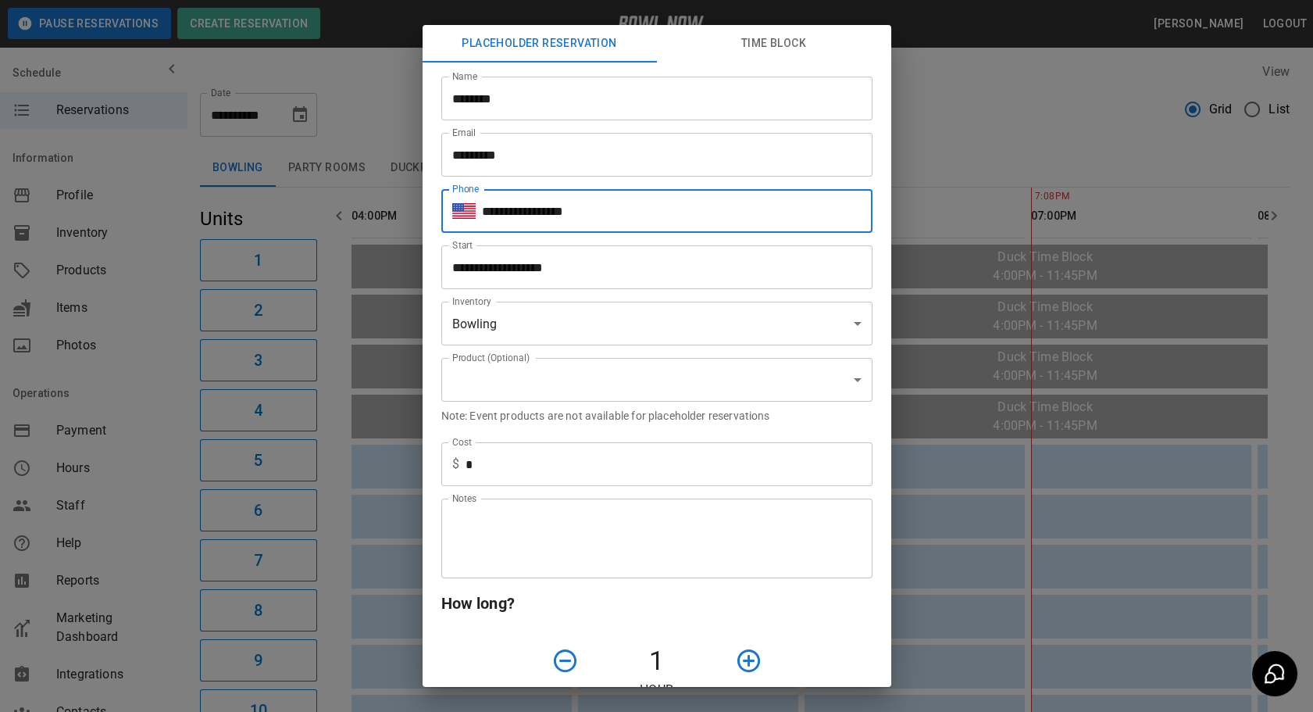
type input "**********"
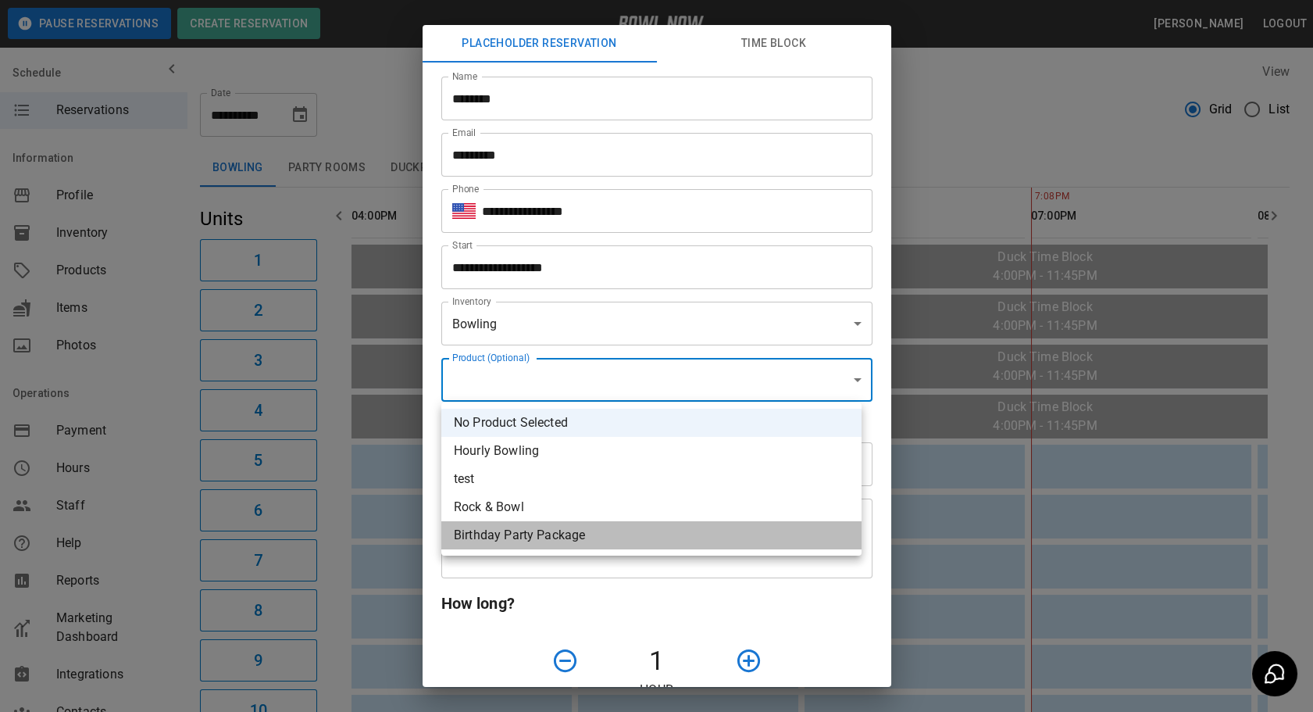
click at [516, 531] on li "Birthday Party Package" at bounding box center [651, 535] width 420 height 28
type input "**********"
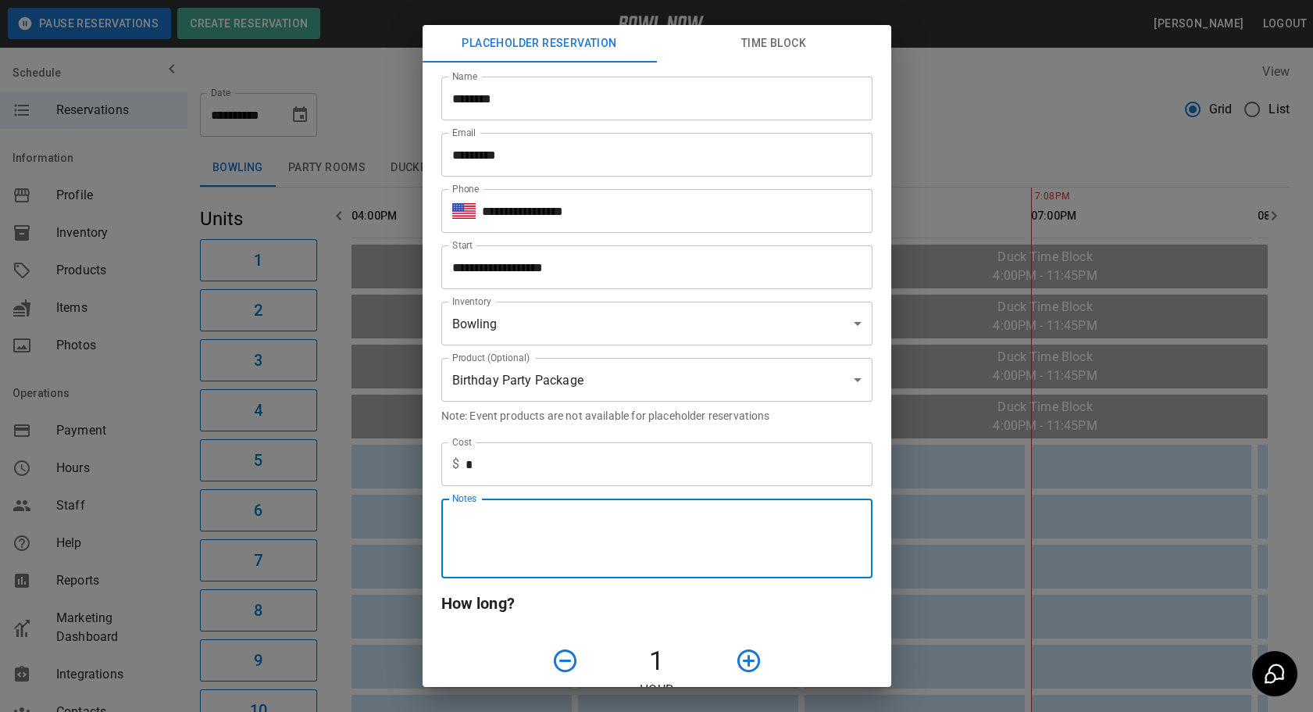
click at [526, 516] on textarea "Notes" at bounding box center [656, 539] width 409 height 54
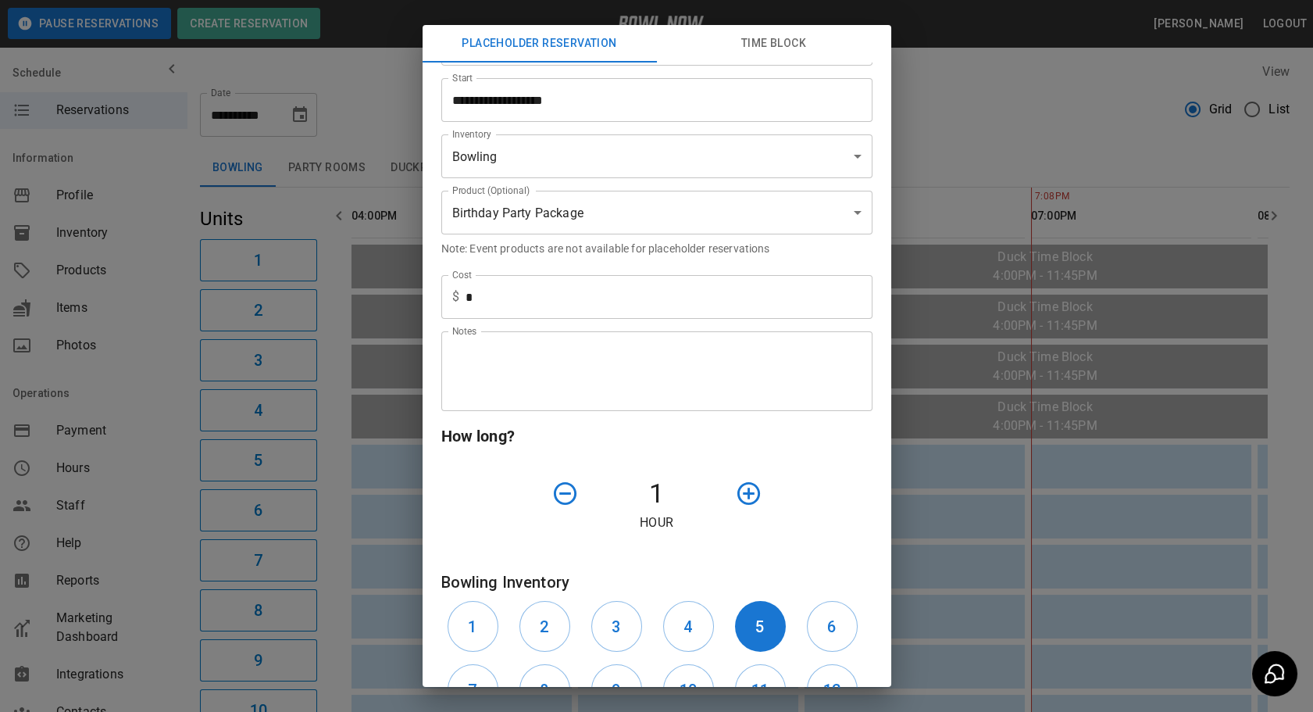
scroll to position [178, 0]
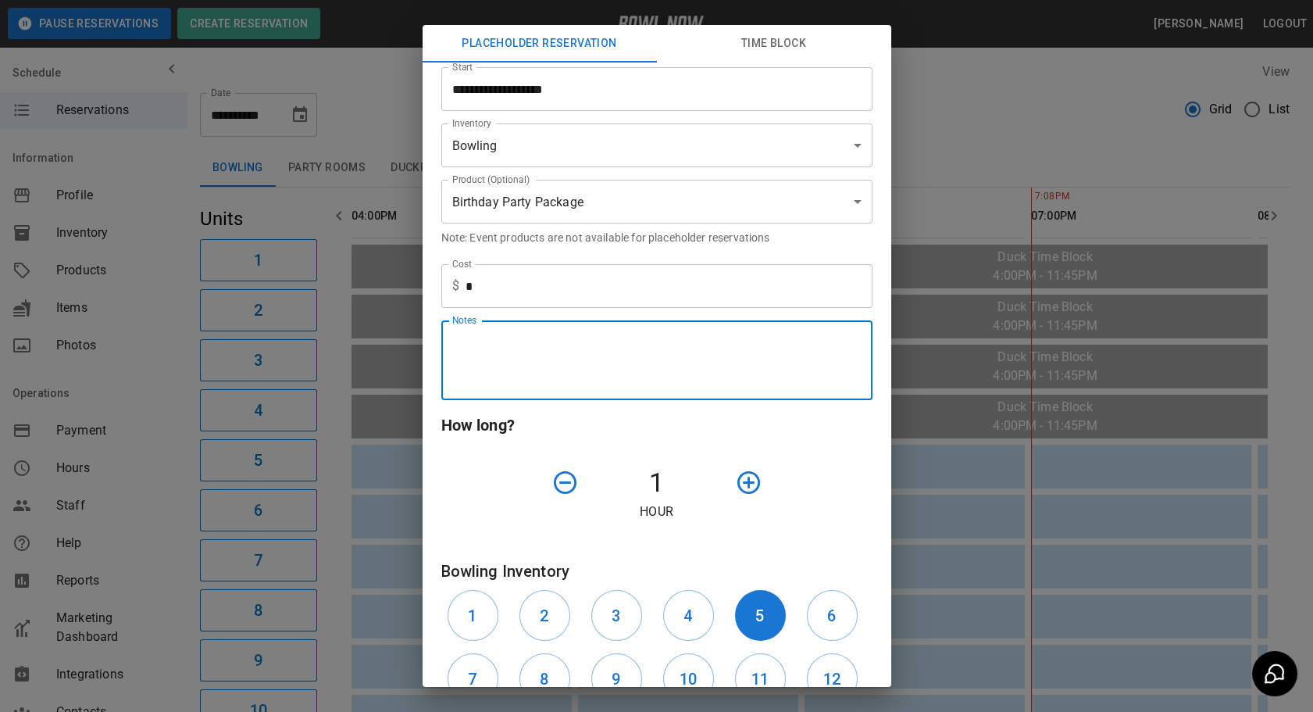
click at [752, 339] on textarea "Notes" at bounding box center [656, 361] width 409 height 54
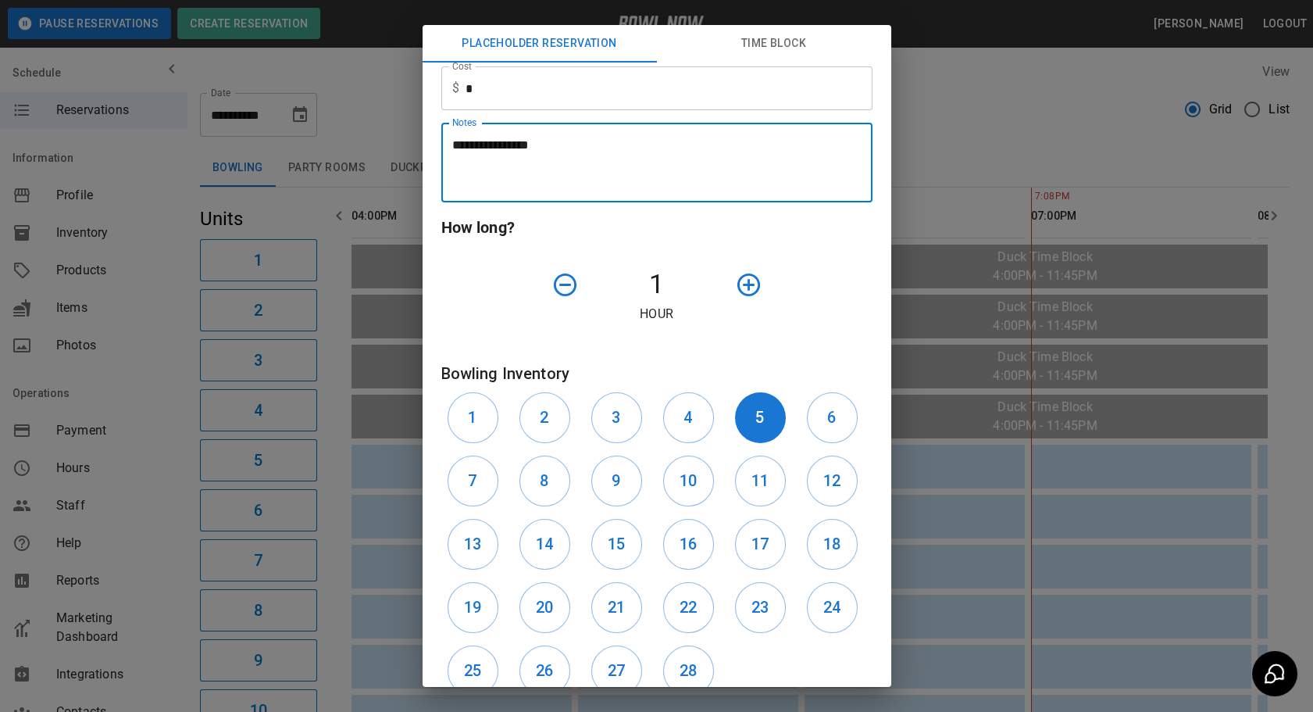
scroll to position [391, 0]
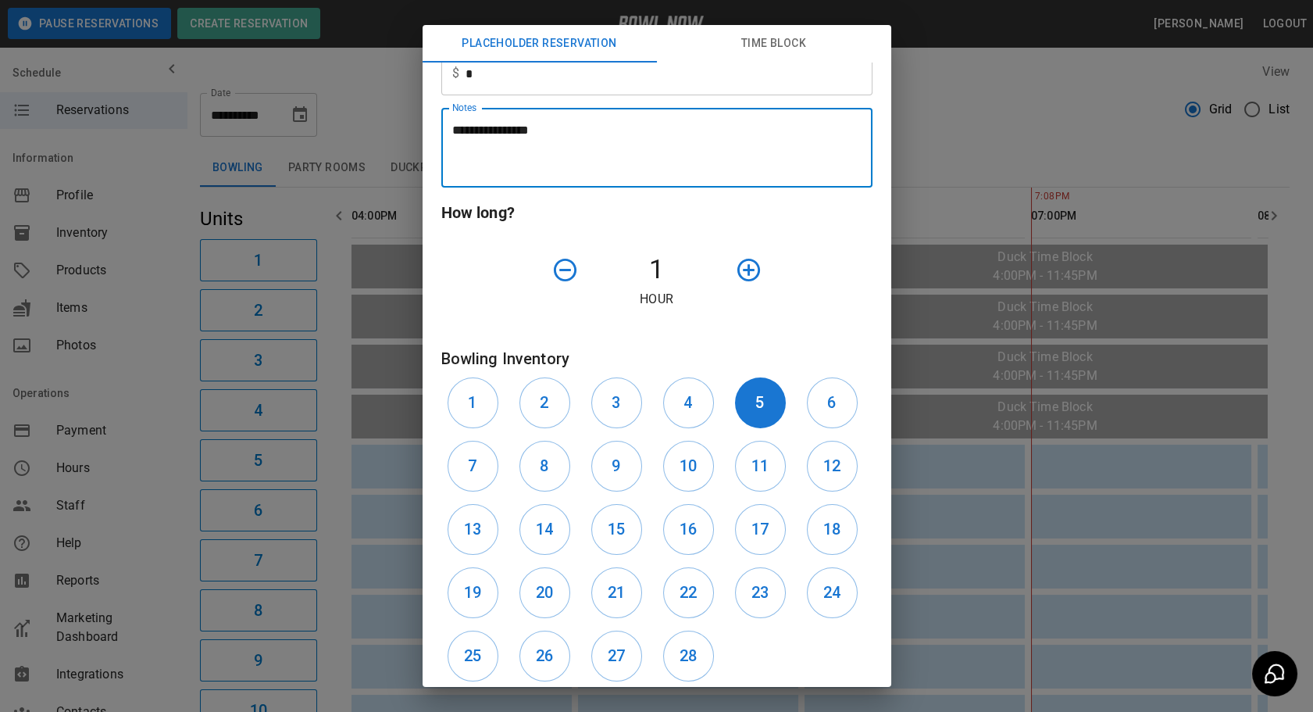
type textarea "**********"
click at [747, 266] on icon "button" at bounding box center [748, 269] width 27 height 27
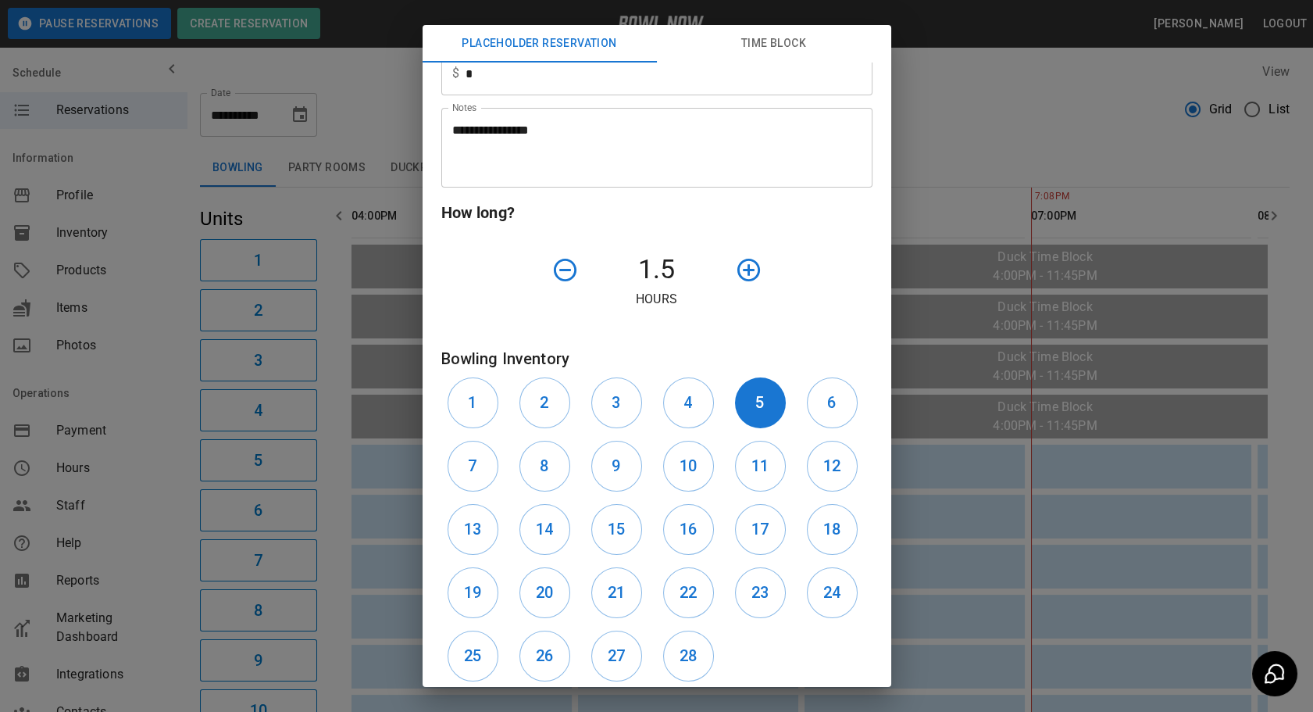
click at [735, 273] on icon "button" at bounding box center [748, 269] width 27 height 27
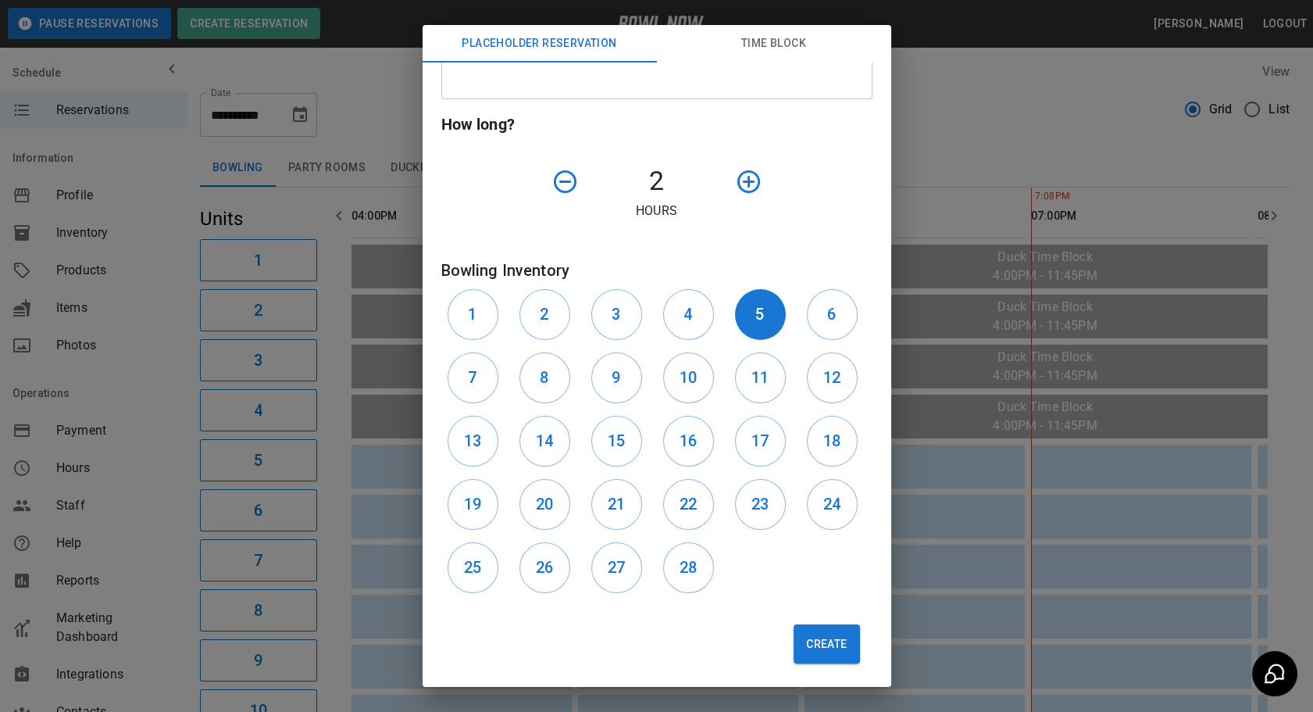
scroll to position [484, 0]
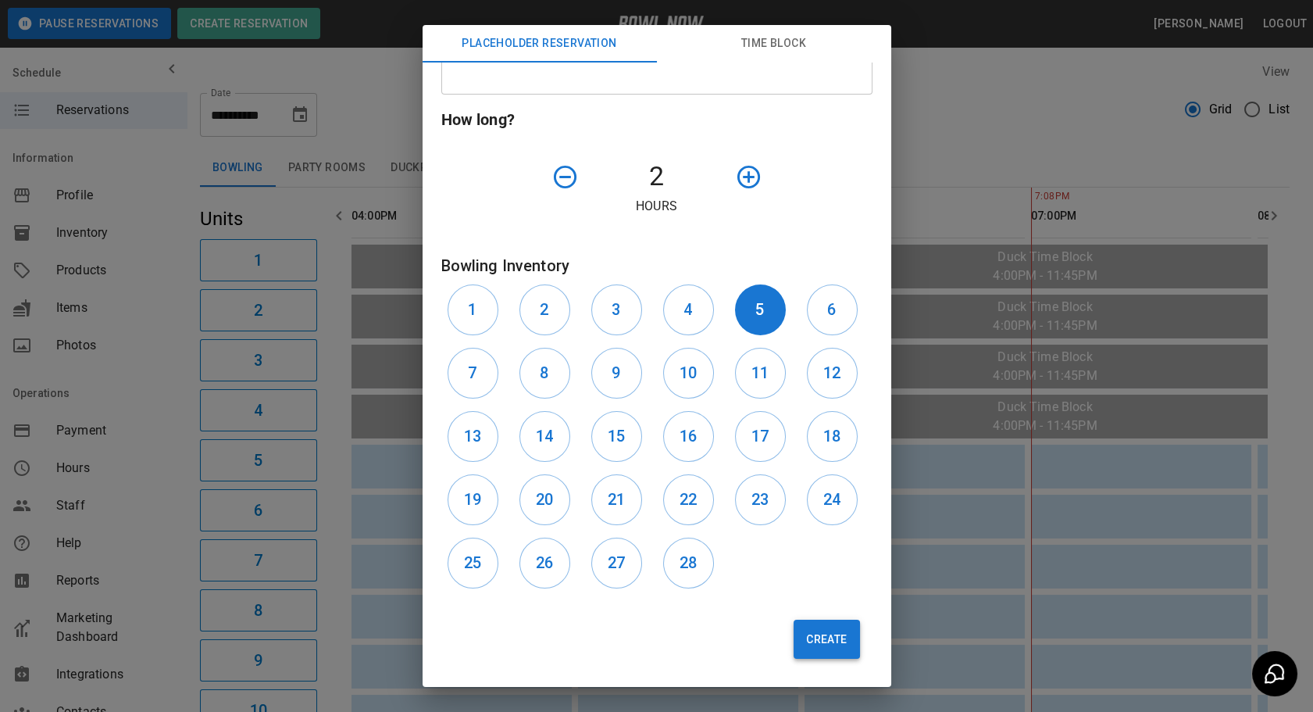
click at [800, 630] on button "Create" at bounding box center [827, 638] width 66 height 39
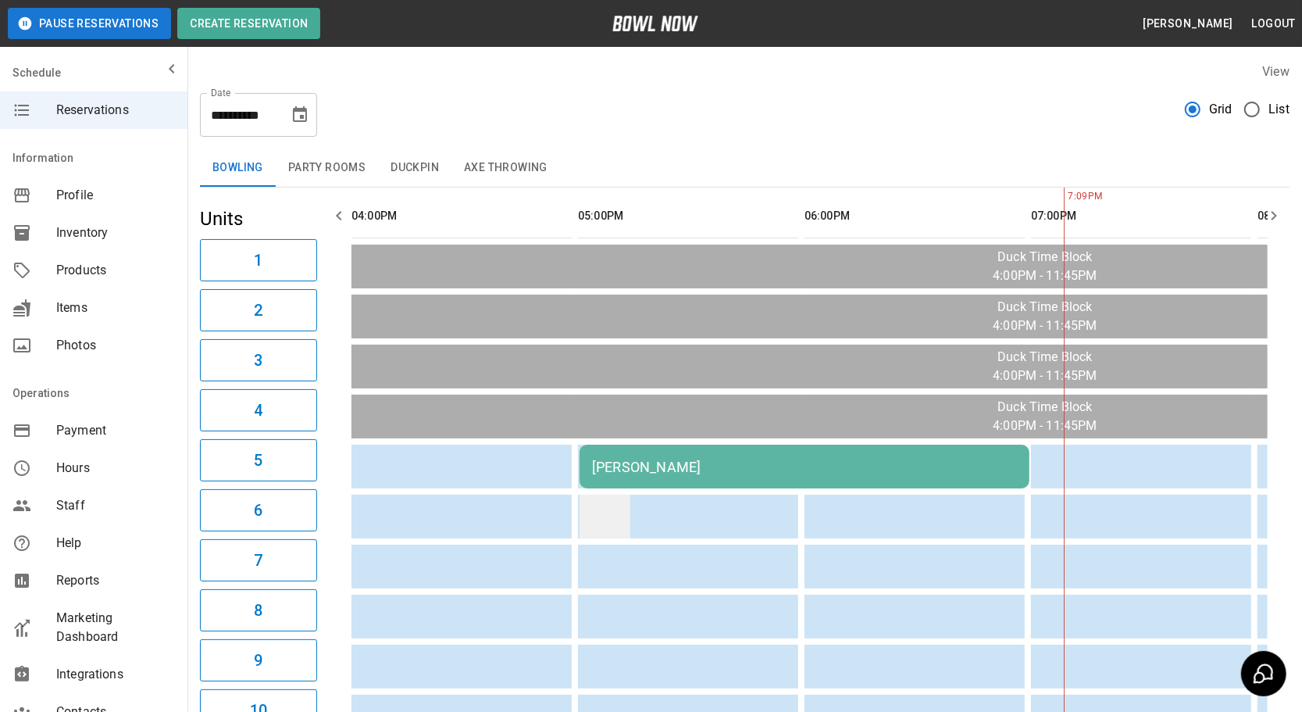
click at [590, 509] on td "sticky table" at bounding box center [605, 516] width 51 height 44
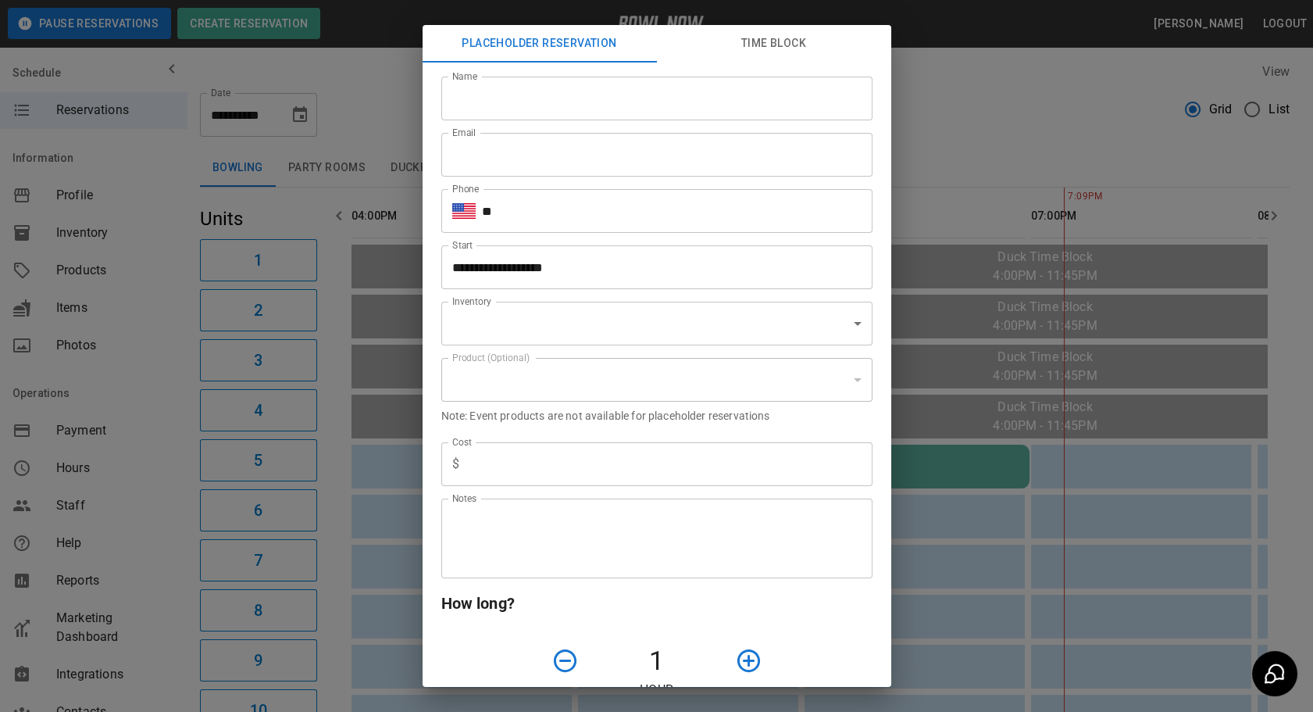
type input "**********"
click at [467, 83] on input "Name" at bounding box center [656, 99] width 431 height 44
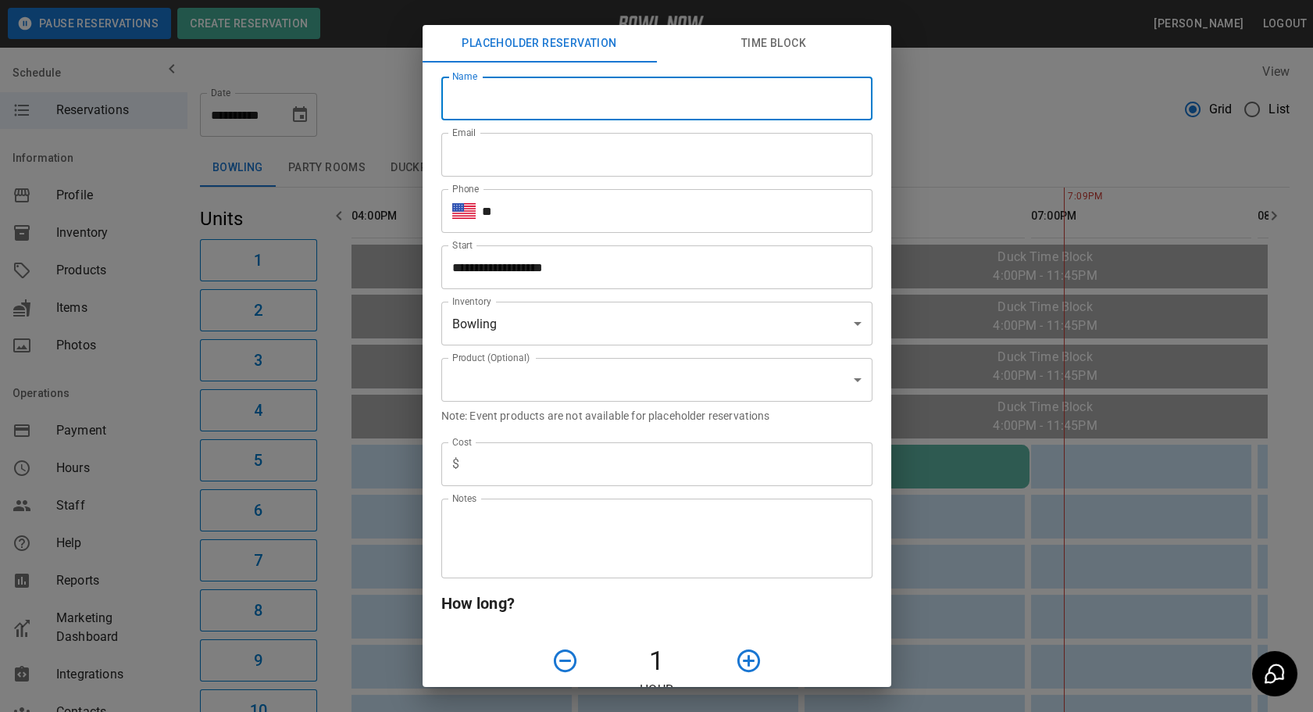
type input "********"
type input "*********"
type input "**********"
type input "*"
click at [539, 203] on input "**" at bounding box center [677, 211] width 391 height 44
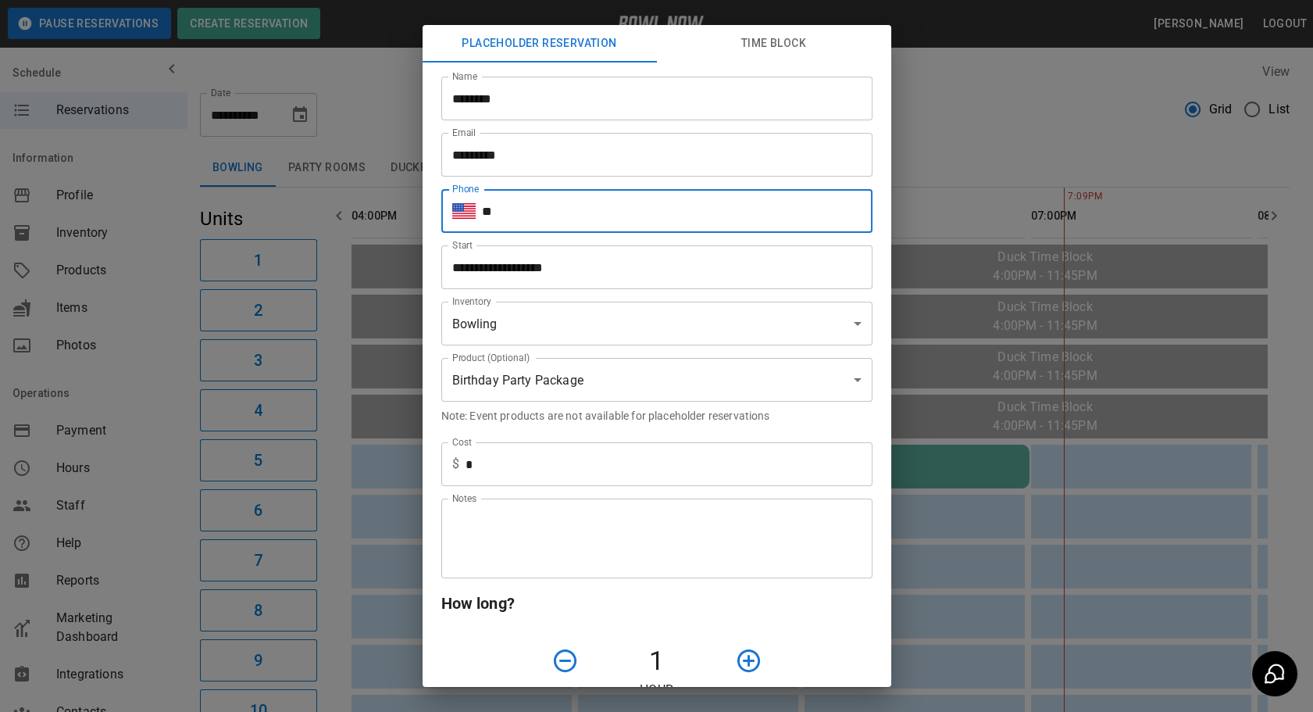
type input "**********"
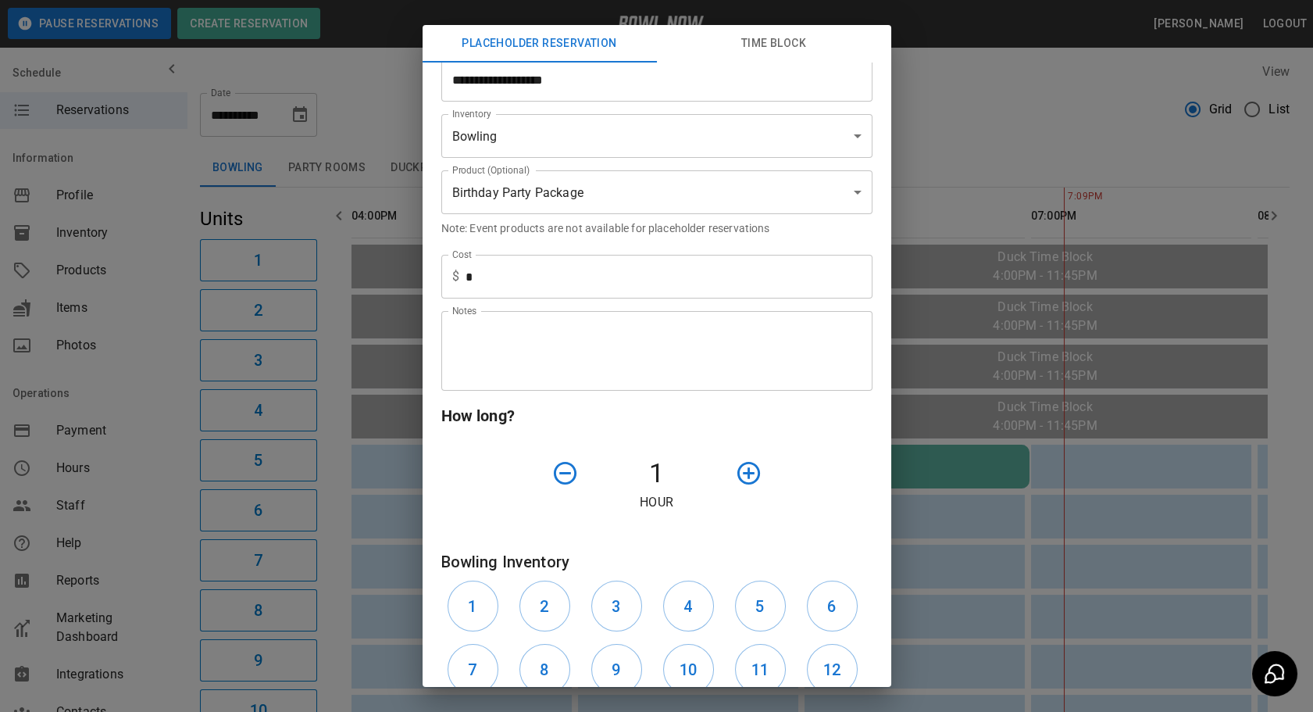
scroll to position [212, 0]
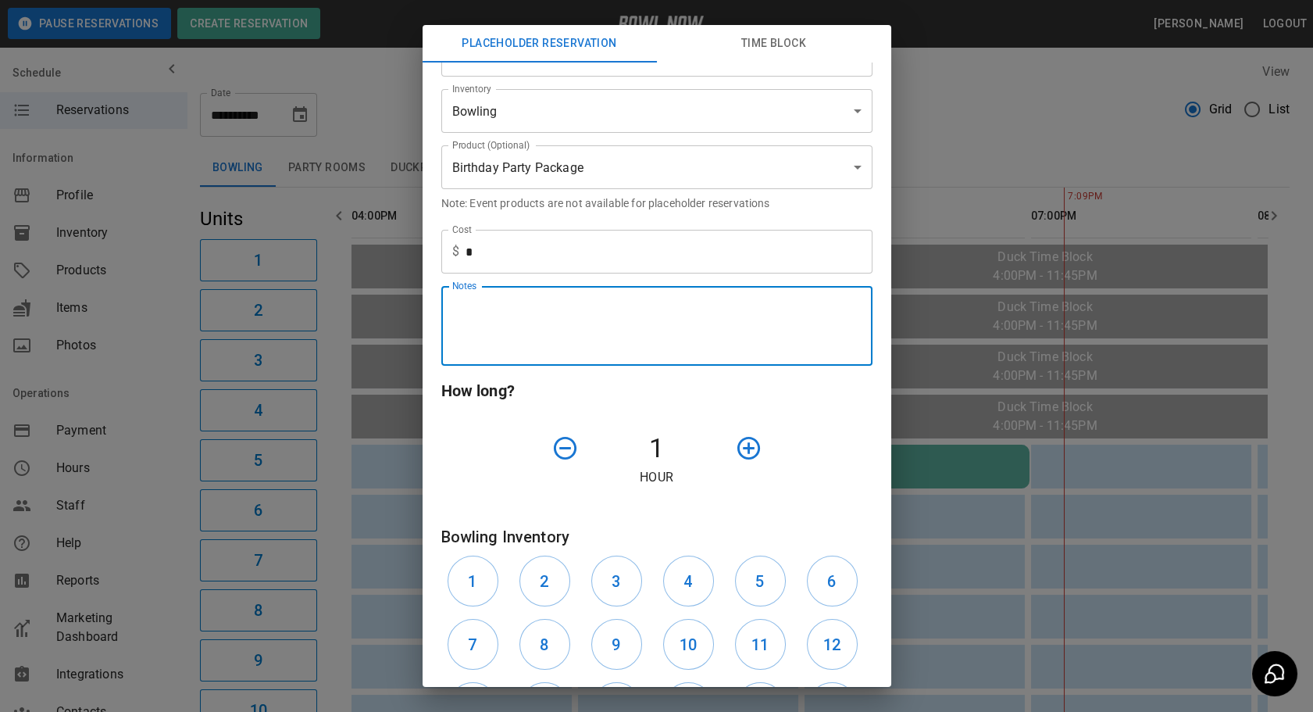
click at [558, 319] on textarea "Notes" at bounding box center [656, 326] width 409 height 54
type textarea "**********"
click at [745, 448] on icon "button" at bounding box center [748, 448] width 23 height 23
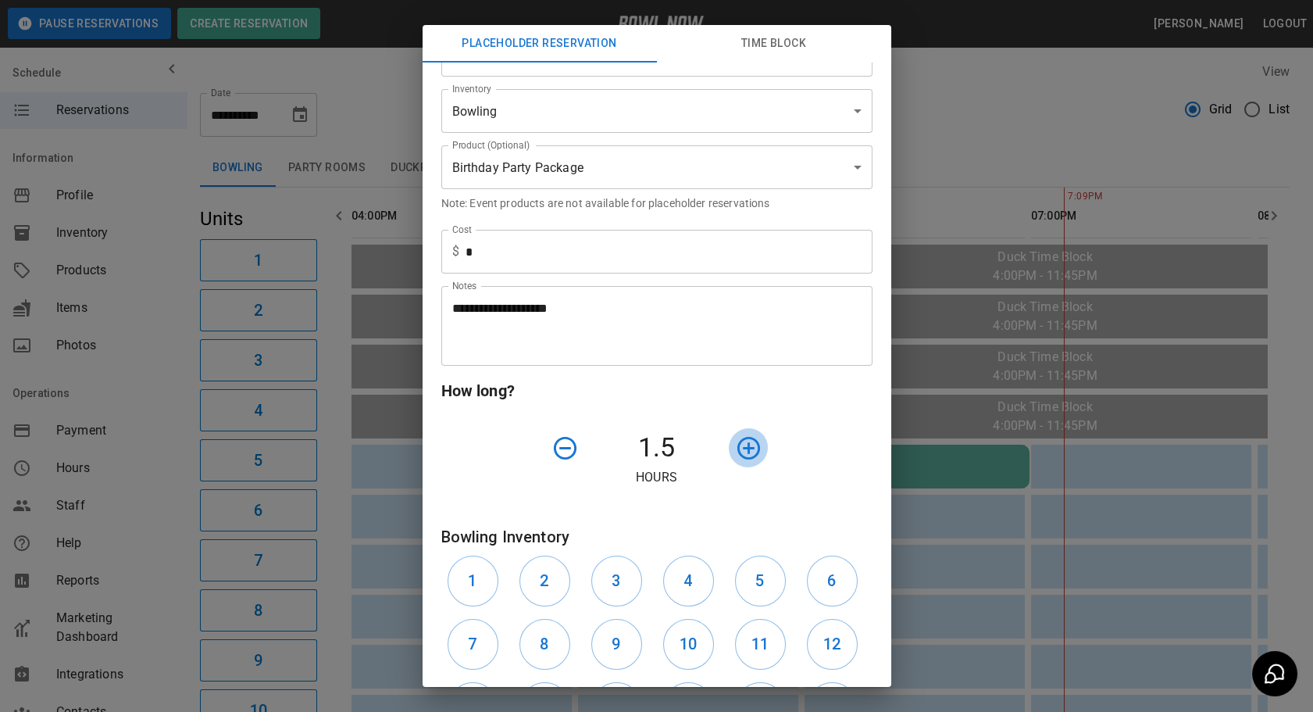
click at [745, 448] on icon "button" at bounding box center [748, 448] width 23 height 23
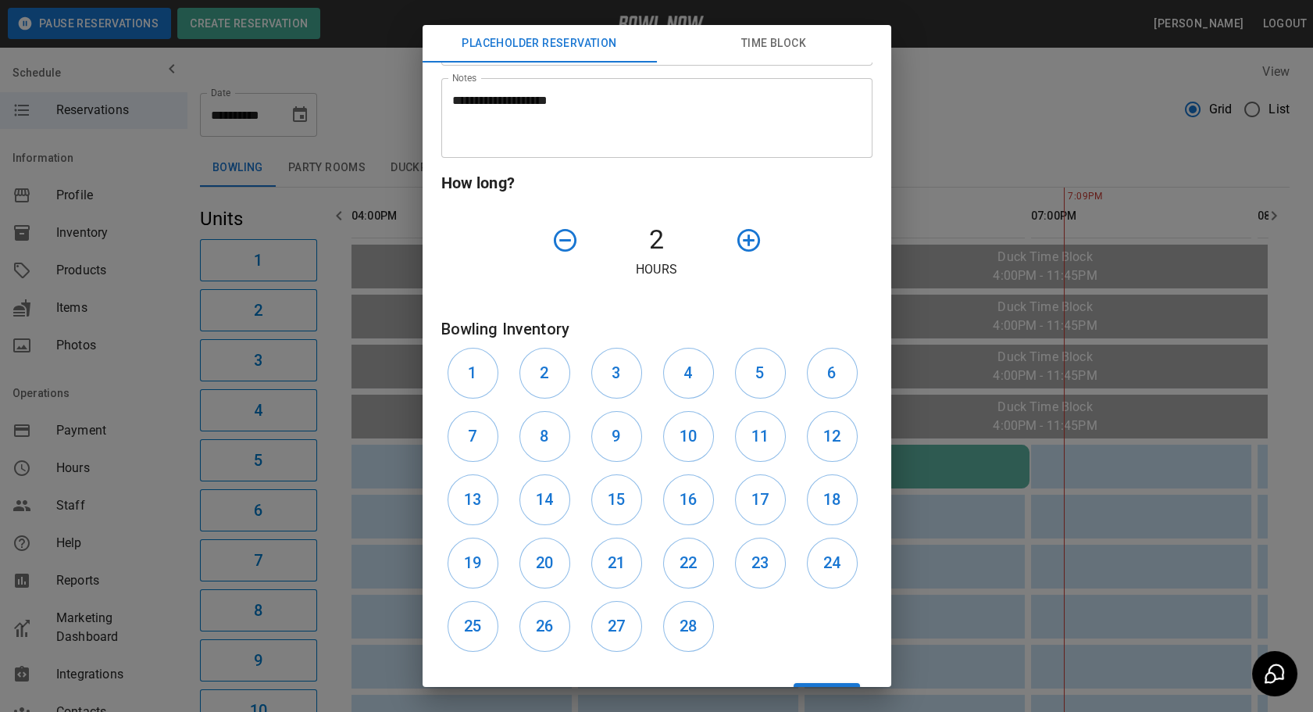
scroll to position [484, 0]
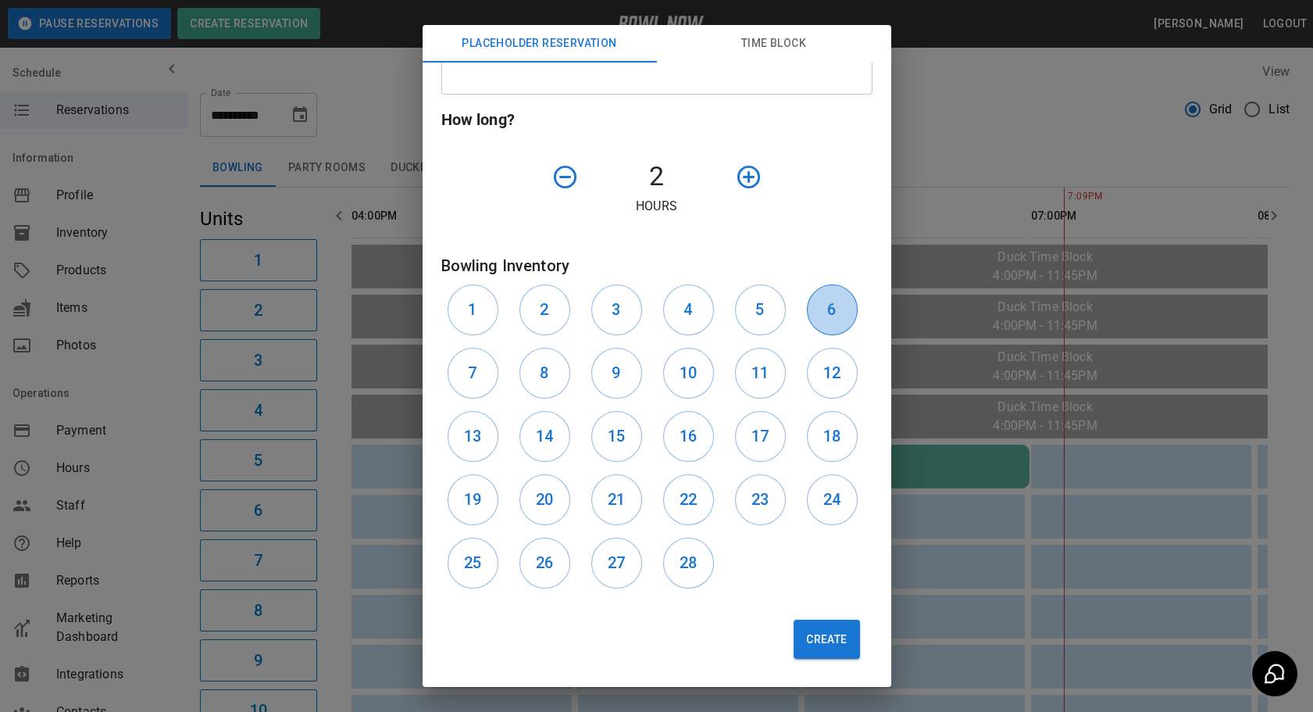
click at [815, 317] on button "6" at bounding box center [832, 309] width 51 height 51
click at [813, 644] on button "Create" at bounding box center [827, 638] width 66 height 39
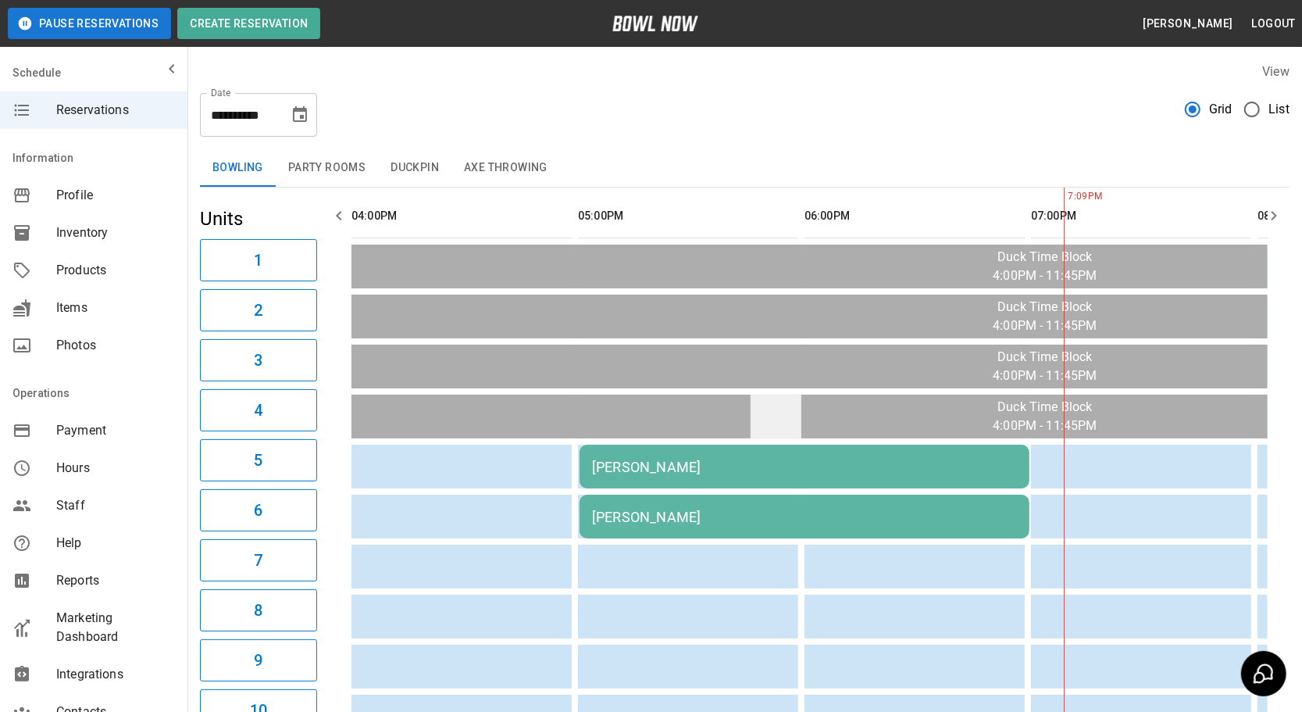
click at [772, 431] on td "sticky table" at bounding box center [776, 416] width 51 height 44
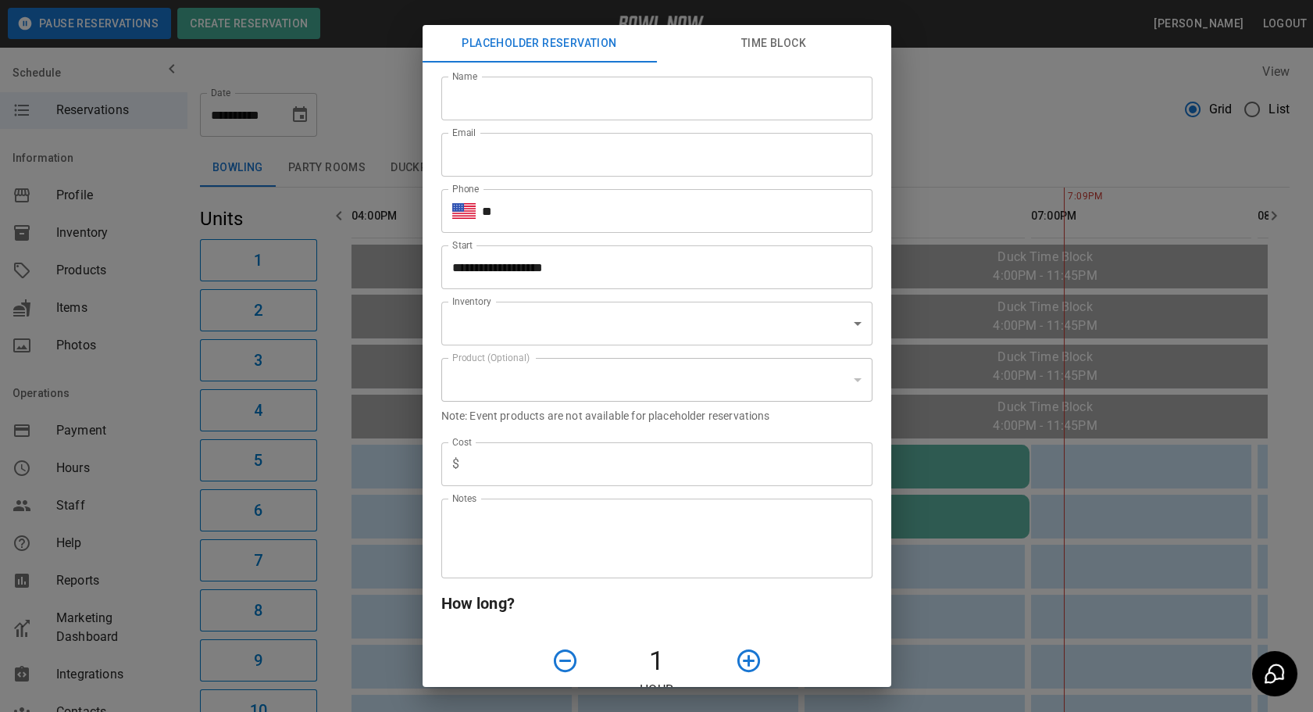
type input "**********"
click at [1037, 632] on div "**********" at bounding box center [656, 356] width 1313 height 712
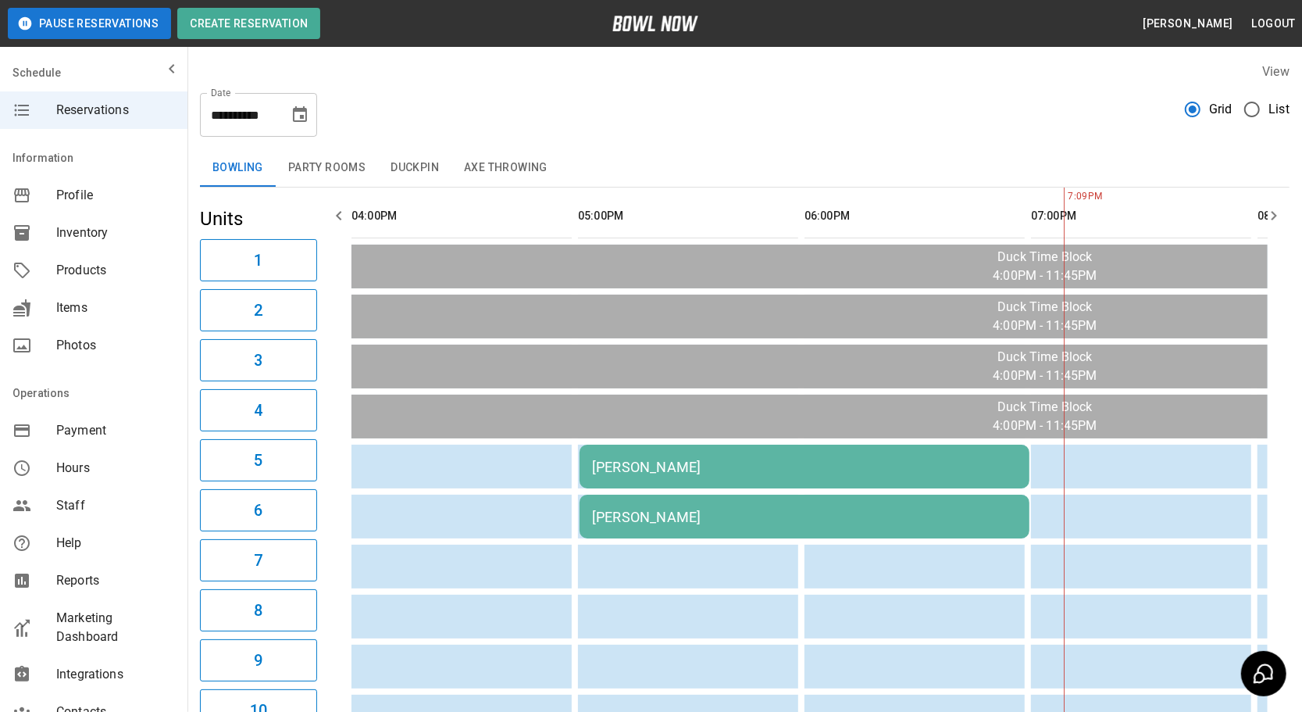
click at [856, 470] on div "[PERSON_NAME]" at bounding box center [804, 466] width 425 height 16
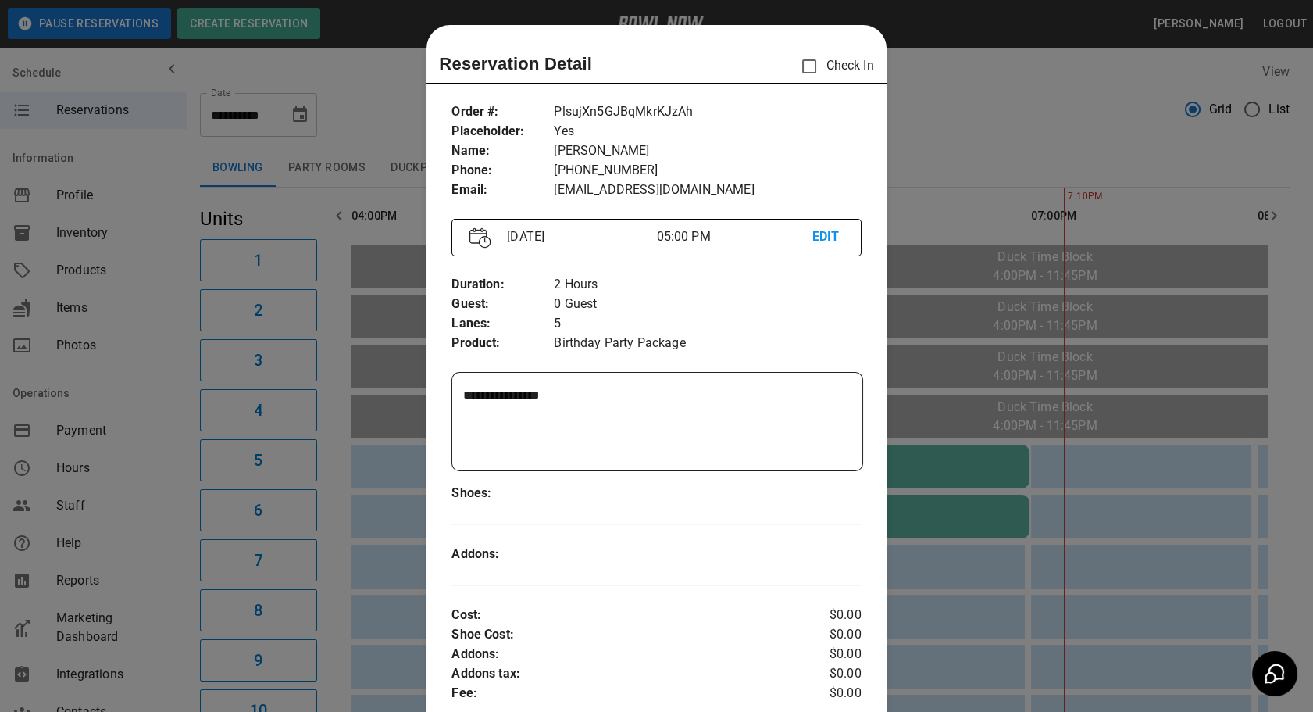
scroll to position [24, 0]
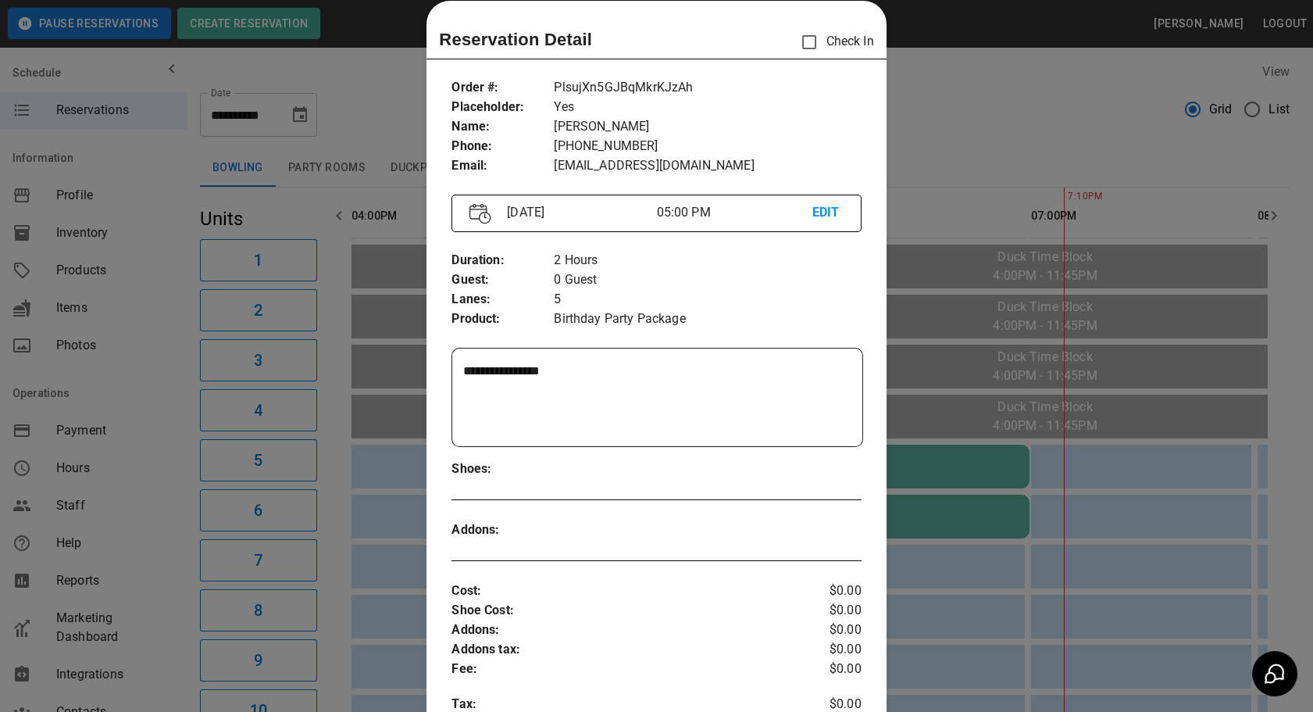
click at [815, 210] on p "EDIT" at bounding box center [827, 213] width 31 height 20
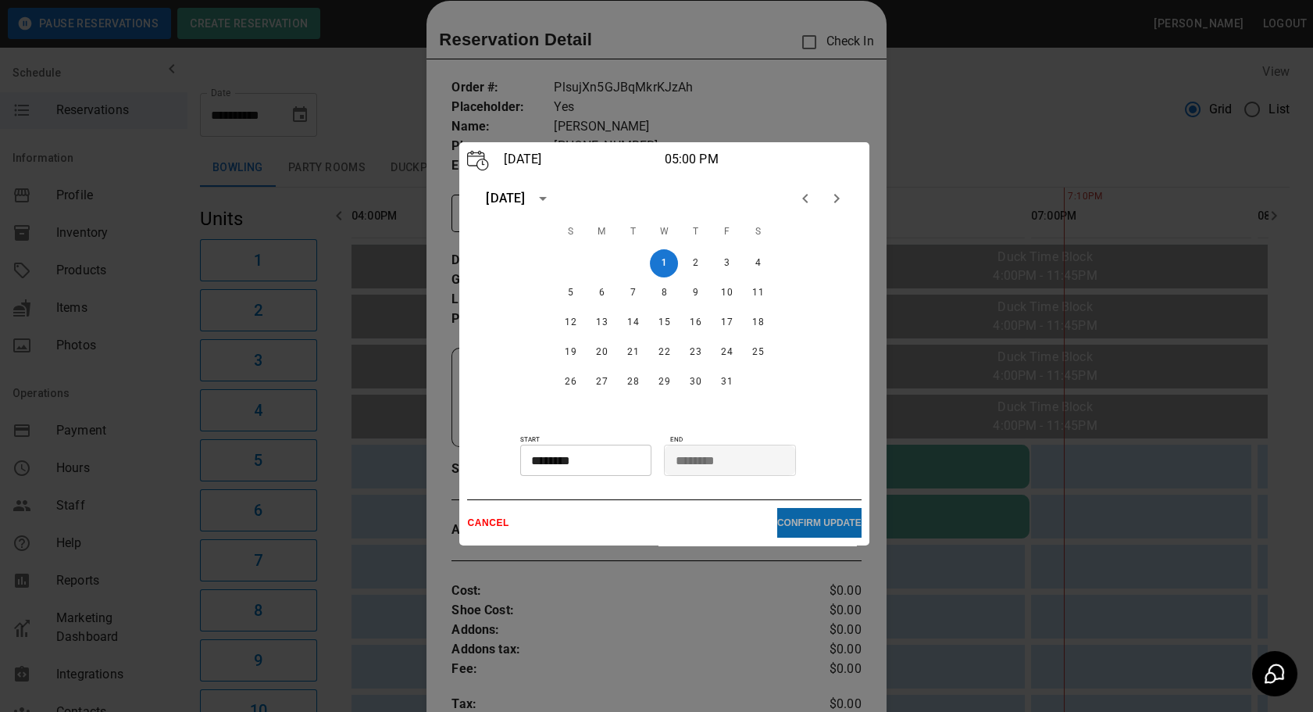
click at [814, 526] on p "CONFIRM UPDATE" at bounding box center [819, 522] width 84 height 11
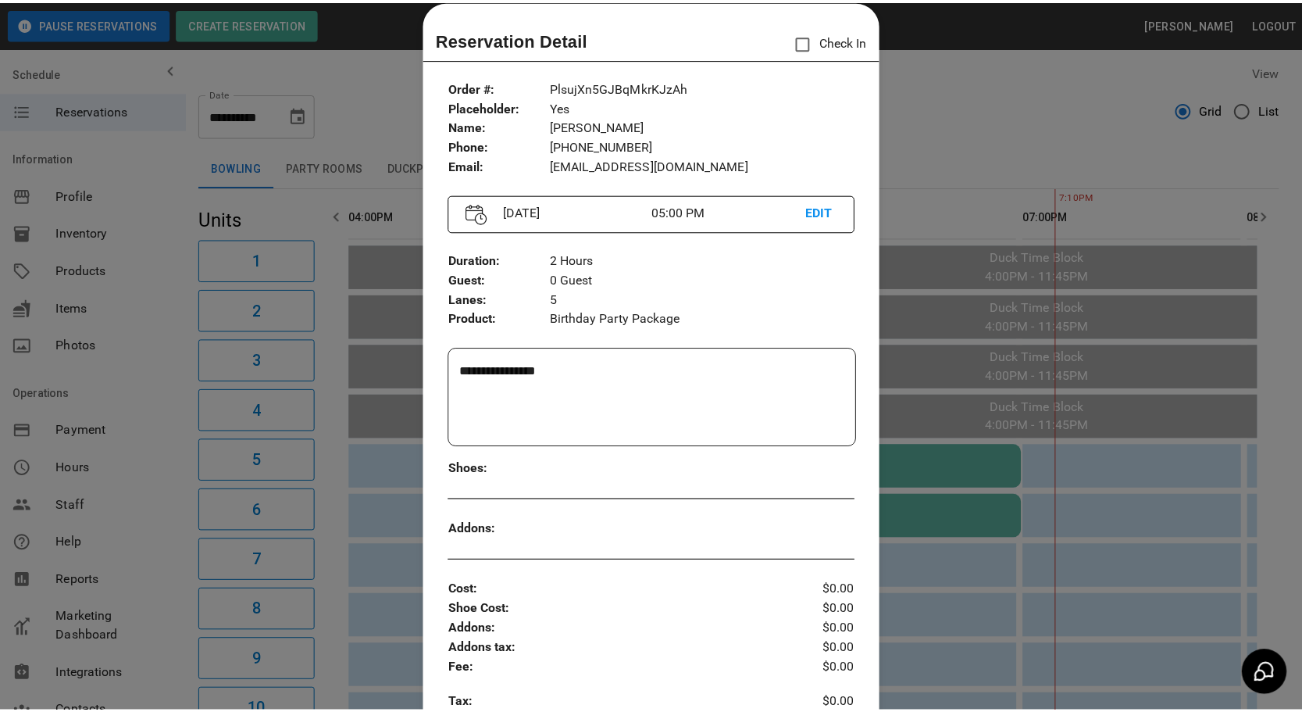
scroll to position [309, 0]
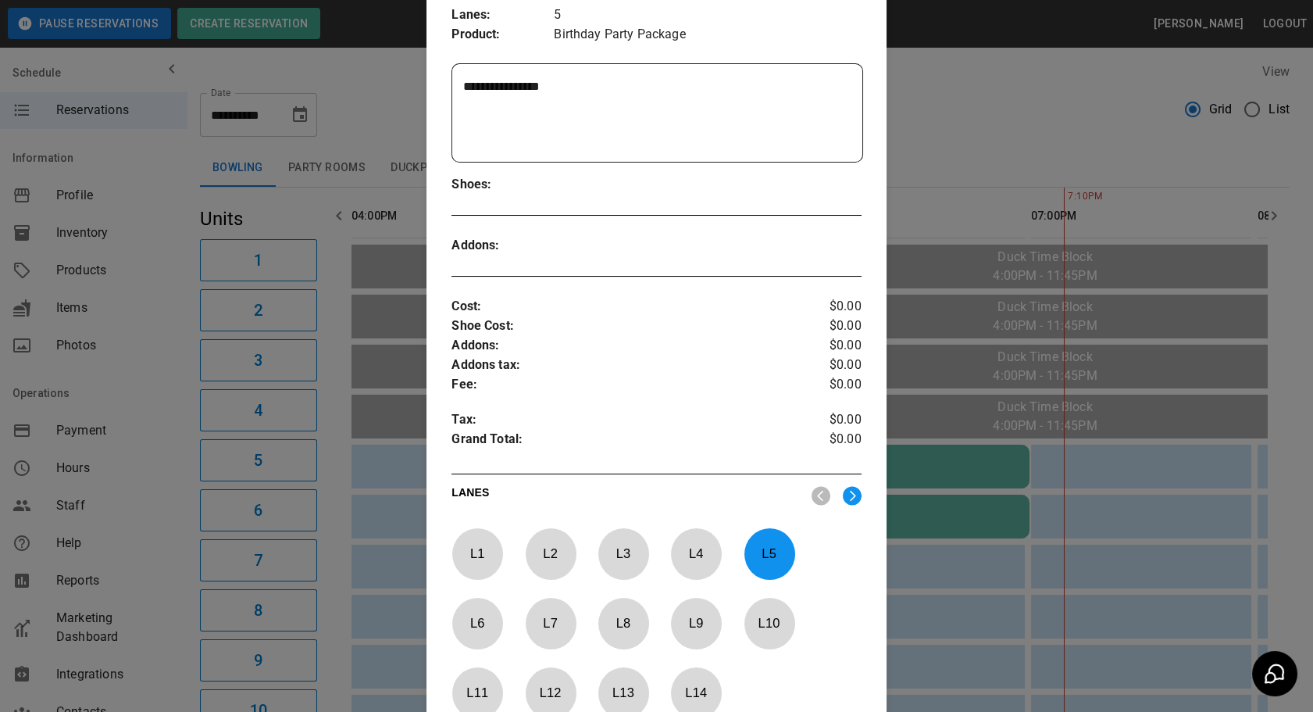
click at [1008, 634] on div at bounding box center [656, 356] width 1313 height 712
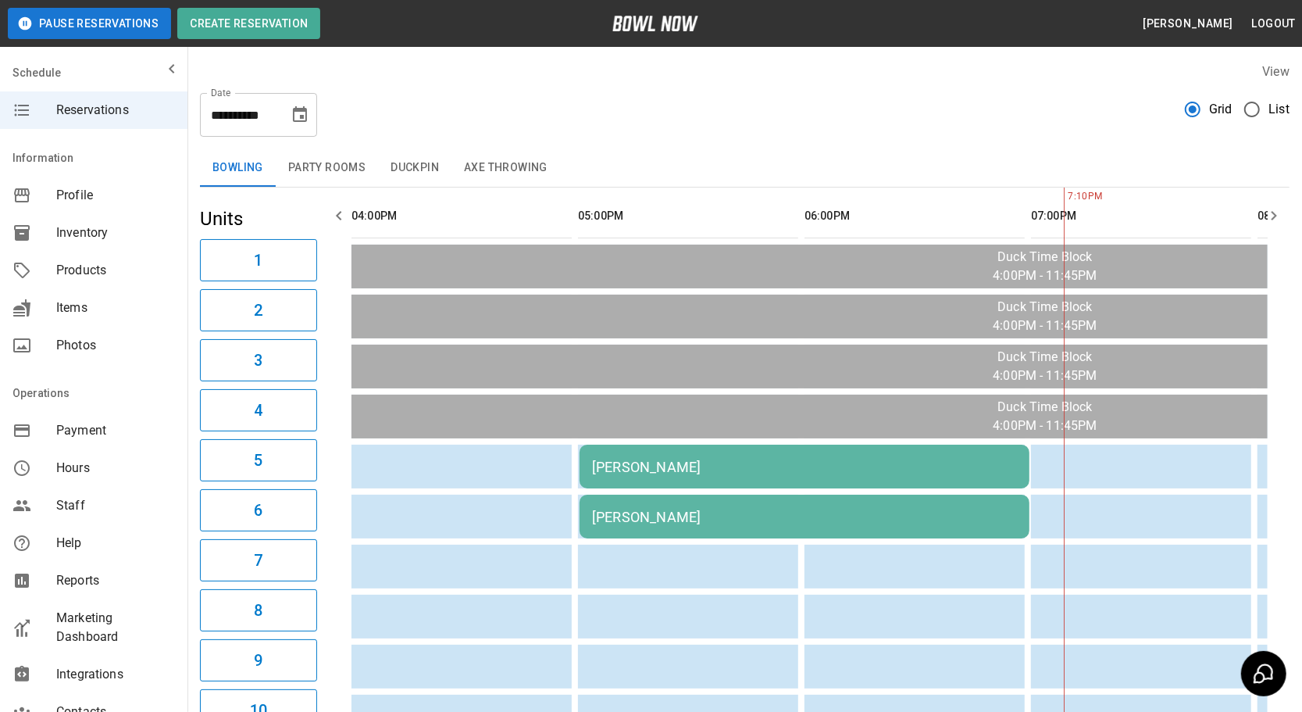
click at [302, 113] on icon "Choose date, selected date is Oct 1, 2025" at bounding box center [300, 114] width 19 height 19
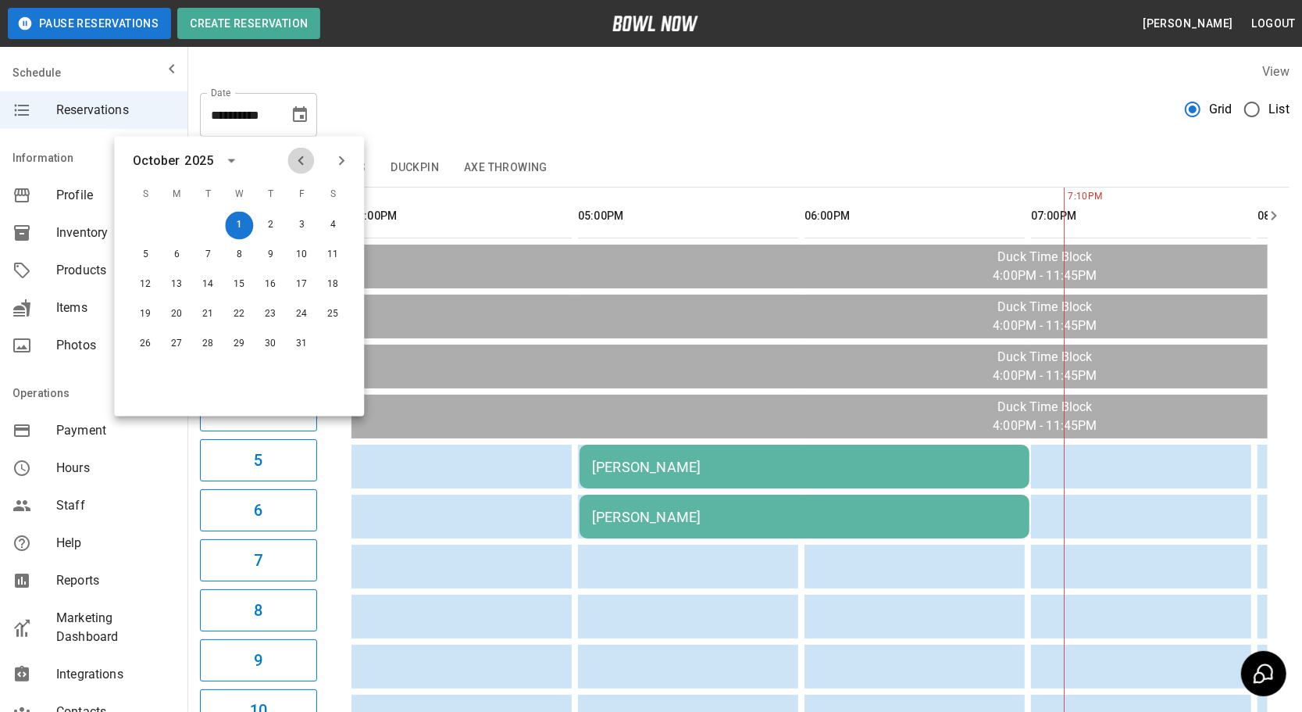
click at [305, 159] on icon "Previous month" at bounding box center [300, 161] width 19 height 19
click at [211, 306] on button "23" at bounding box center [208, 315] width 28 height 28
type input "**********"
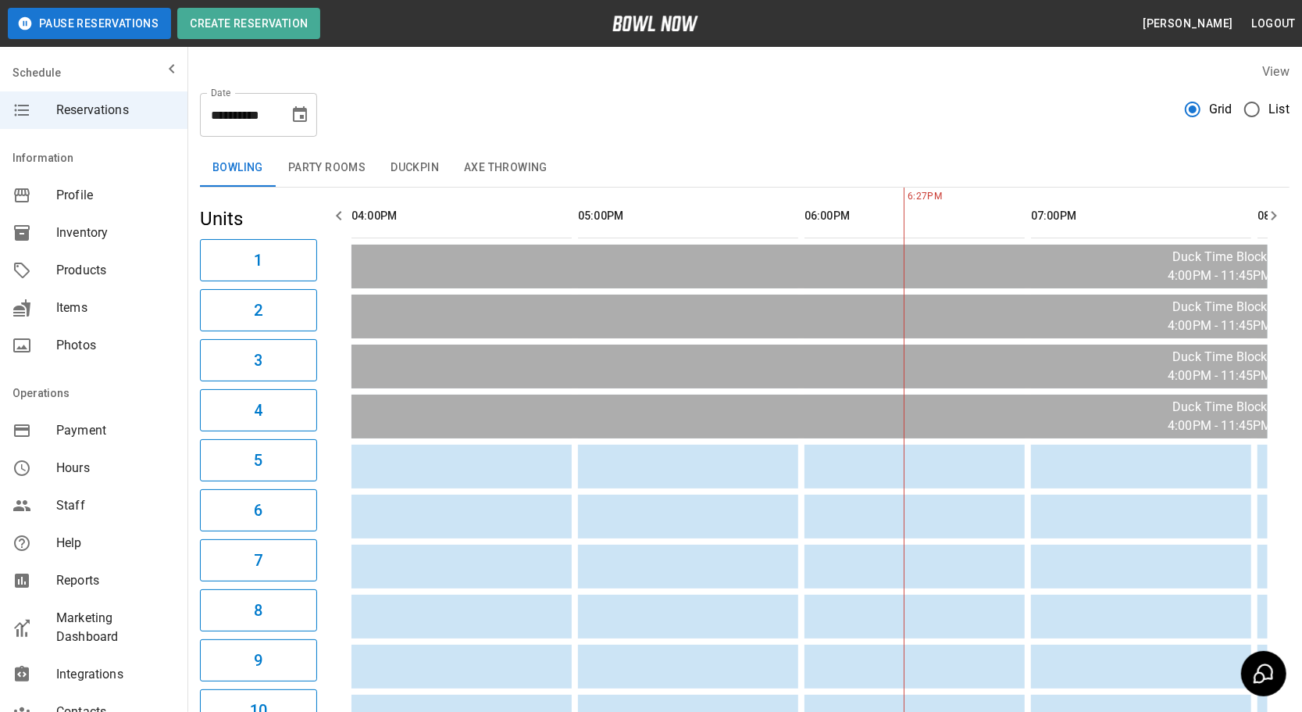
scroll to position [0, 453]
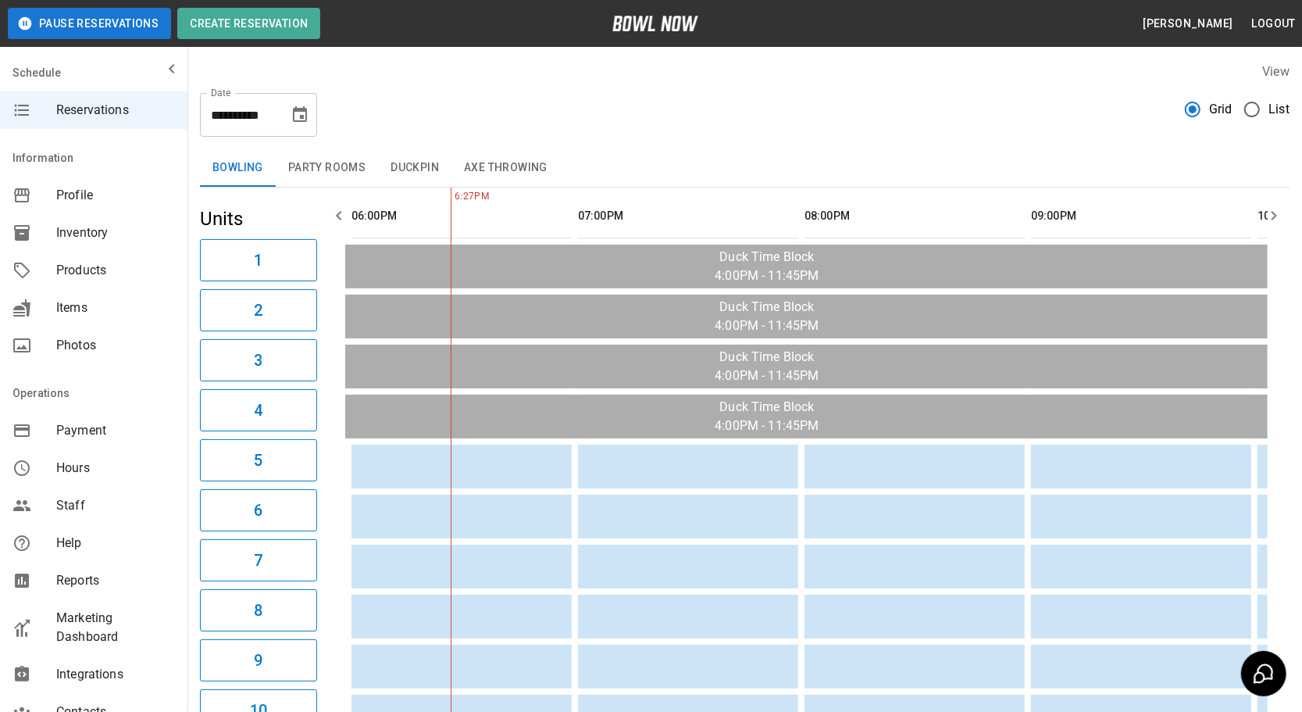
click at [307, 113] on icon "Choose date, selected date is Sep 23, 2025" at bounding box center [300, 114] width 19 height 19
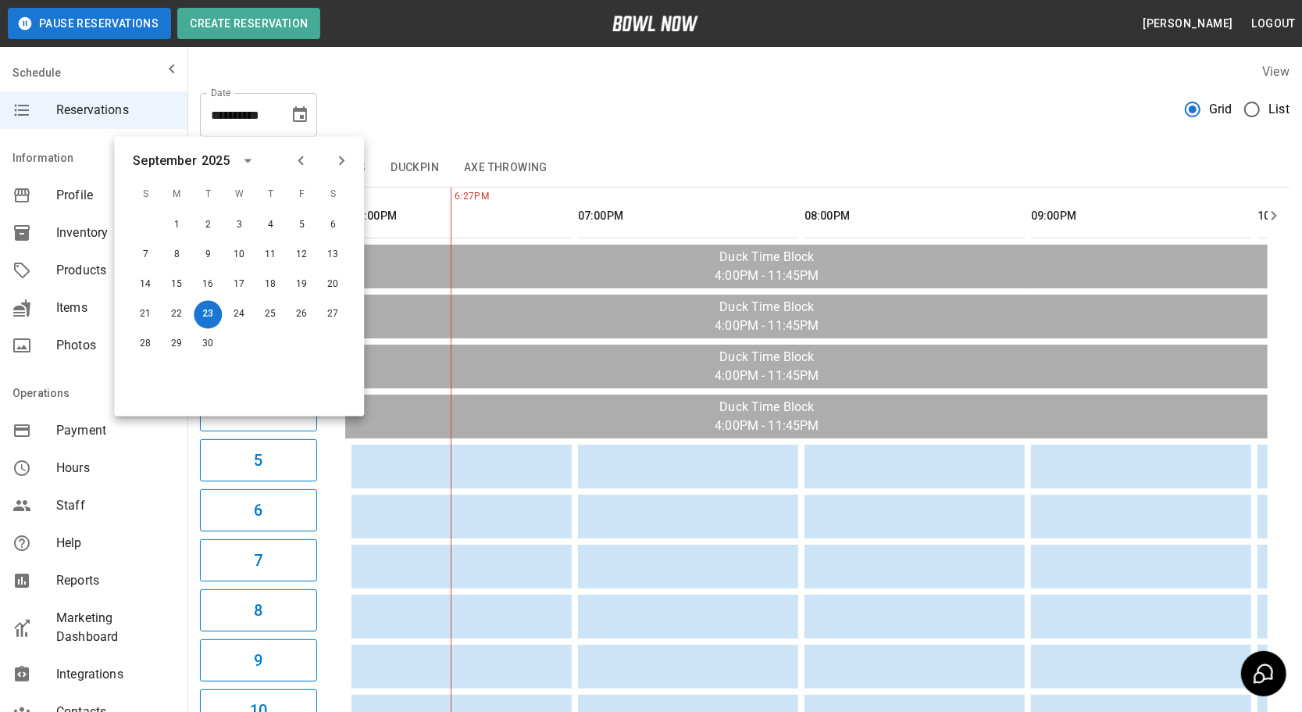
scroll to position [0, 0]
click at [345, 156] on icon "Next month" at bounding box center [341, 161] width 19 height 19
click at [333, 223] on button "4" at bounding box center [333, 226] width 28 height 28
type input "**********"
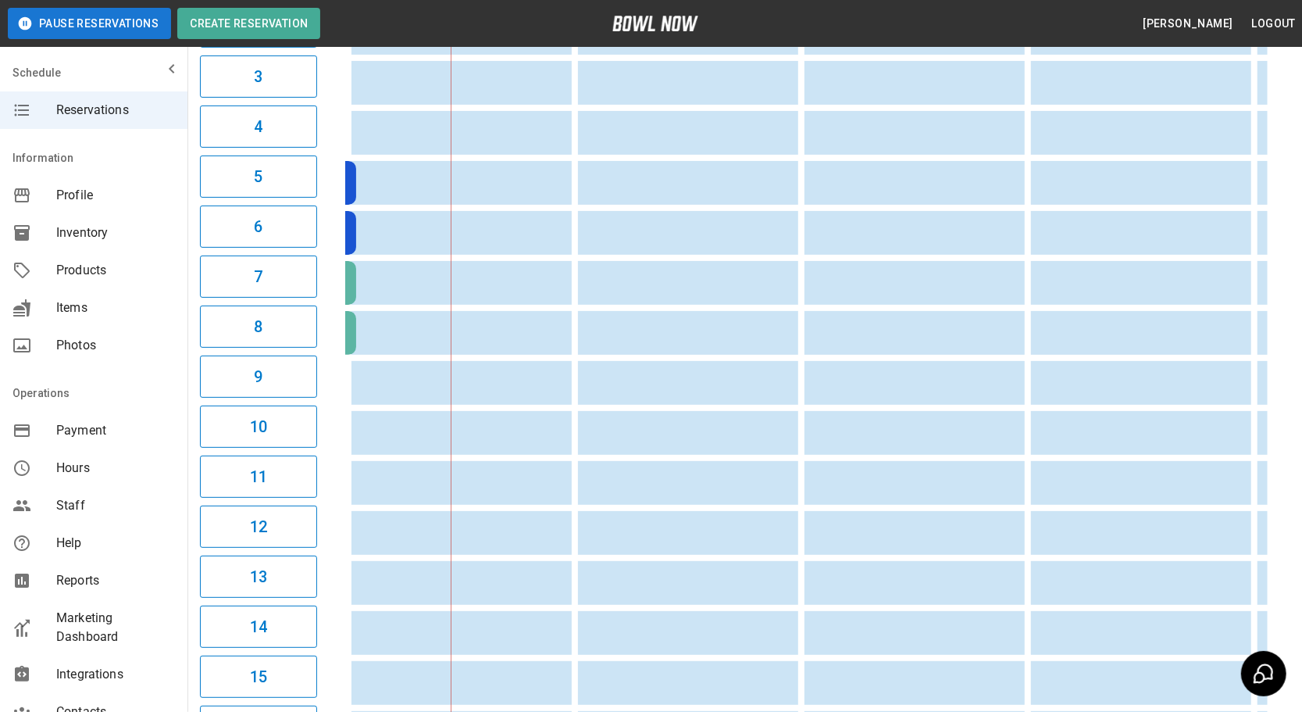
scroll to position [0, 1124]
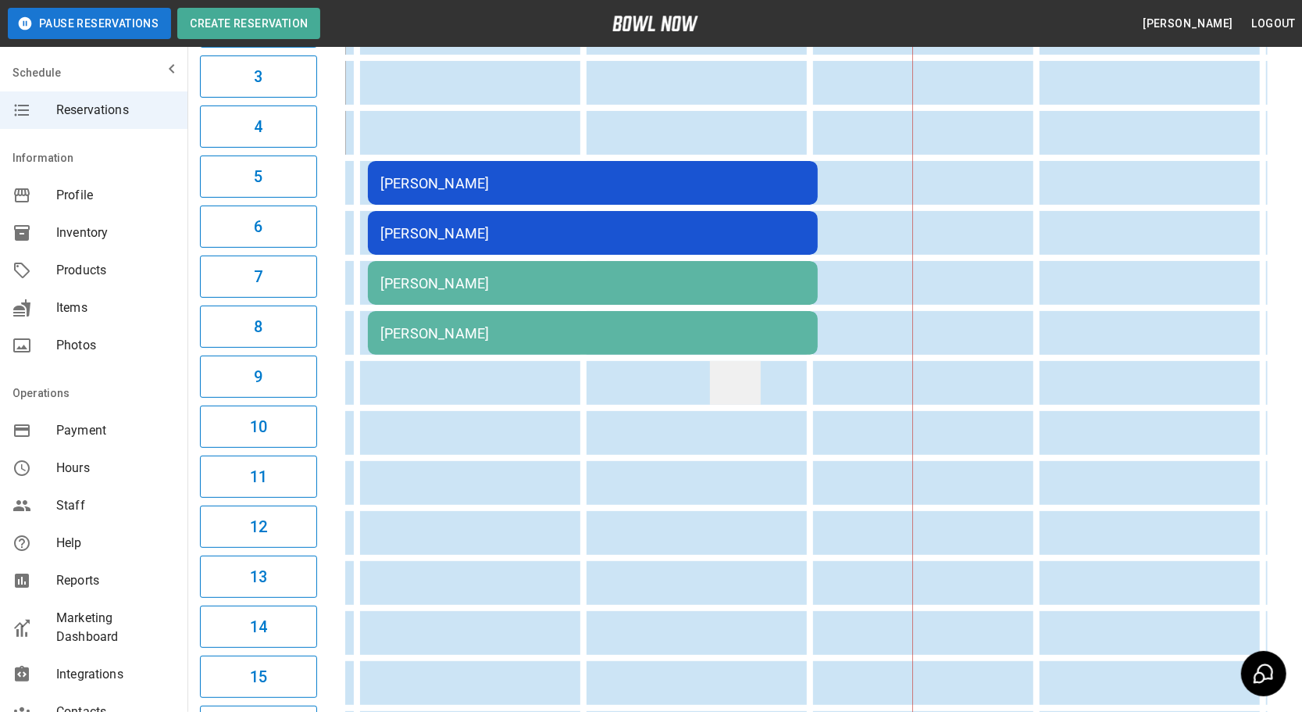
drag, startPoint x: 761, startPoint y: 366, endPoint x: 607, endPoint y: 376, distance: 154.2
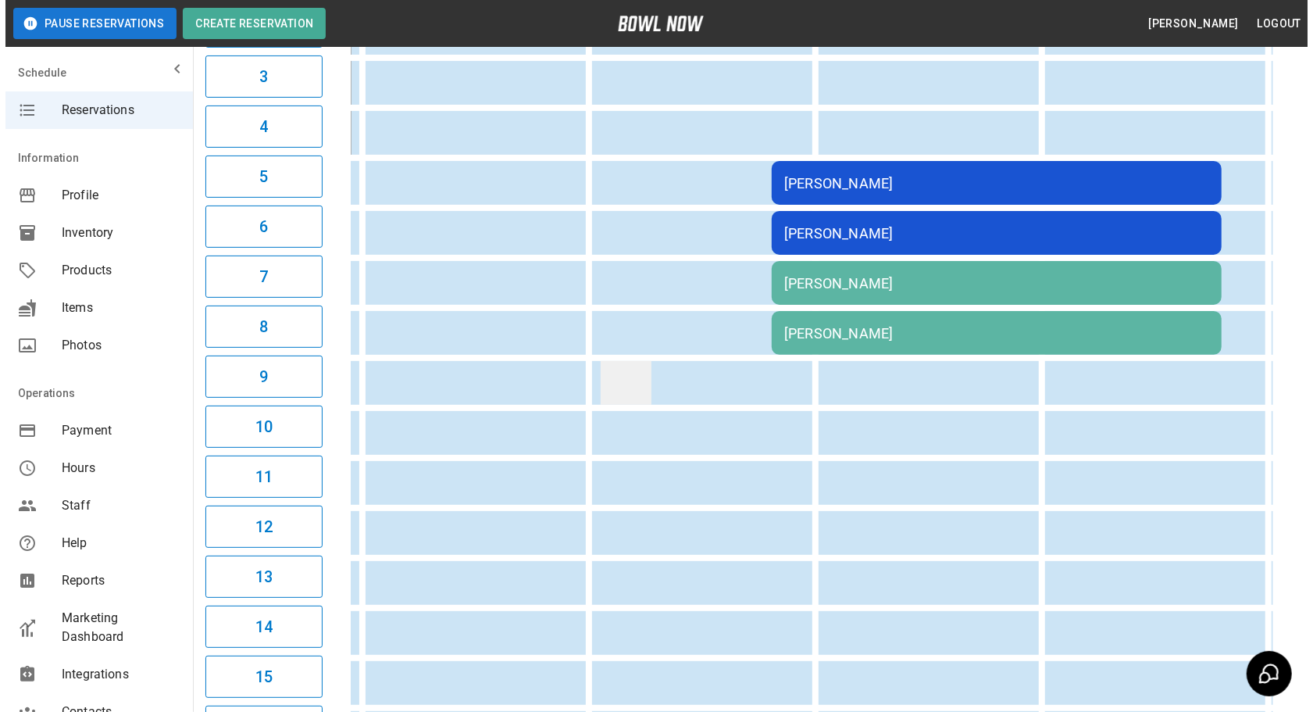
scroll to position [0, 726]
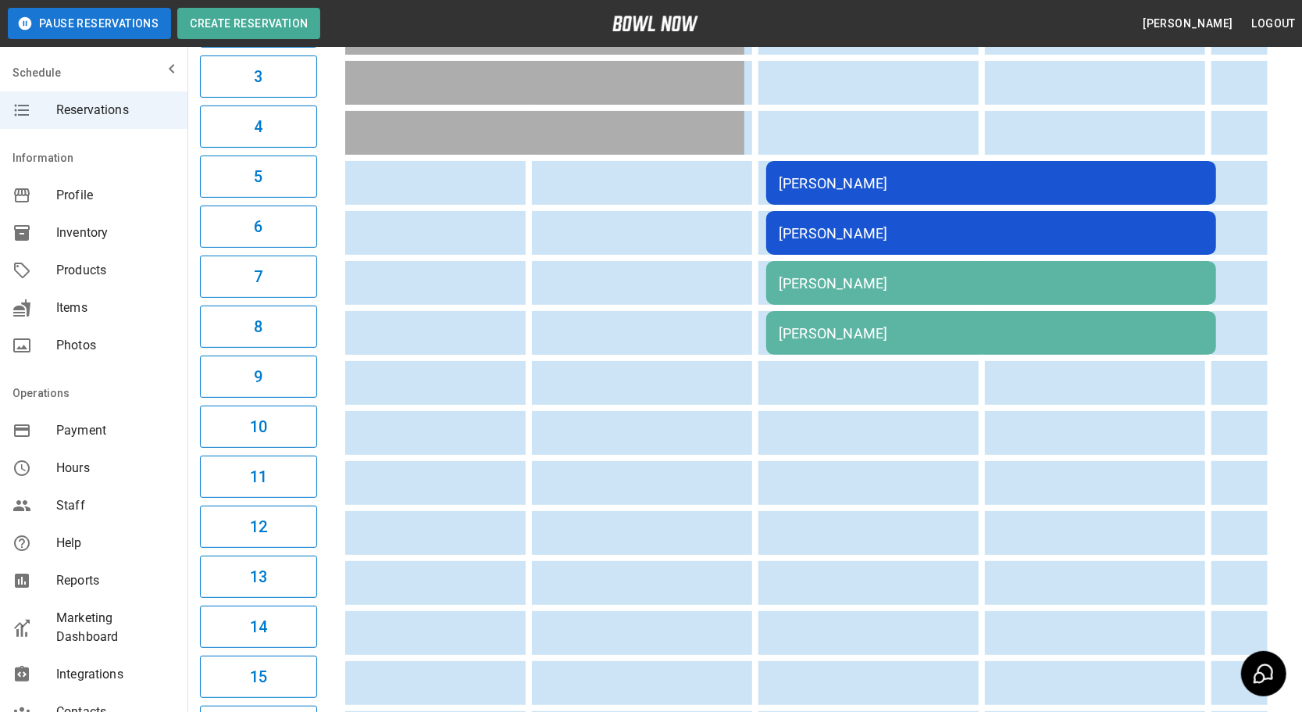
click at [840, 289] on td "[PERSON_NAME]" at bounding box center [991, 283] width 450 height 44
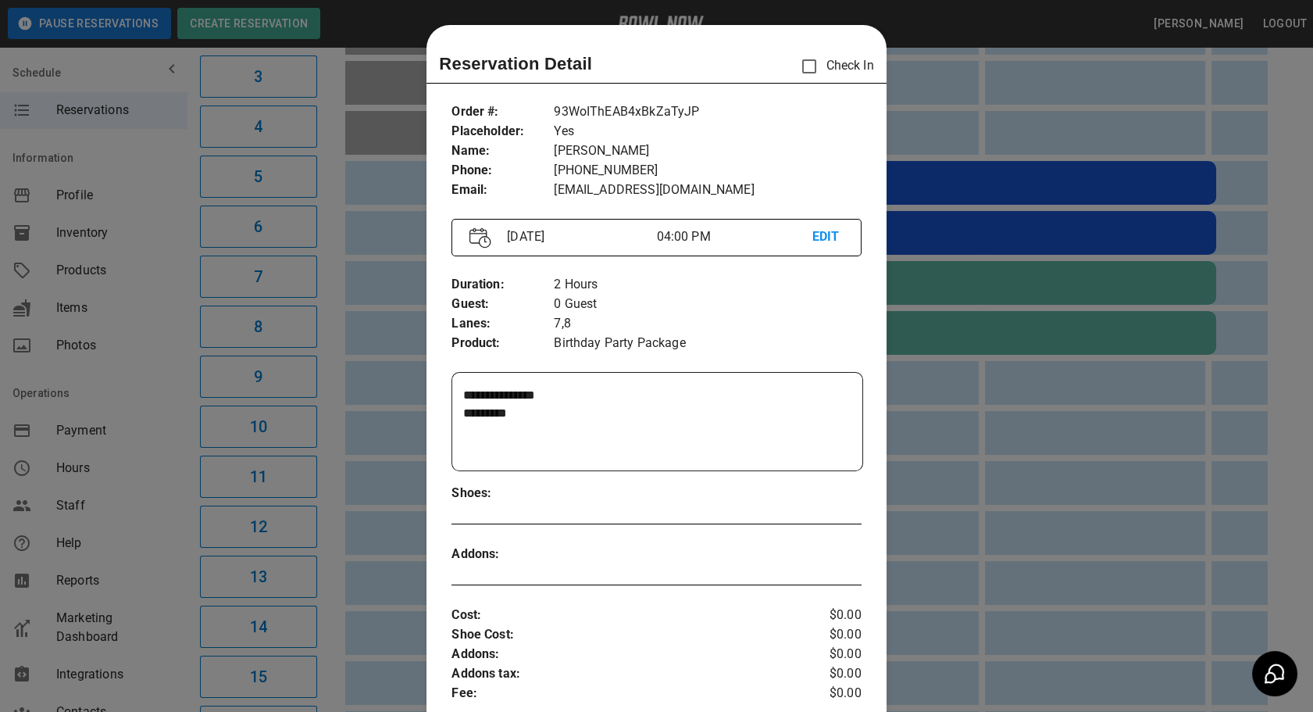
scroll to position [24, 0]
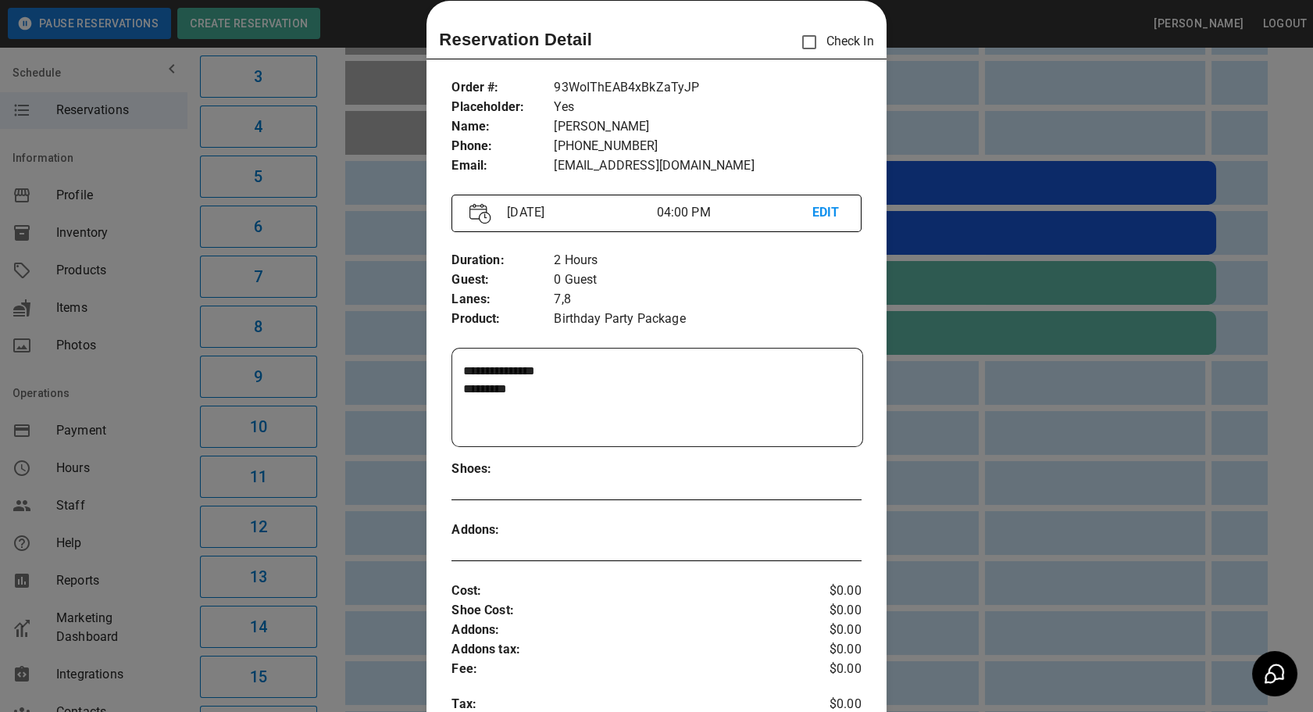
drag, startPoint x: 653, startPoint y: 142, endPoint x: 552, endPoint y: 149, distance: 101.0
click at [554, 149] on p "[PHONE_NUMBER]" at bounding box center [707, 147] width 307 height 20
copy p "[PHONE_NUMBER]"
